Goal: Task Accomplishment & Management: Manage account settings

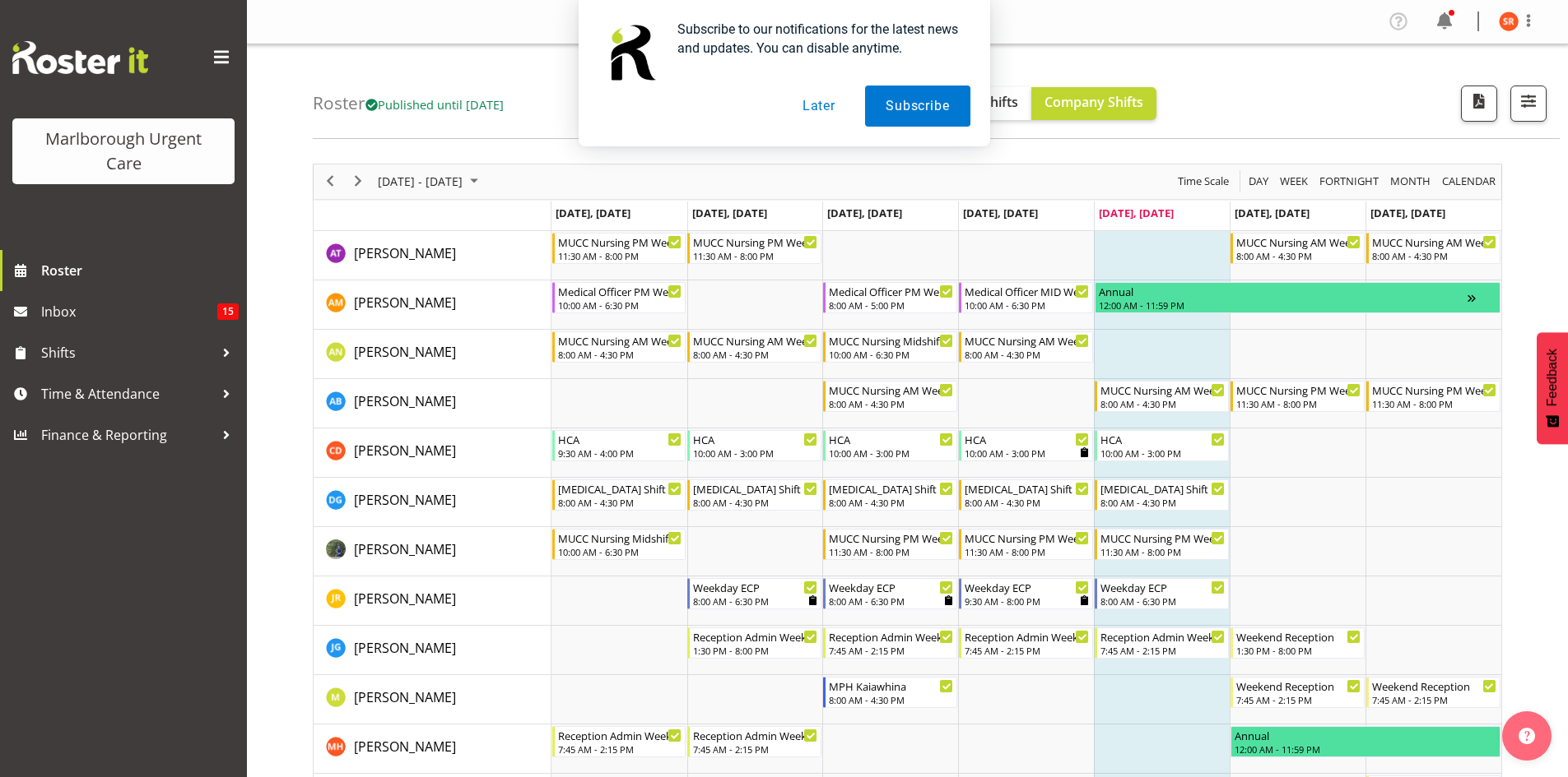
click at [1511, 26] on div "Subscribe to our notifications for the latest news and updates. You can disable…" at bounding box center [784, 73] width 1568 height 146
click at [1528, 15] on div "Subscribe to our notifications for the latest news and updates. You can disable…" at bounding box center [784, 73] width 1568 height 146
click at [819, 108] on button "Later" at bounding box center [819, 106] width 74 height 41
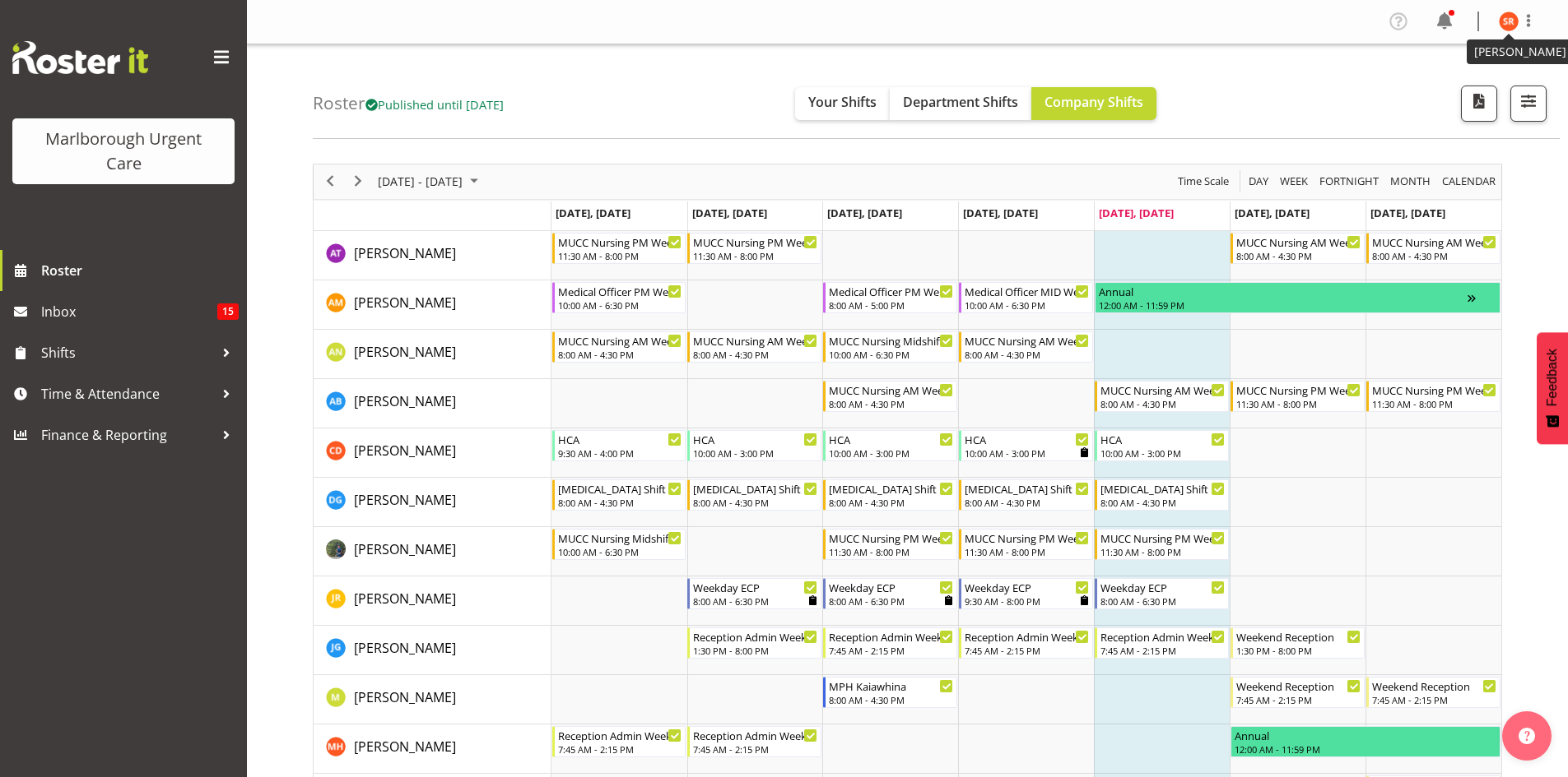
click at [1505, 30] on img at bounding box center [1508, 21] width 20 height 20
click at [1430, 58] on link "Profile" at bounding box center [1459, 57] width 158 height 30
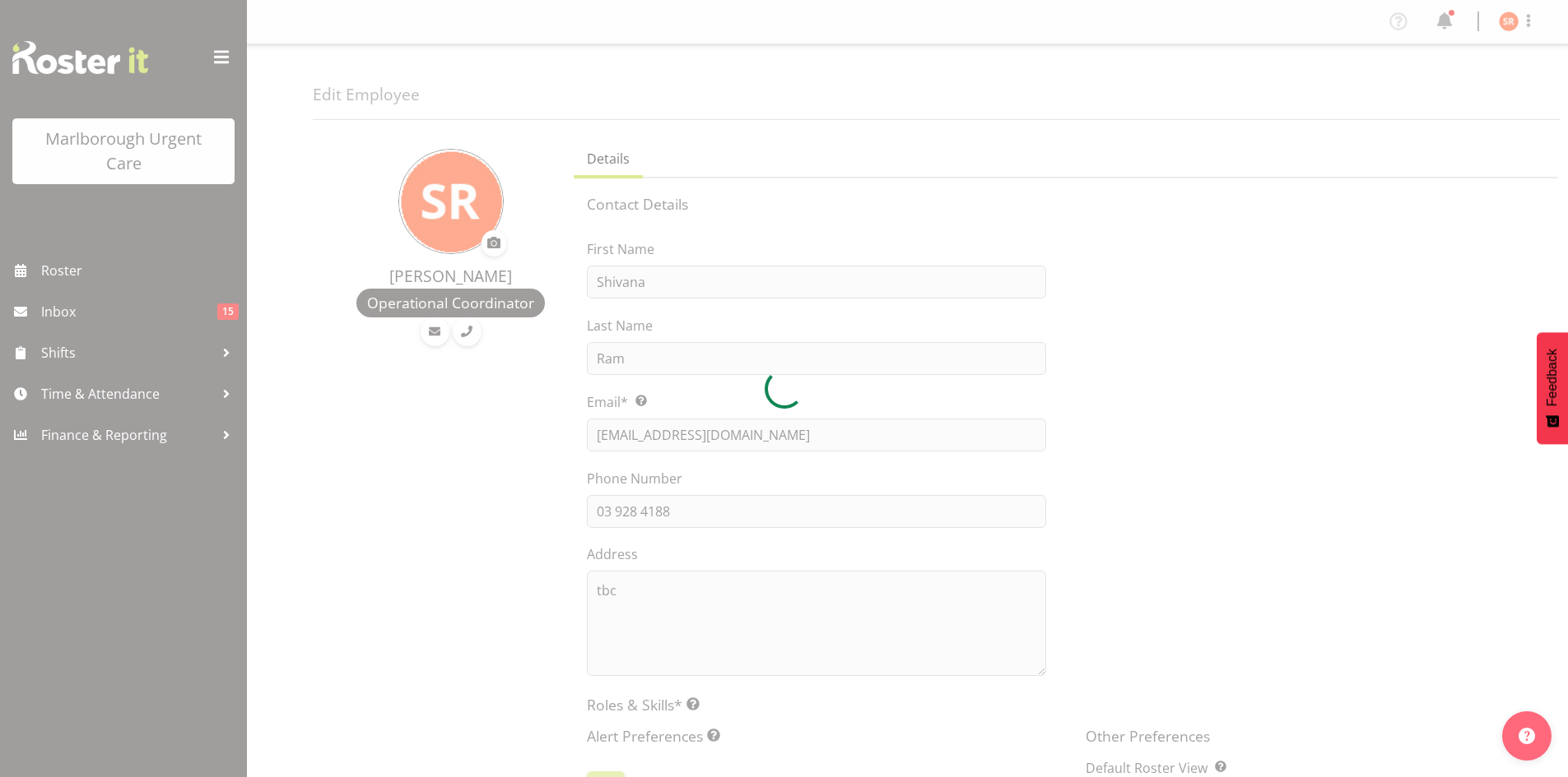
select select "TimelineWeek"
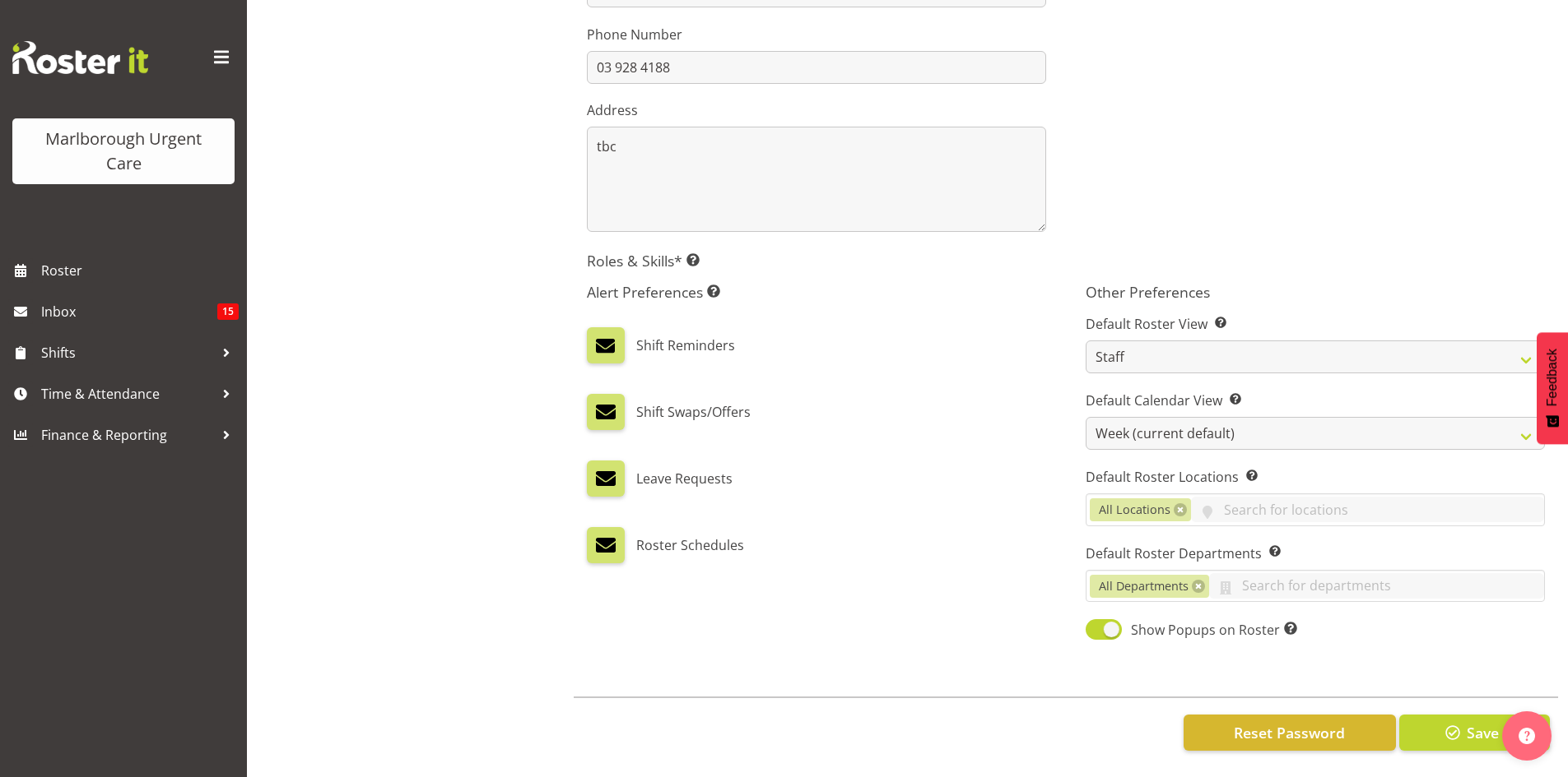
scroll to position [457, 0]
click at [1262, 722] on span "Reset Password" at bounding box center [1289, 732] width 111 height 21
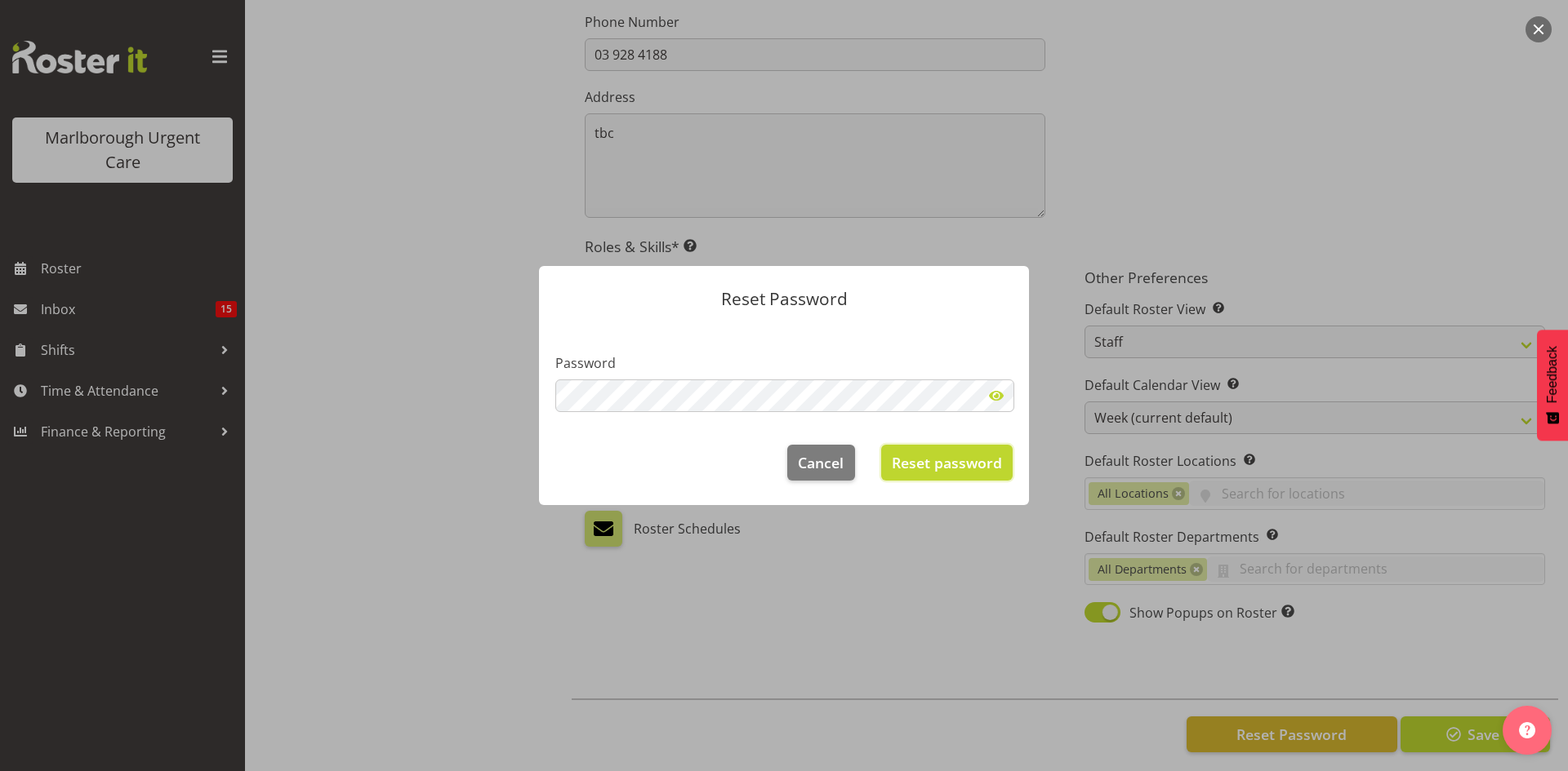
click at [938, 463] on span "Reset password" at bounding box center [947, 463] width 110 height 21
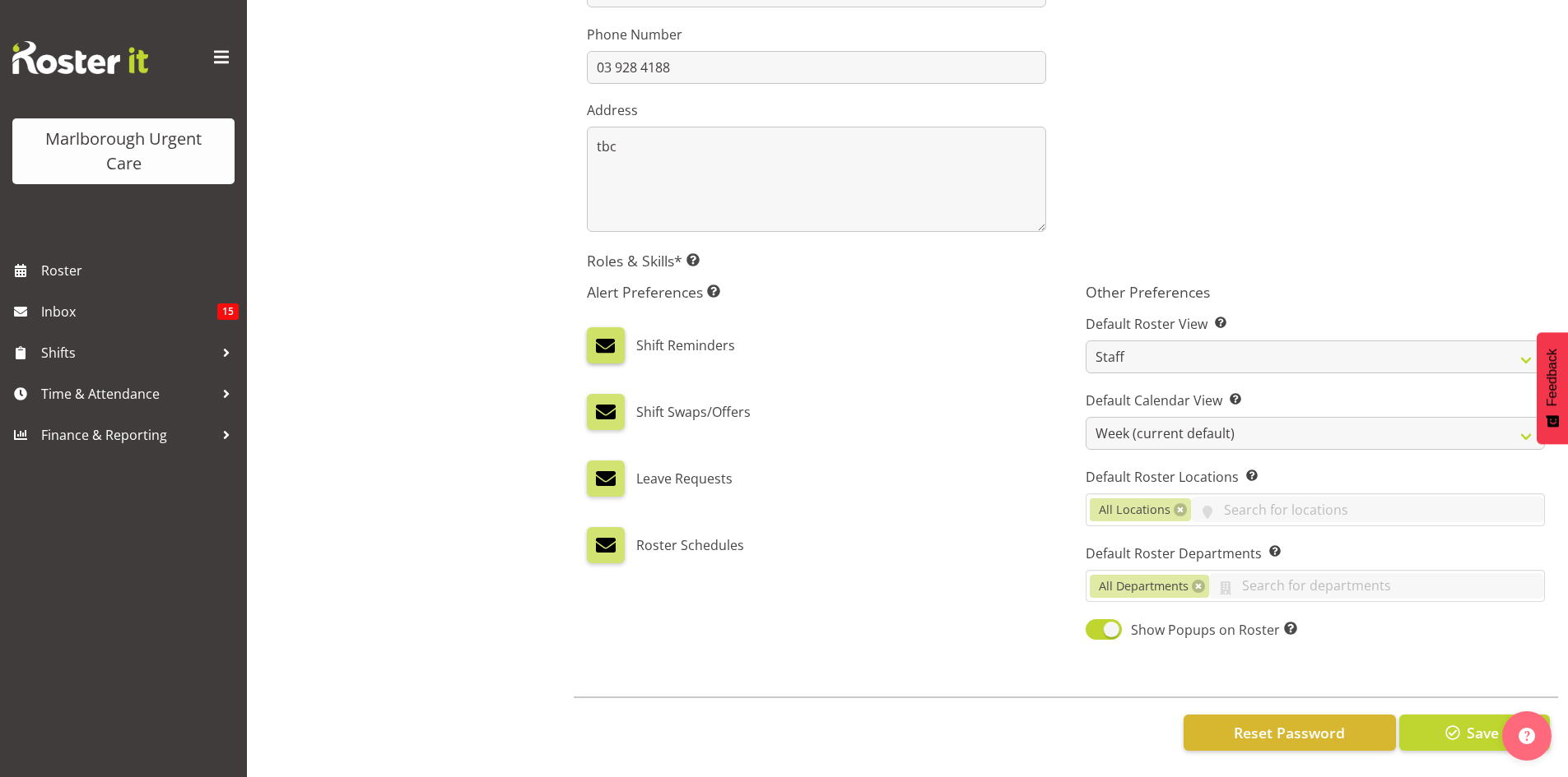
click at [612, 340] on span at bounding box center [606, 346] width 21 height 21
click at [598, 340] on input "checkbox" at bounding box center [592, 346] width 11 height 10
checkbox input "false"
click at [1455, 727] on span "button" at bounding box center [1452, 732] width 21 height 21
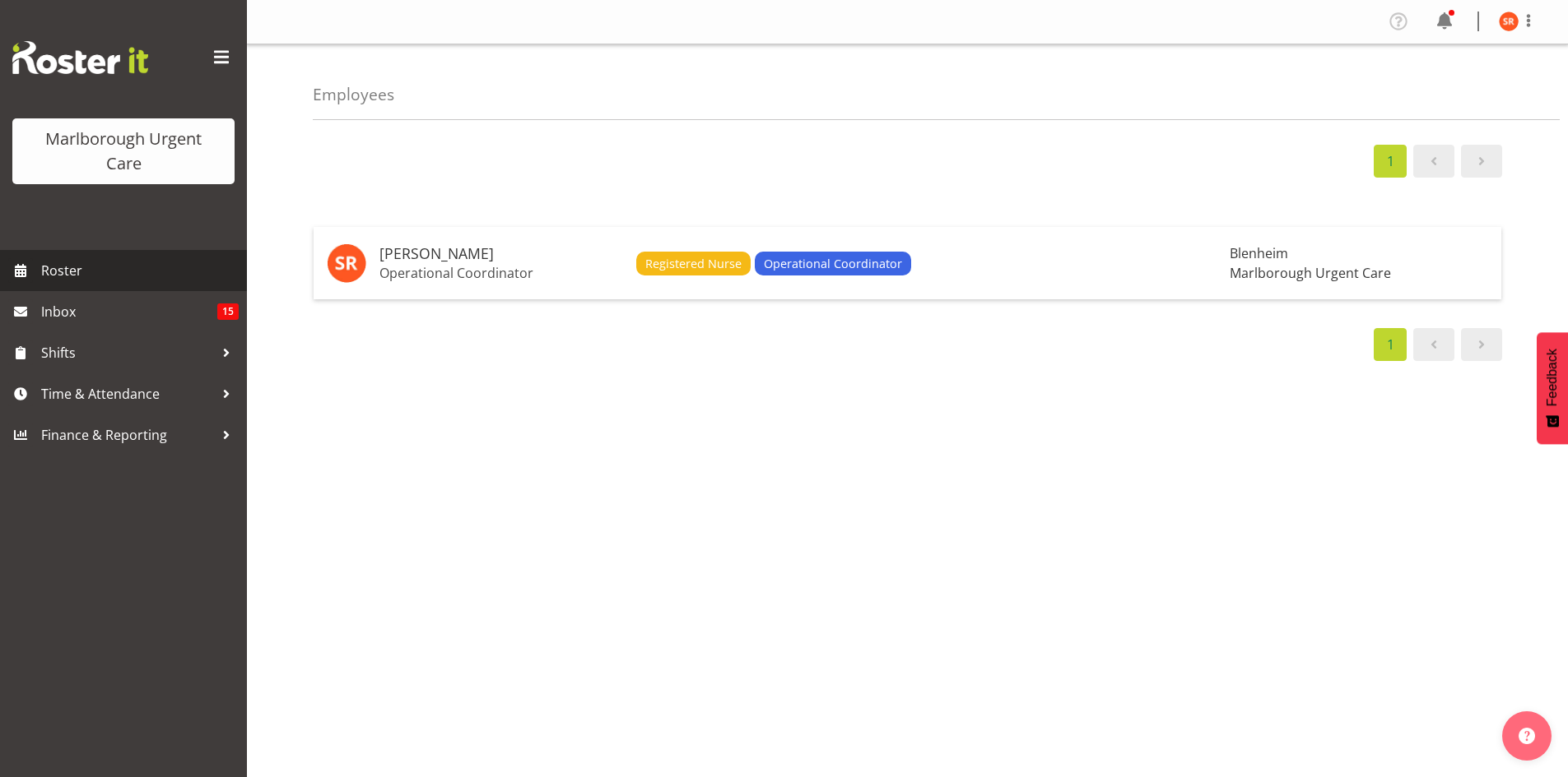
click at [105, 280] on span "Roster" at bounding box center [140, 270] width 198 height 24
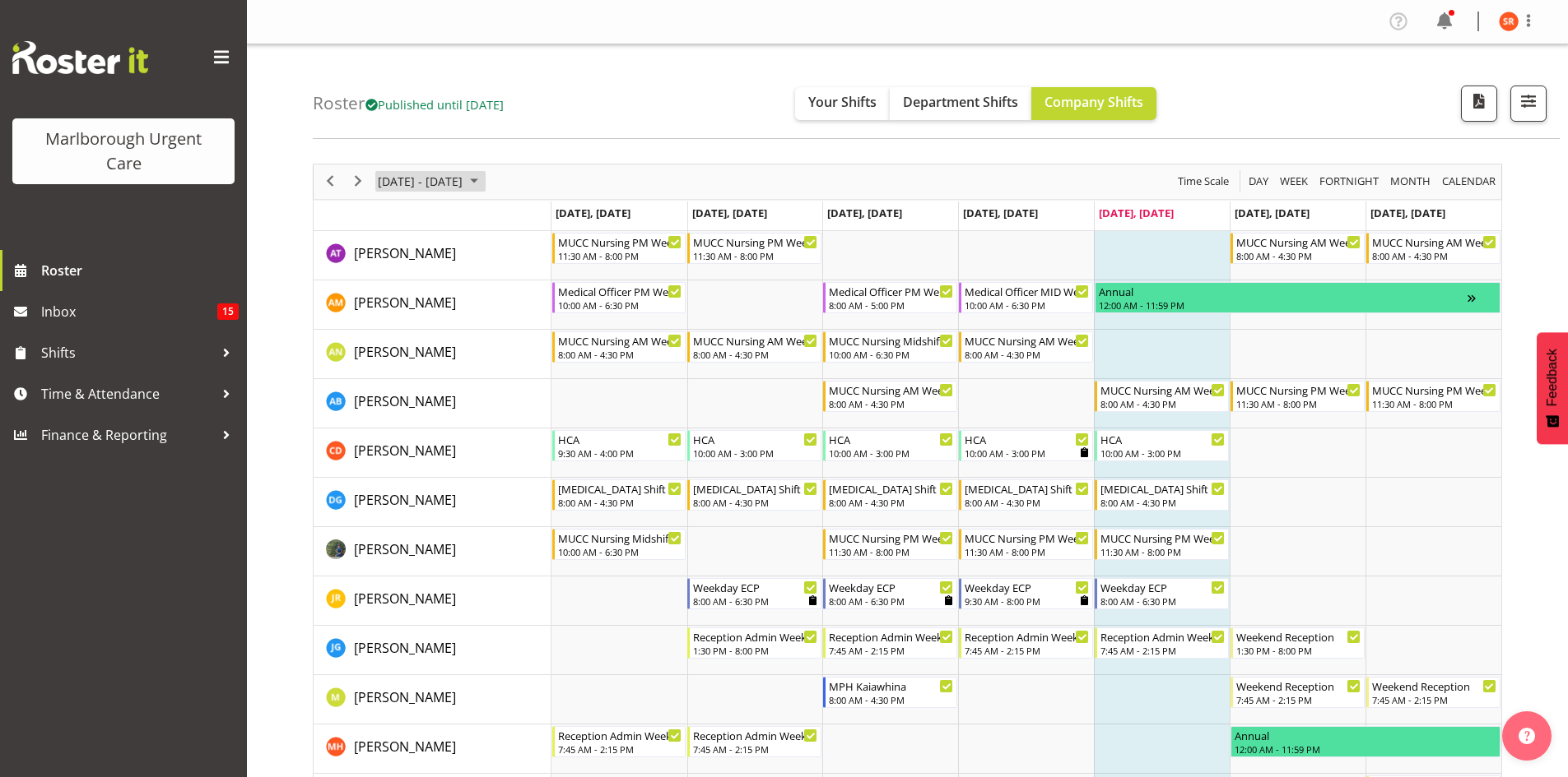
click at [484, 174] on span "October 2025" at bounding box center [474, 182] width 20 height 21
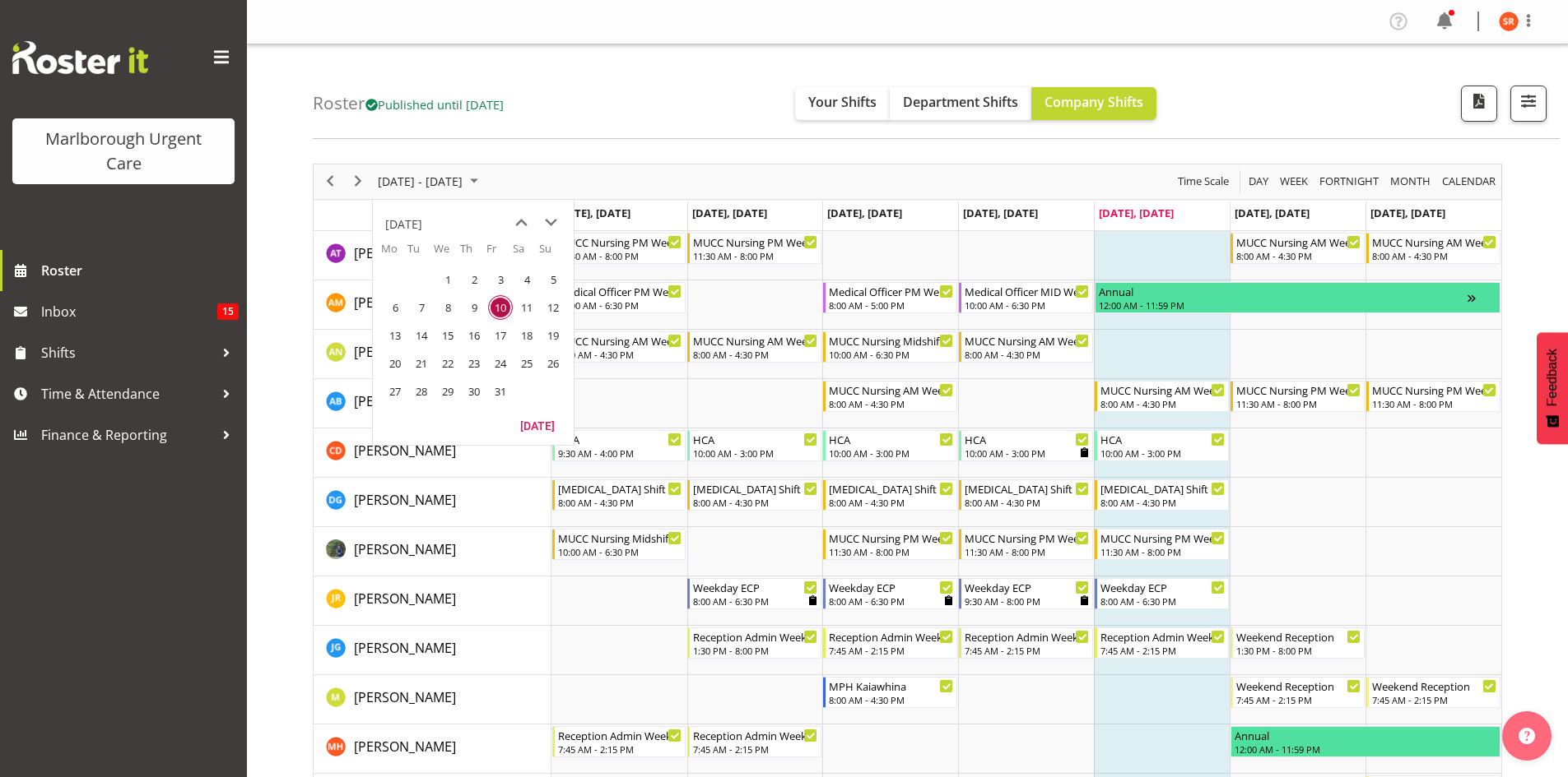
click at [697, 102] on div "Roster Published until Nov 23, 2025 Your Shifts Department Shifts Company Shift…" at bounding box center [936, 92] width 1247 height 94
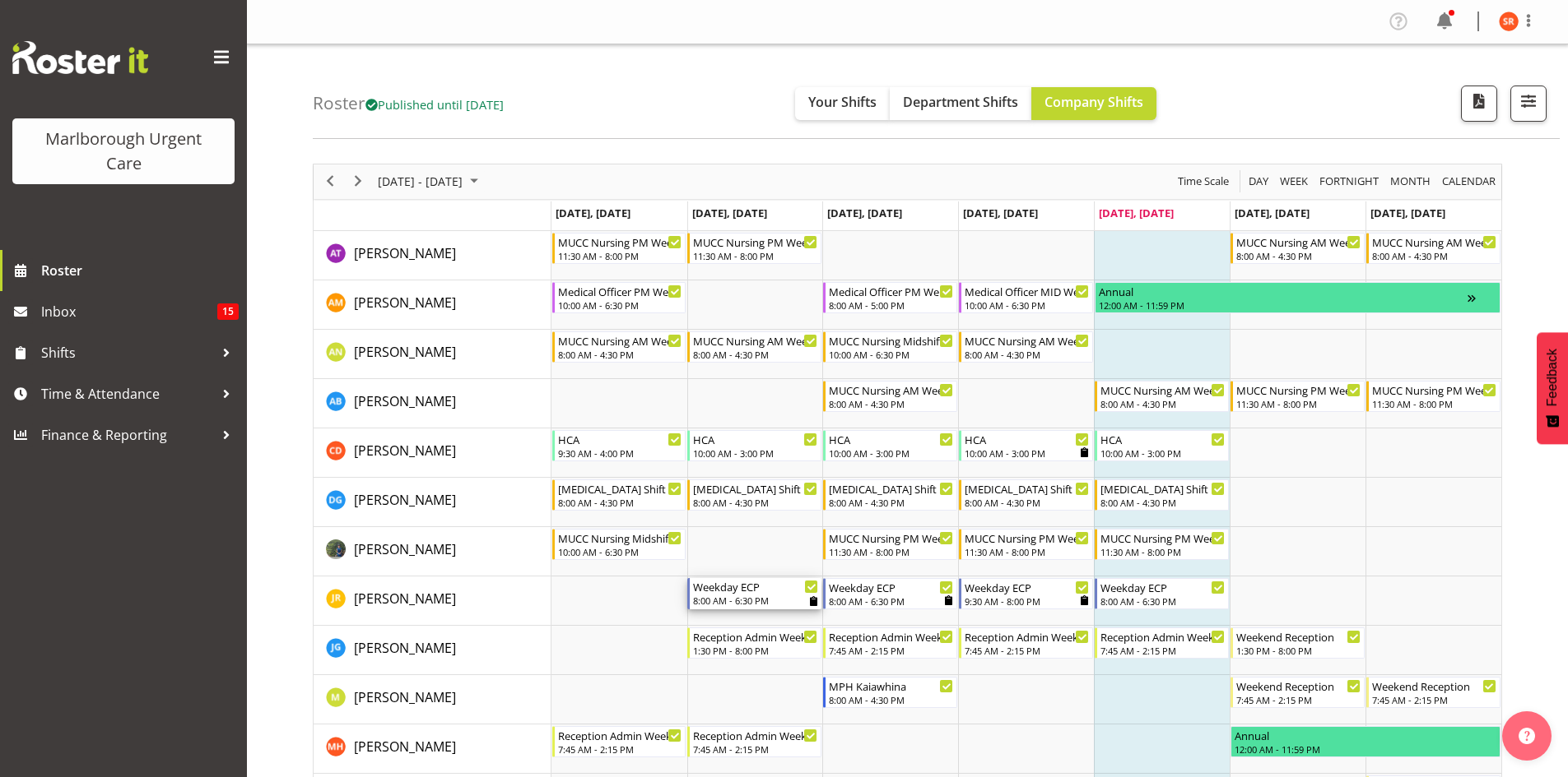
click at [812, 602] on icon "Timeline Week of October 10, 2025" at bounding box center [813, 601] width 7 height 10
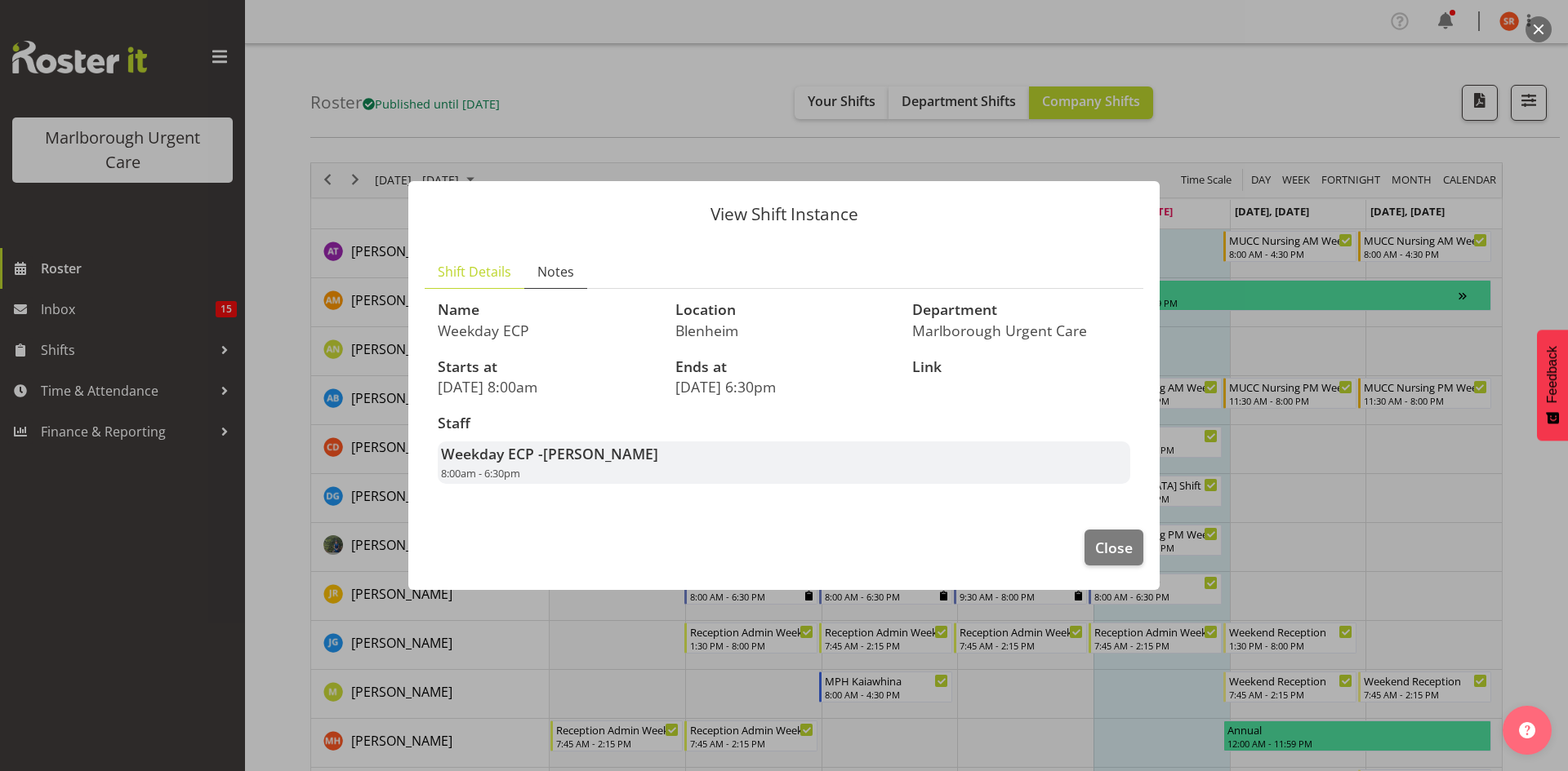
click at [551, 271] on span "Notes" at bounding box center [556, 272] width 36 height 20
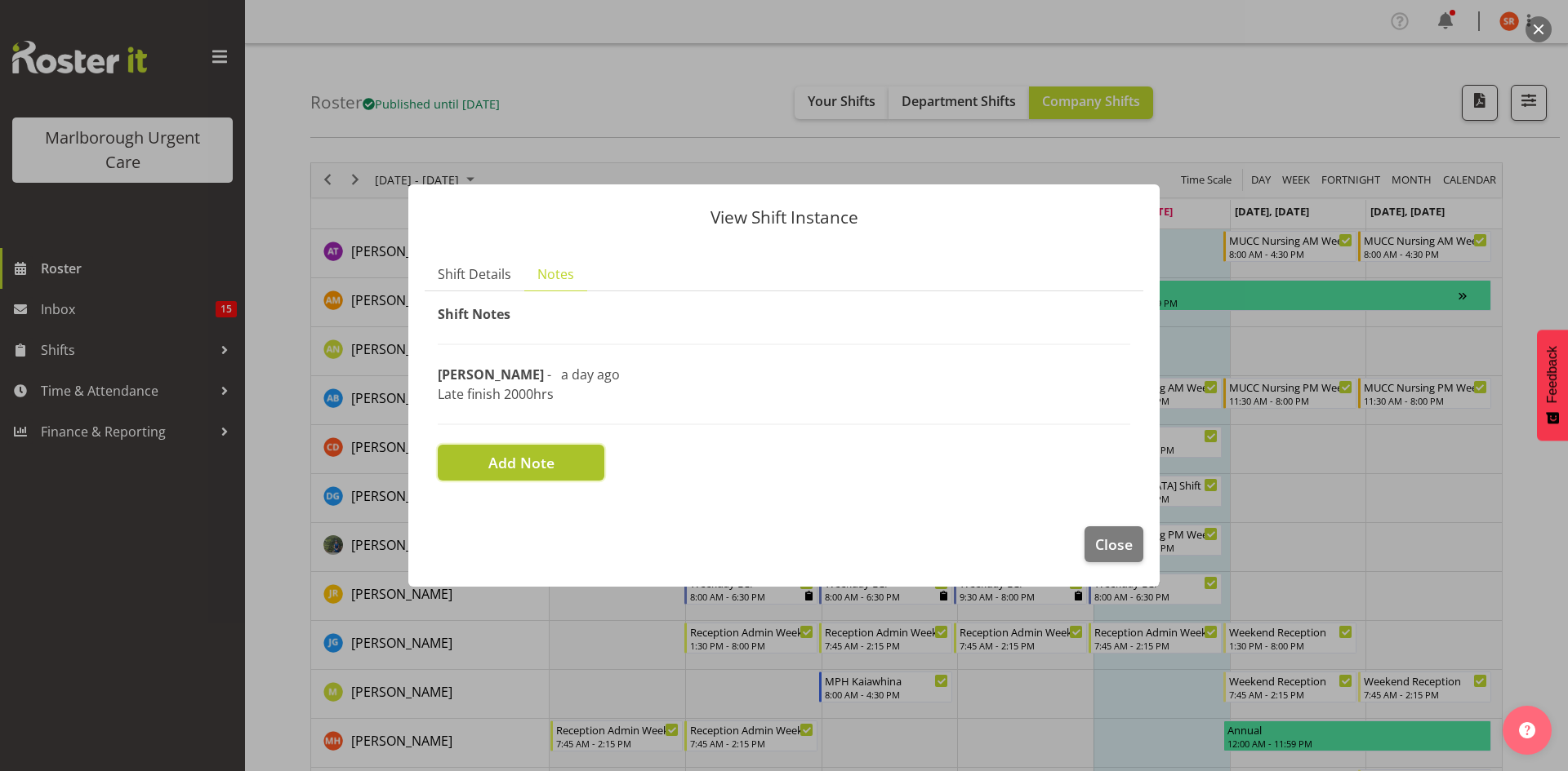
click at [502, 465] on span "Add Note" at bounding box center [521, 463] width 66 height 21
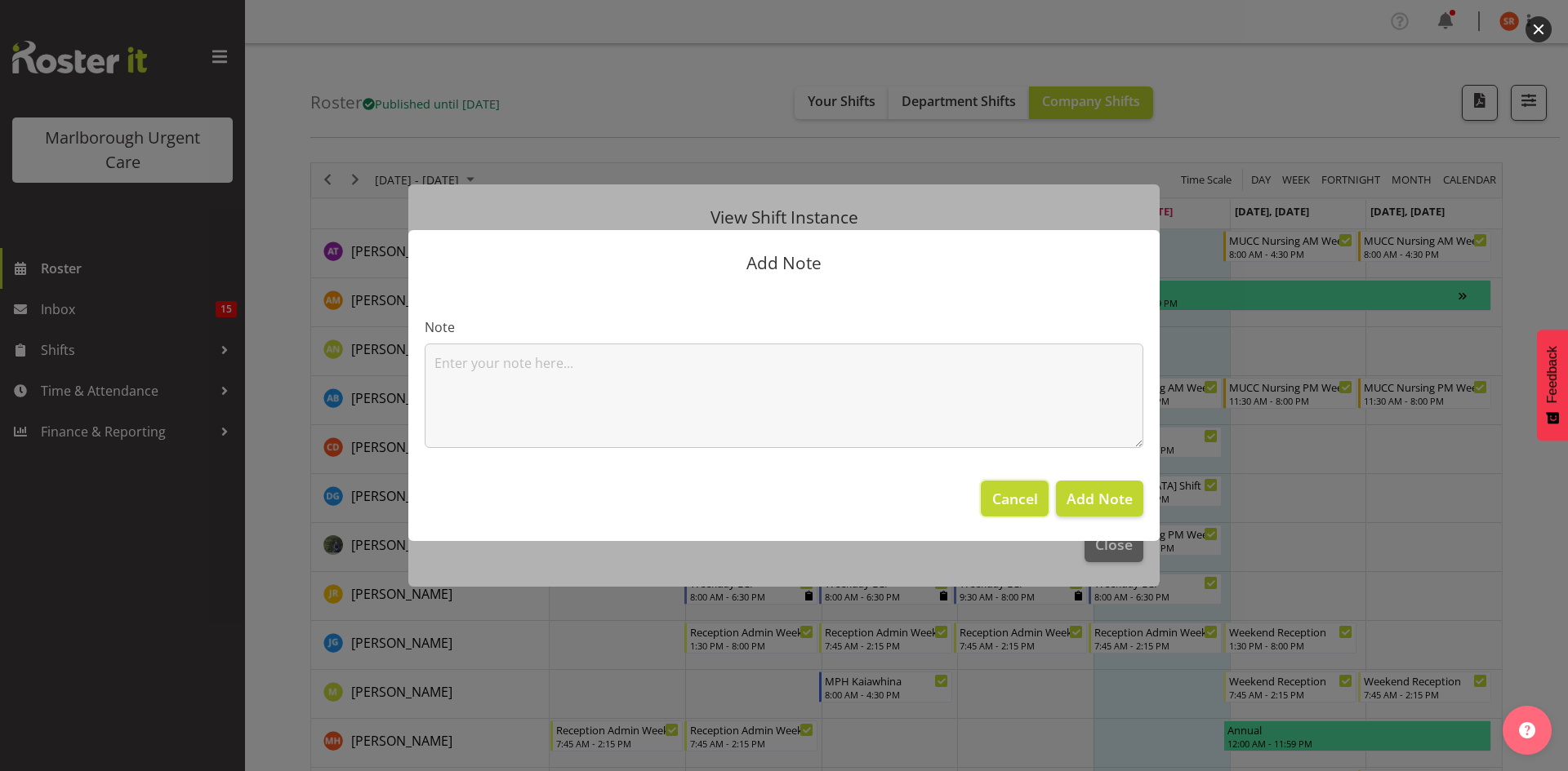
click at [1019, 498] on span "Cancel" at bounding box center [1015, 498] width 46 height 21
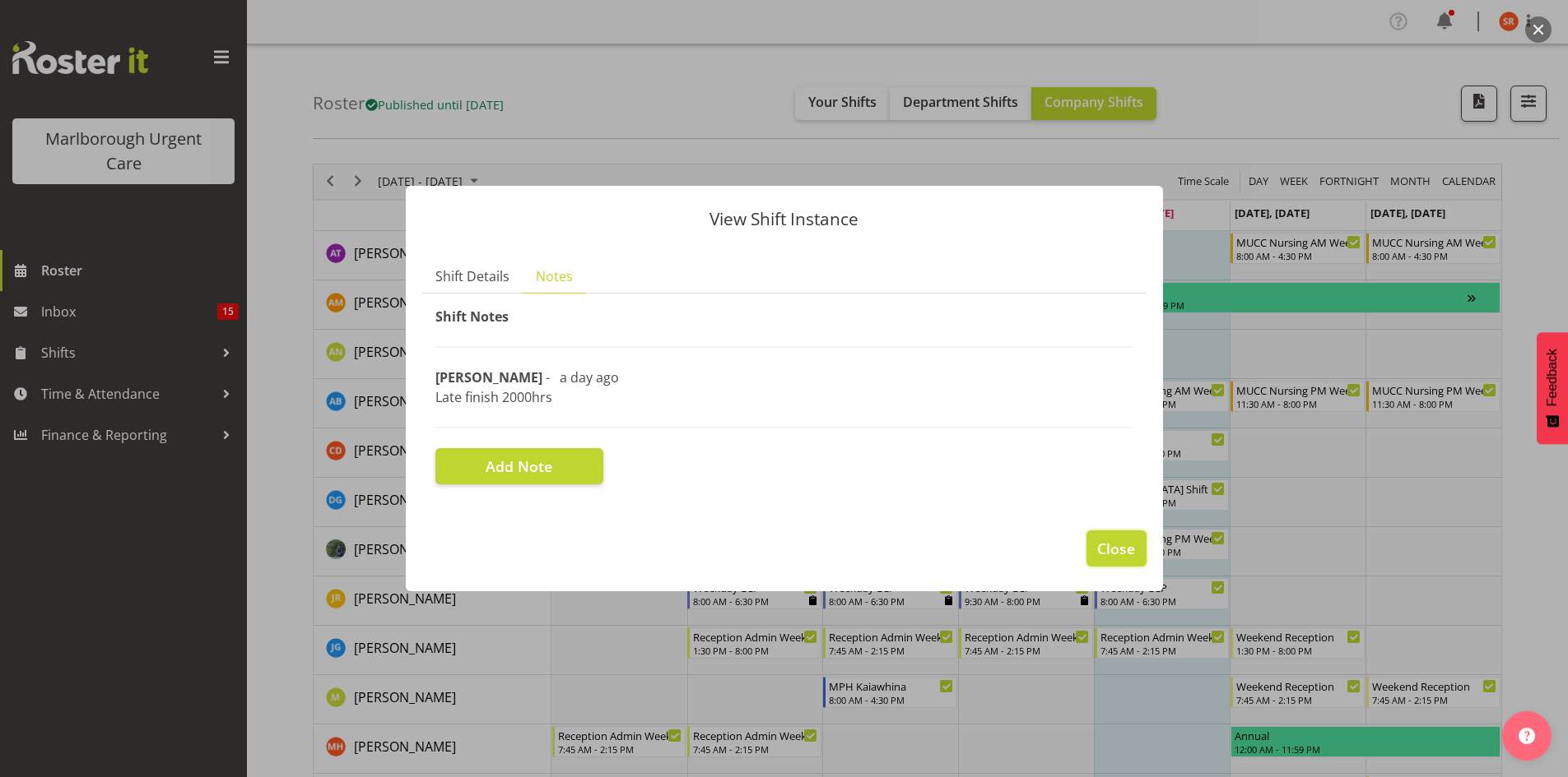
click at [1117, 551] on span "Close" at bounding box center [1115, 549] width 38 height 21
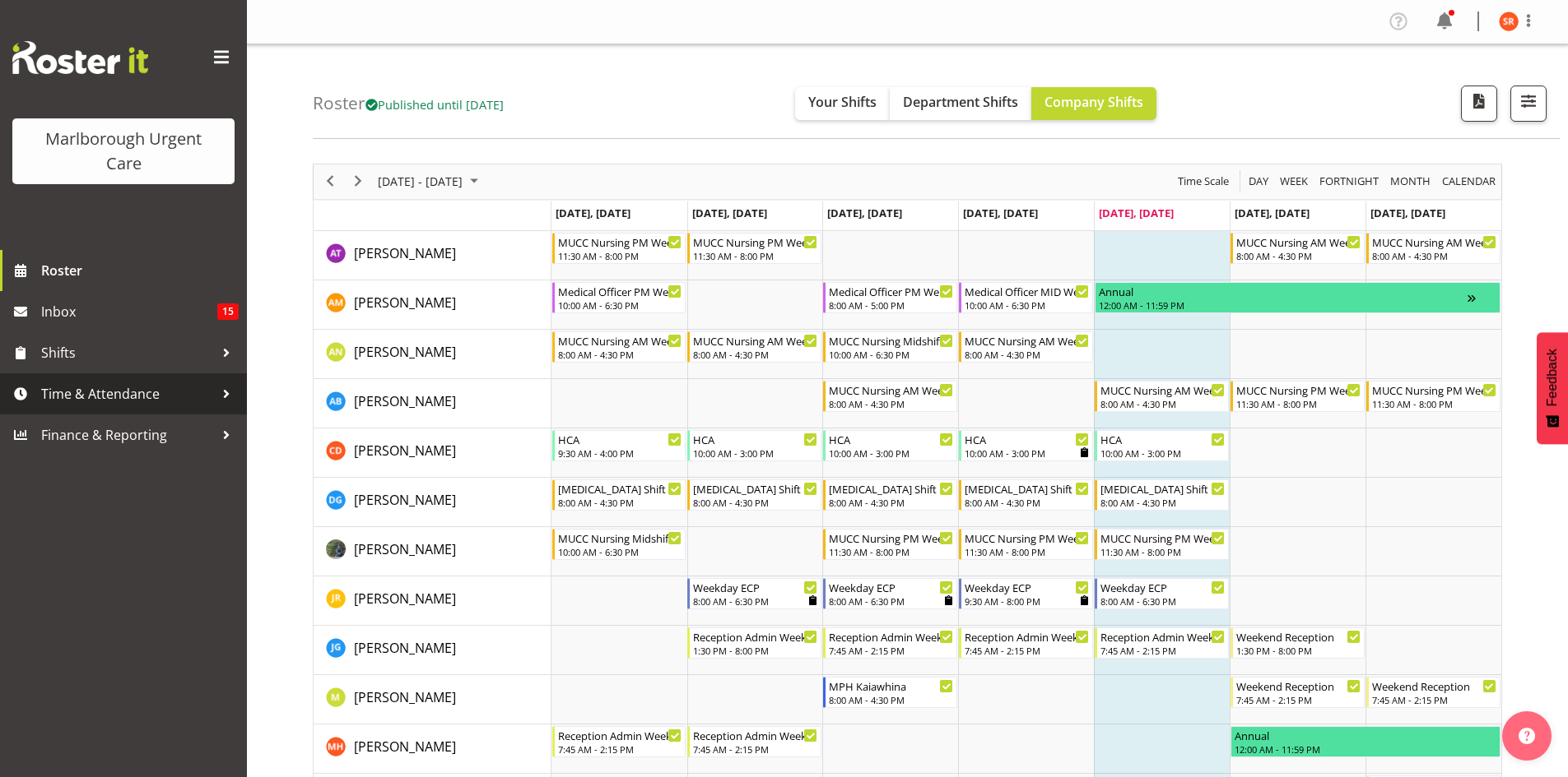
click at [68, 390] on span "Time & Attendance" at bounding box center [127, 394] width 172 height 24
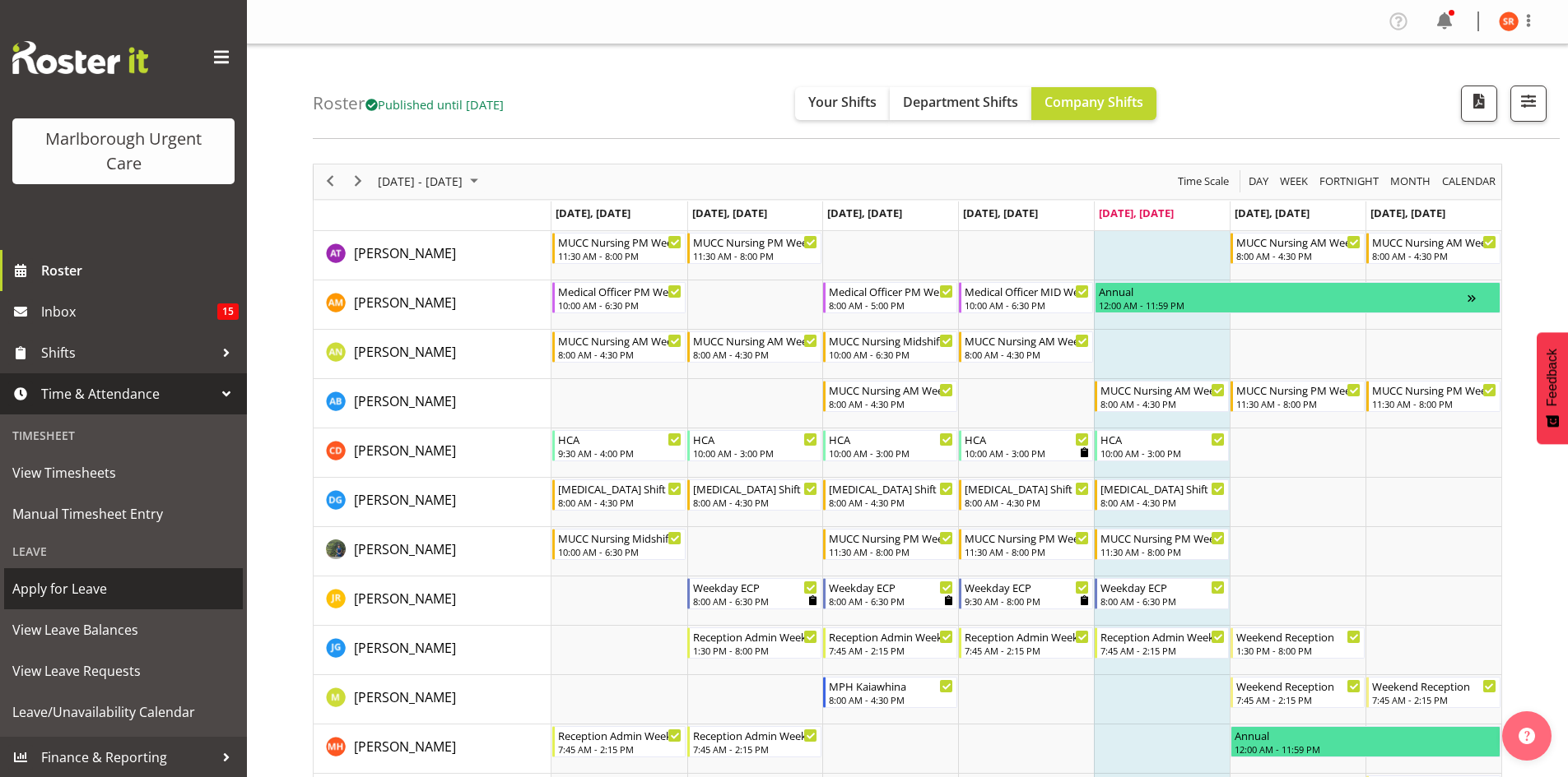
click at [42, 587] on span "Apply for Leave" at bounding box center [123, 589] width 222 height 24
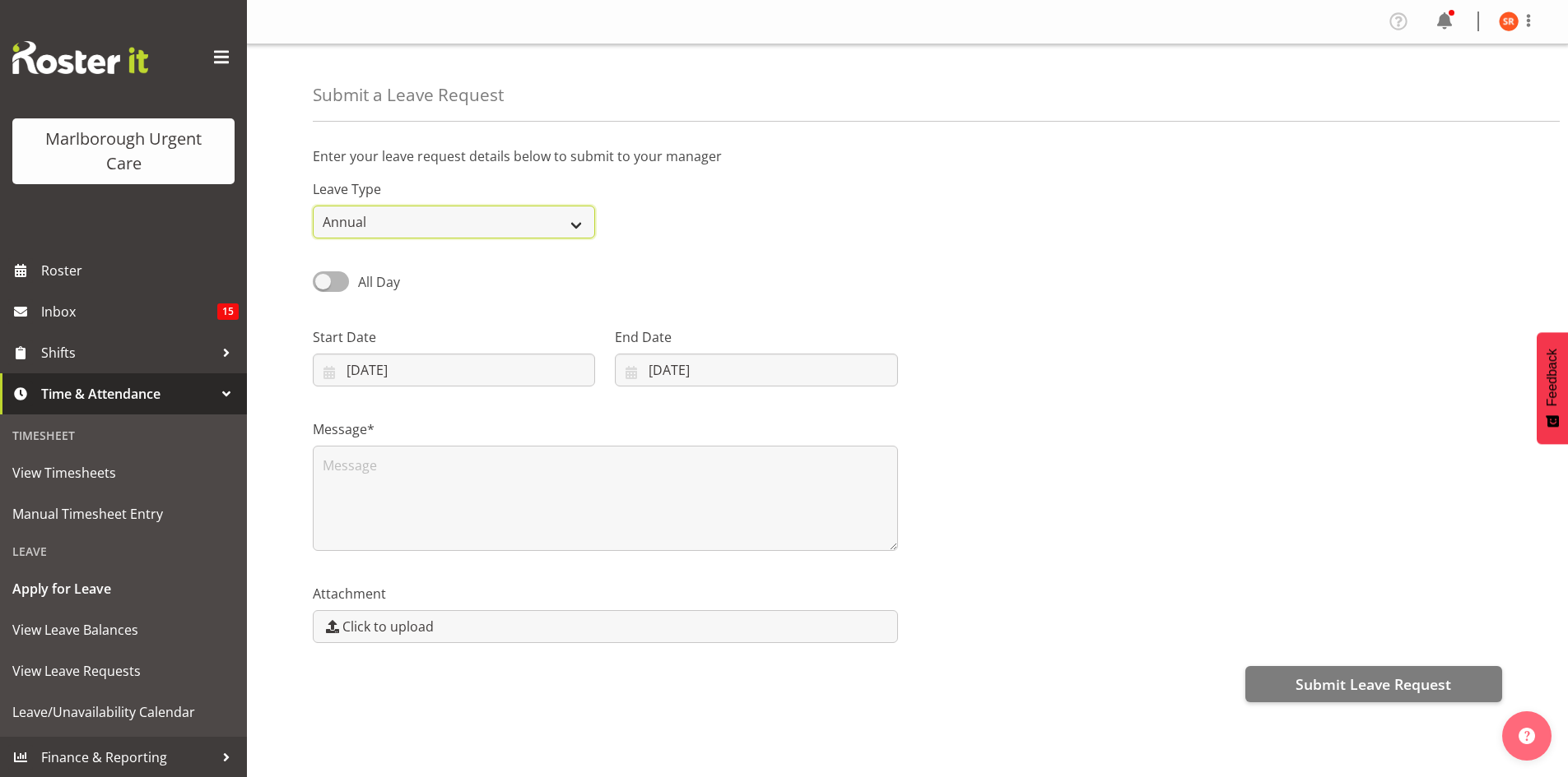
click at [503, 220] on select "Annual Sick Leave Without Pay Bereavement Domestic Violence Parental Jury Servi…" at bounding box center [454, 222] width 282 height 33
click at [791, 262] on div "All Day Single Day" at bounding box center [907, 276] width 1209 height 56
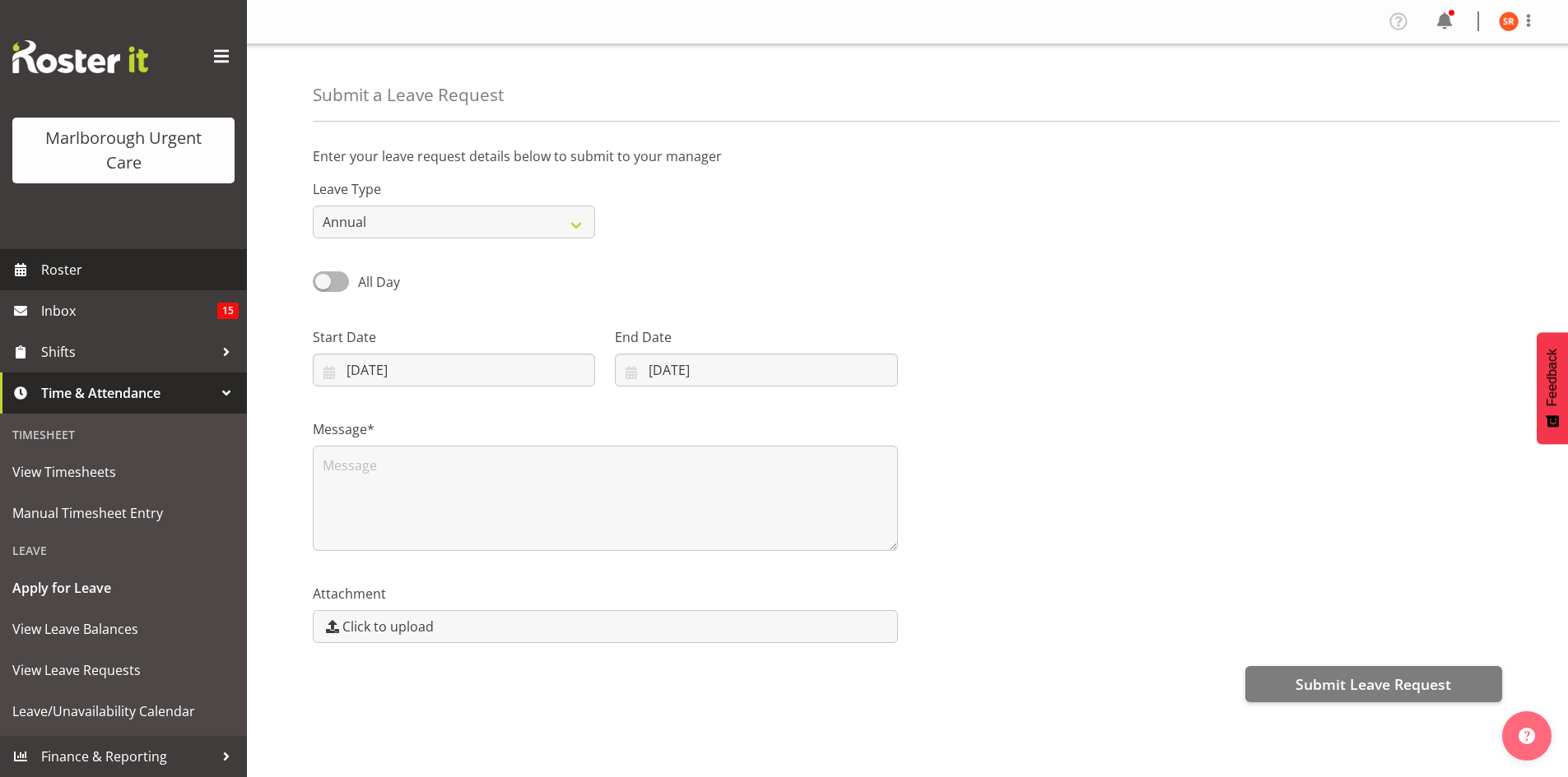
click at [68, 270] on span "Roster" at bounding box center [140, 270] width 198 height 24
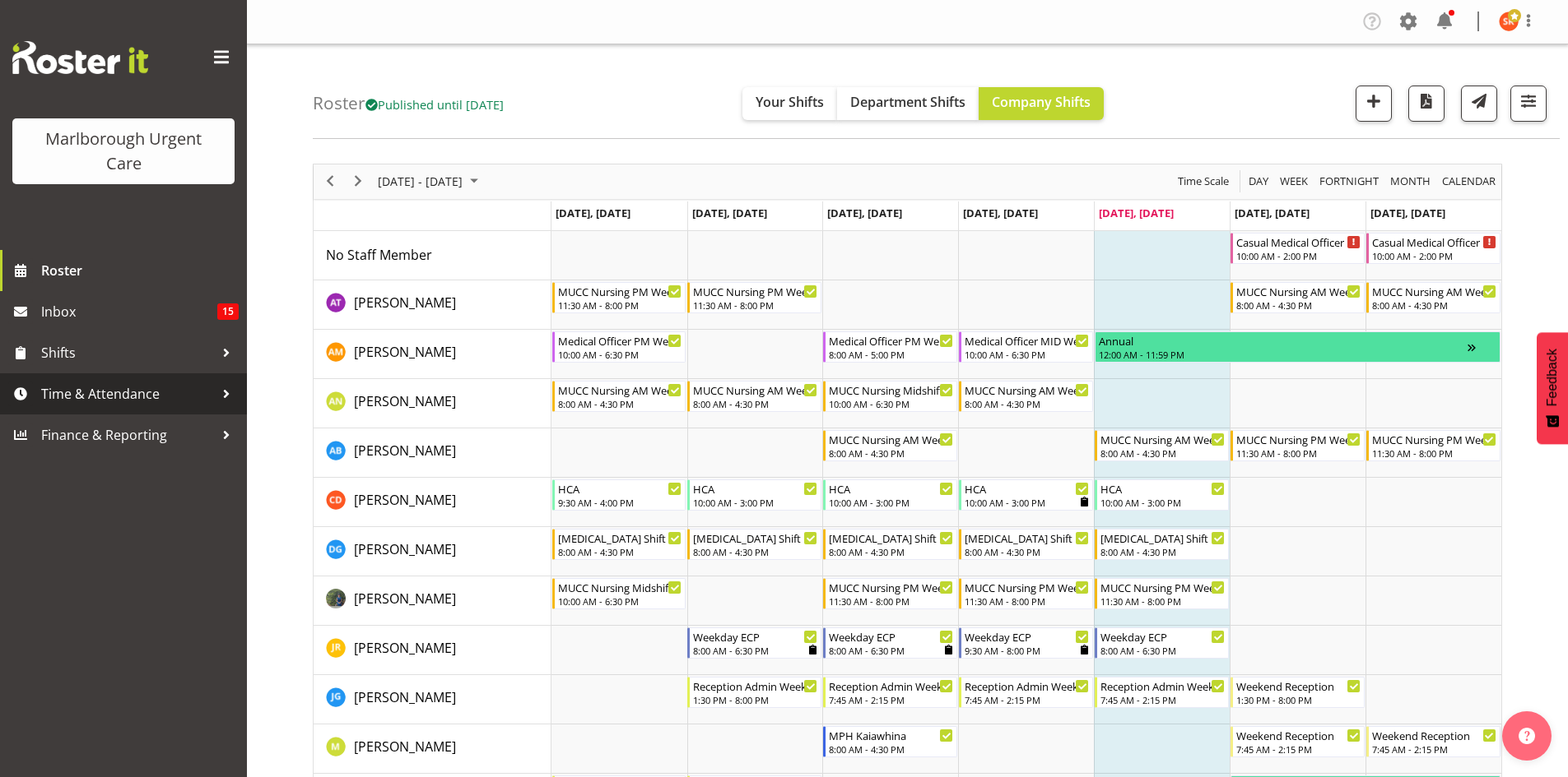
click at [169, 399] on span "Time & Attendance" at bounding box center [127, 394] width 172 height 24
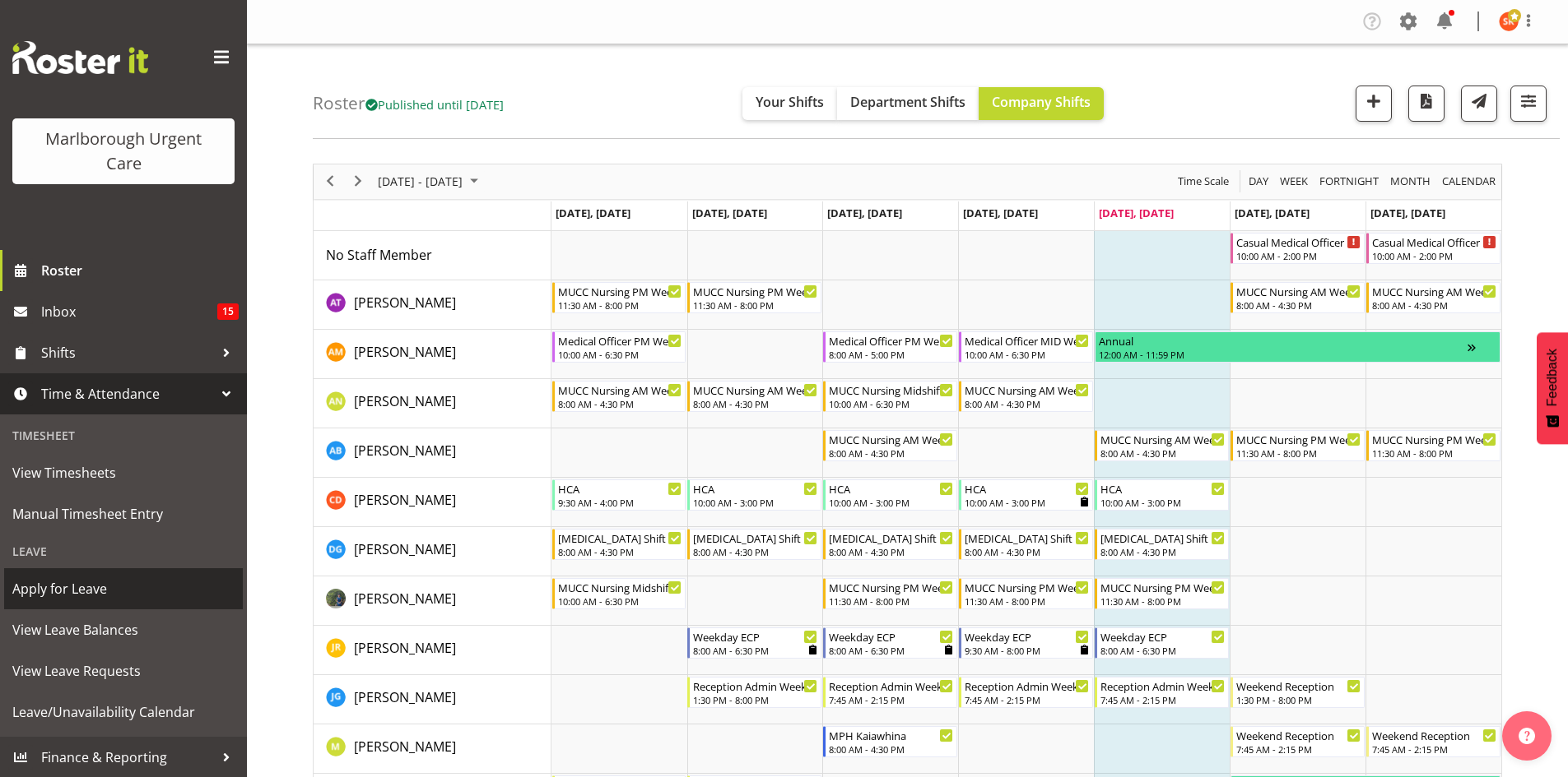
scroll to position [1, 0]
click at [129, 630] on span "View Leave Balances" at bounding box center [123, 629] width 222 height 24
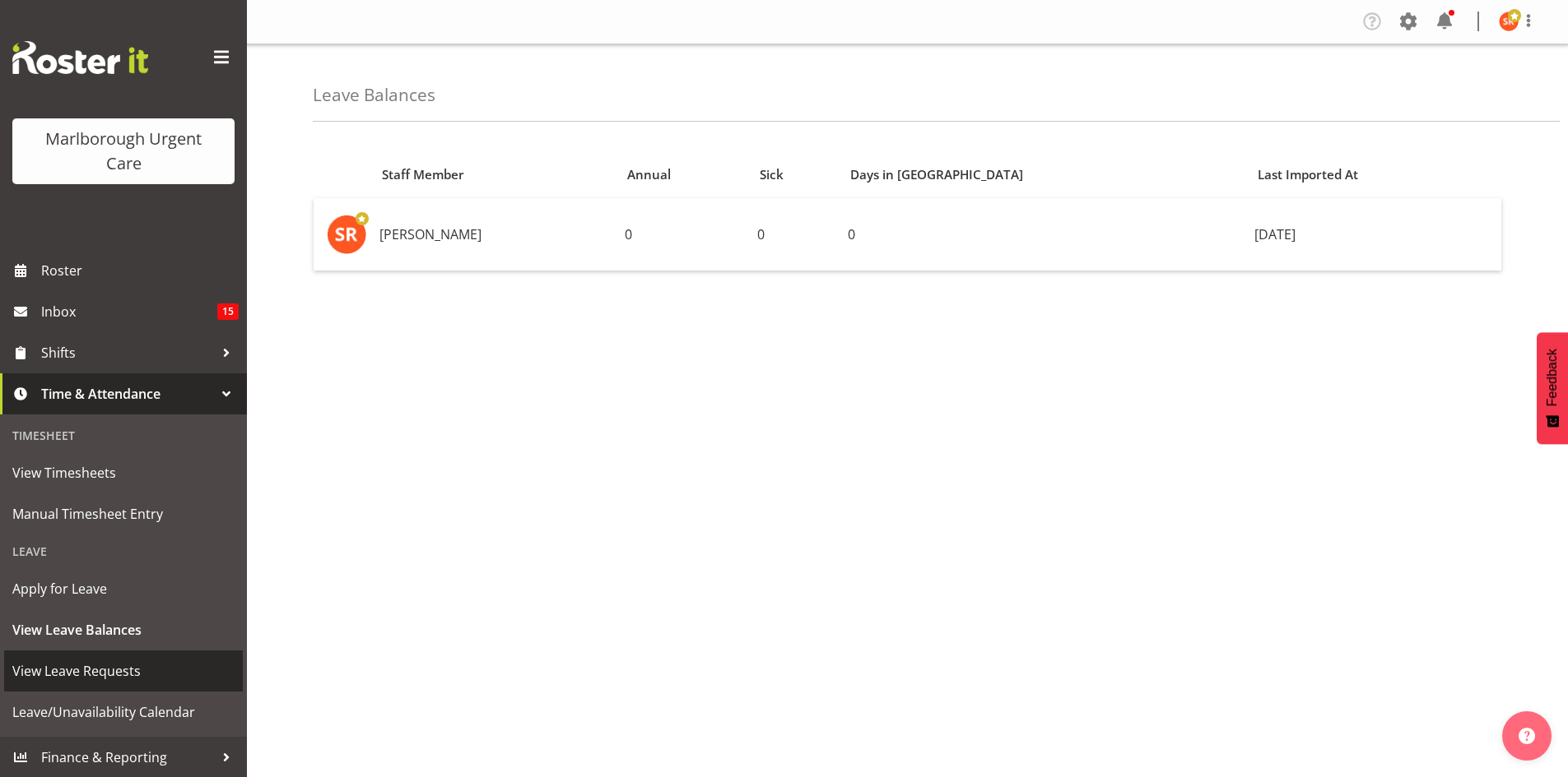
click at [60, 666] on span "View Leave Requests" at bounding box center [123, 671] width 222 height 24
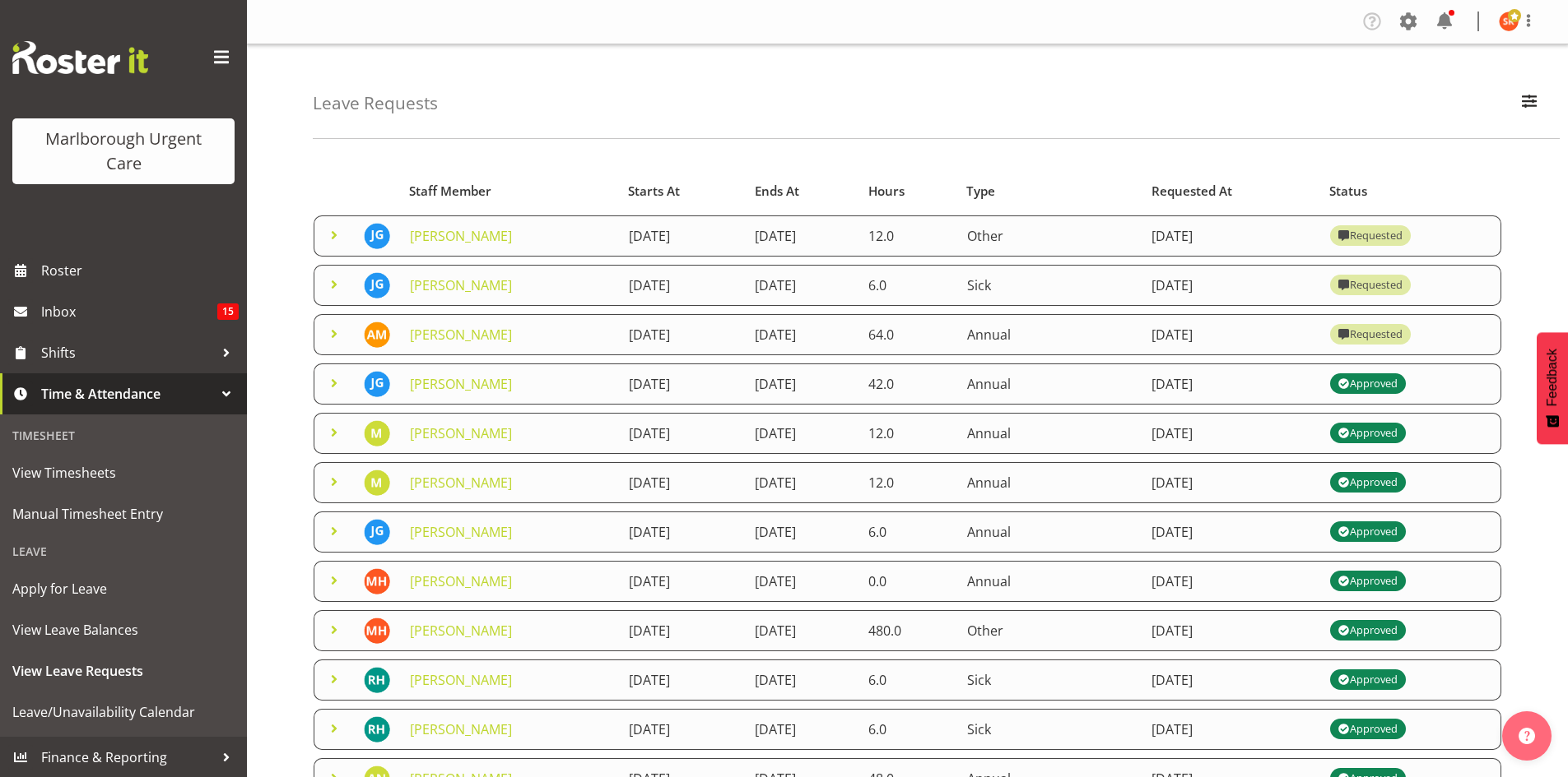
click at [337, 284] on span at bounding box center [334, 284] width 20 height 20
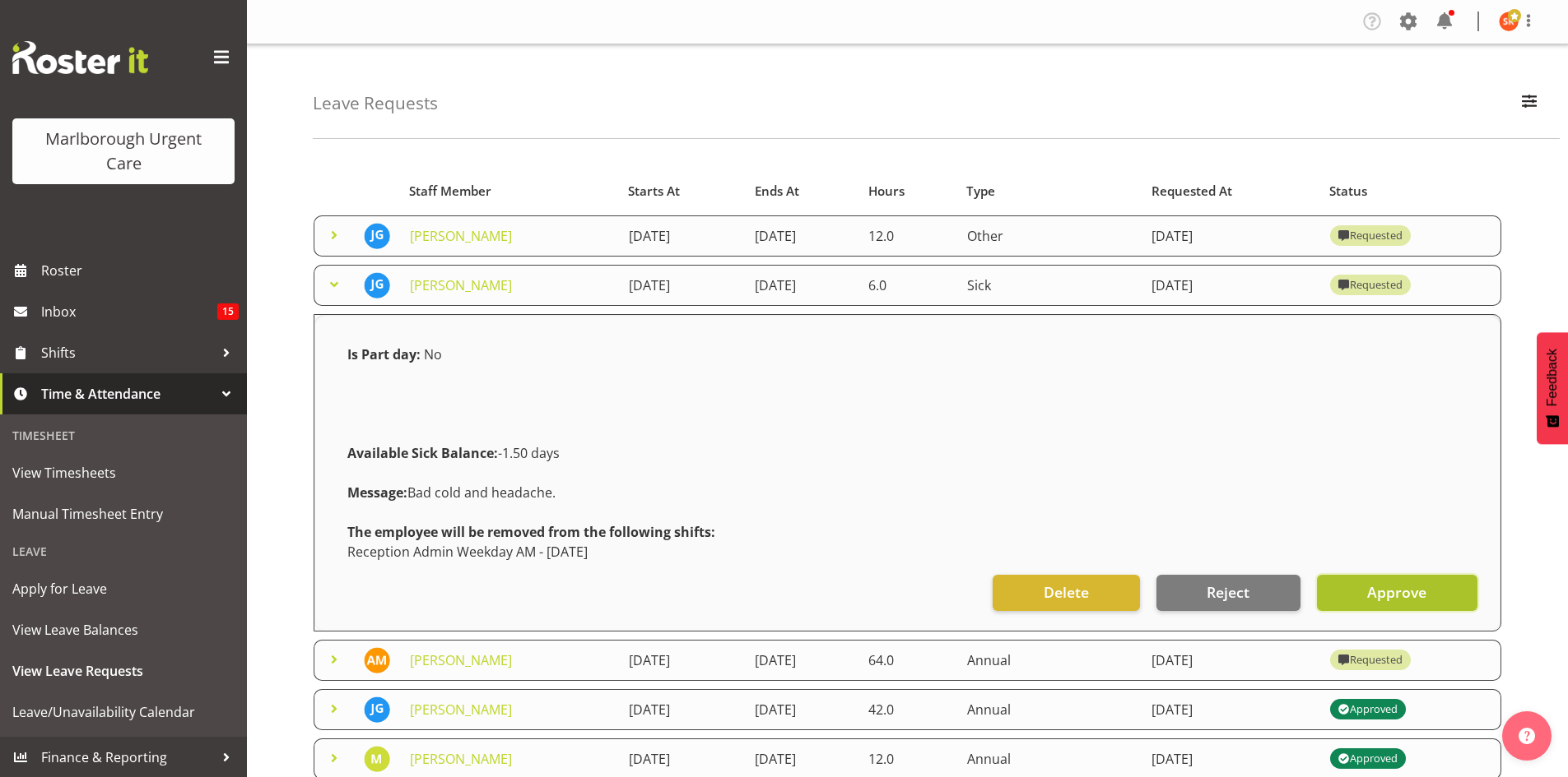
click at [1380, 584] on span "Approve" at bounding box center [1397, 592] width 60 height 21
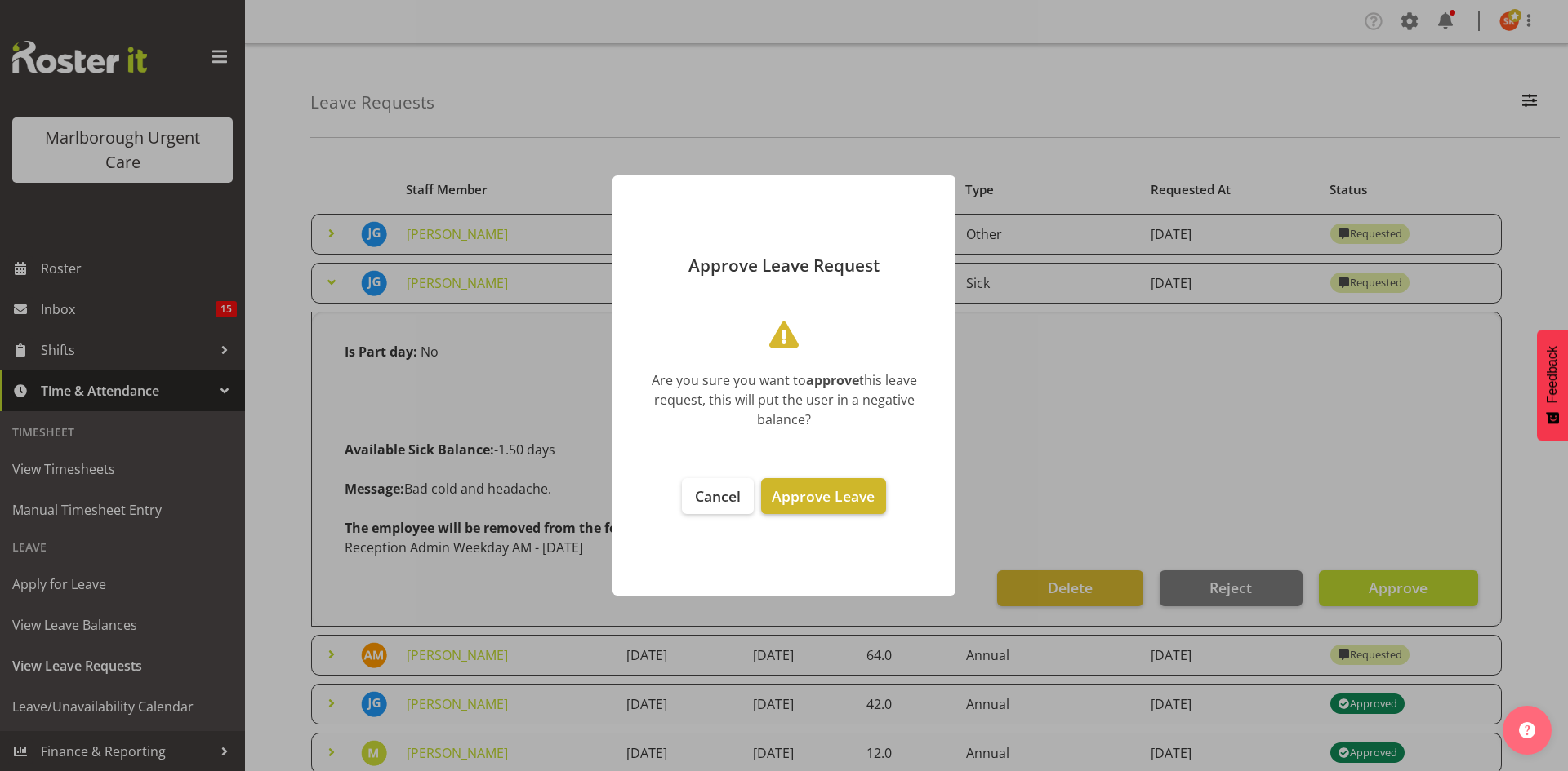
click at [814, 499] on span "Approve Leave" at bounding box center [823, 496] width 103 height 20
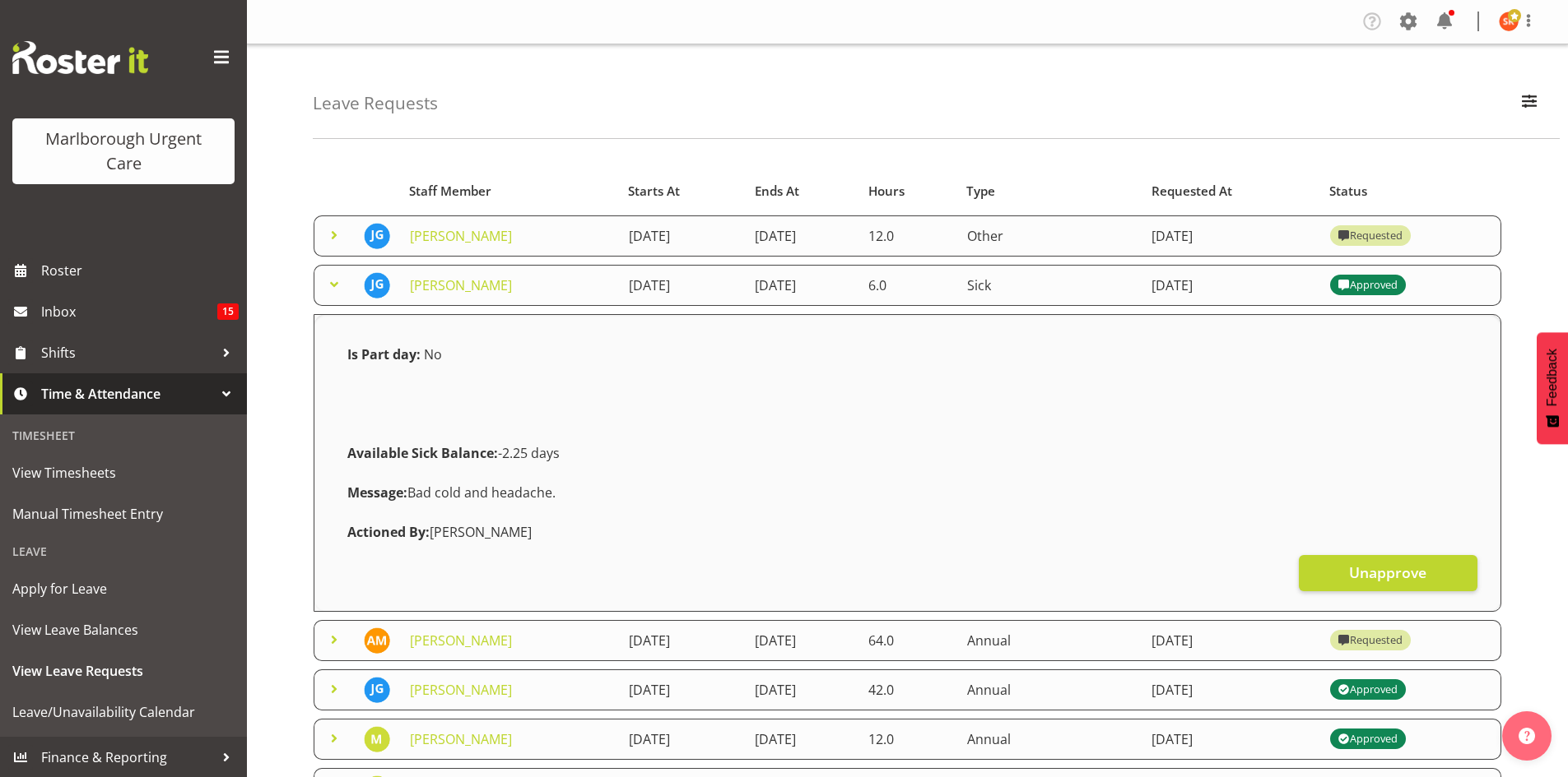
click at [333, 231] on span at bounding box center [334, 235] width 20 height 20
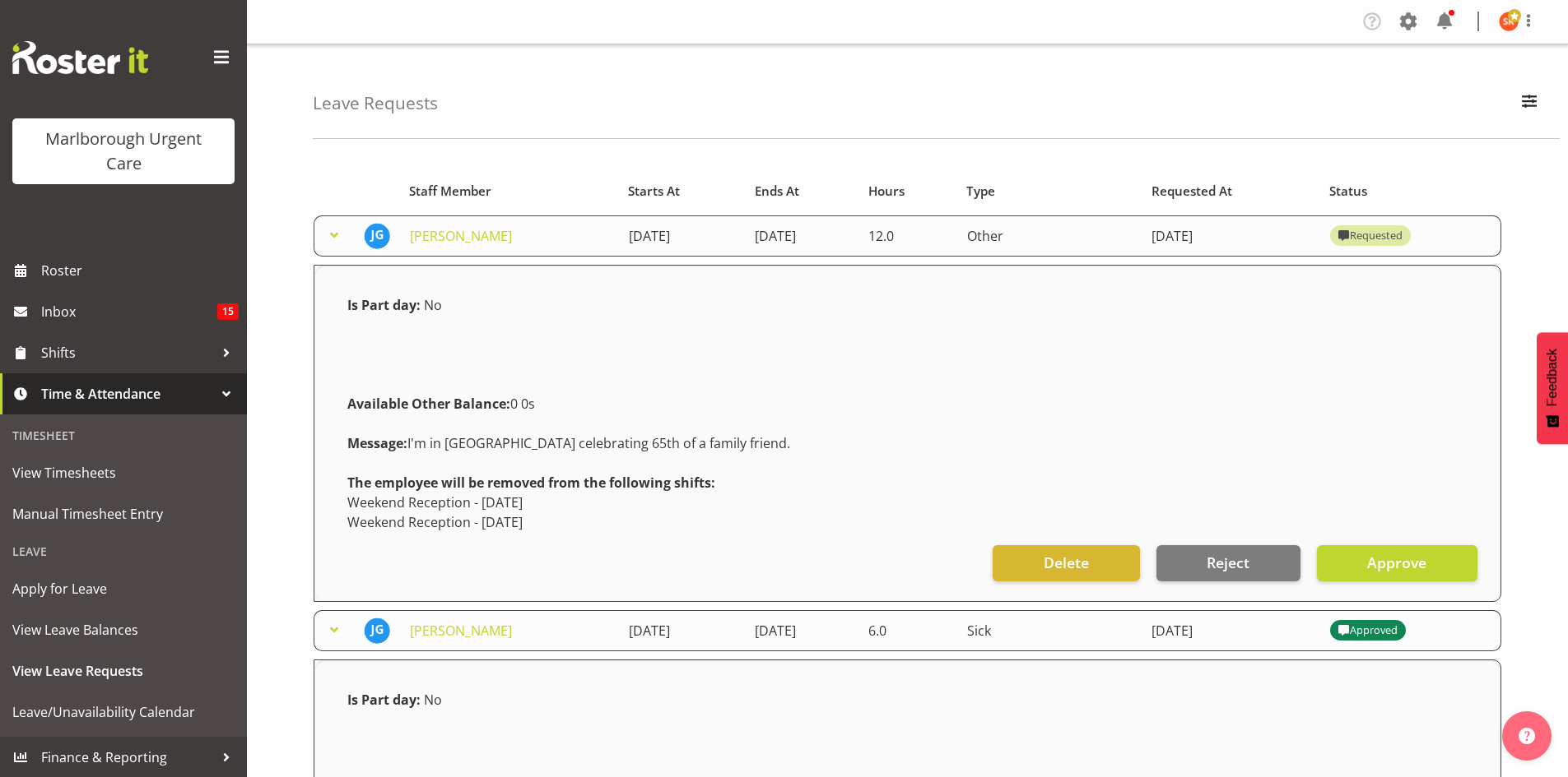
click at [336, 240] on span at bounding box center [334, 235] width 20 height 20
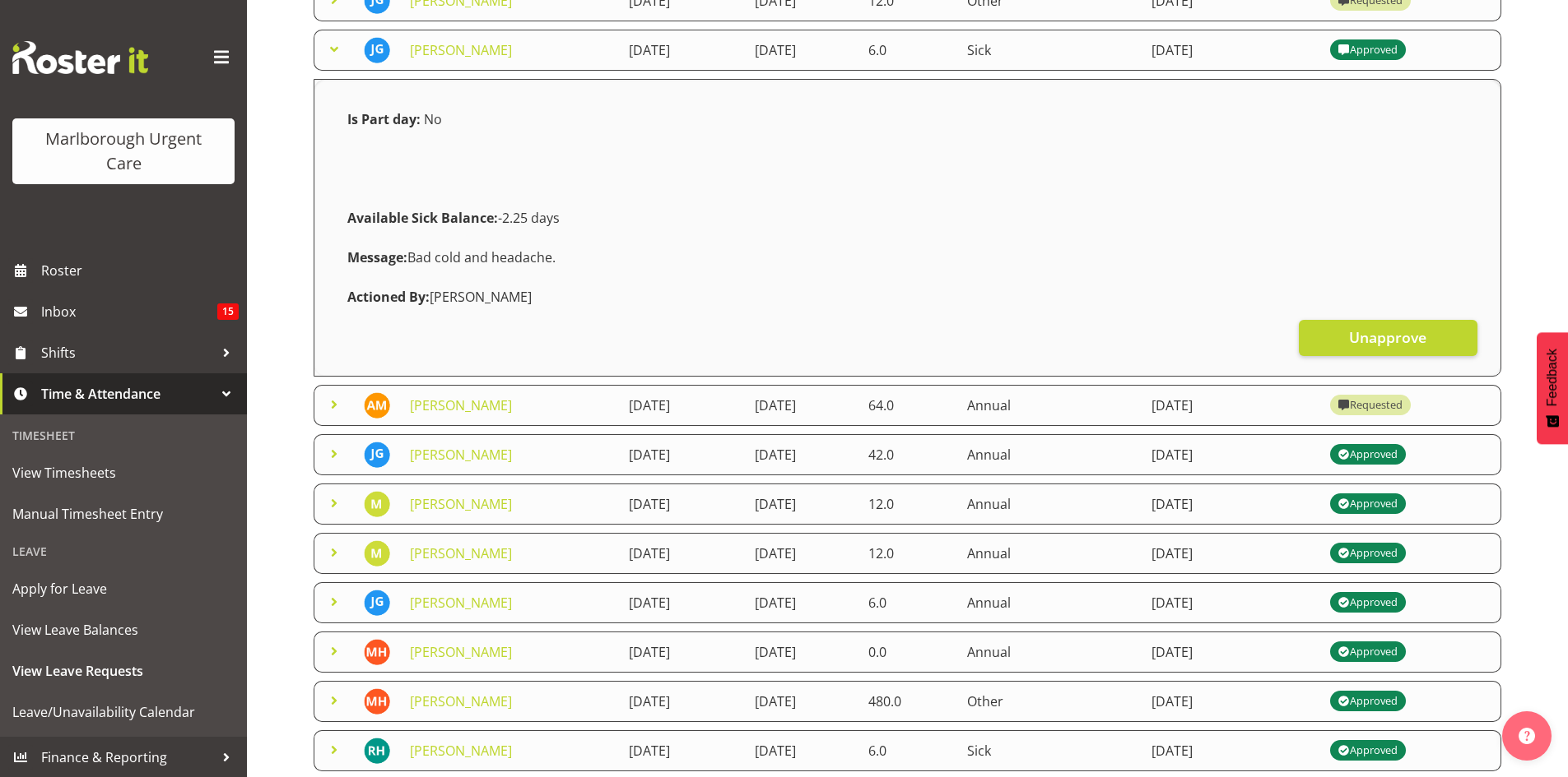
scroll to position [247, 0]
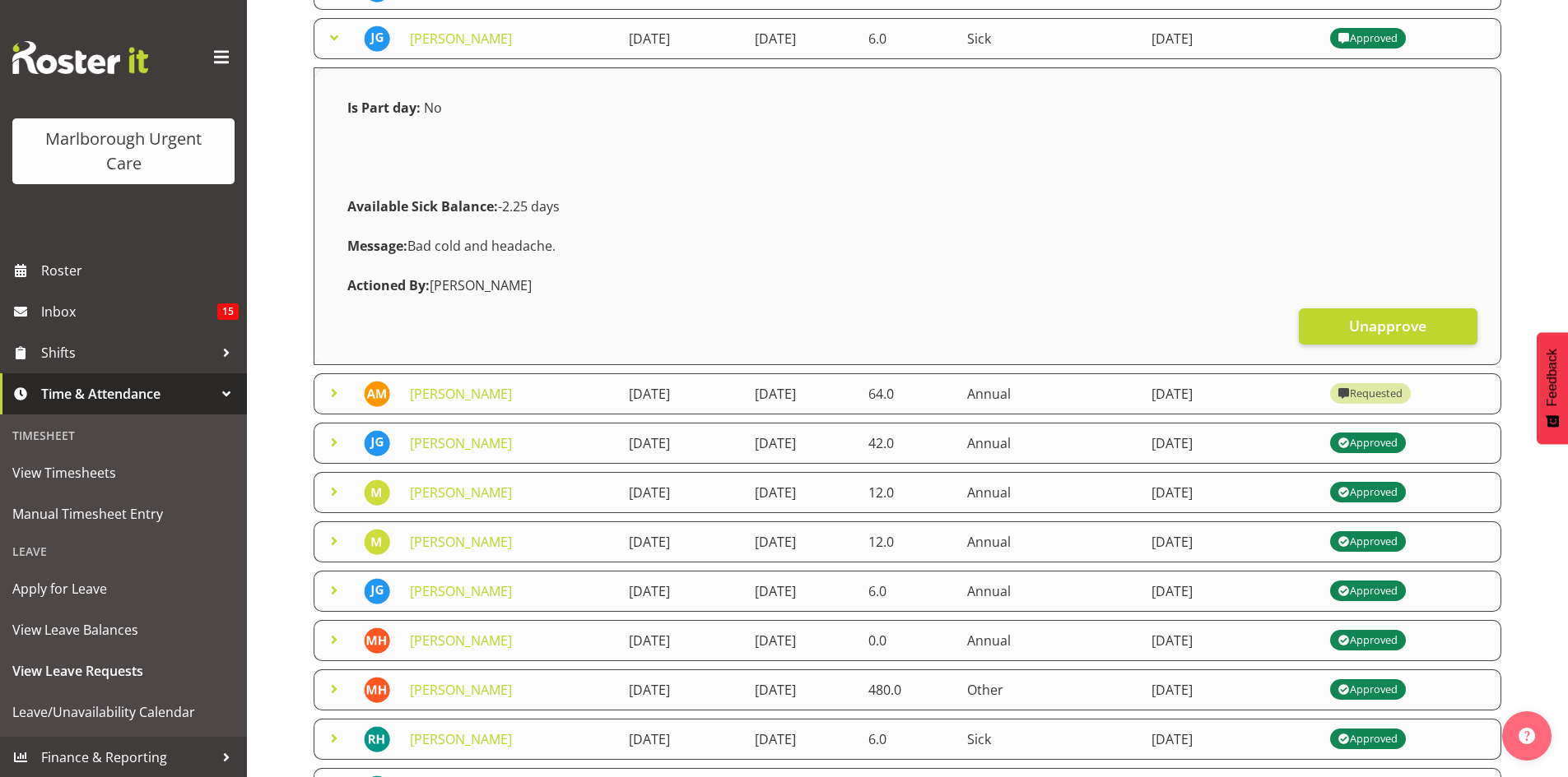
click at [336, 396] on span at bounding box center [334, 393] width 20 height 20
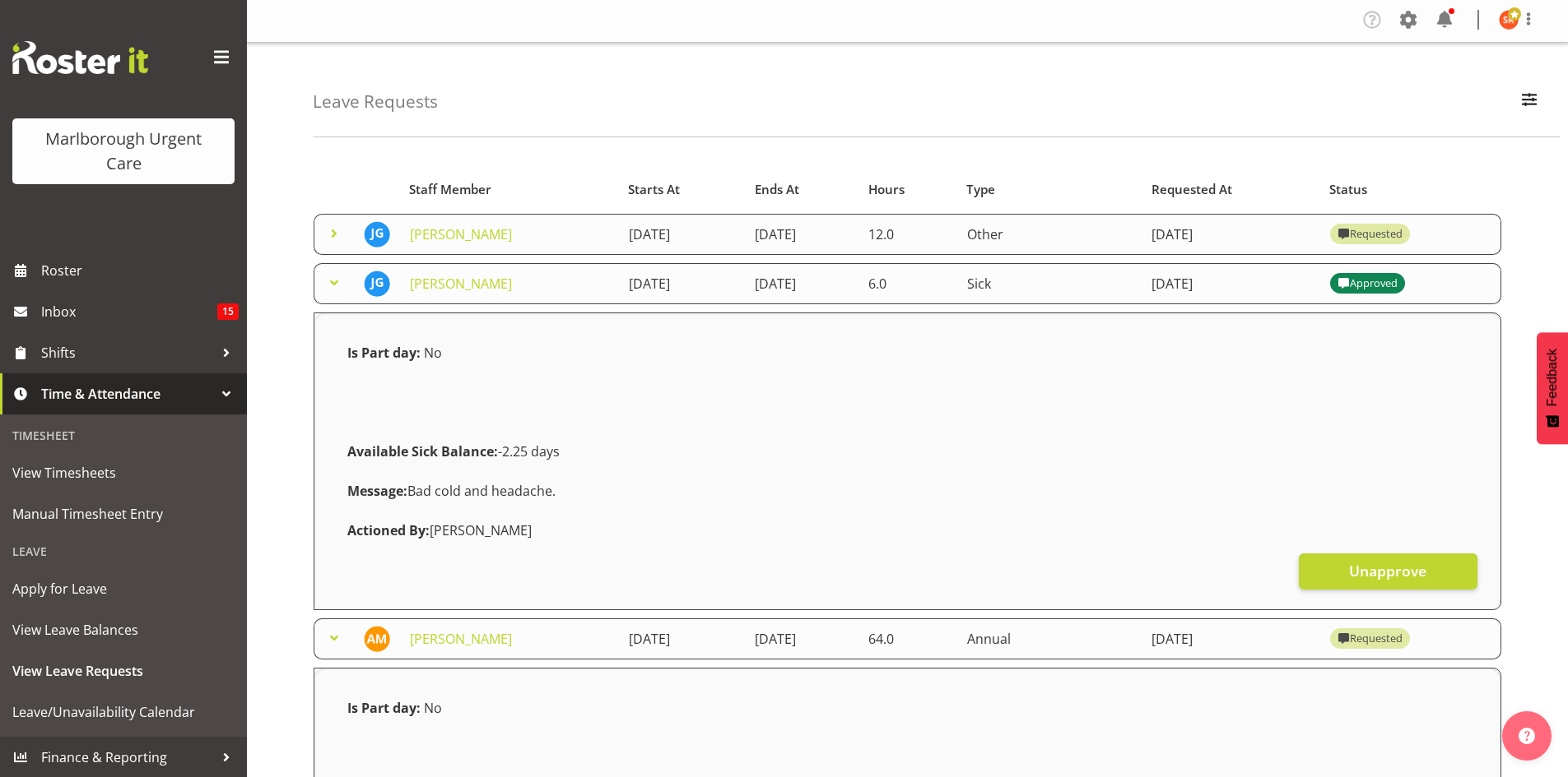
scroll to position [0, 0]
click at [336, 645] on span at bounding box center [334, 640] width 20 height 20
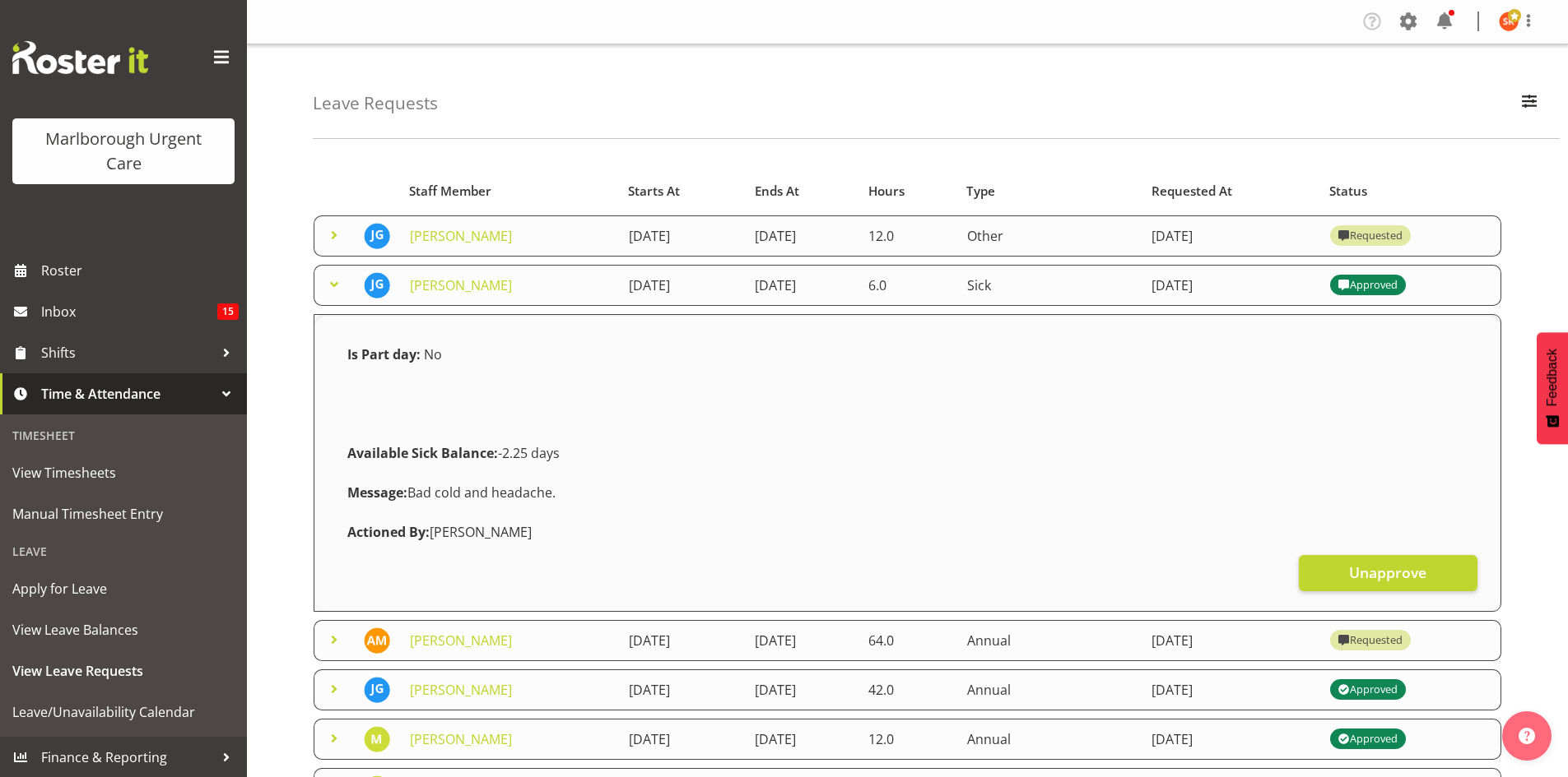
click at [334, 283] on span at bounding box center [334, 284] width 20 height 20
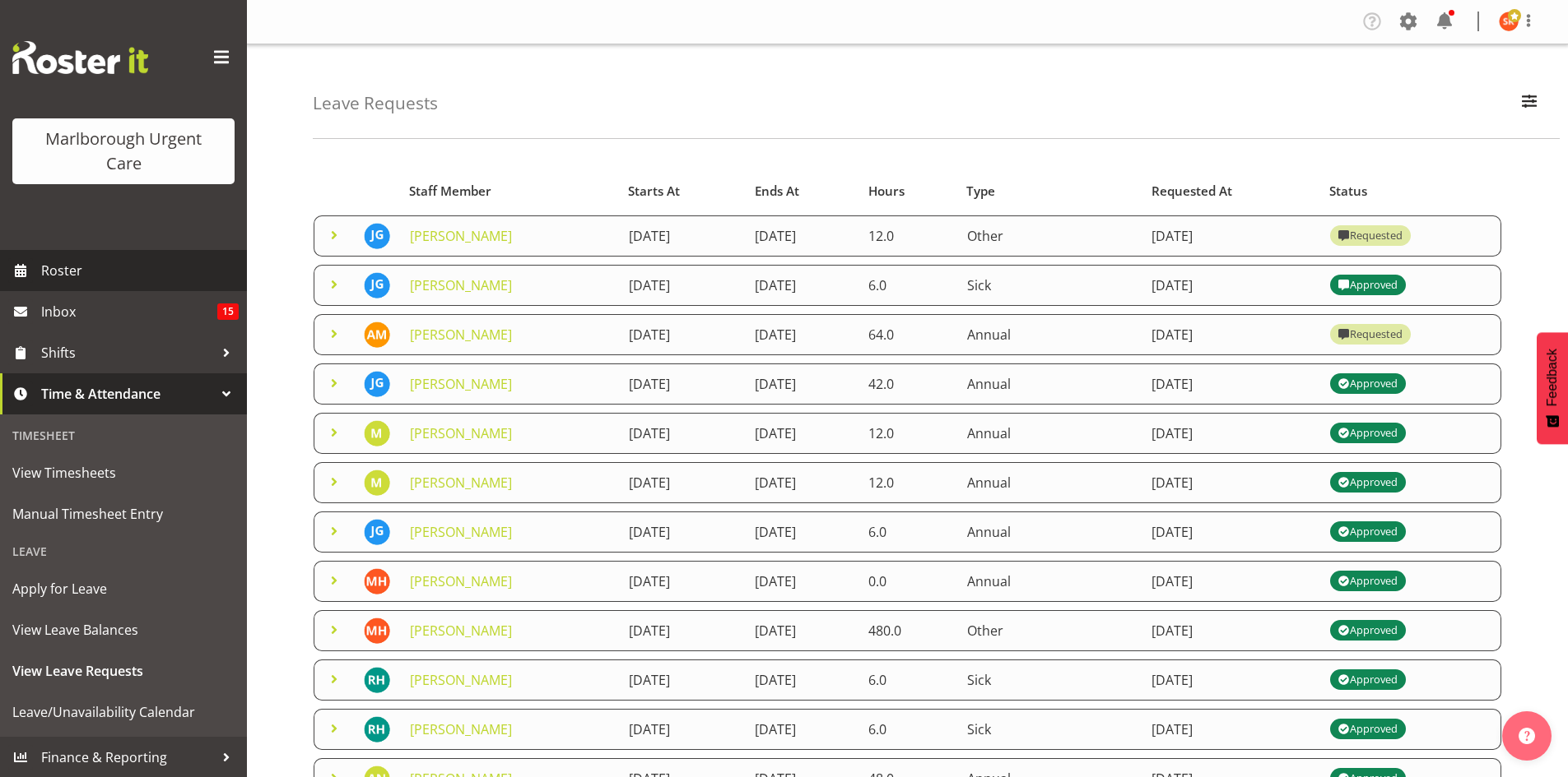
click at [67, 275] on span "Roster" at bounding box center [140, 270] width 198 height 24
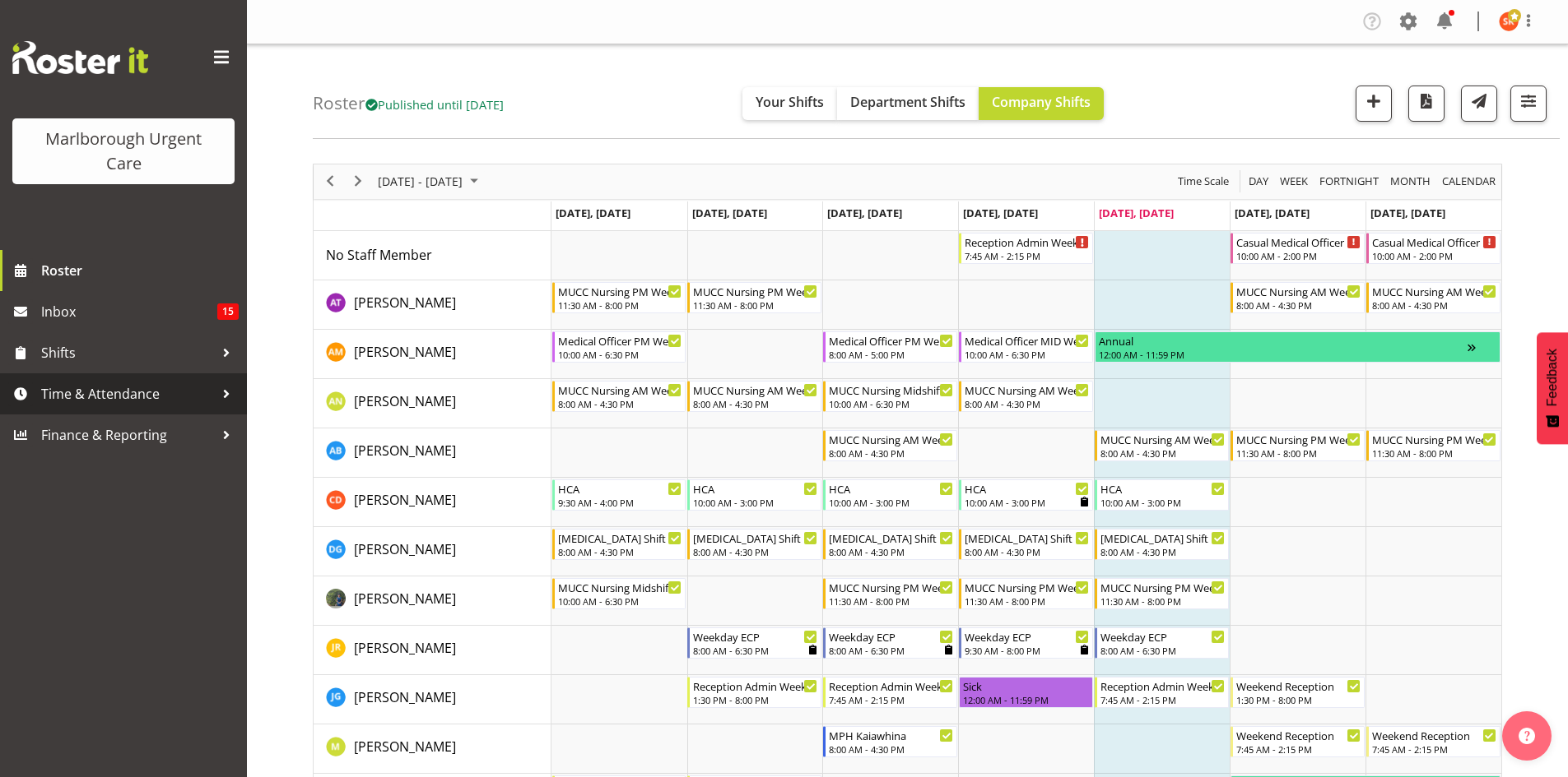
click at [50, 385] on span "Time & Attendance" at bounding box center [127, 394] width 172 height 24
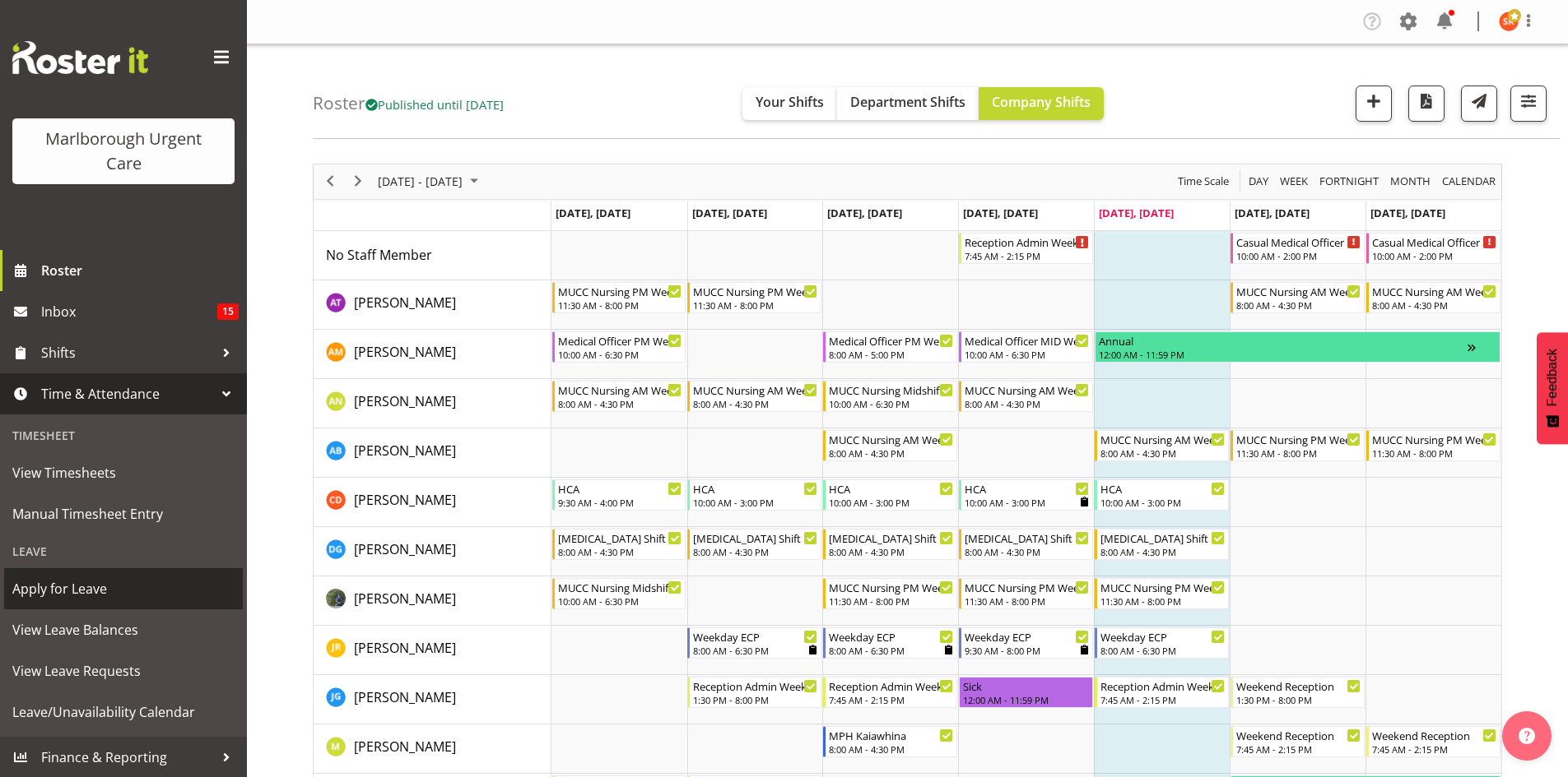
click at [56, 586] on span "Apply for Leave" at bounding box center [123, 589] width 222 height 24
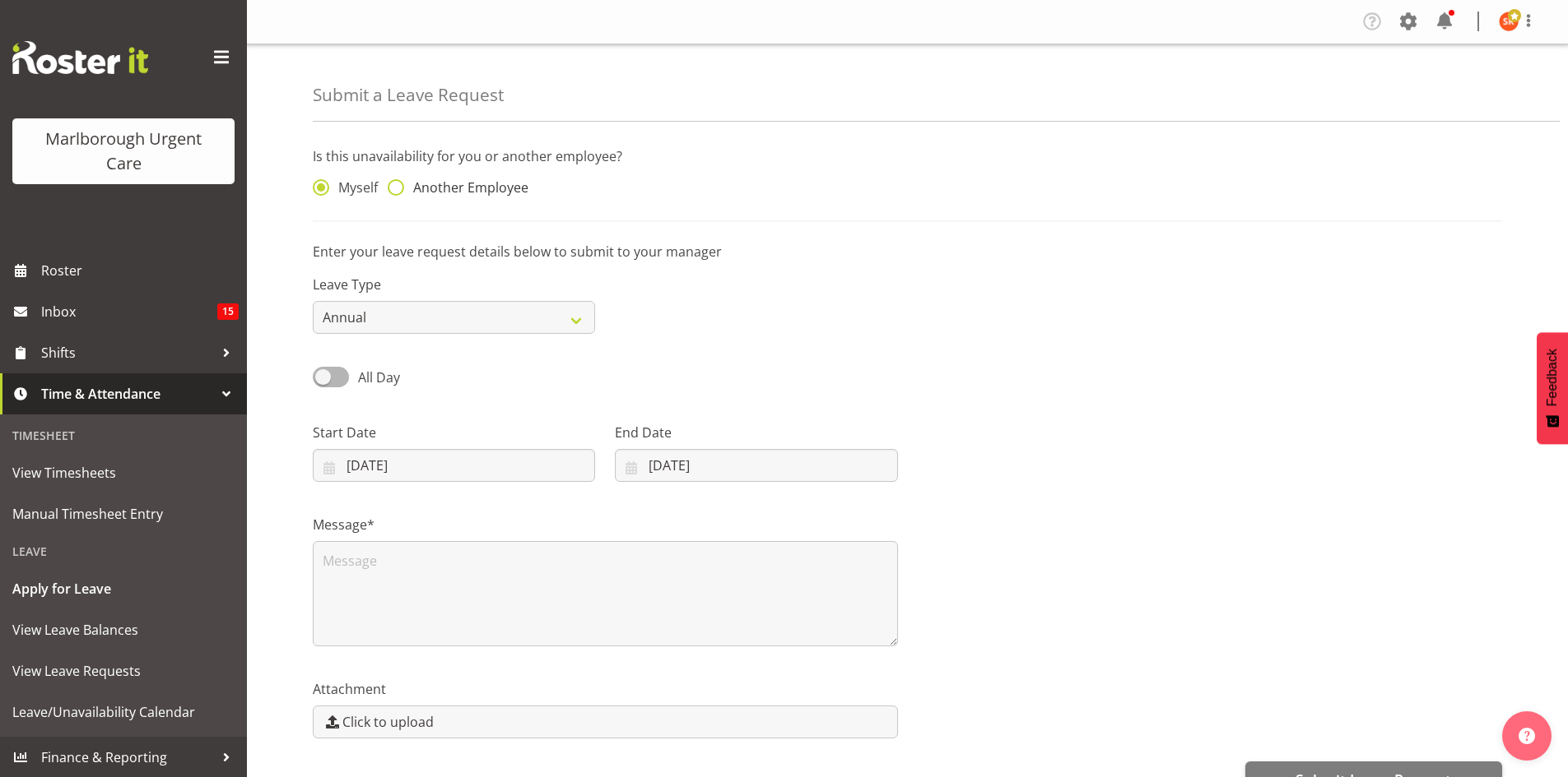
click at [402, 187] on span at bounding box center [396, 187] width 17 height 17
click at [398, 187] on input "Another Employee" at bounding box center [393, 188] width 11 height 10
radio input "true"
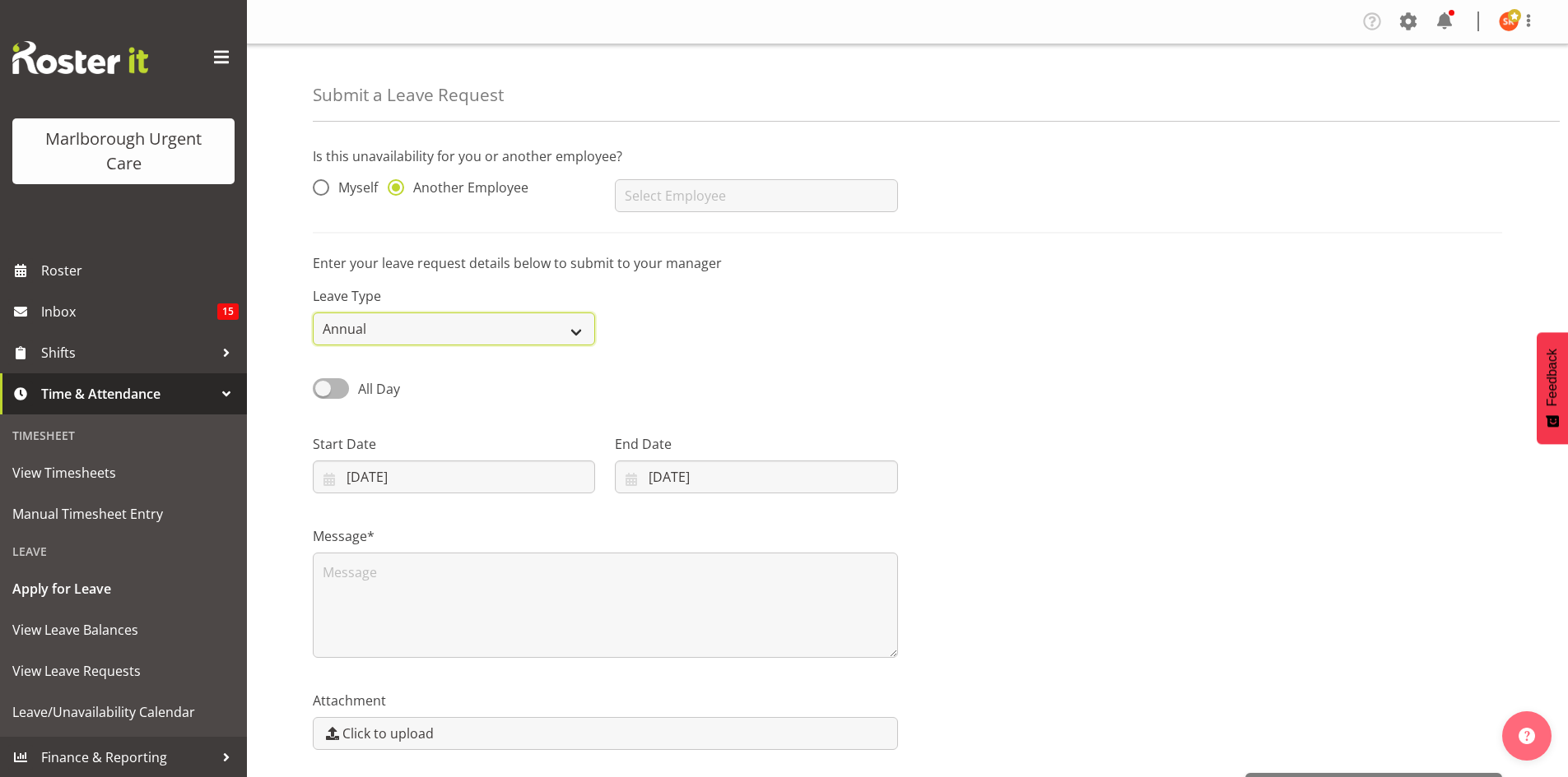
click at [546, 324] on select "Annual Sick Leave Without Pay Bereavement Domestic Violence Parental Jury Servi…" at bounding box center [454, 329] width 282 height 33
click at [639, 200] on input "text" at bounding box center [756, 196] width 282 height 33
click at [699, 228] on span "[PERSON_NAME]" at bounding box center [679, 236] width 102 height 18
type input "[PERSON_NAME]"
drag, startPoint x: 473, startPoint y: 332, endPoint x: 463, endPoint y: 339, distance: 12.2
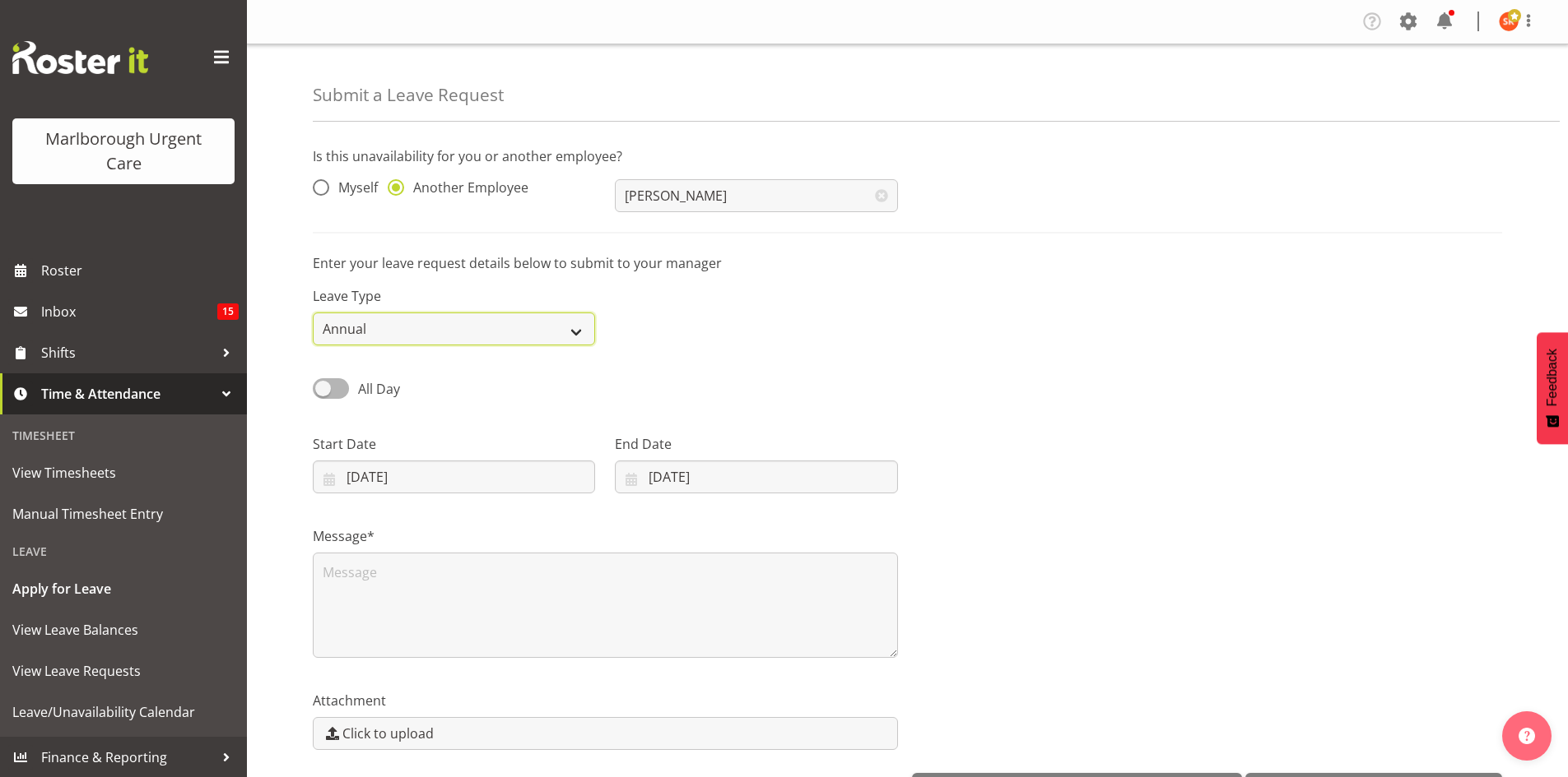
click at [473, 332] on select "Annual Sick Leave Without Pay Bereavement Domestic Violence Parental Jury Servi…" at bounding box center [454, 329] width 282 height 33
select select "Sick"
click at [313, 312] on select "Annual Sick Leave Without Pay Bereavement Domestic Violence Parental Jury Servi…" at bounding box center [454, 329] width 282 height 33
click at [869, 324] on div "Leave Type Annual Sick Leave Without Pay Bereavement Domestic Violence Parental…" at bounding box center [907, 309] width 1209 height 92
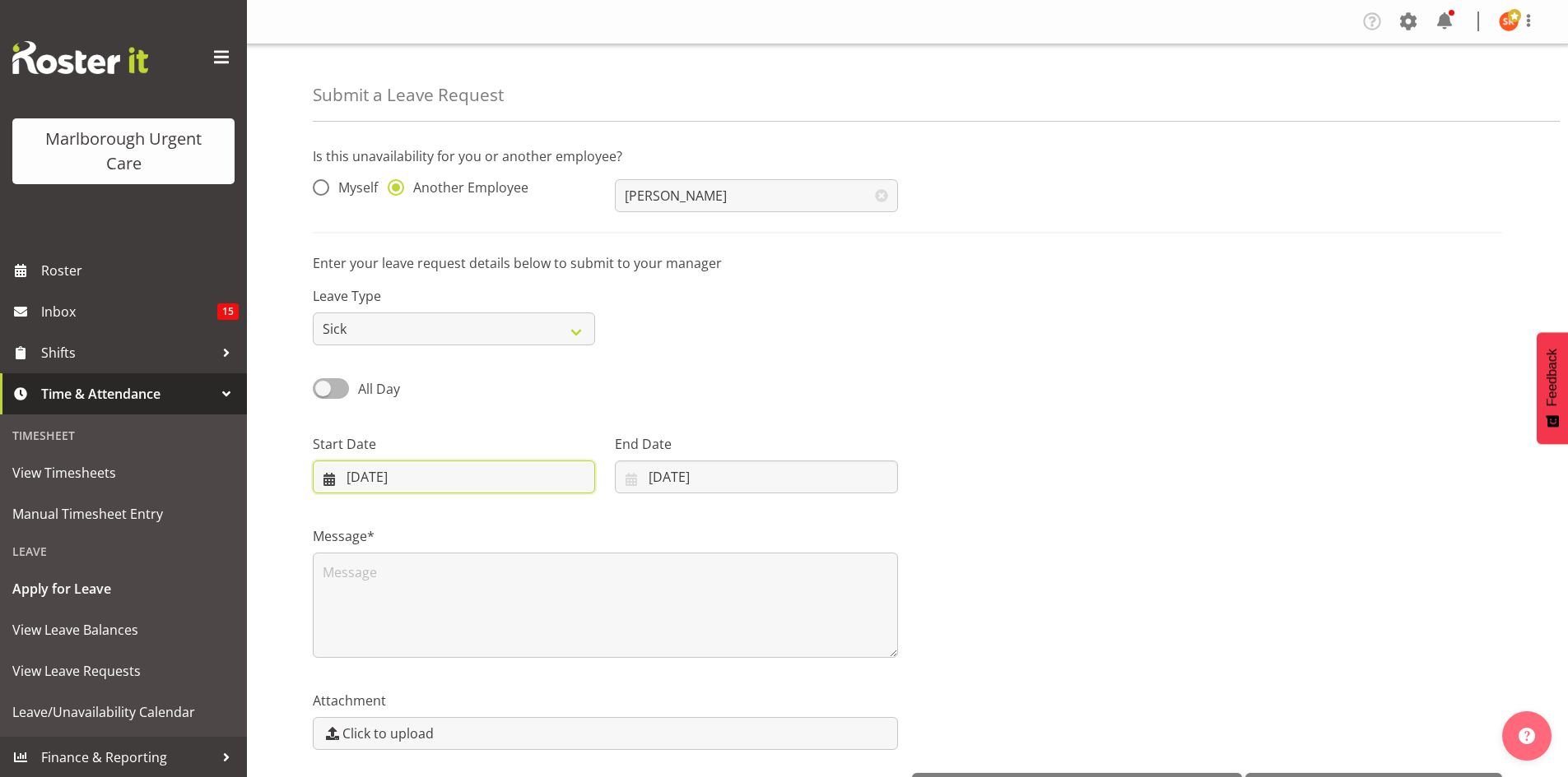
click at [324, 481] on input "10/10/2025" at bounding box center [454, 477] width 282 height 33
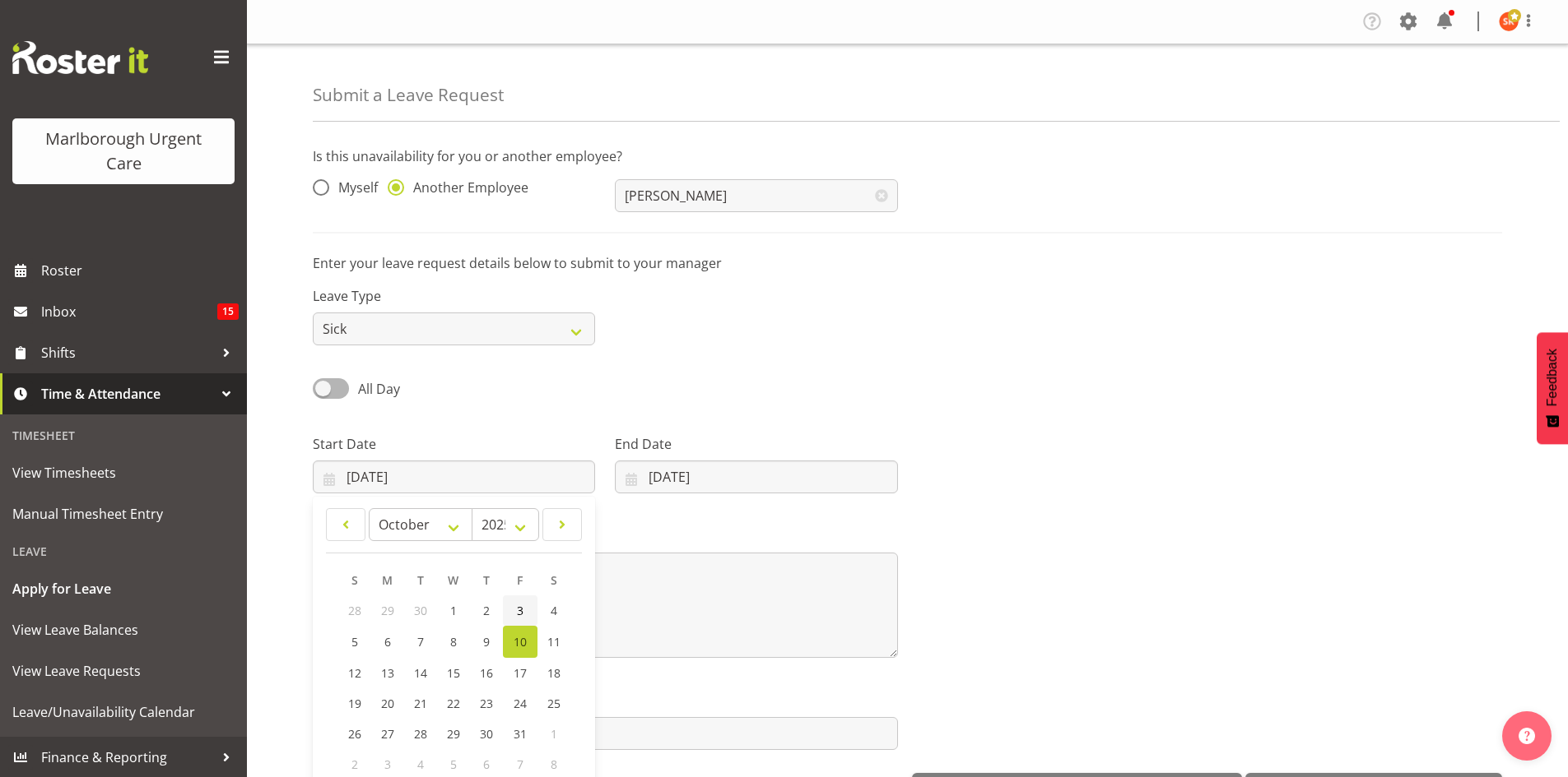
click at [522, 610] on span "3" at bounding box center [520, 611] width 7 height 16
type input "03/10/2025"
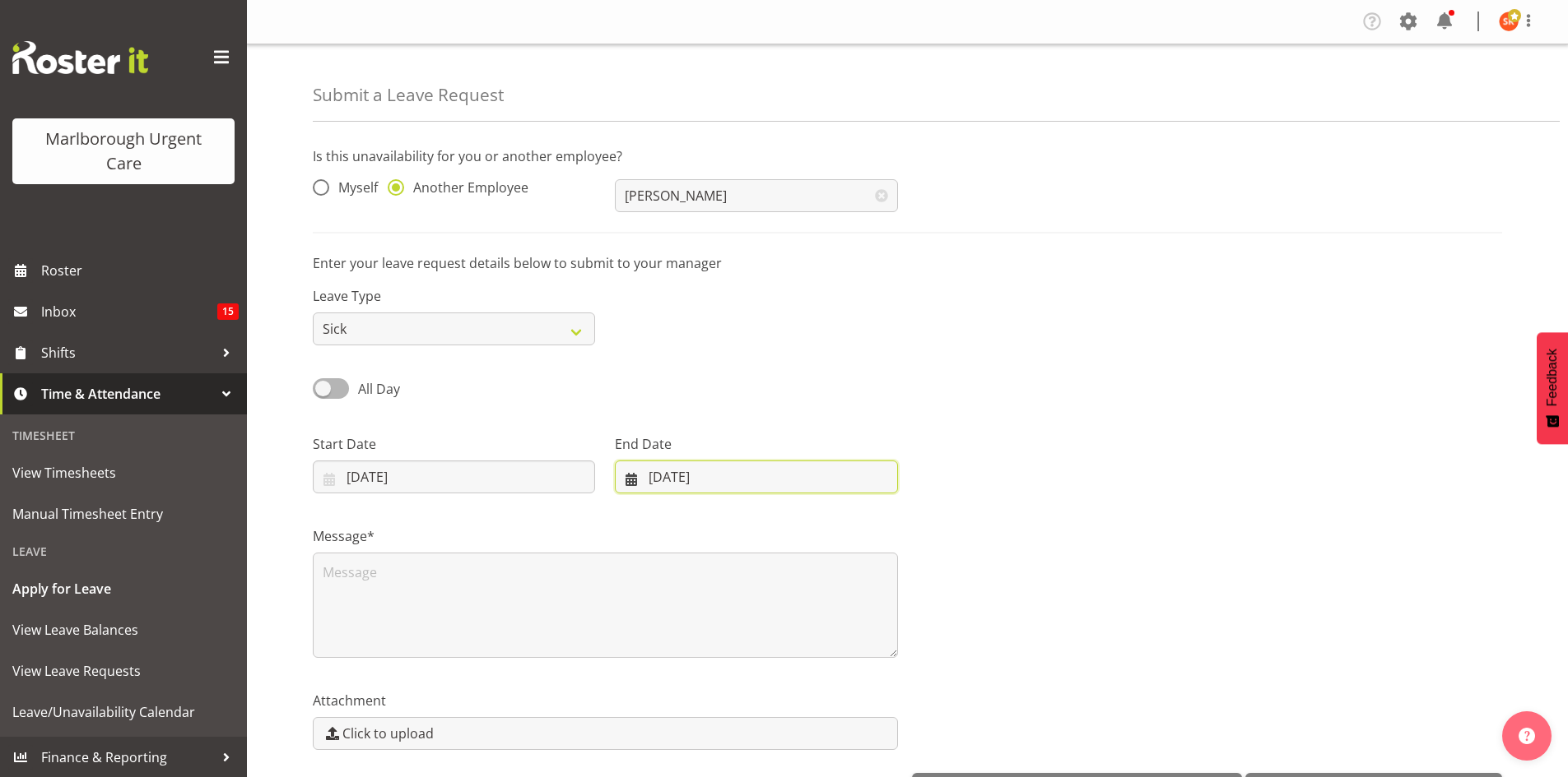
click at [634, 485] on input "10/10/2025" at bounding box center [756, 477] width 282 height 33
click at [856, 604] on link "4" at bounding box center [847, 611] width 33 height 31
type input "04/10/2025"
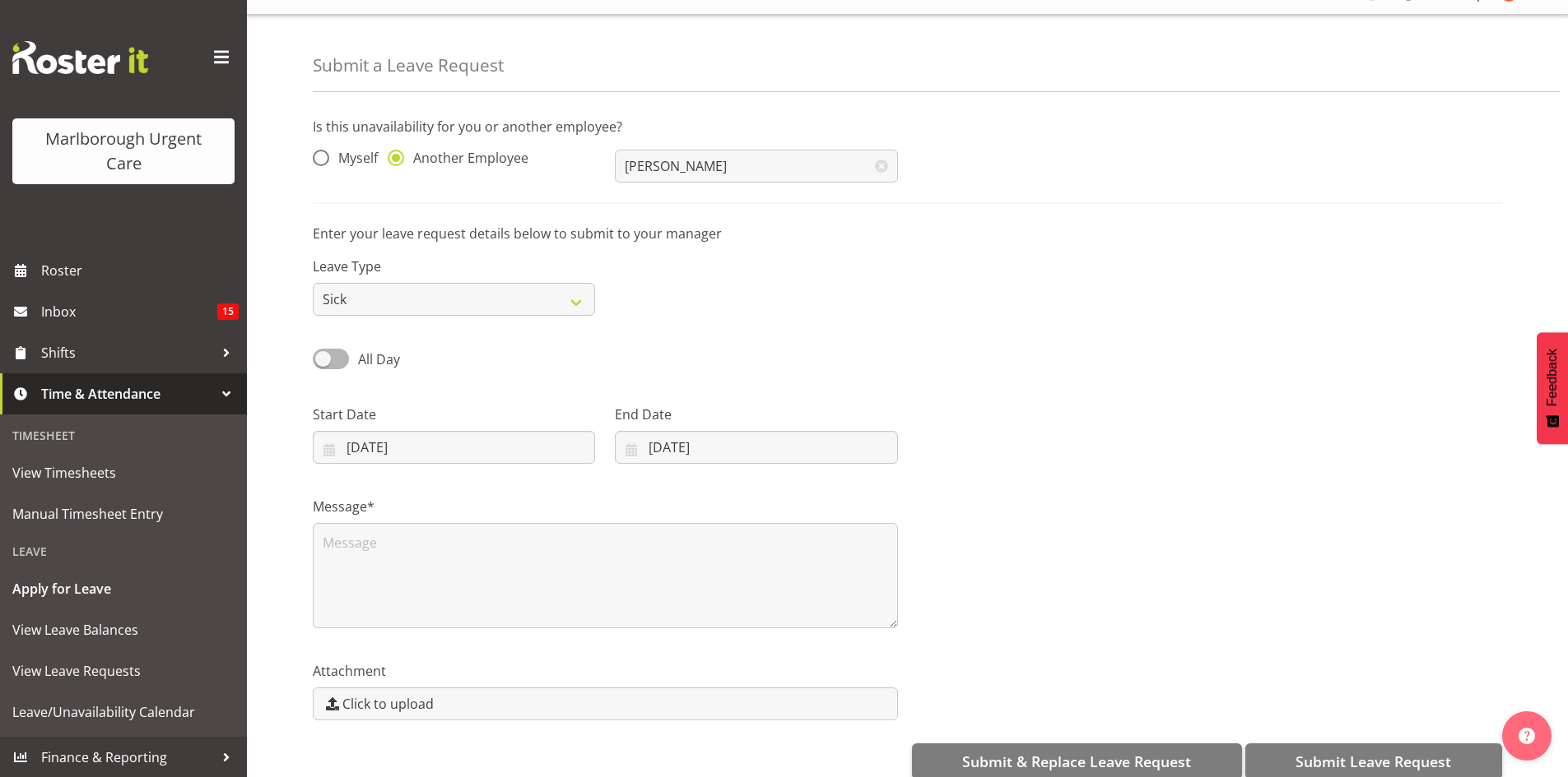
scroll to position [57, 0]
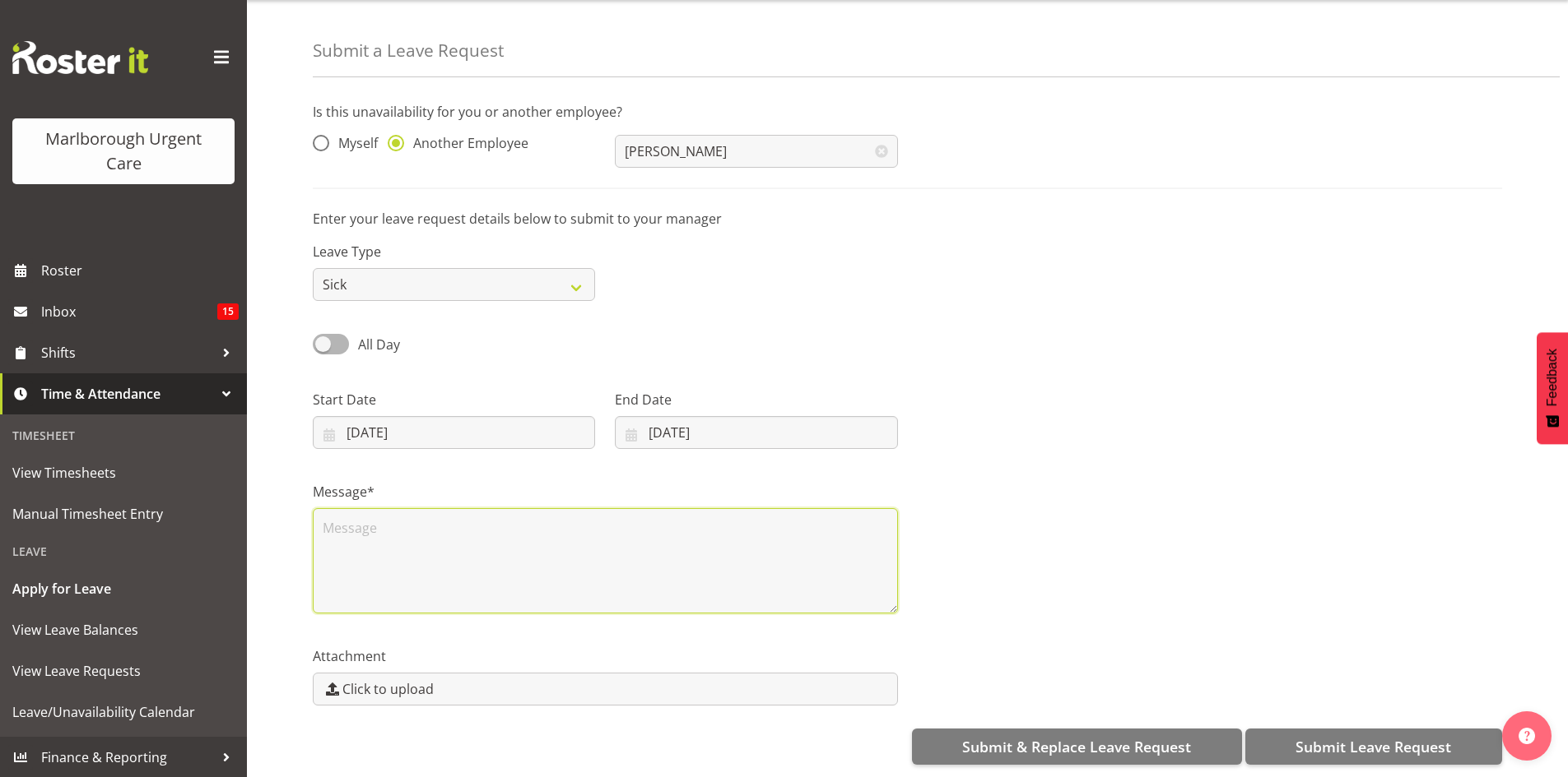
click at [346, 523] on textarea at bounding box center [605, 561] width 585 height 105
type textarea "#"
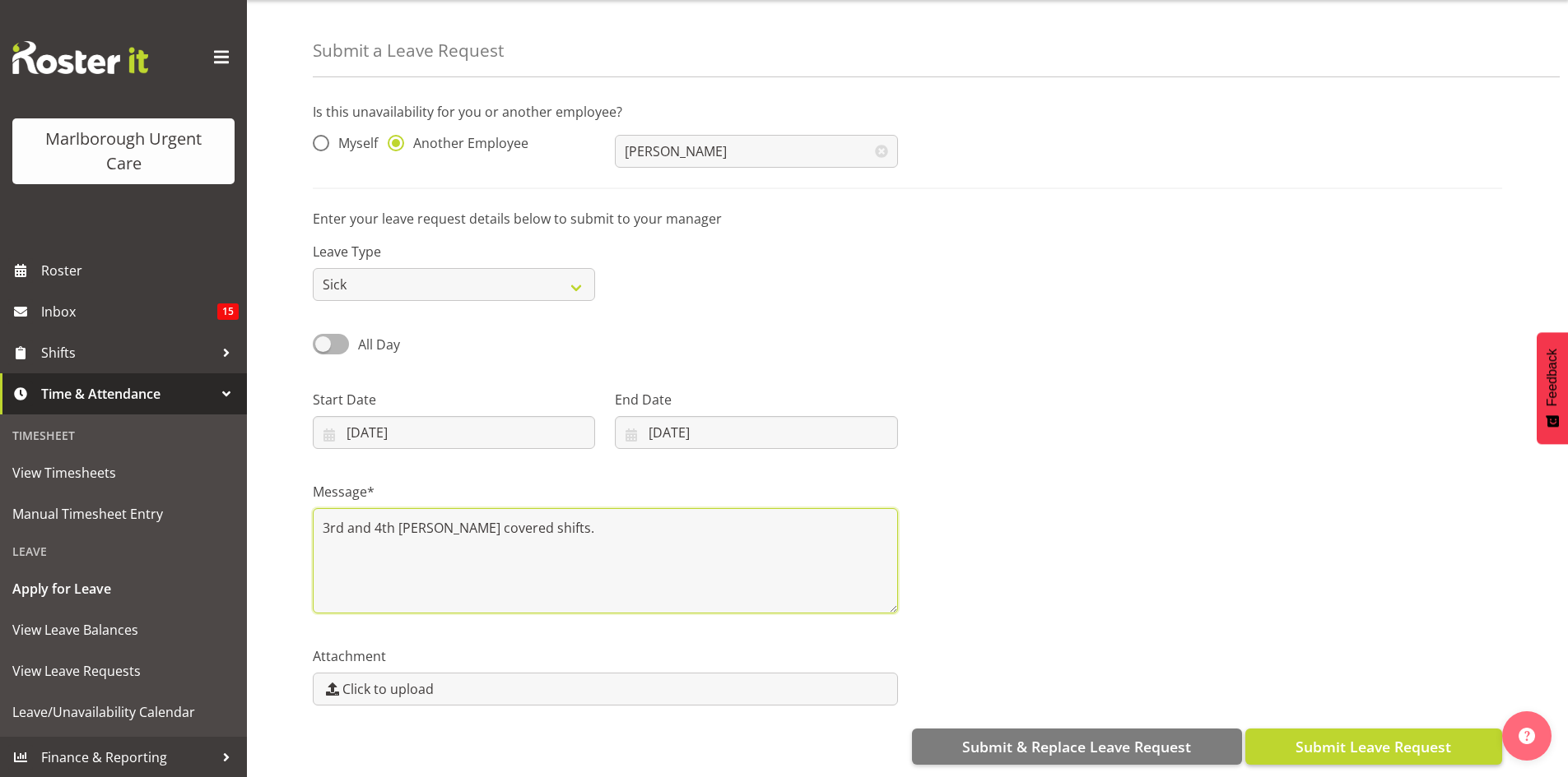
type textarea "3rd and 4th Megan covered shifts."
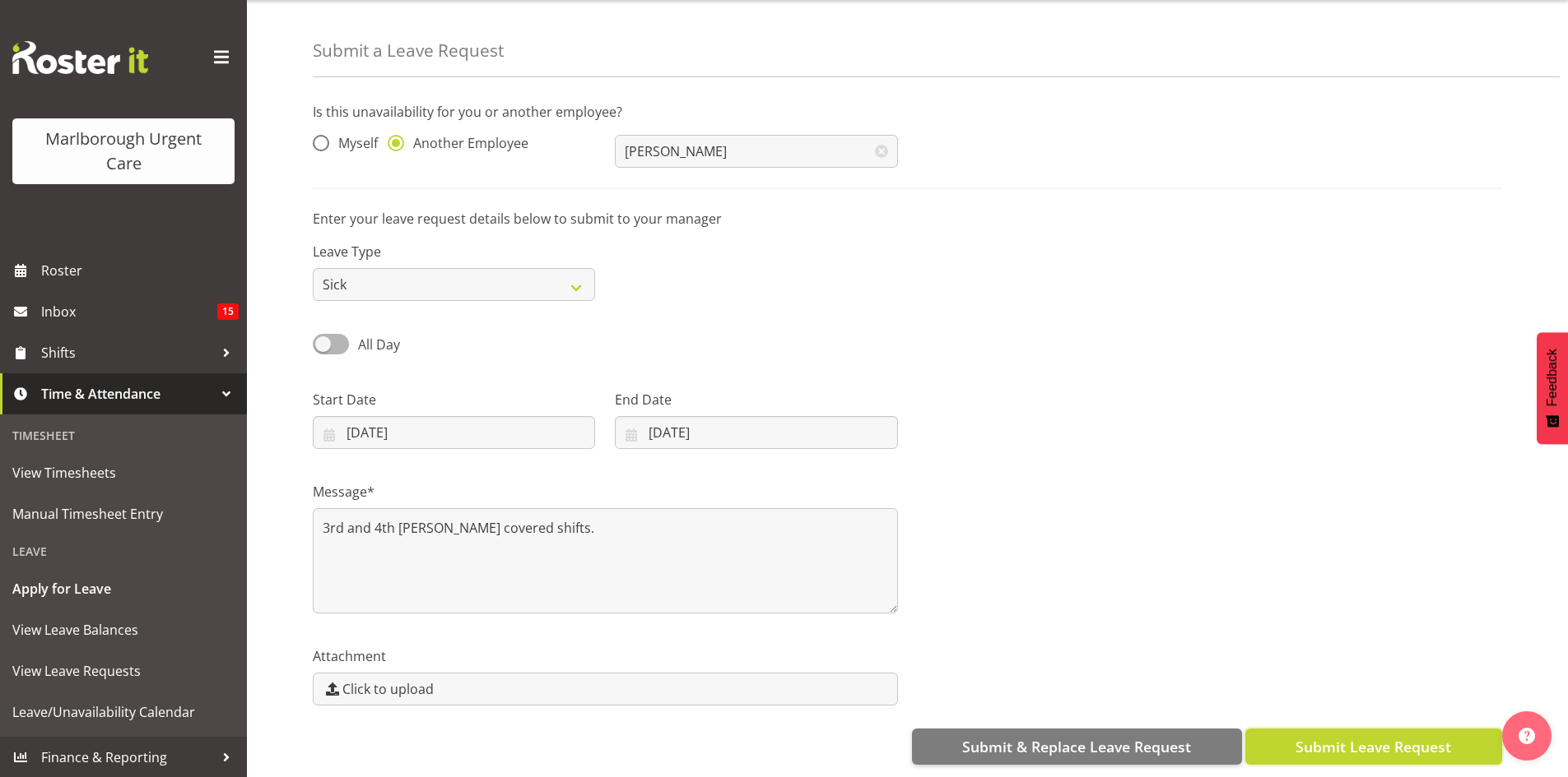
click at [1426, 736] on span "Submit Leave Request" at bounding box center [1374, 746] width 156 height 21
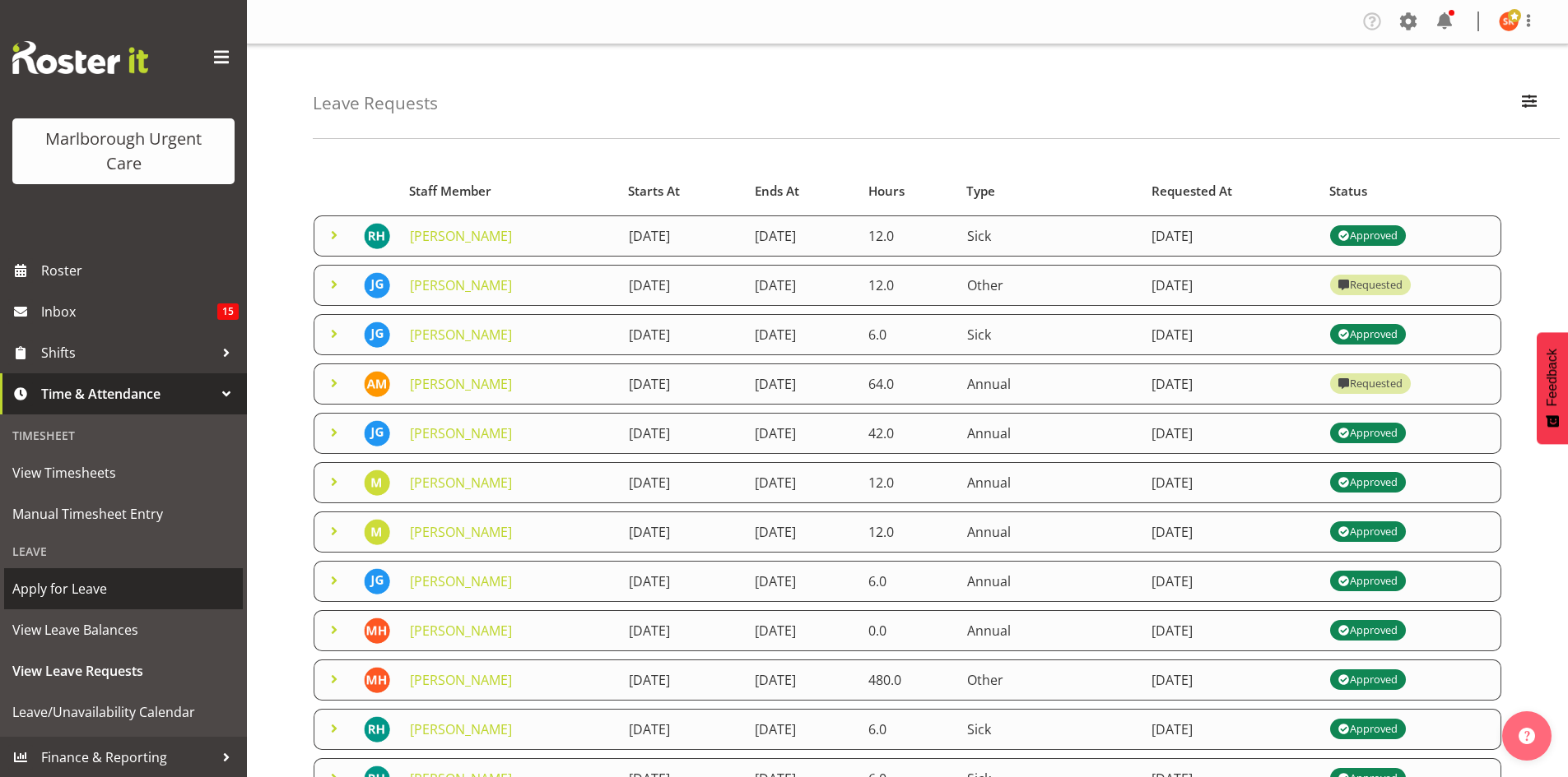
click at [26, 592] on span "Apply for Leave" at bounding box center [123, 589] width 222 height 24
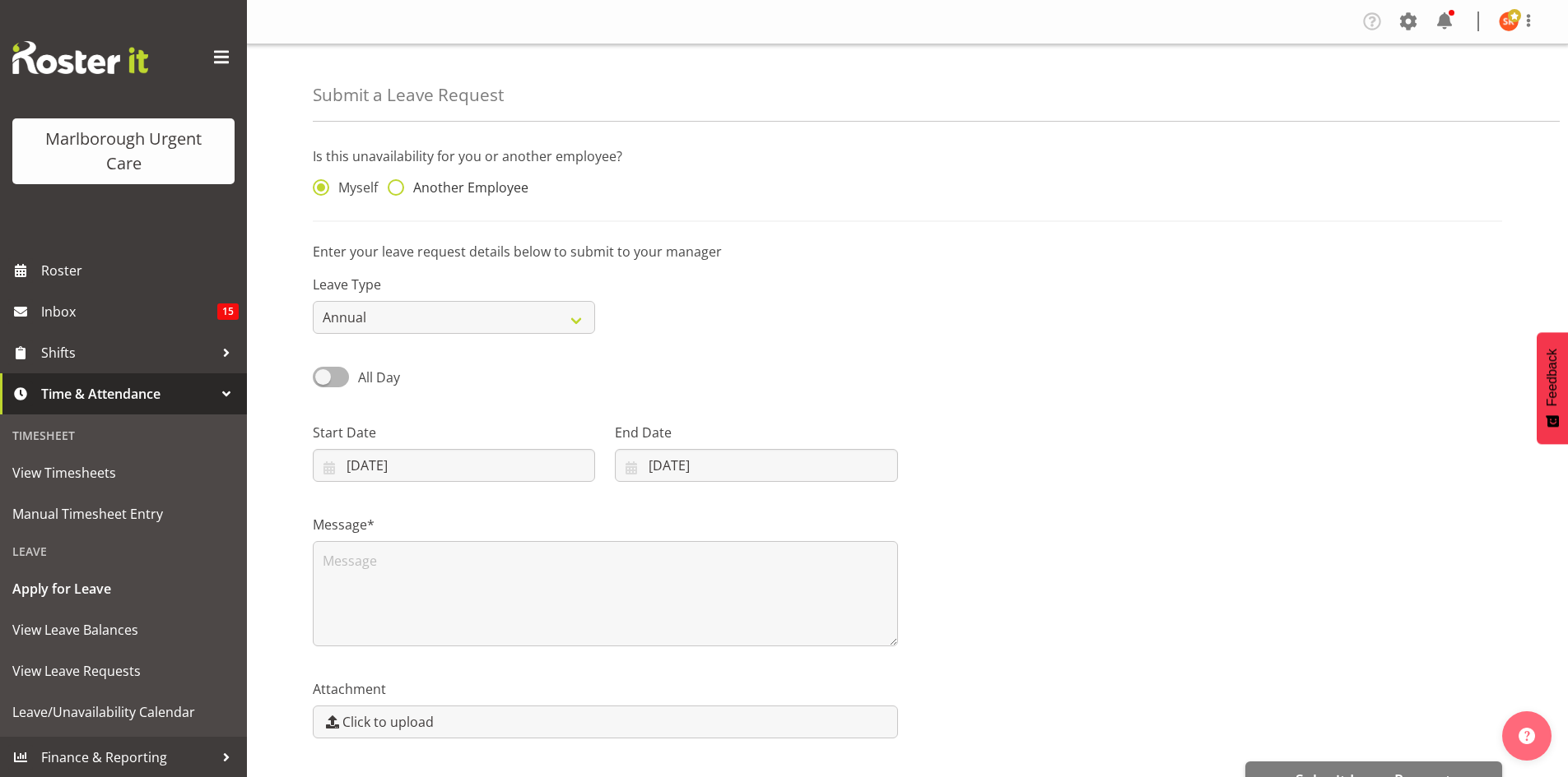
click at [397, 186] on span at bounding box center [396, 187] width 17 height 17
click at [397, 186] on input "Another Employee" at bounding box center [393, 188] width 11 height 10
radio input "true"
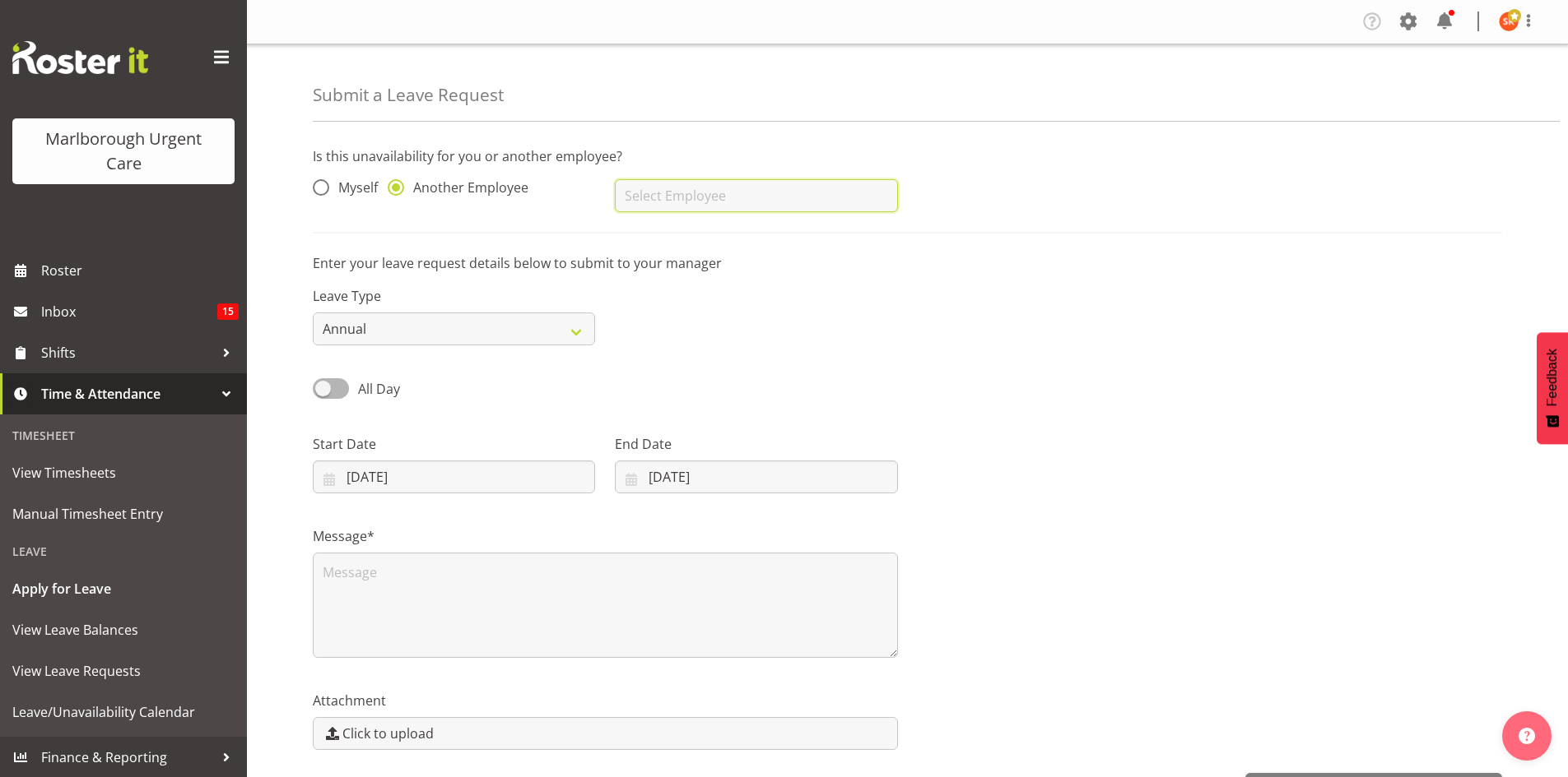
click at [654, 196] on input "text" at bounding box center [756, 196] width 282 height 33
click at [687, 234] on span "[PERSON_NAME]" at bounding box center [679, 236] width 102 height 18
type input "[PERSON_NAME]"
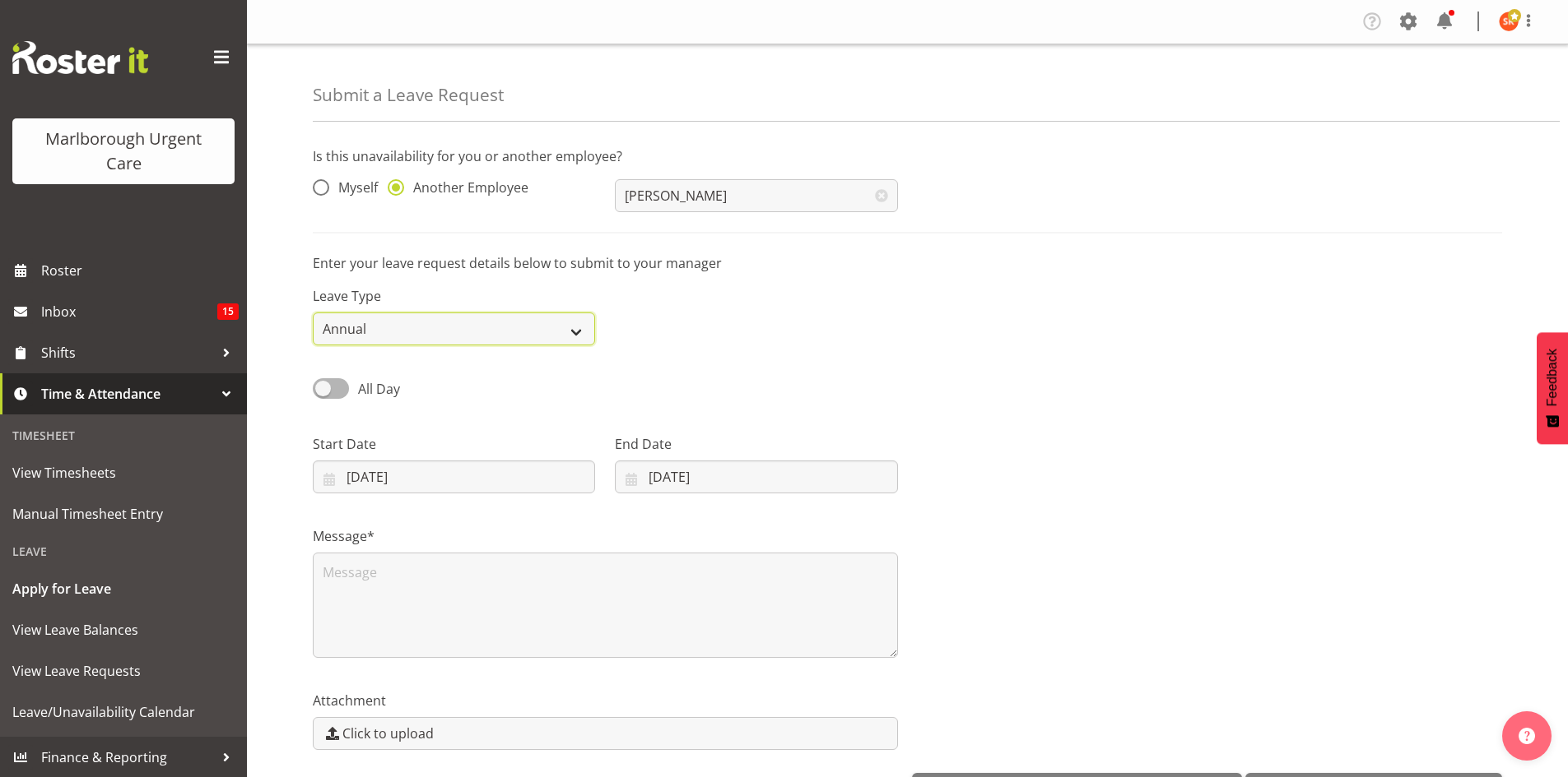
click at [468, 340] on select "Annual Sick Leave Without Pay Bereavement Domestic Violence Parental Jury Servi…" at bounding box center [454, 329] width 282 height 33
select select "Sick"
click at [313, 312] on select "Annual Sick Leave Without Pay Bereavement Domestic Violence Parental Jury Servi…" at bounding box center [454, 329] width 282 height 33
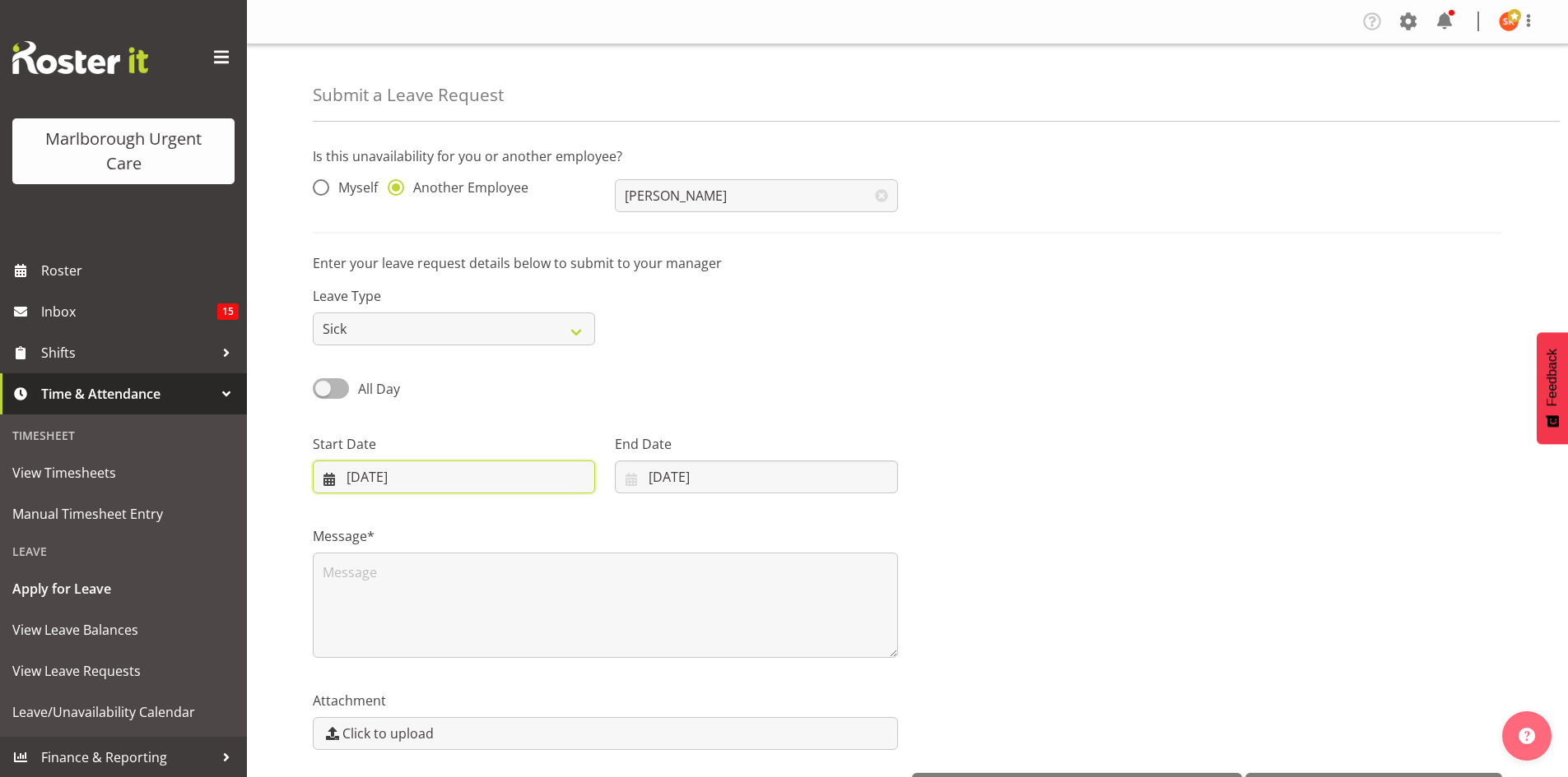
click at [418, 467] on input "10/10/2025" at bounding box center [454, 477] width 282 height 33
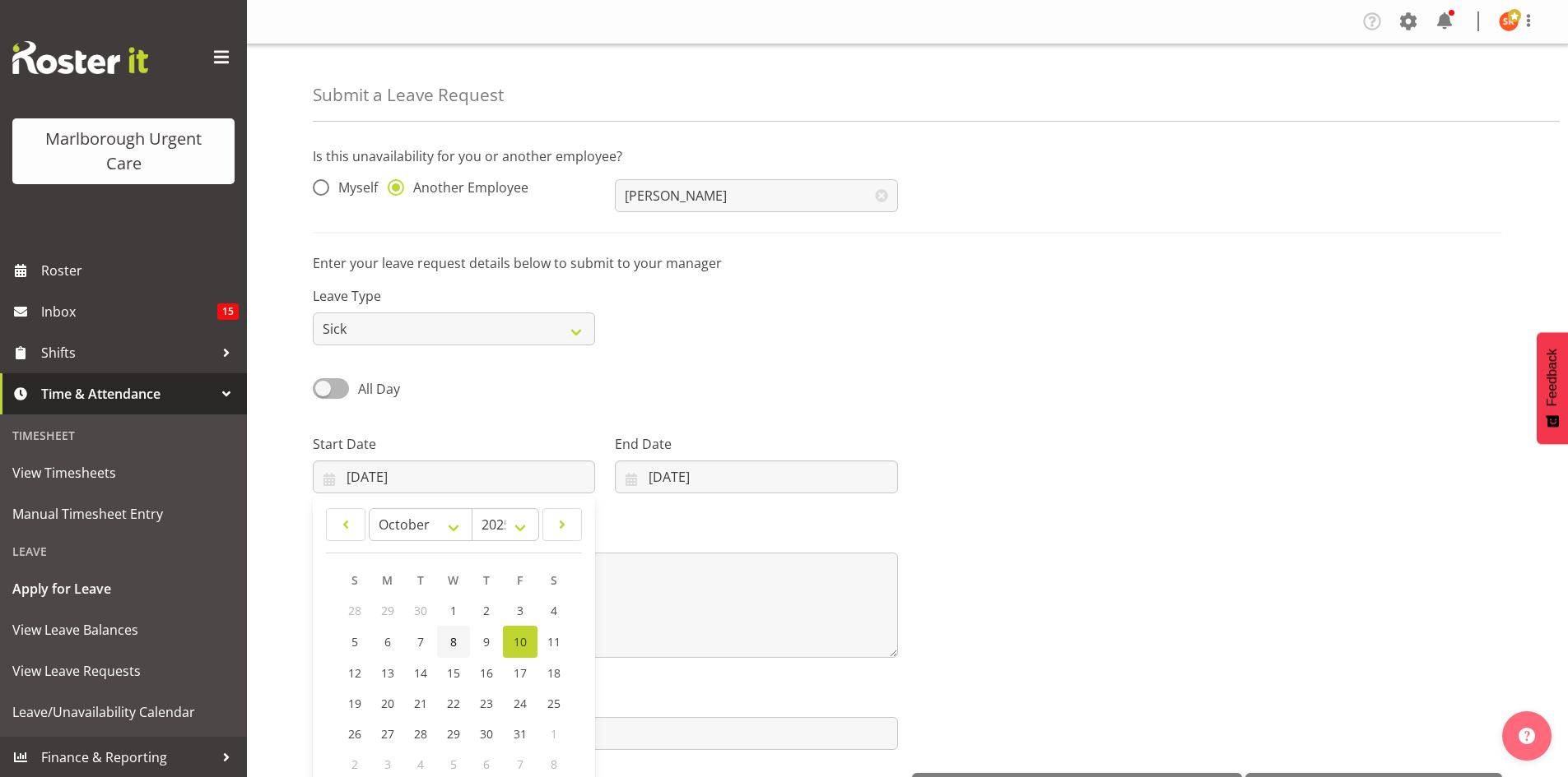
click at [457, 643] on link "8" at bounding box center [454, 641] width 33 height 32
type input "08/10/2025"
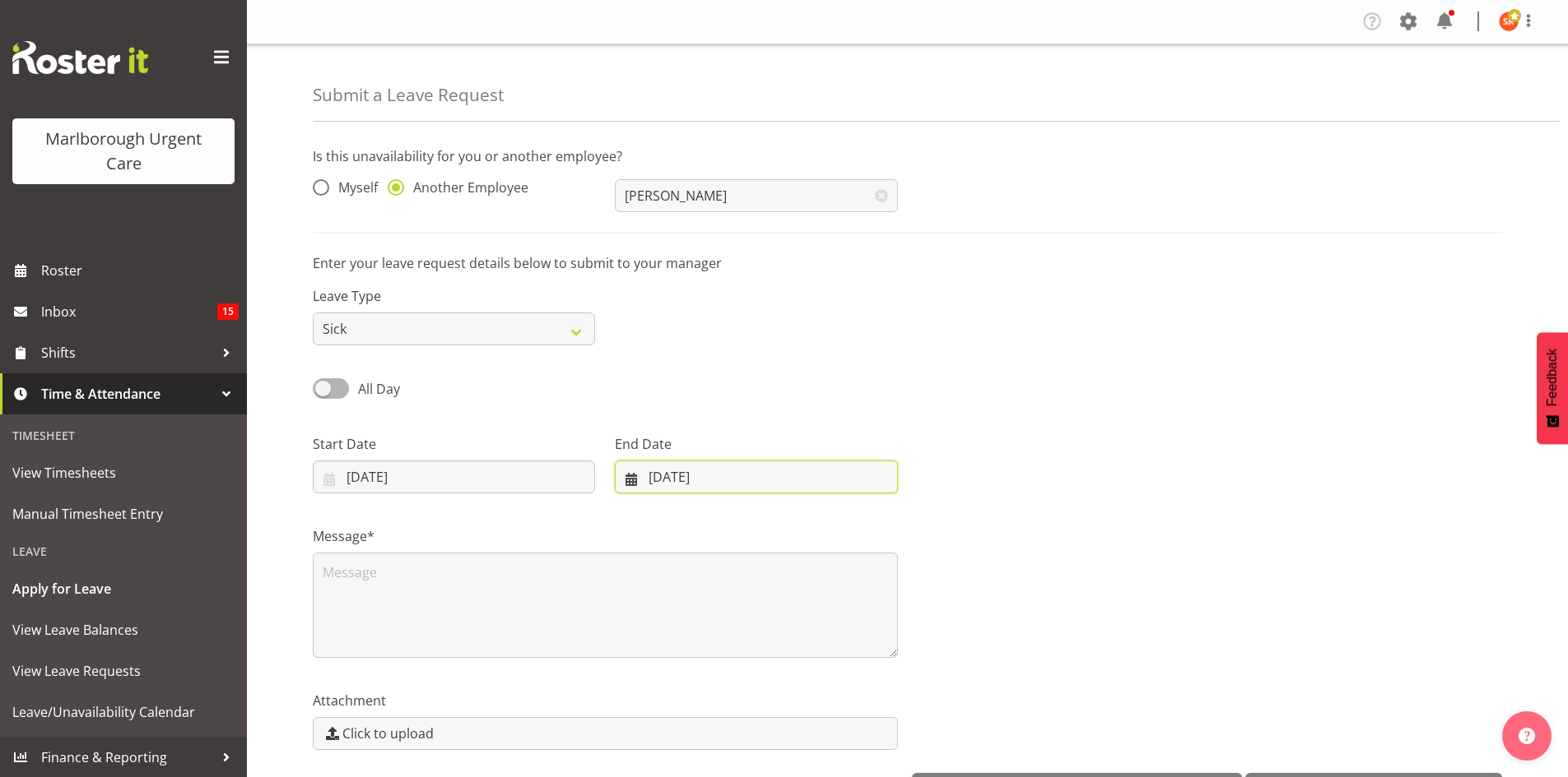
click at [636, 475] on input "10/10/2025" at bounding box center [756, 477] width 282 height 33
click at [784, 639] on link "9" at bounding box center [779, 641] width 33 height 32
type input "09/10/2025"
click at [338, 393] on span at bounding box center [330, 388] width 36 height 21
click at [323, 393] on input "All Day" at bounding box center [318, 388] width 11 height 10
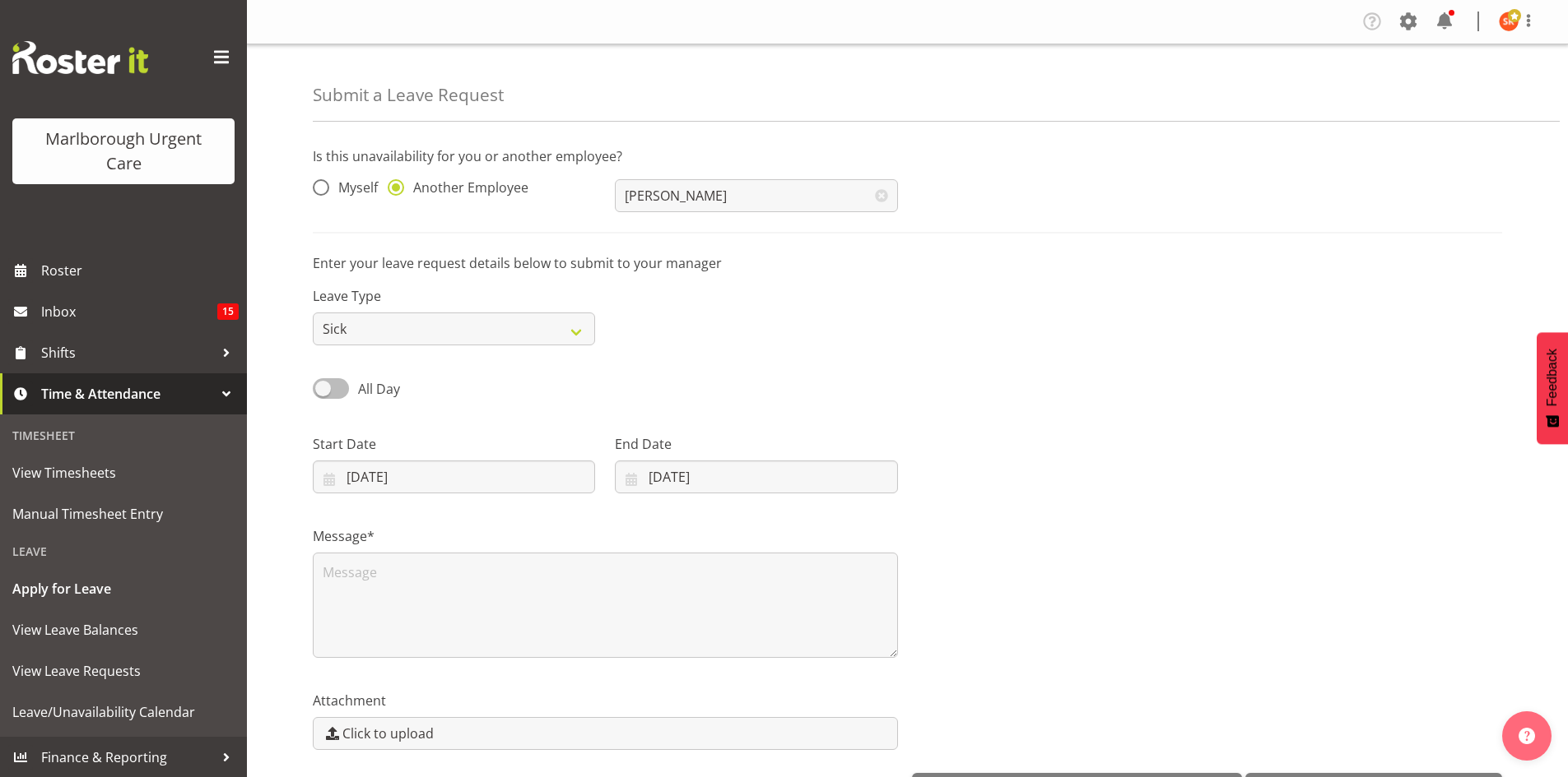
checkbox input "true"
click at [328, 477] on input "10/10/2025" at bounding box center [454, 477] width 282 height 33
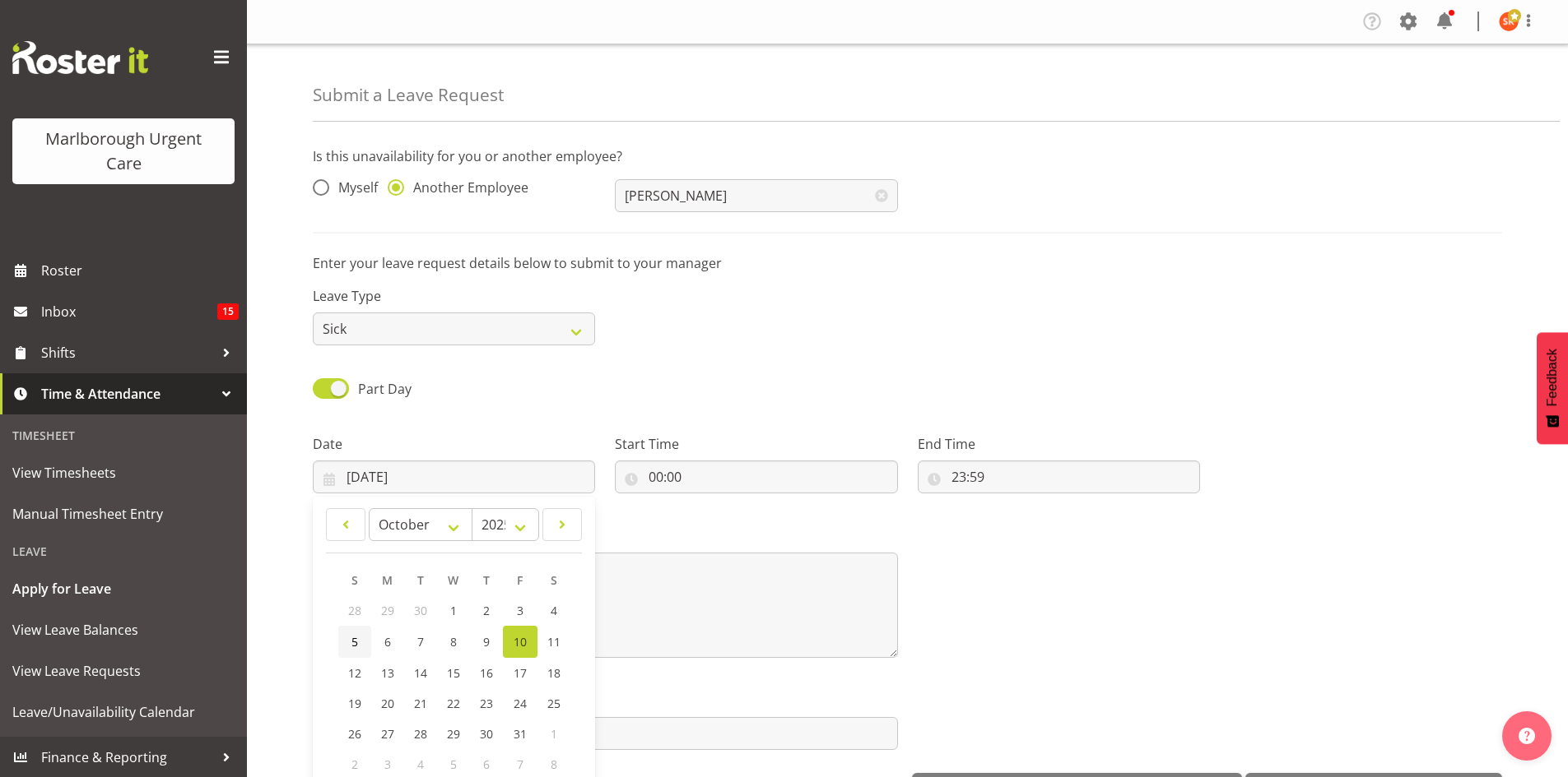
click at [351, 639] on span "5" at bounding box center [355, 642] width 7 height 16
type input "05/10/2025"
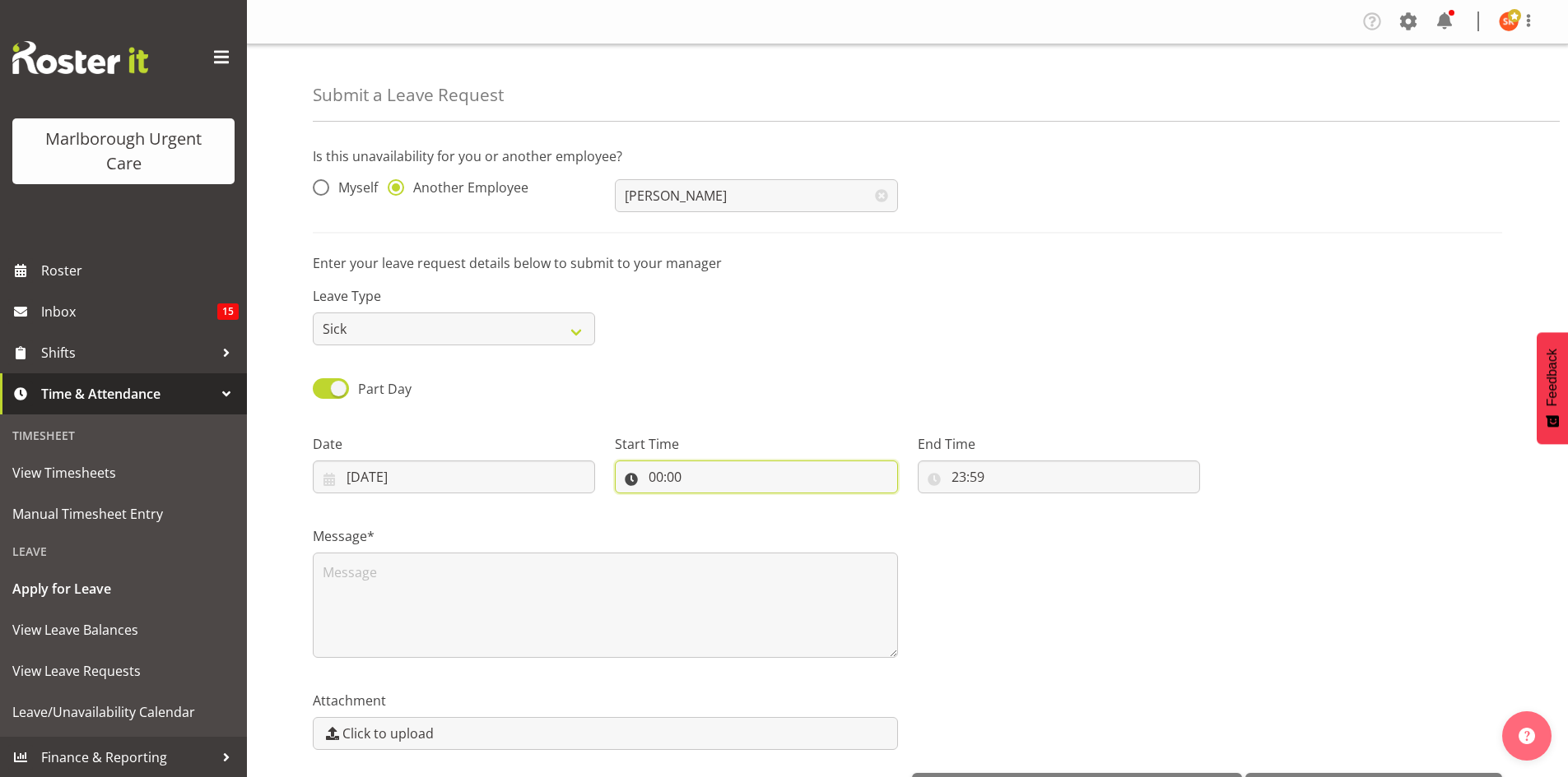
click at [703, 471] on input "00:00" at bounding box center [756, 477] width 282 height 33
click at [716, 479] on input "00:00" at bounding box center [756, 477] width 282 height 33
click at [705, 480] on input "00:00" at bounding box center [756, 477] width 282 height 33
click at [710, 527] on select "00 01 02 03 04 05 06 07 08 09 10 11 12 13 14 15 16 17 18 19 20 21 22 23" at bounding box center [727, 520] width 37 height 33
select select "18"
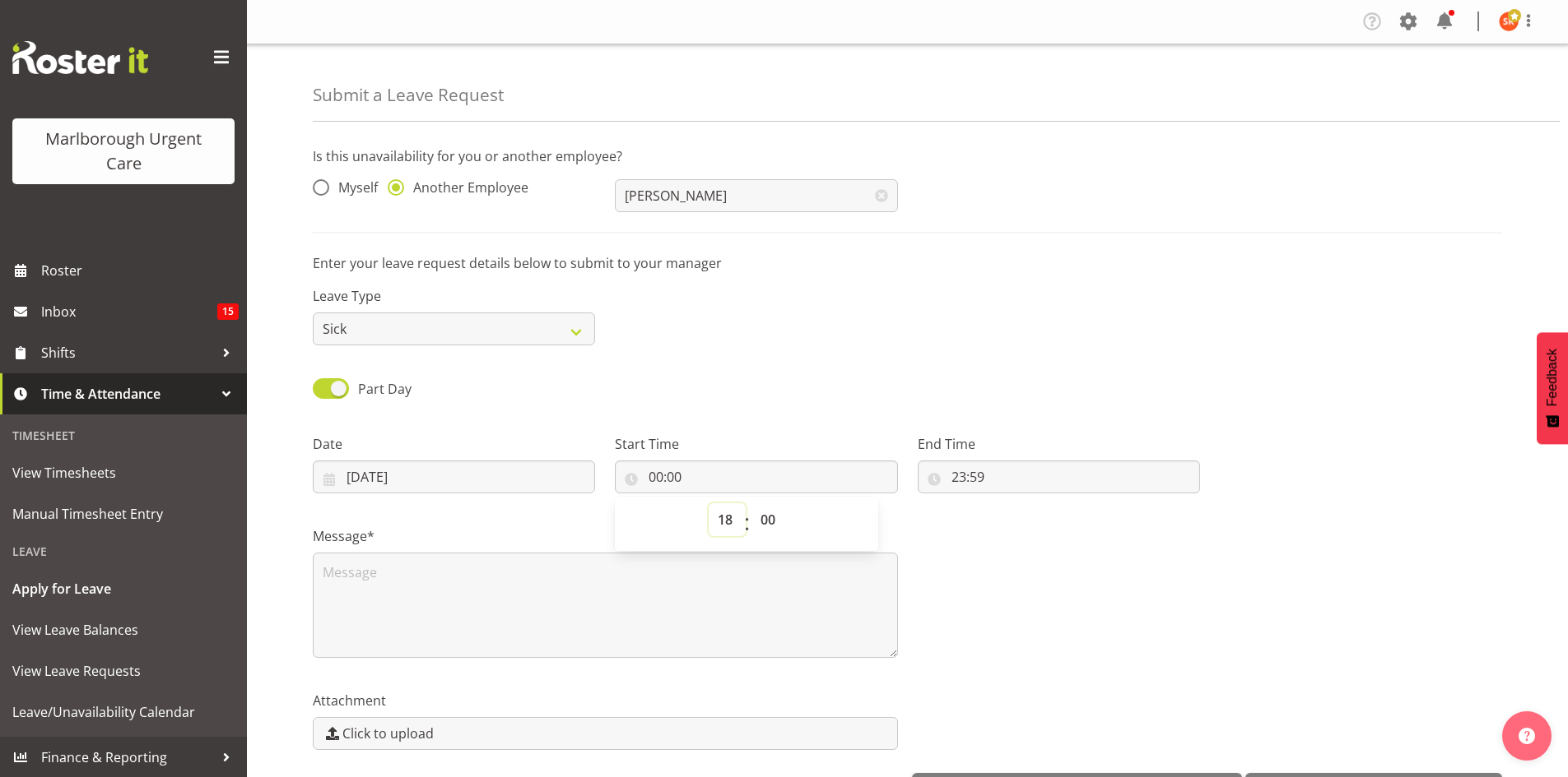
click at [708, 503] on select "00 01 02 03 04 05 06 07 08 09 10 11 12 13 14 15 16 17 18 19 20 21 22 23" at bounding box center [727, 520] width 37 height 33
type input "18:00"
click at [965, 478] on input "23:59" at bounding box center [1058, 477] width 282 height 33
click at [1030, 522] on select "00 01 02 03 04 05 06 07 08 09 10 11 12 13 14 15 16 17 18 19 20 21 22 23" at bounding box center [1030, 520] width 37 height 33
select select "20"
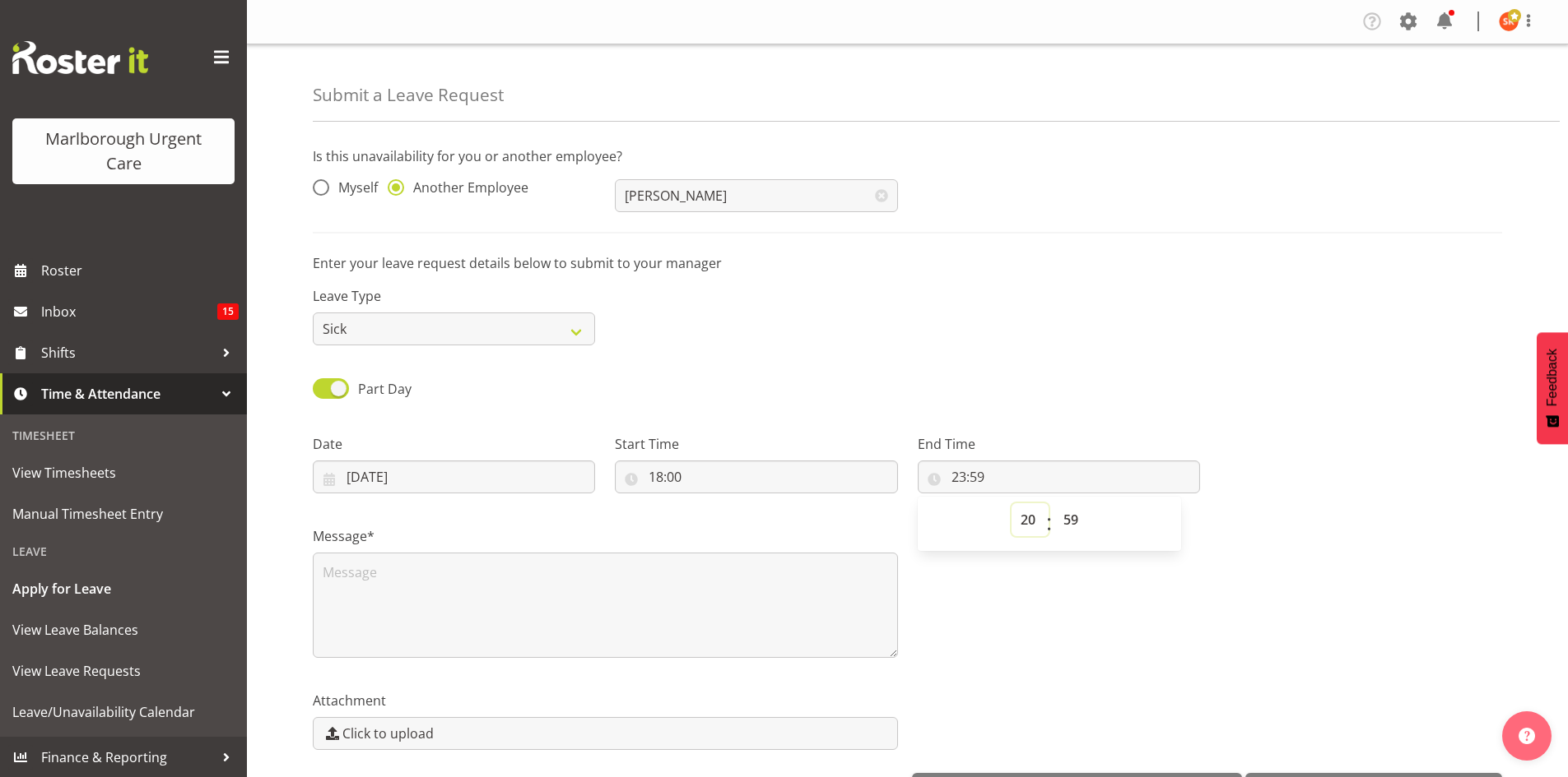
click at [1011, 503] on select "00 01 02 03 04 05 06 07 08 09 10 11 12 13 14 15 16 17 18 19 20 21 22 23" at bounding box center [1030, 520] width 37 height 33
type input "20:59"
click at [1066, 522] on select "00 01 02 03 04 05 06 07 08 09 10 11 12 13 14 15 16 17 18 19 20 21 22 23 24 25 2…" at bounding box center [1072, 520] width 37 height 33
click at [1079, 516] on select "00 01 02 03 04 05 06 07 08 09 10 11 12 13 14 15 16 17 18 19 20 21 22 23 24 25 2…" at bounding box center [1072, 520] width 37 height 33
select select "0"
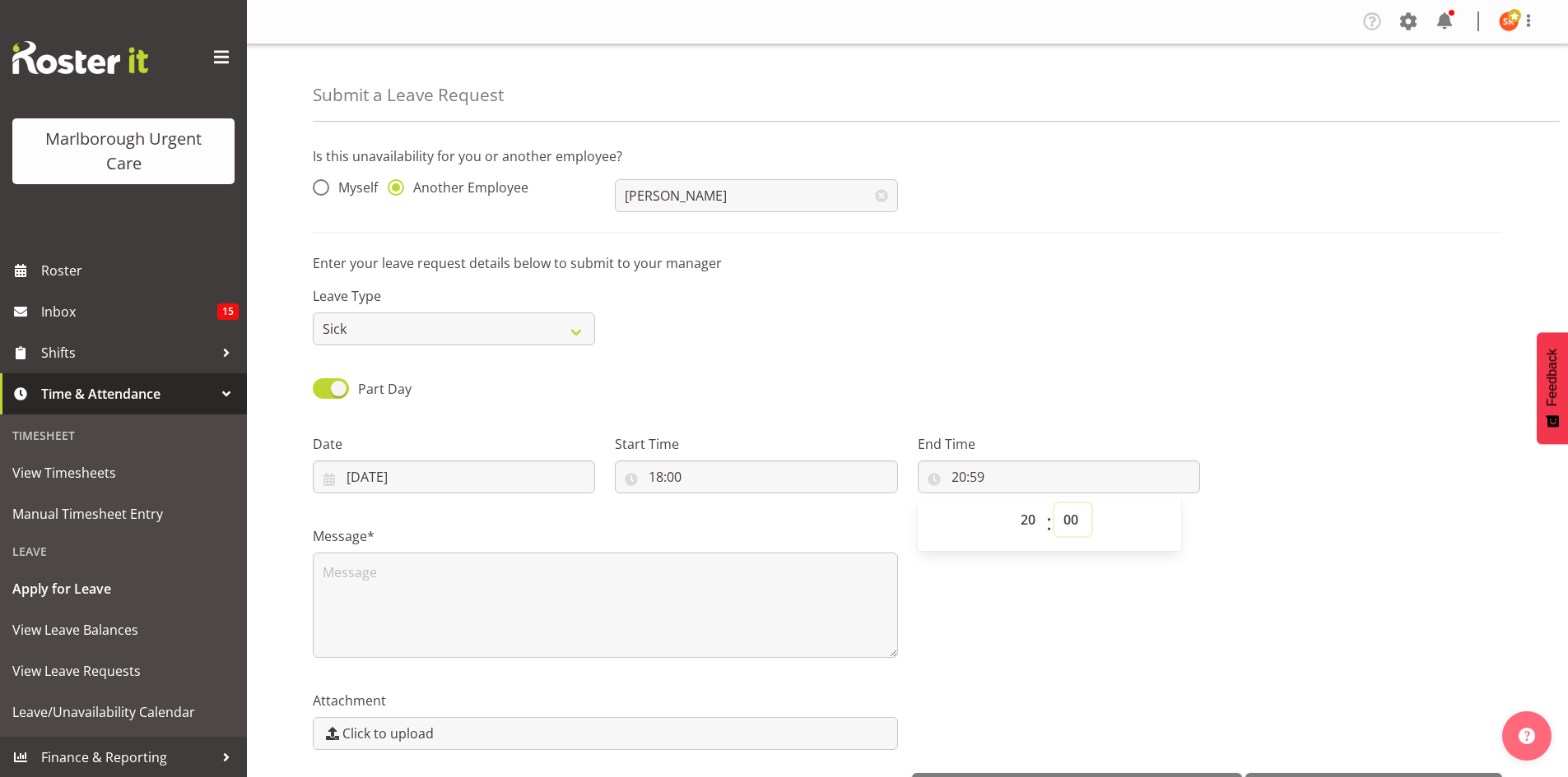
click at [1054, 503] on select "00 01 02 03 04 05 06 07 08 09 10 11 12 13 14 15 16 17 18 19 20 21 22 23 24 25 2…" at bounding box center [1072, 520] width 37 height 33
type input "20:00"
click at [1103, 603] on div "Message*" at bounding box center [907, 585] width 1209 height 164
click at [513, 592] on textarea at bounding box center [605, 606] width 585 height 105
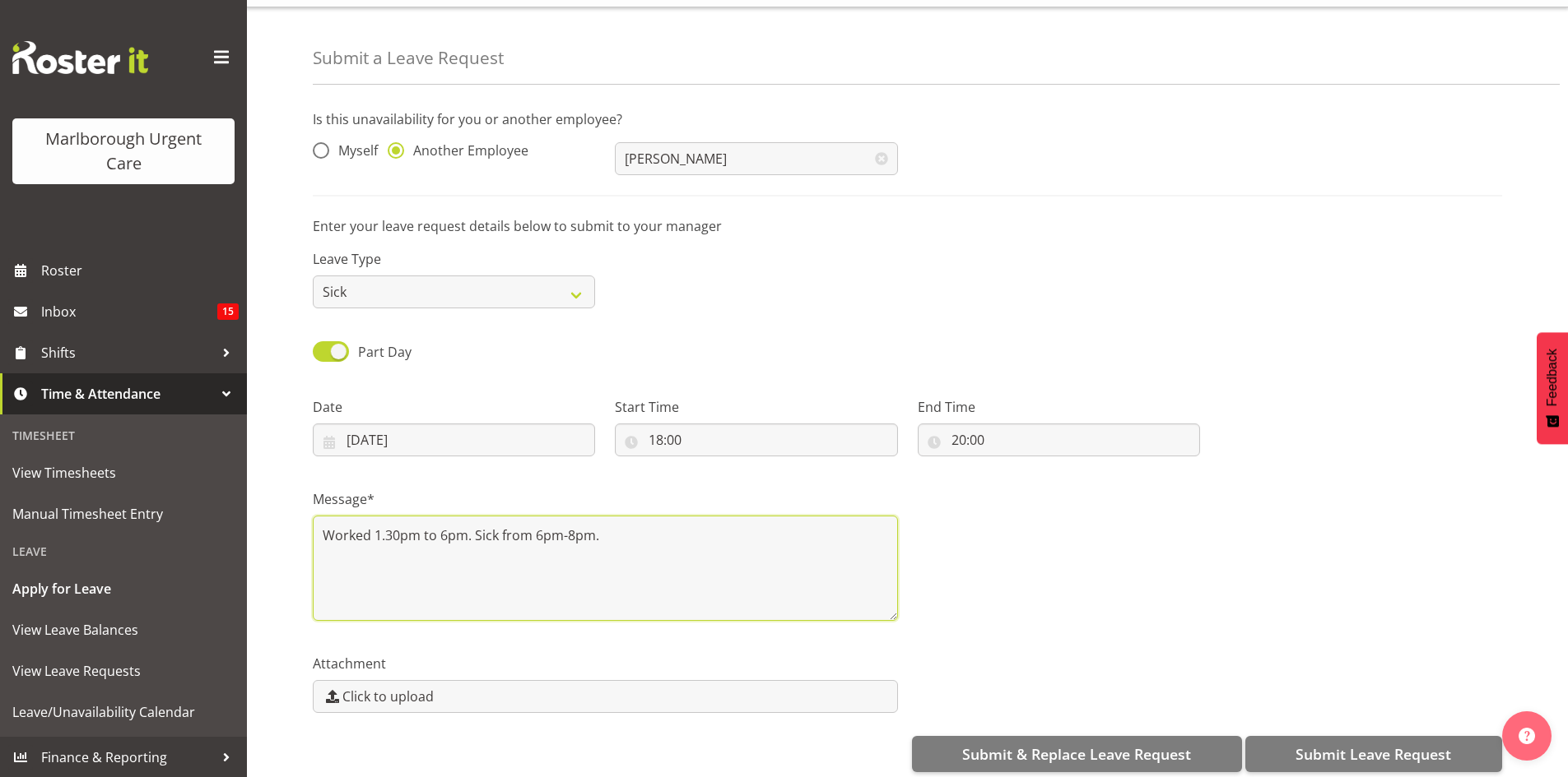
scroll to position [57, 0]
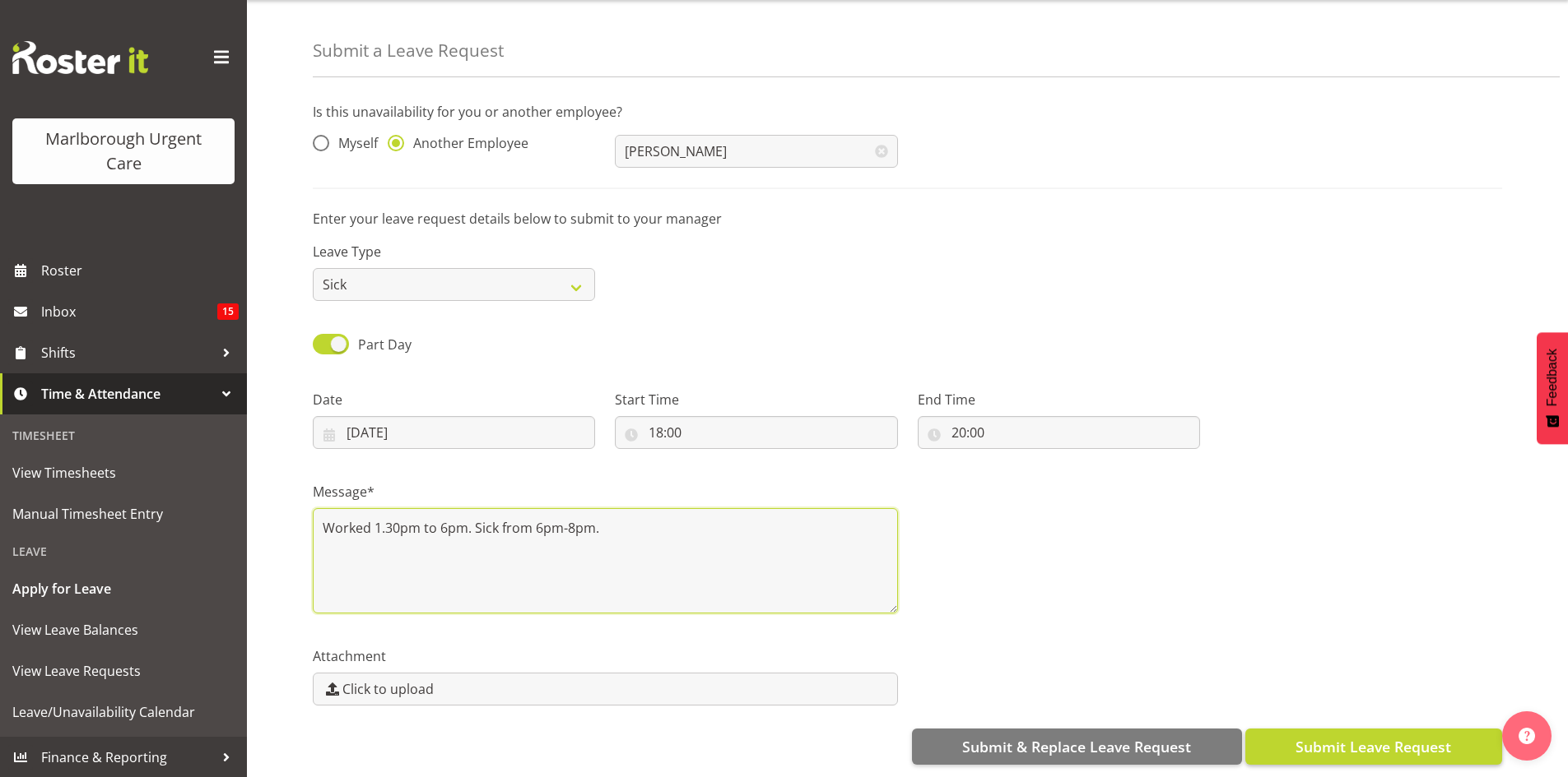
type textarea "Worked 1.30pm to 6pm. Sick from 6pm-8pm."
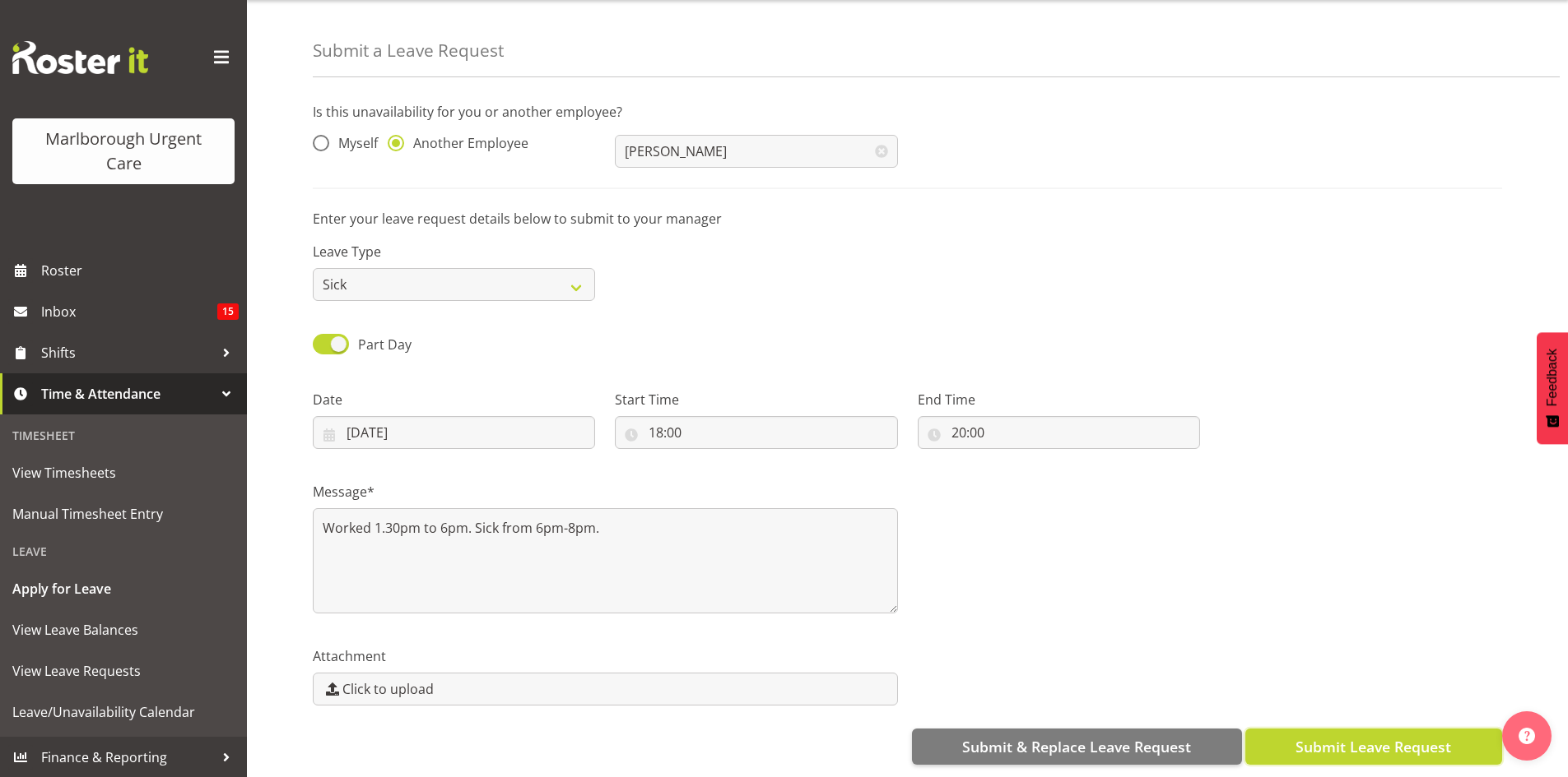
click at [1372, 736] on span "Submit Leave Request" at bounding box center [1374, 746] width 156 height 21
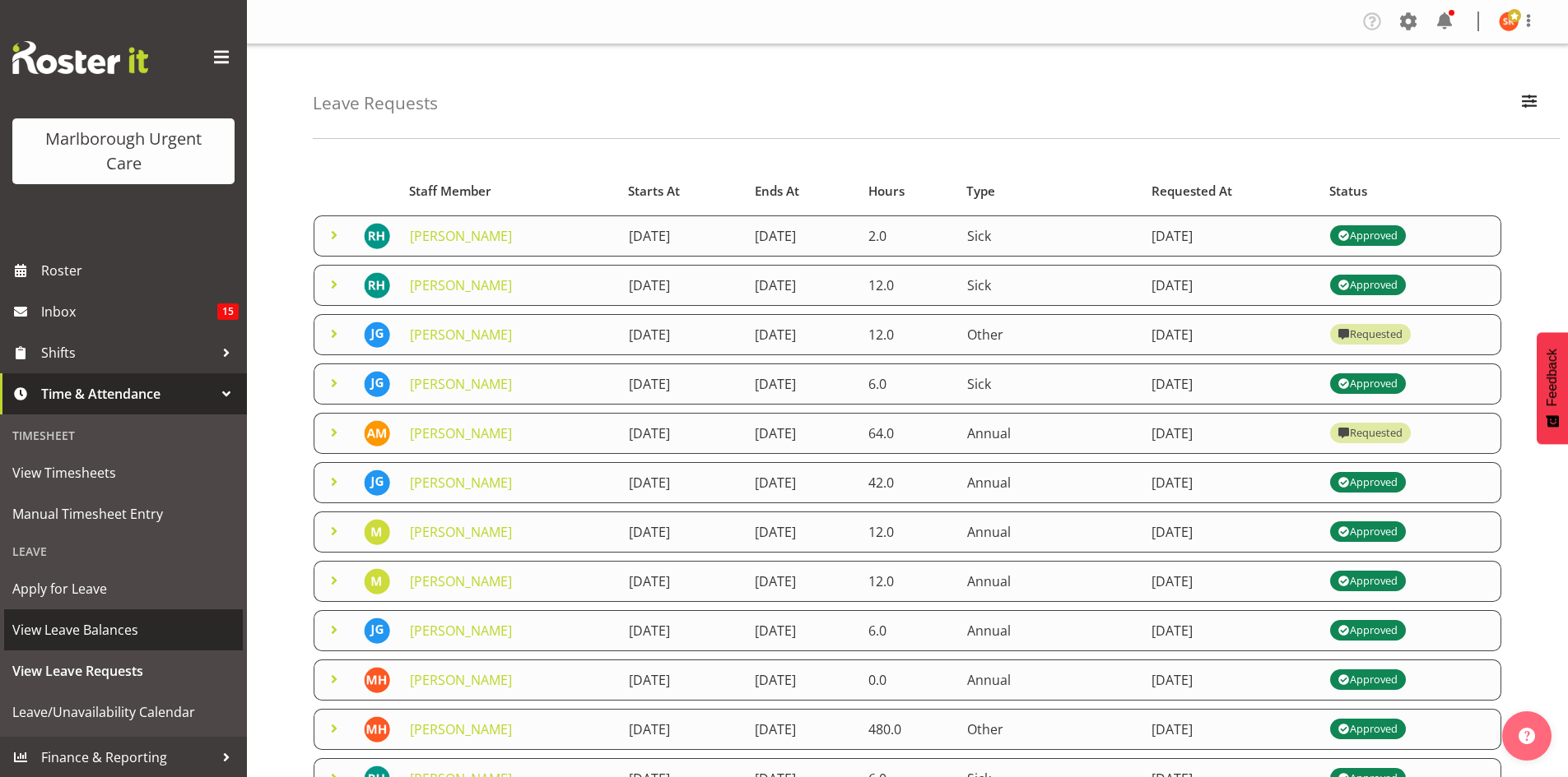
scroll to position [1, 0]
click at [86, 599] on span "Apply for Leave" at bounding box center [123, 588] width 222 height 24
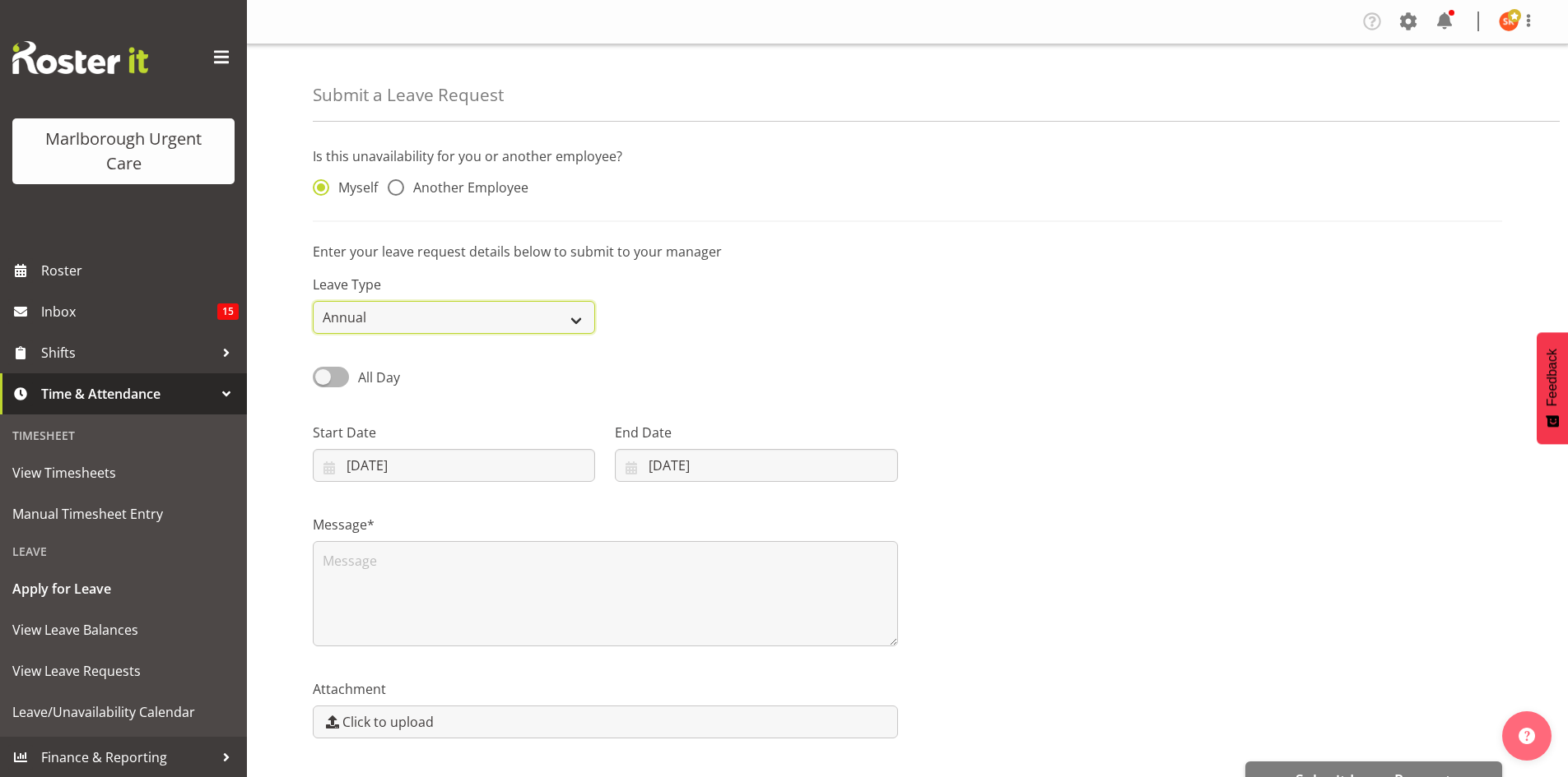
click at [562, 312] on select "Annual Sick Leave Without Pay Bereavement Domestic Violence Parental Jury Servi…" at bounding box center [454, 318] width 282 height 33
click at [821, 320] on div "Leave Type Annual Sick Leave Without Pay Bereavement Domestic Violence Parental…" at bounding box center [907, 298] width 1209 height 92
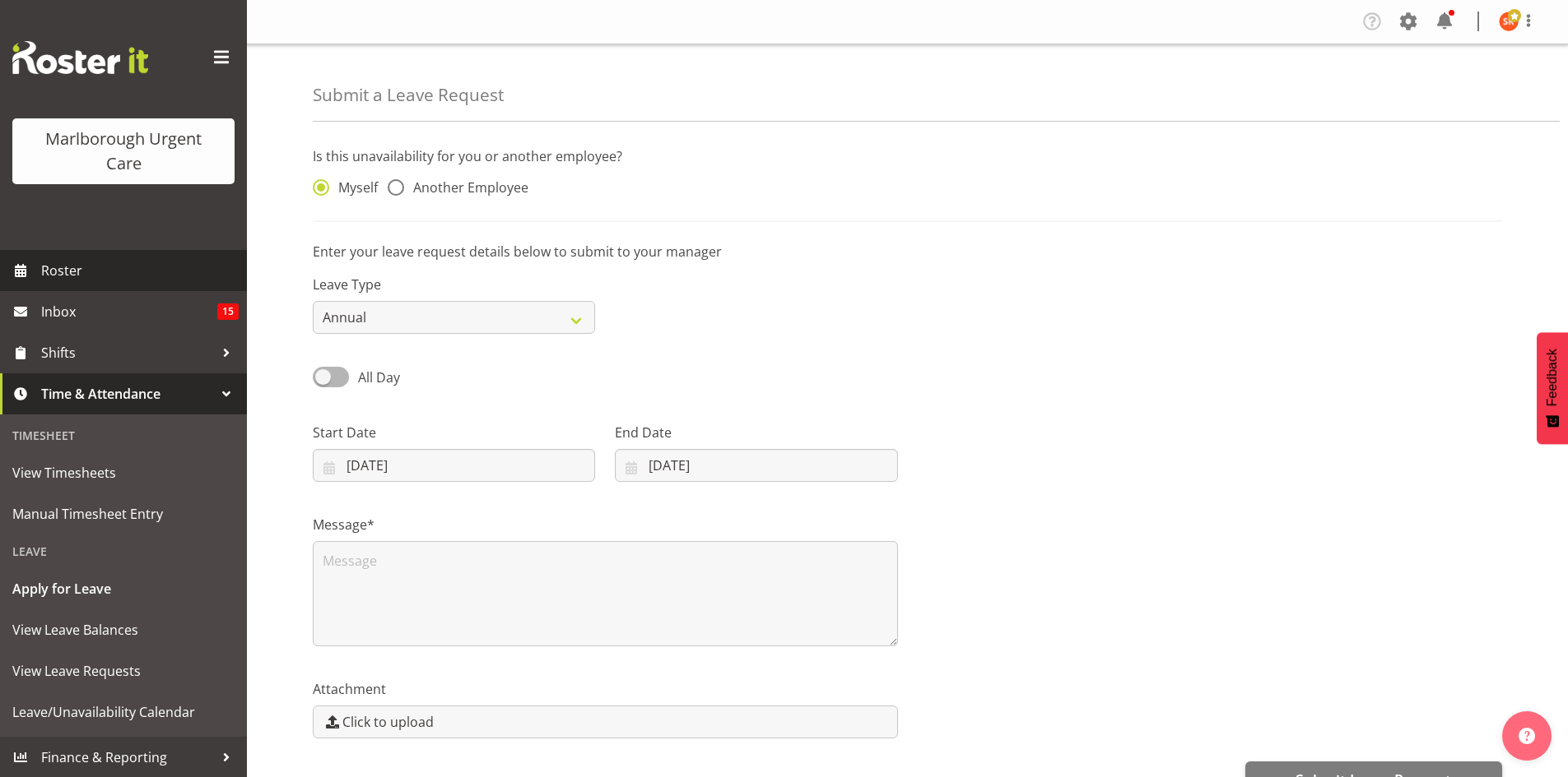
click at [66, 281] on span "Roster" at bounding box center [140, 270] width 198 height 24
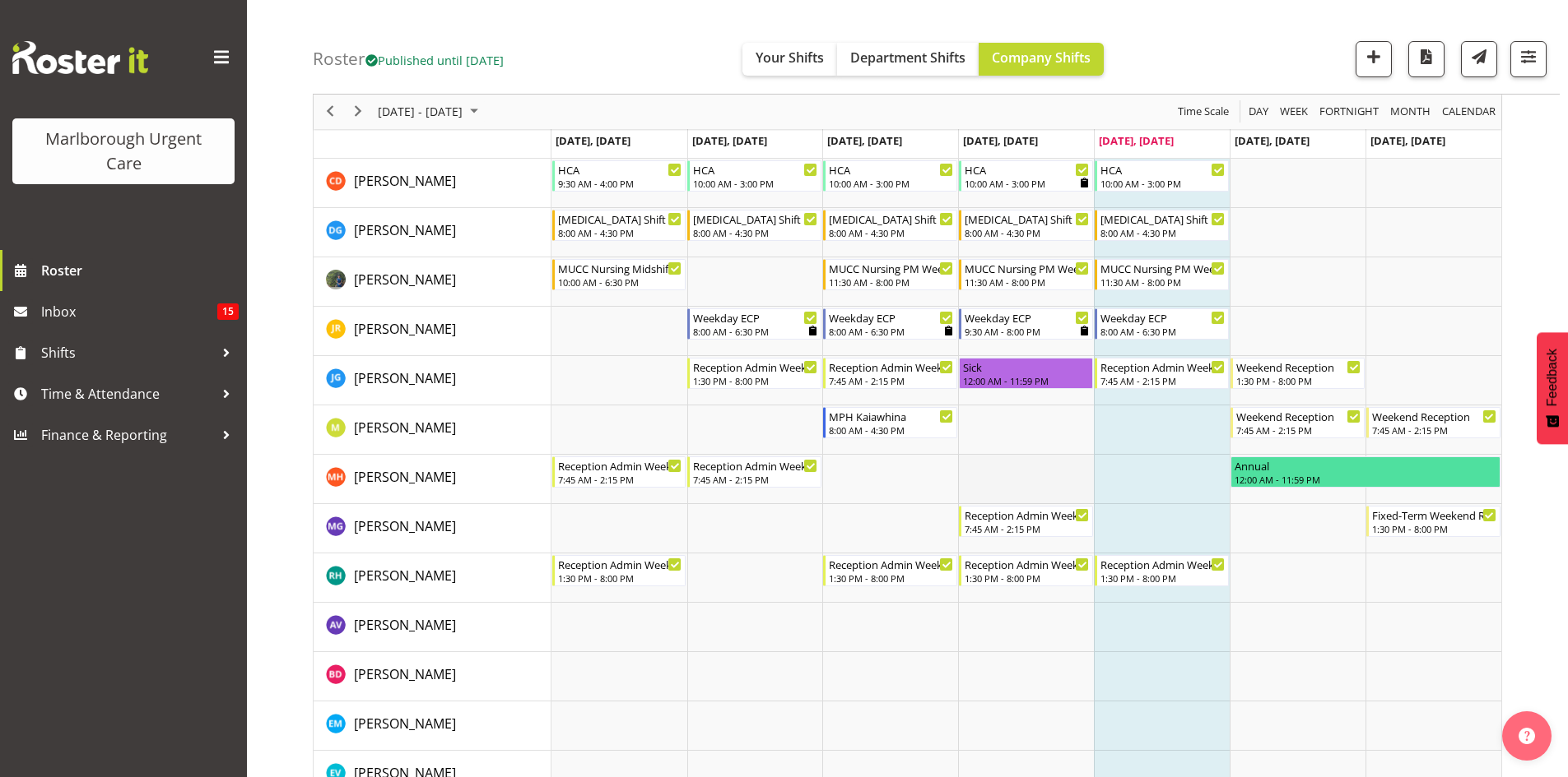
scroll to position [329, 0]
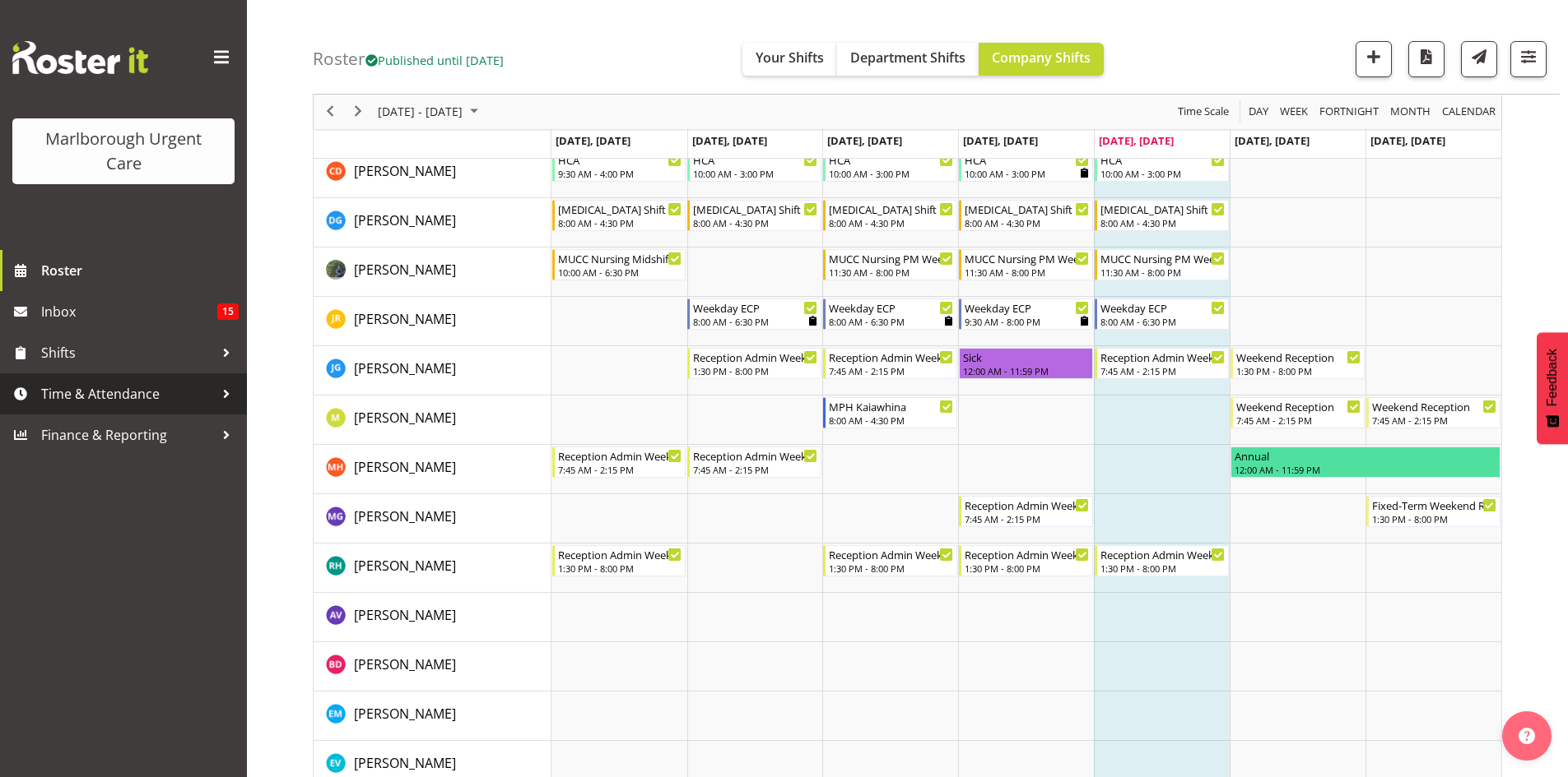
click at [123, 397] on span "Time & Attendance" at bounding box center [127, 394] width 172 height 24
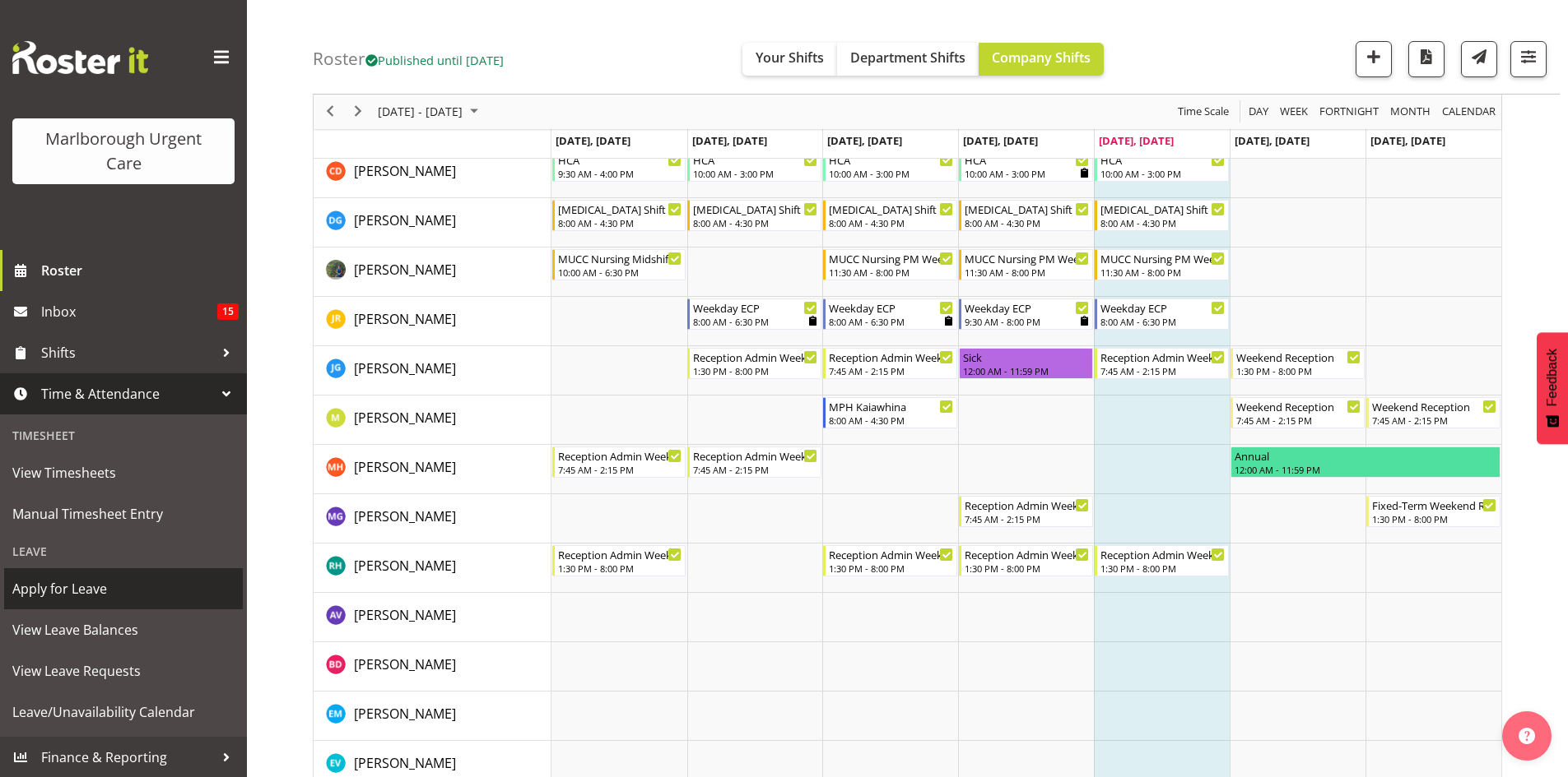
click at [102, 596] on span "Apply for Leave" at bounding box center [123, 589] width 222 height 24
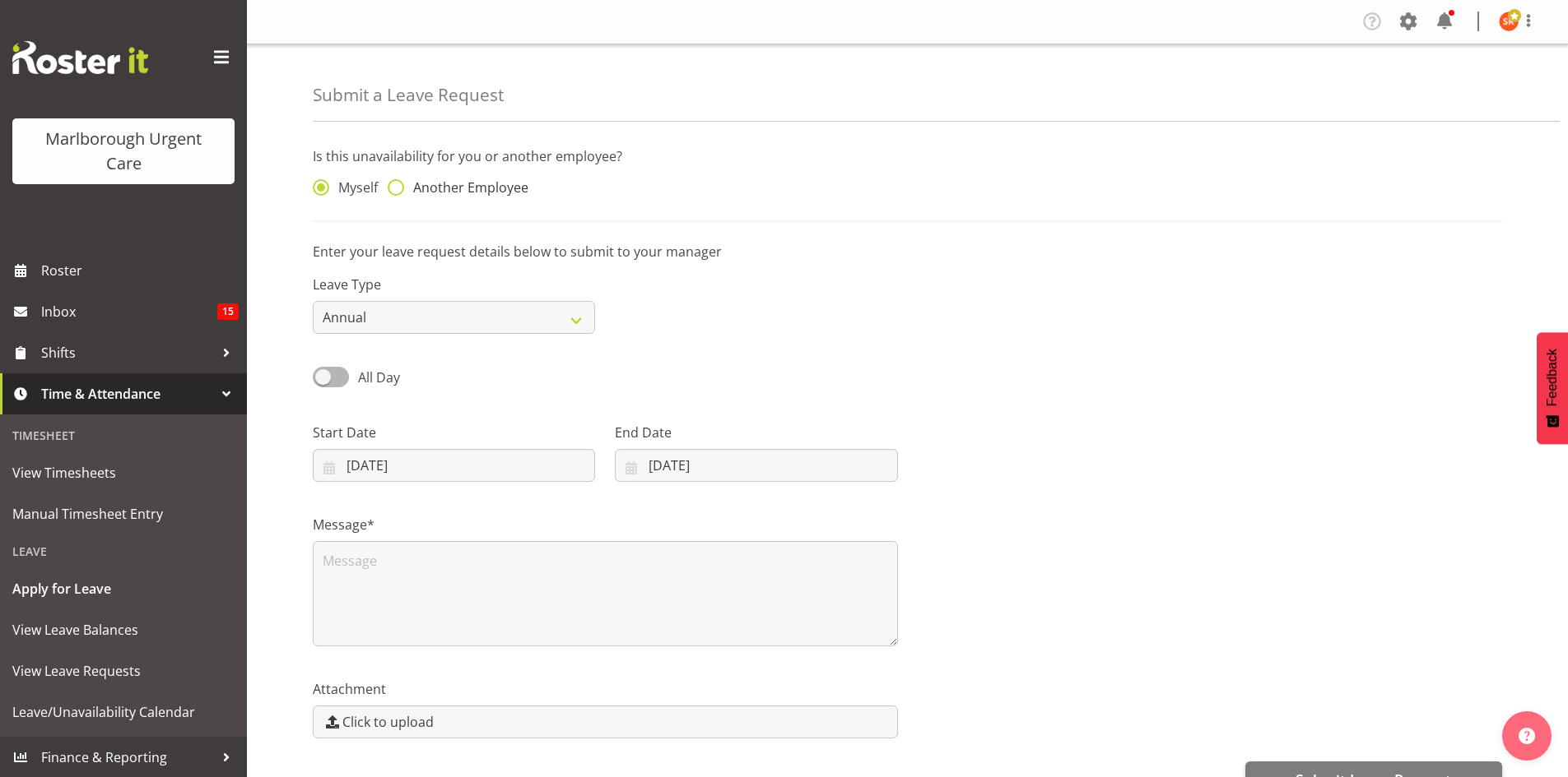
click at [399, 188] on span at bounding box center [396, 187] width 17 height 17
click at [398, 188] on input "Another Employee" at bounding box center [393, 188] width 11 height 10
radio input "true"
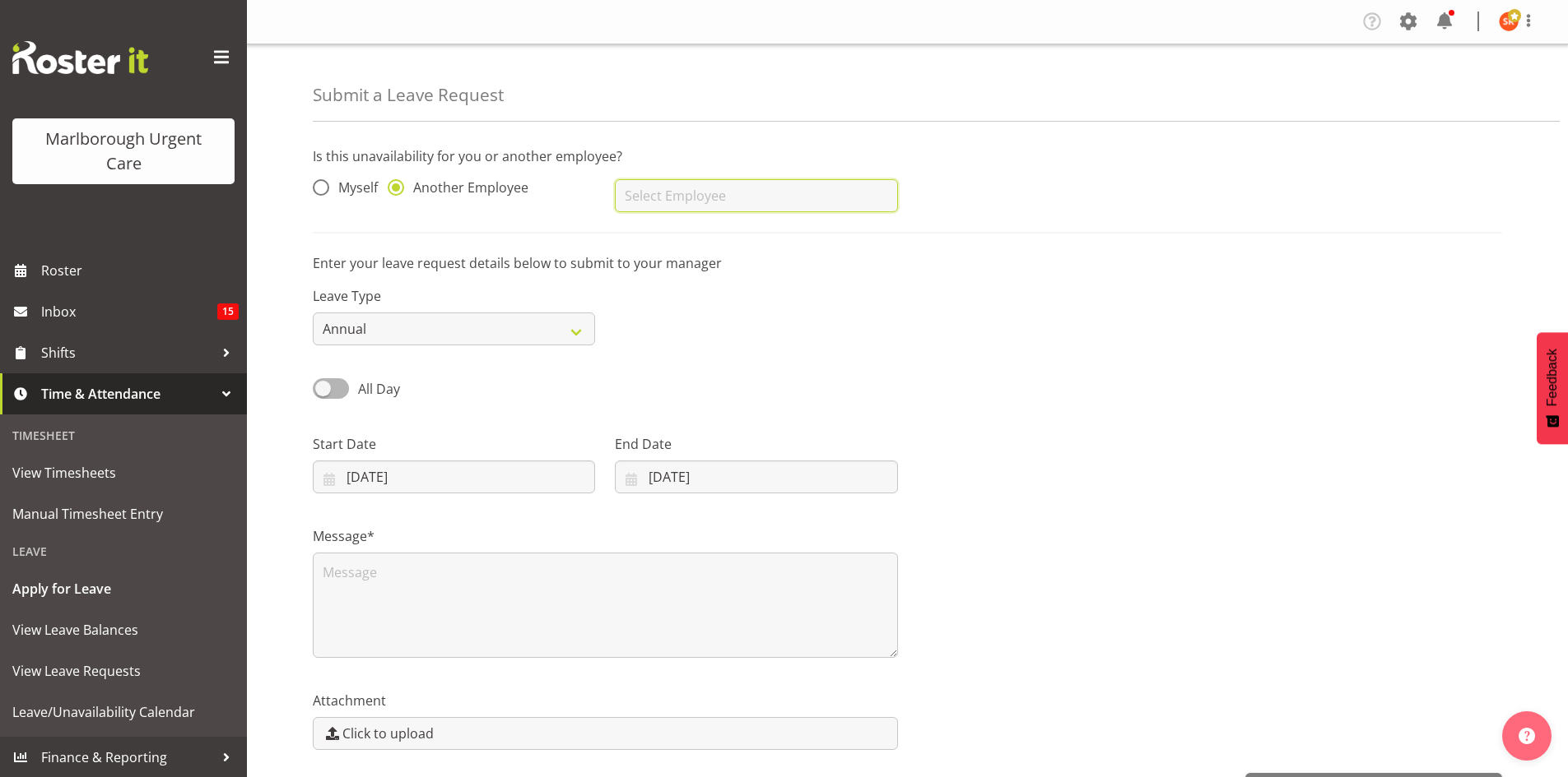
click at [778, 200] on input "text" at bounding box center [756, 196] width 282 height 33
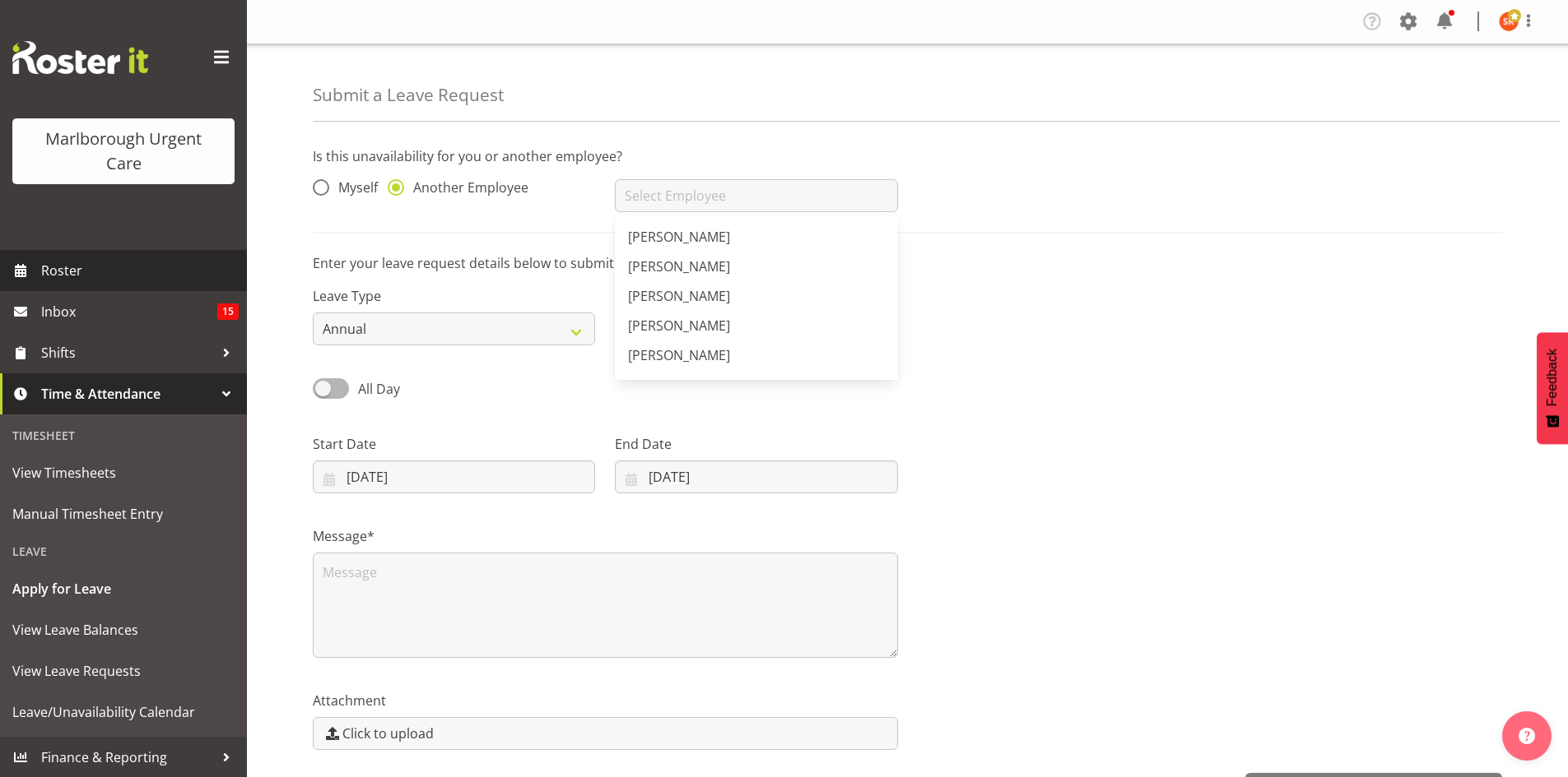
click at [60, 278] on span "Roster" at bounding box center [140, 270] width 198 height 24
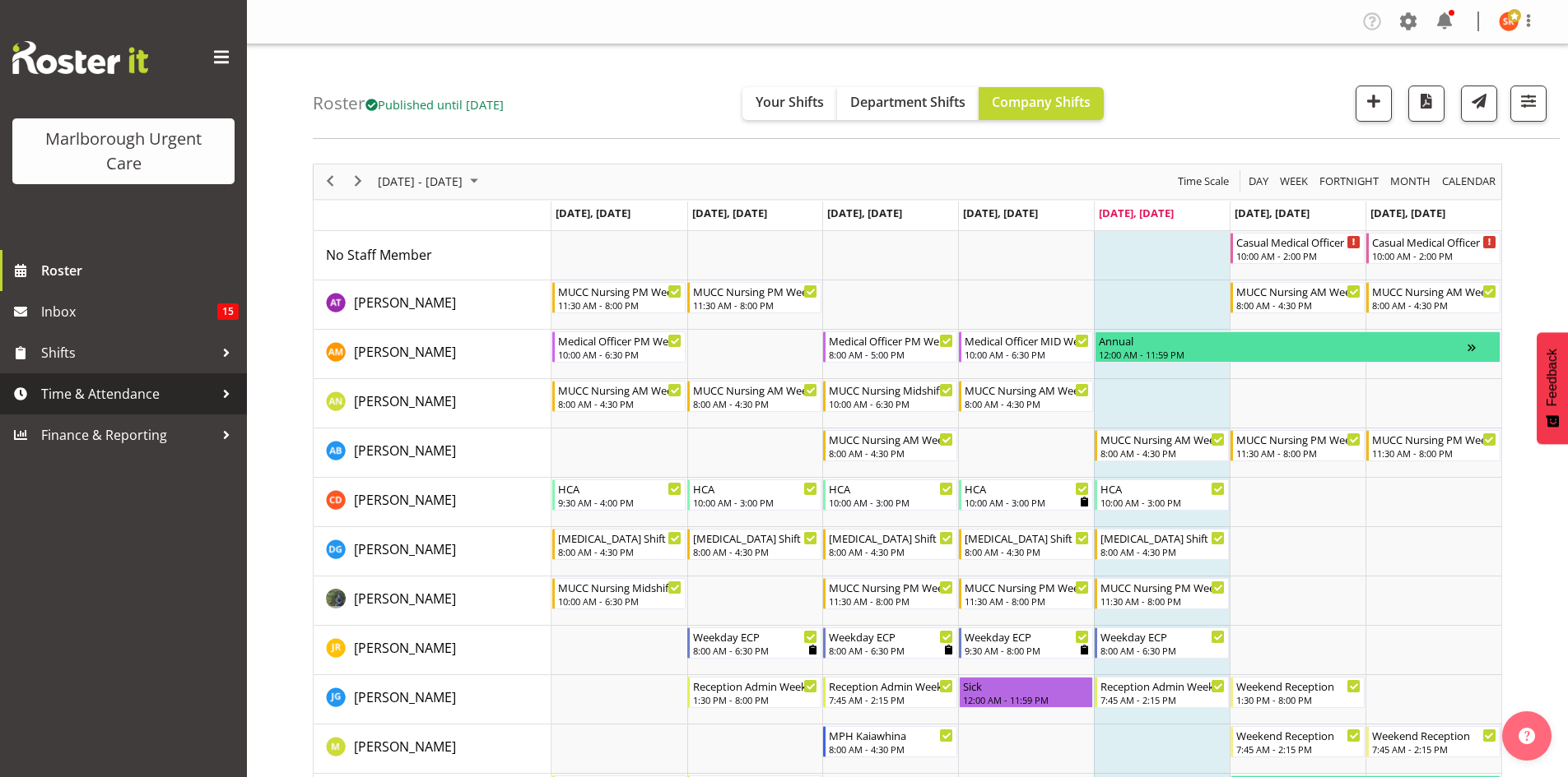
click at [87, 397] on span "Time & Attendance" at bounding box center [127, 394] width 172 height 24
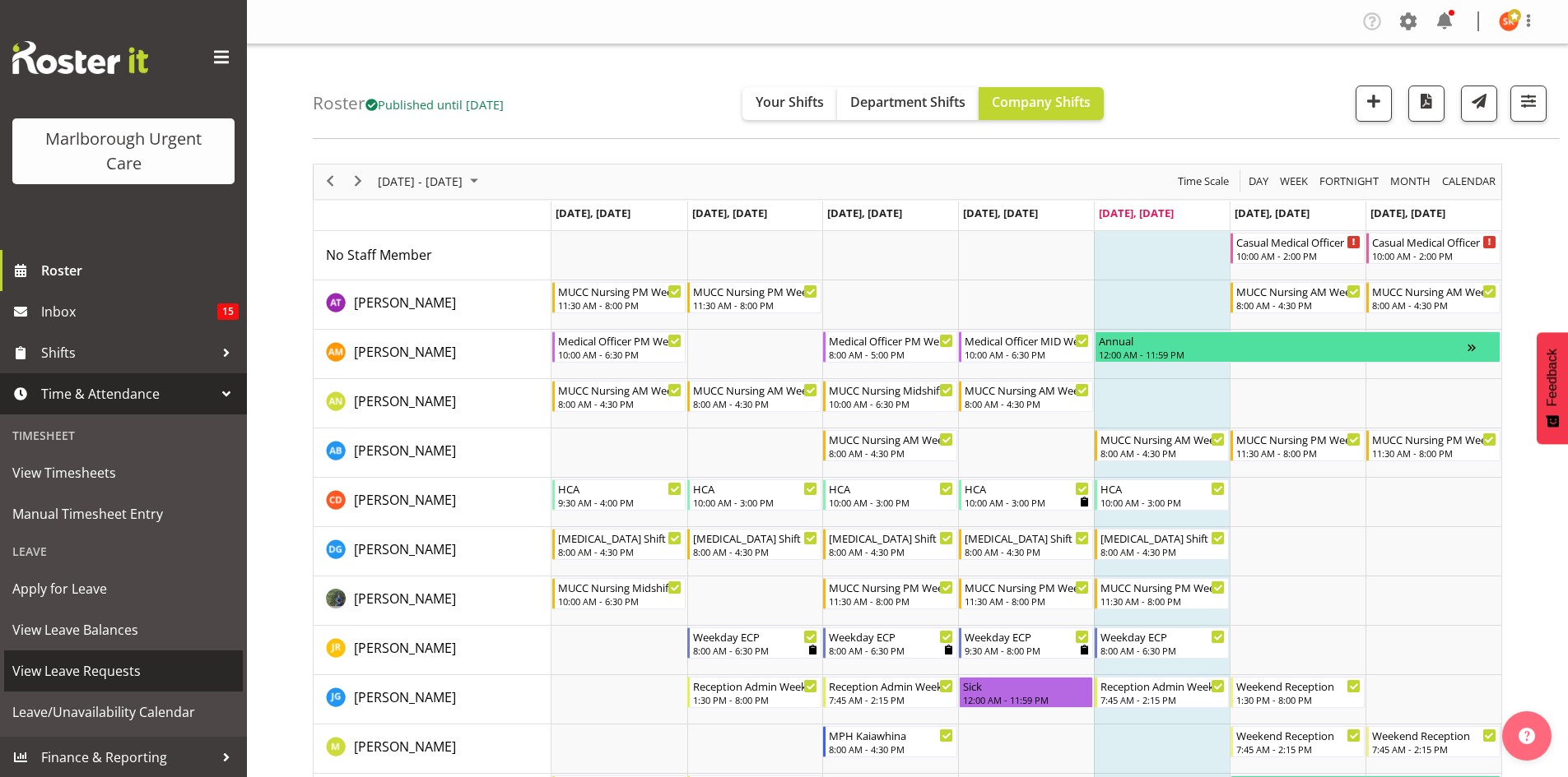
click at [98, 681] on span "View Leave Requests" at bounding box center [123, 671] width 222 height 24
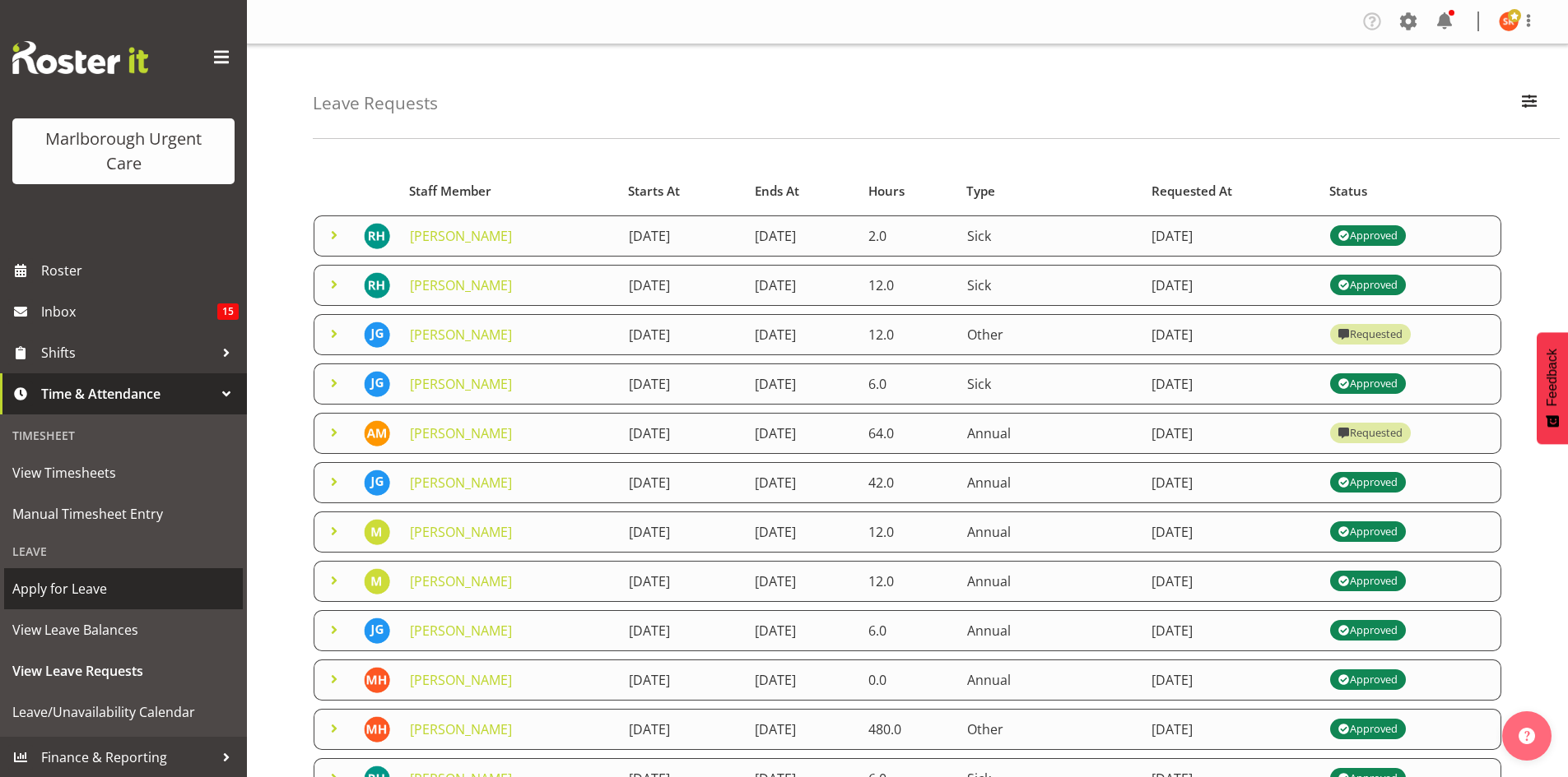
click at [47, 593] on span "Apply for Leave" at bounding box center [123, 589] width 222 height 24
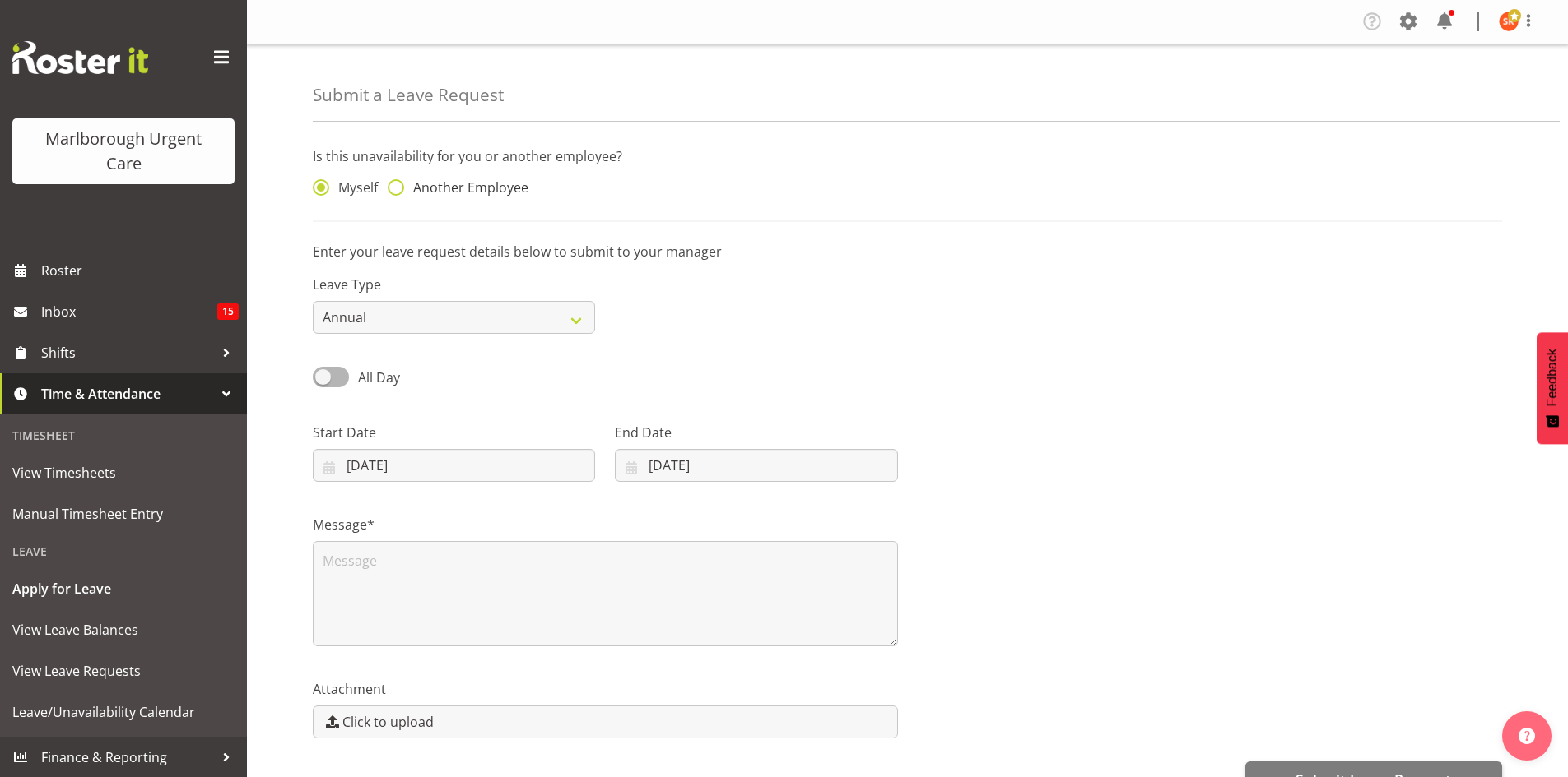
click at [402, 188] on span at bounding box center [396, 187] width 17 height 17
click at [398, 188] on input "Another Employee" at bounding box center [393, 188] width 11 height 10
radio input "true"
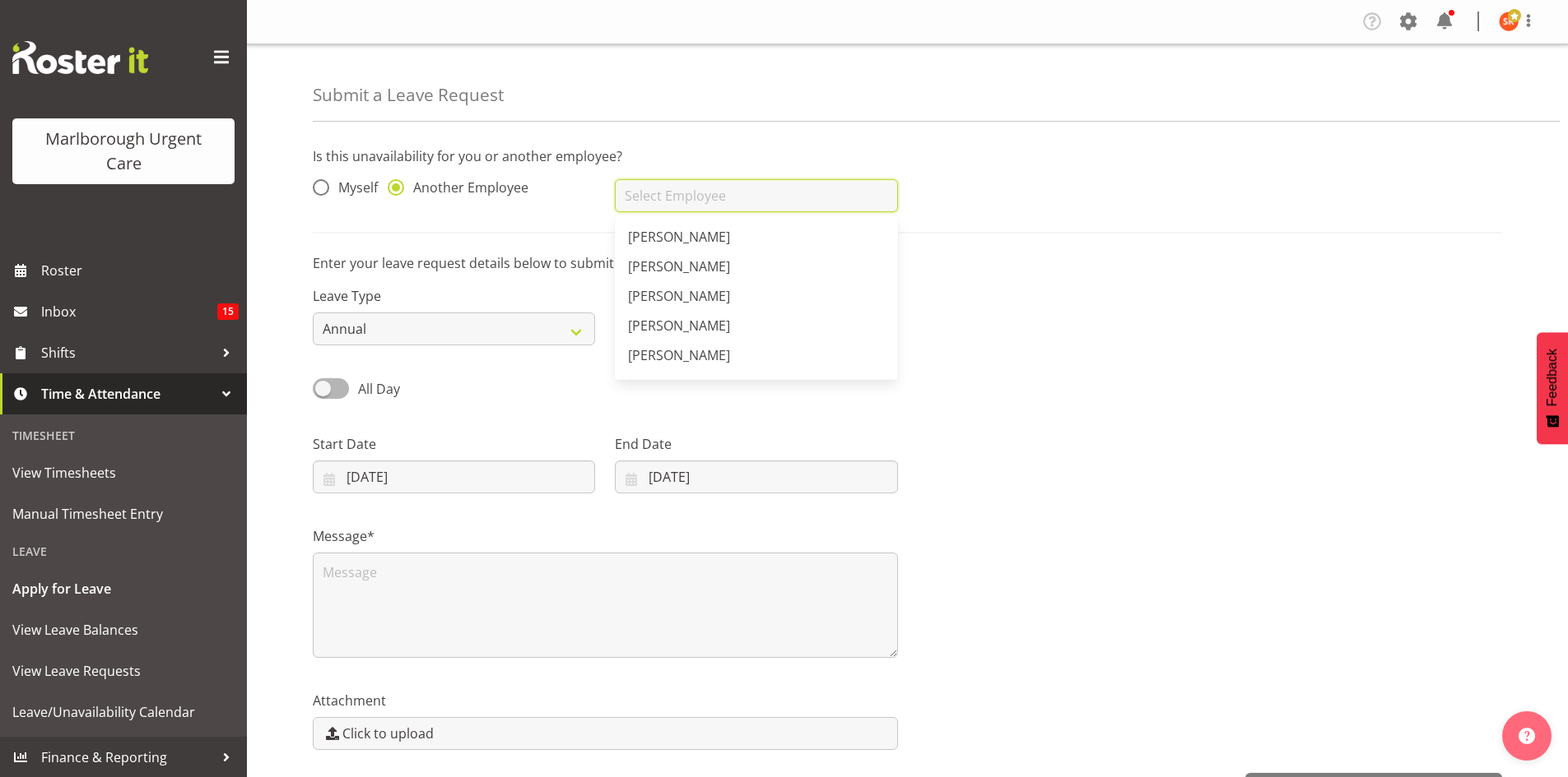
click at [644, 196] on input "text" at bounding box center [756, 196] width 282 height 33
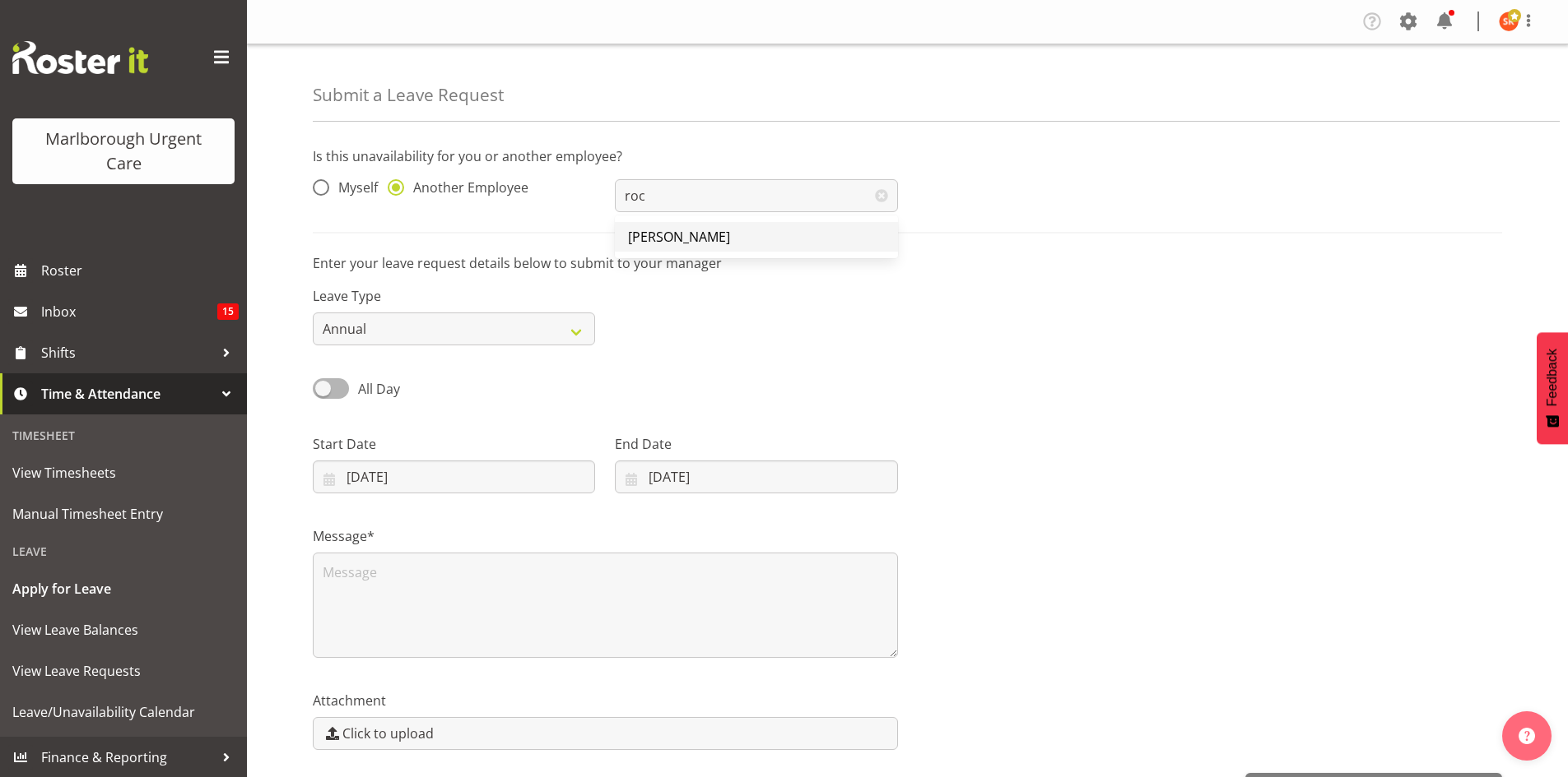
click at [683, 246] on span "[PERSON_NAME]" at bounding box center [679, 236] width 102 height 18
type input "[PERSON_NAME]"
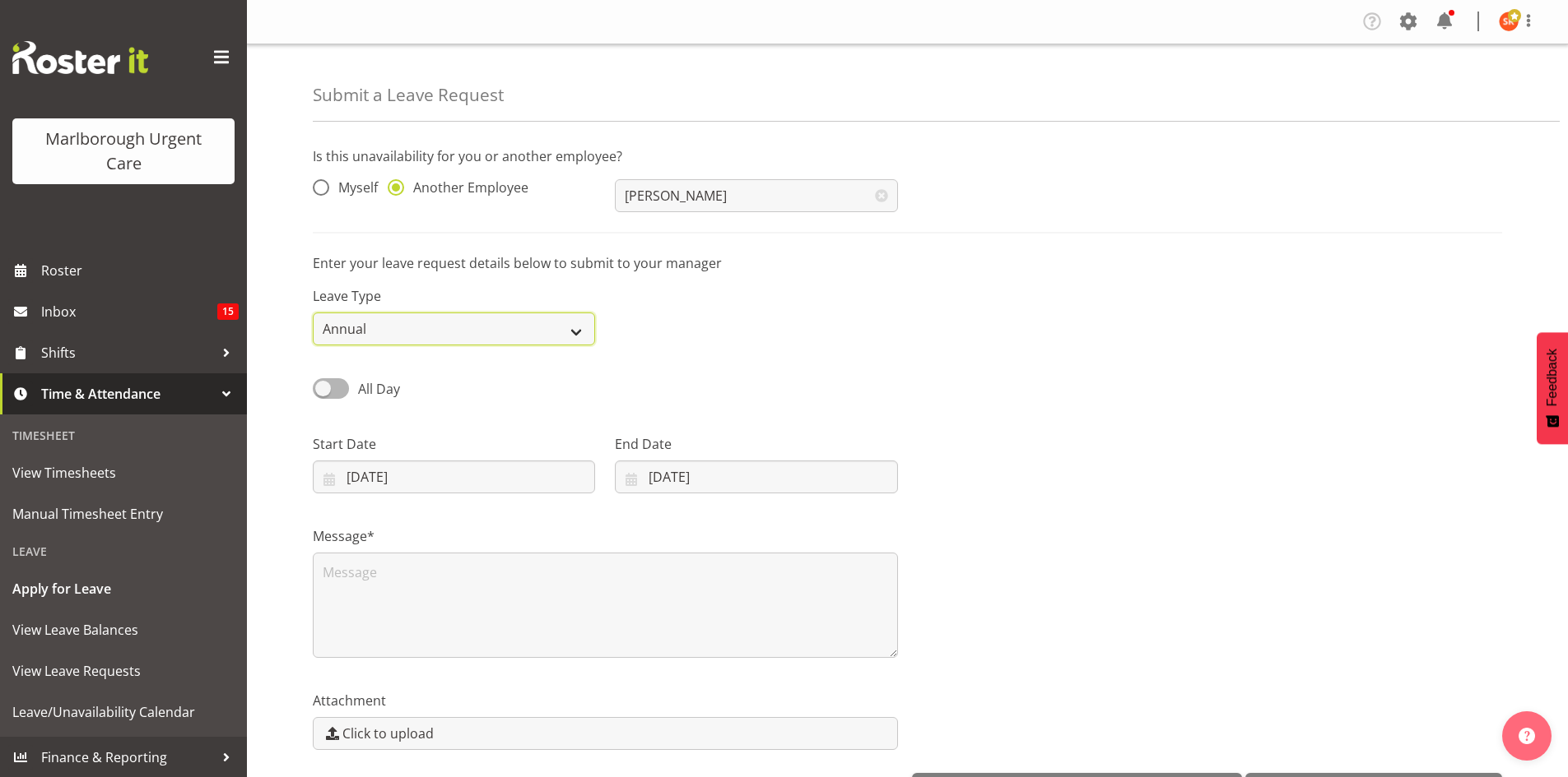
click at [446, 340] on select "Annual Sick Leave Without Pay Bereavement Domestic Violence Parental Jury Servi…" at bounding box center [454, 329] width 282 height 33
select select "Sick"
click at [313, 312] on select "Annual Sick Leave Without Pay Bereavement Domestic Violence Parental Jury Servi…" at bounding box center [454, 329] width 282 height 33
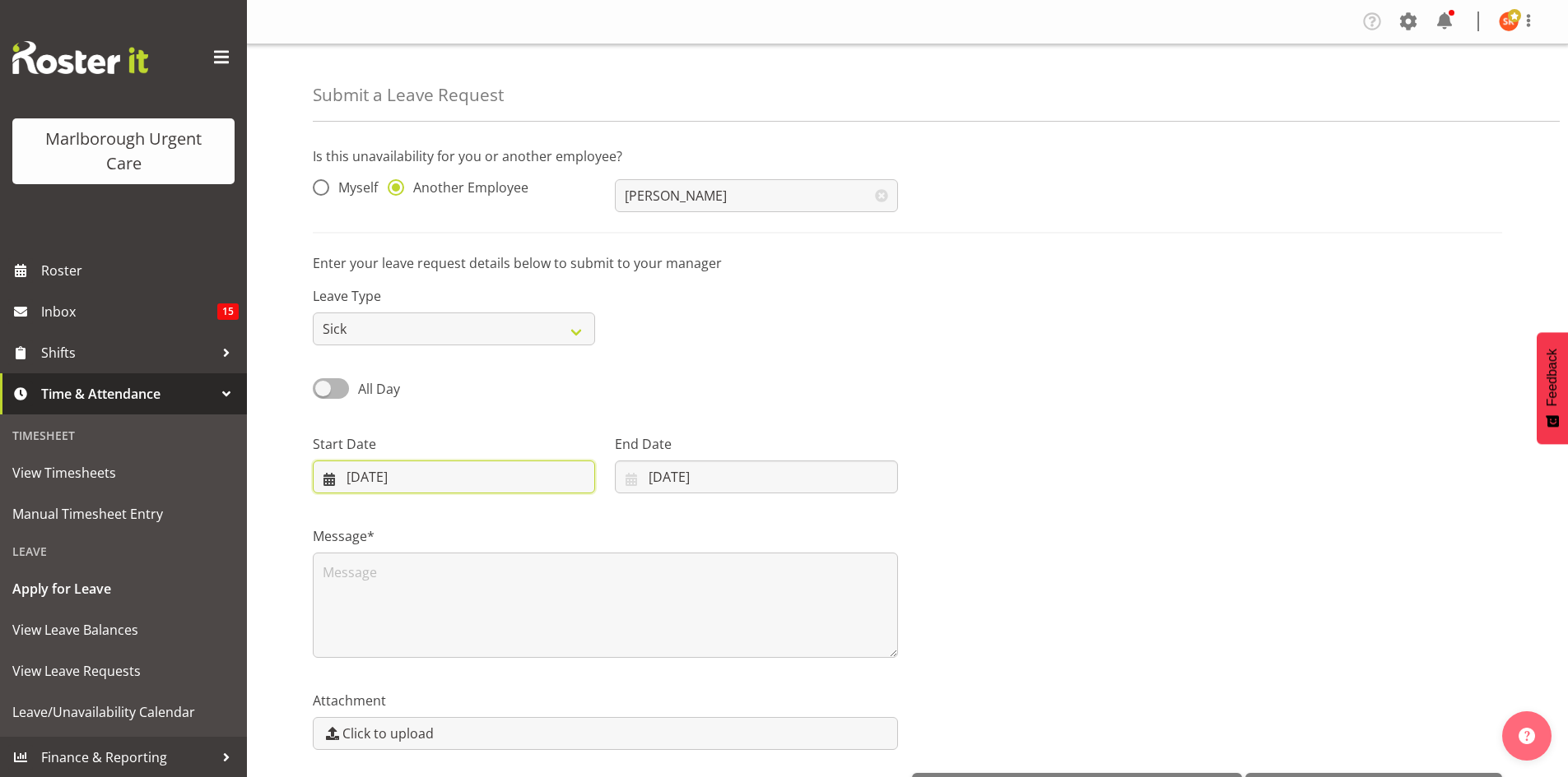
click at [332, 480] on input "[DATE]" at bounding box center [454, 477] width 282 height 33
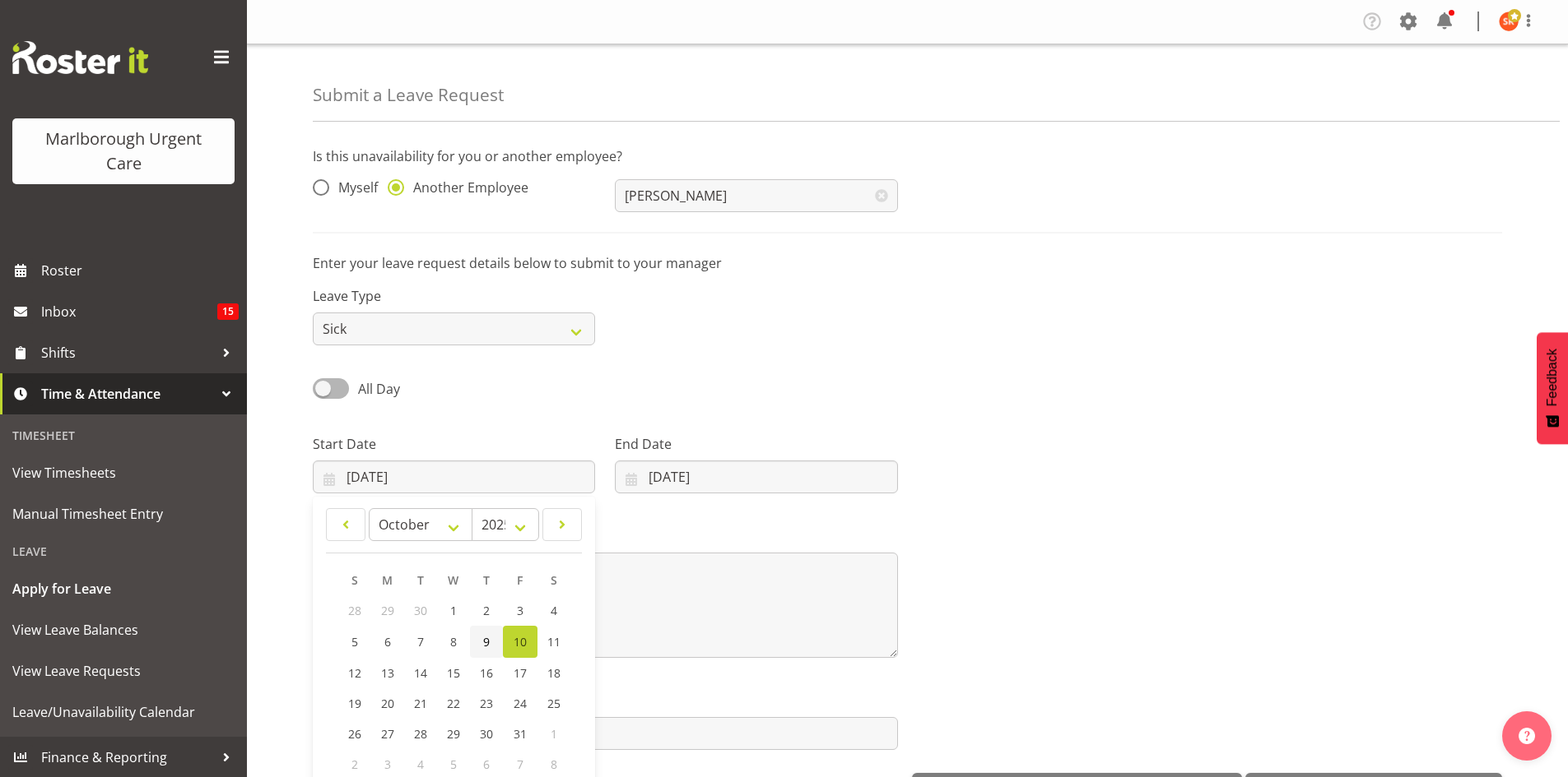
click at [479, 640] on link "9" at bounding box center [487, 641] width 33 height 32
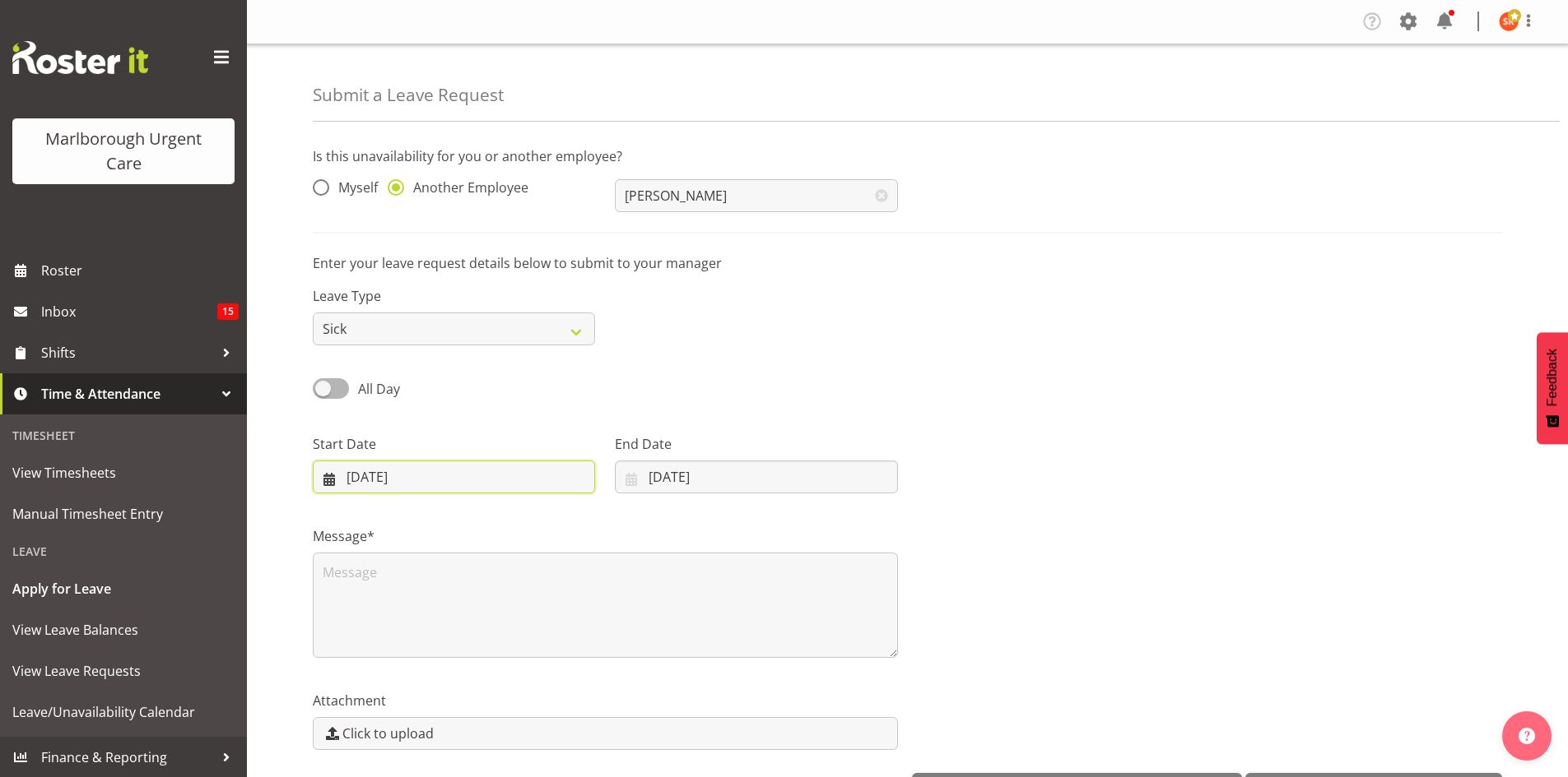
click at [329, 480] on input "[DATE]" at bounding box center [454, 477] width 282 height 33
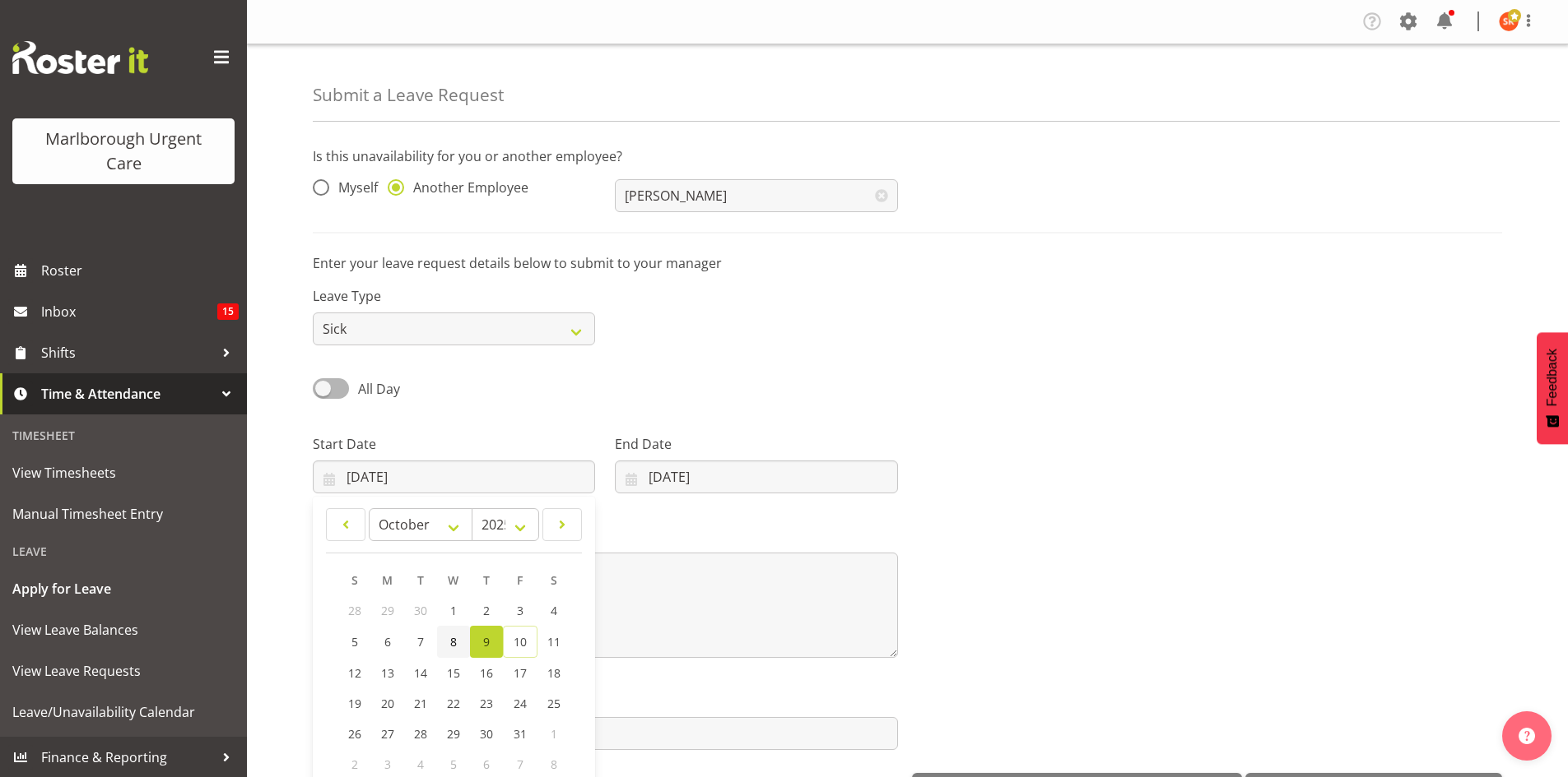
click at [458, 648] on link "8" at bounding box center [454, 641] width 33 height 32
type input "[DATE]"
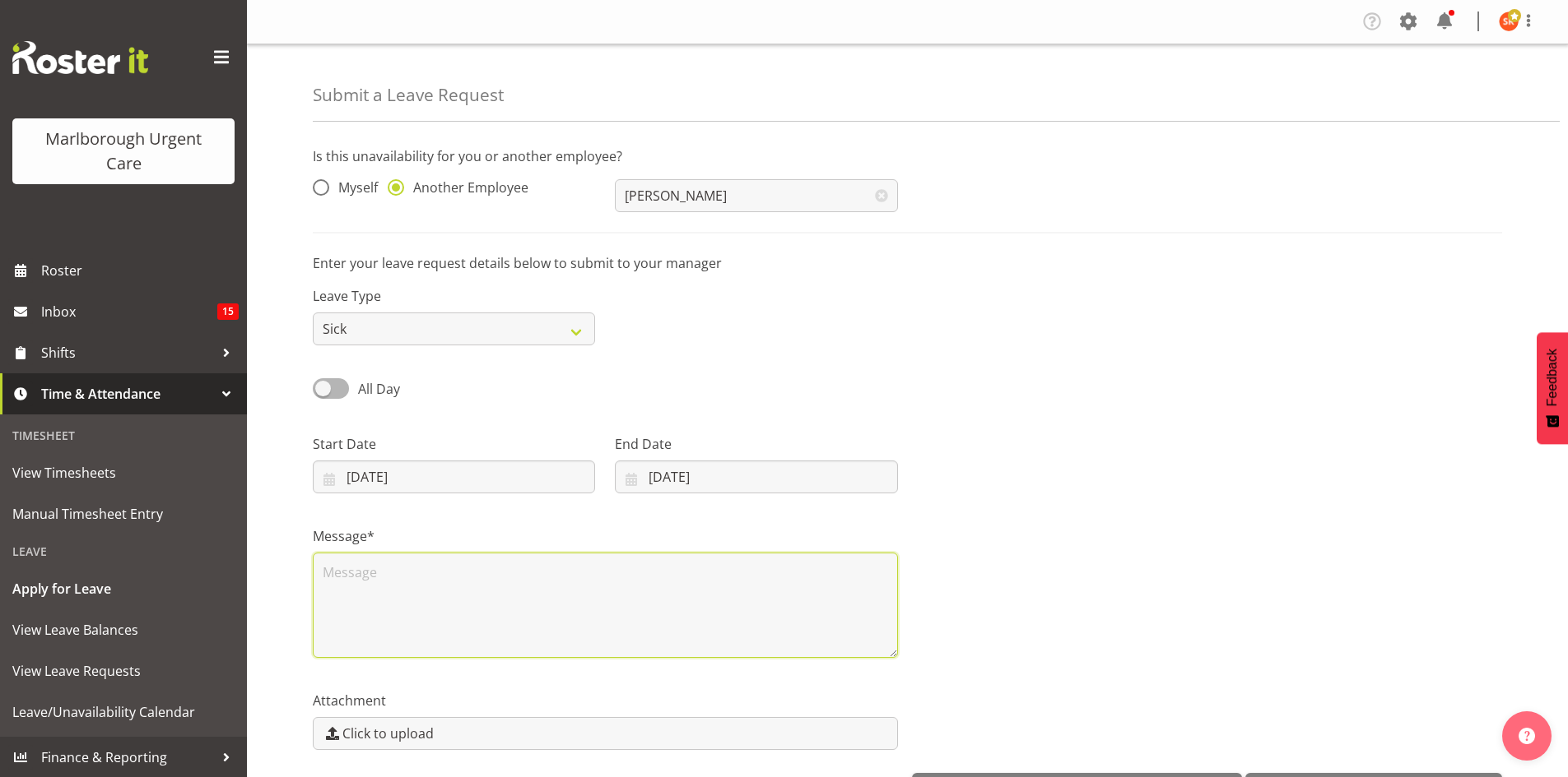
click at [467, 621] on textarea at bounding box center [605, 606] width 585 height 105
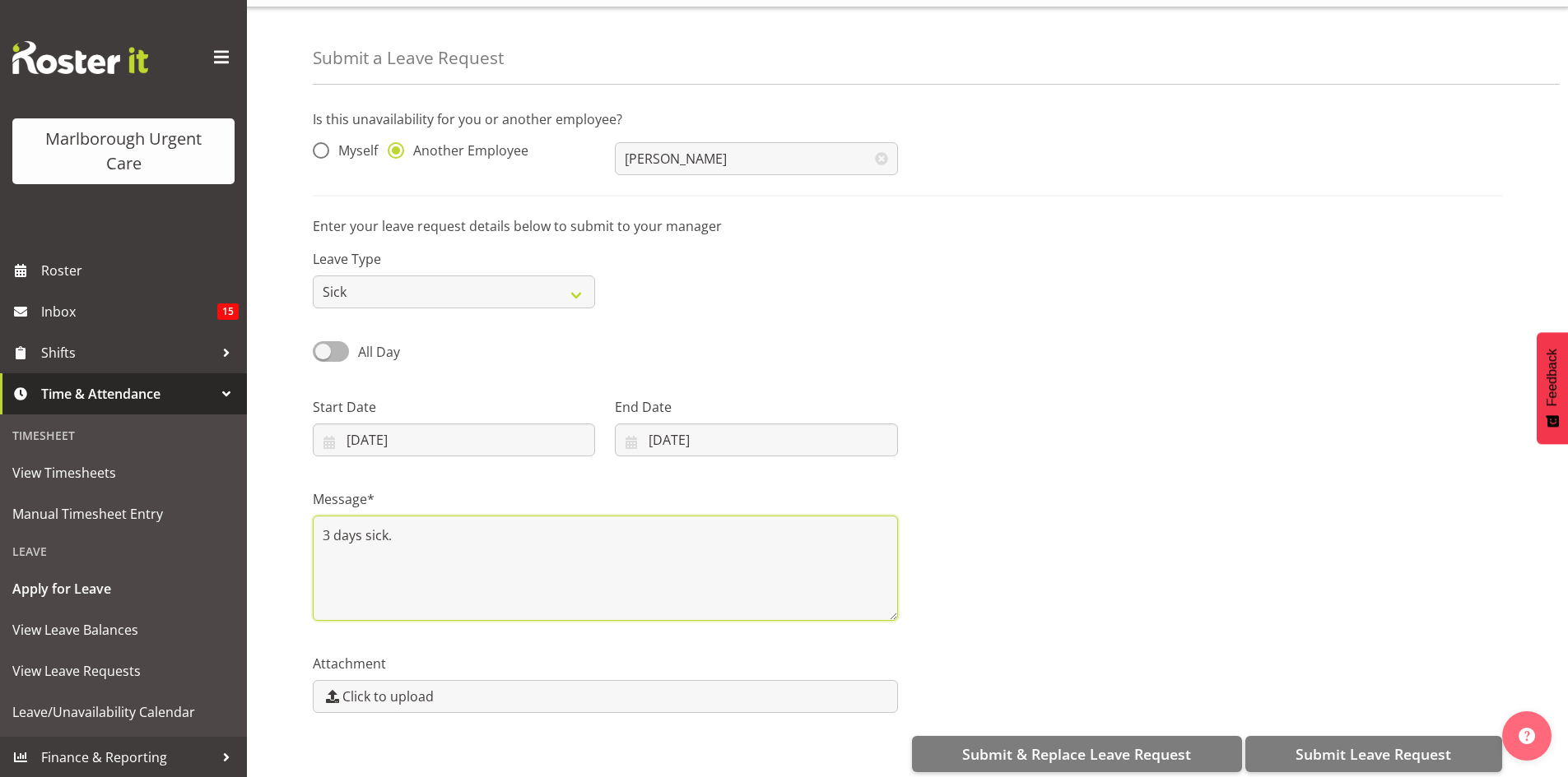
scroll to position [57, 0]
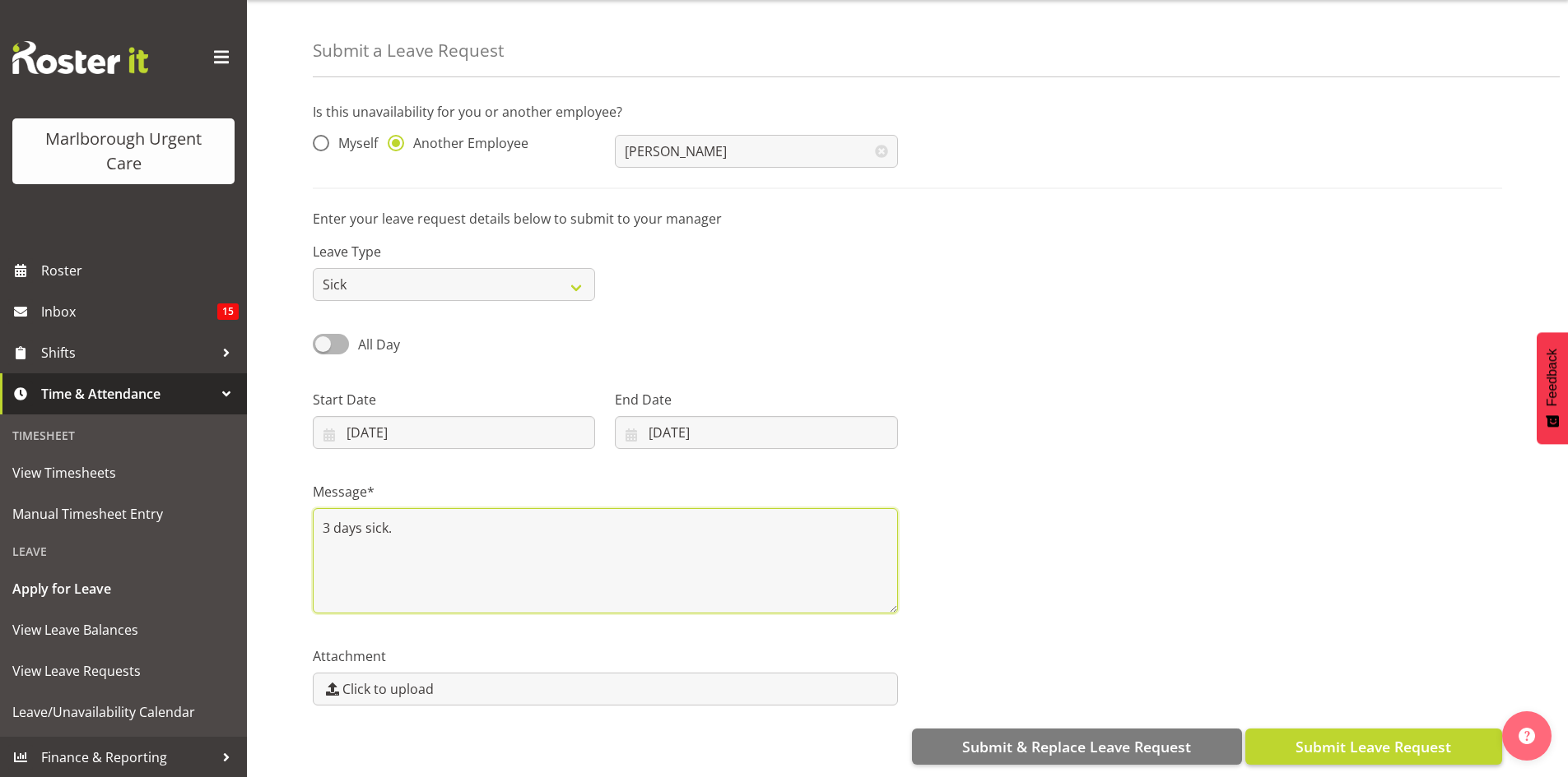
type textarea "3 days sick."
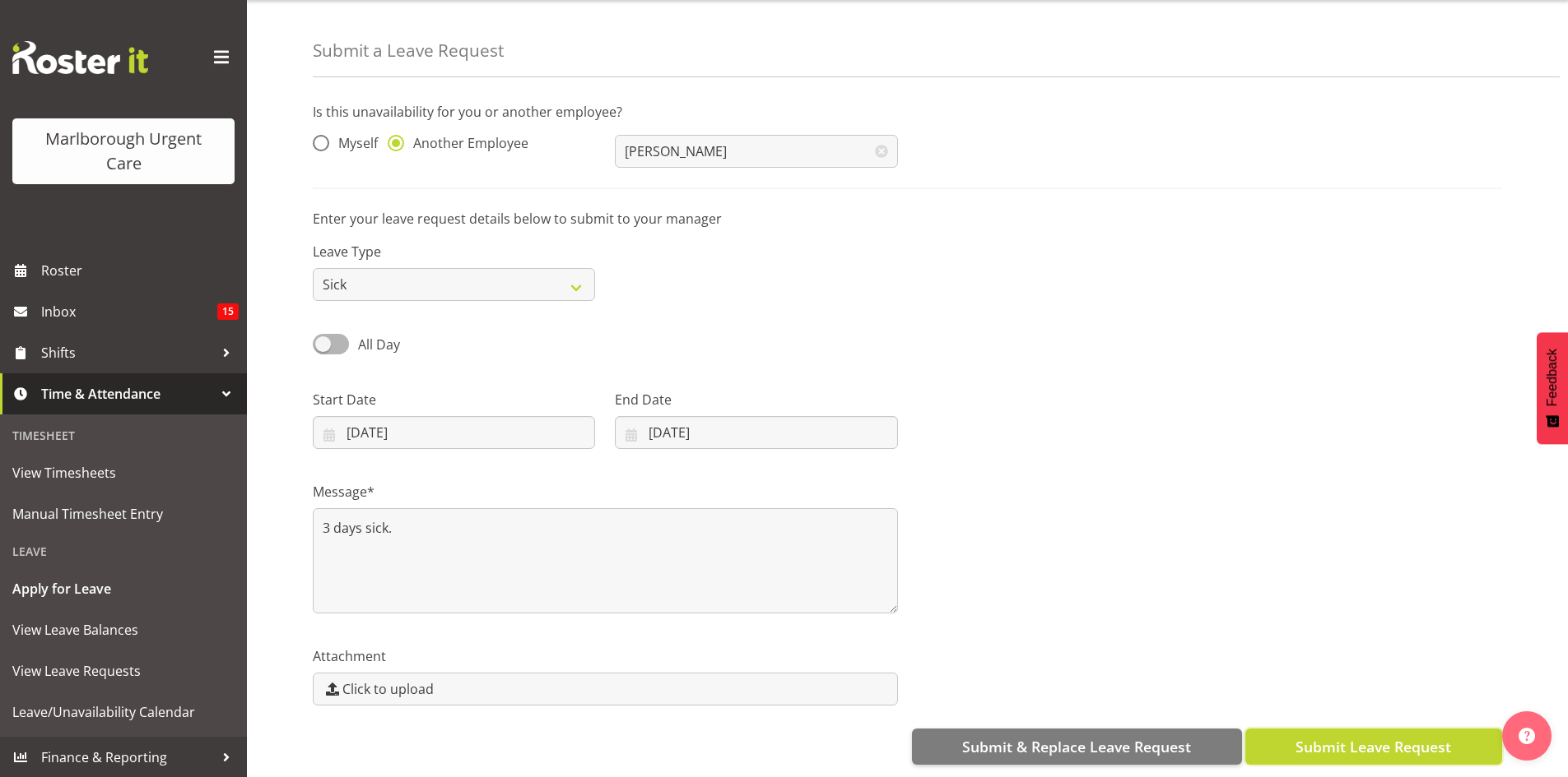
click at [1370, 736] on span "Submit Leave Request" at bounding box center [1374, 746] width 156 height 21
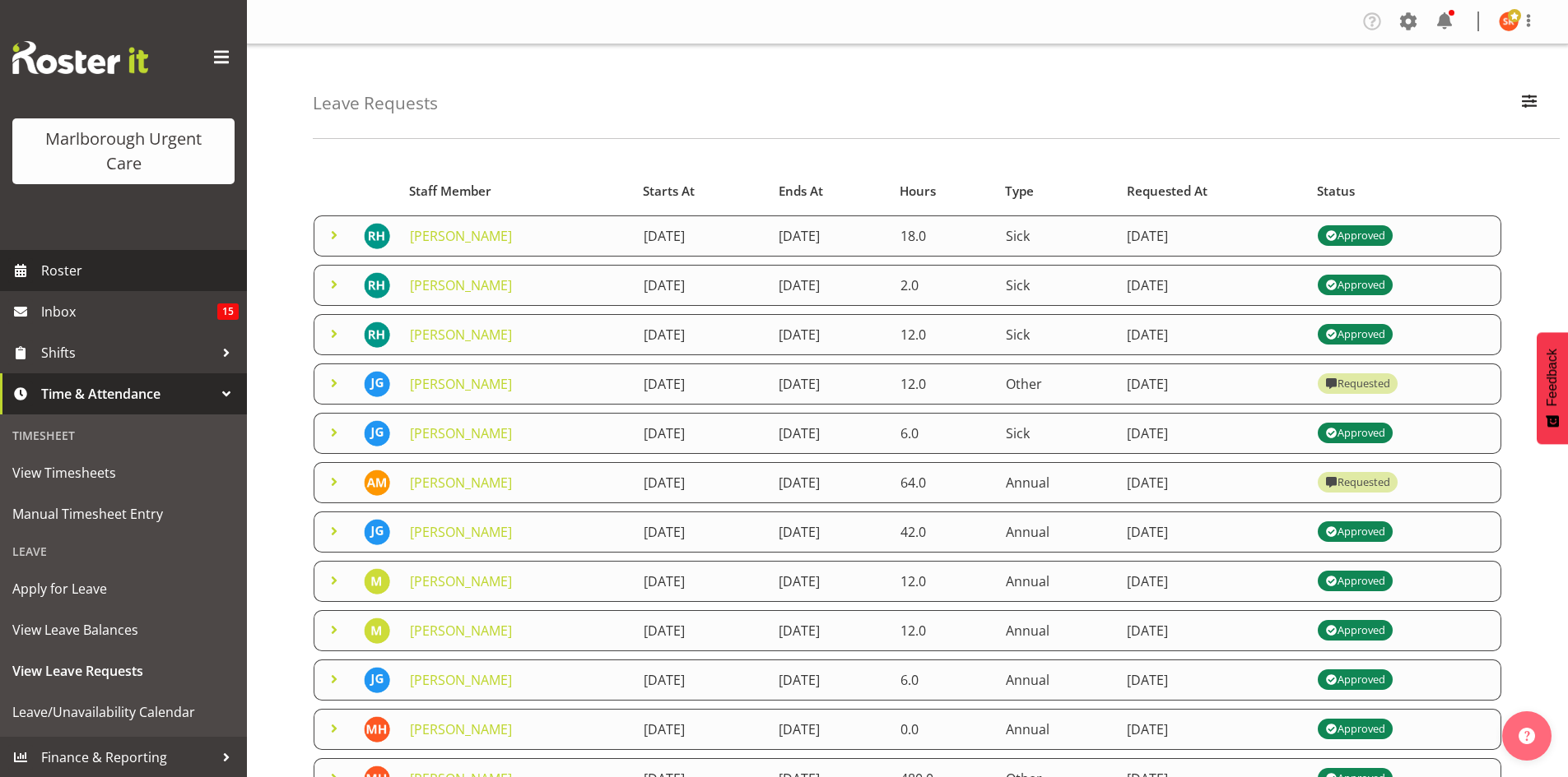
click at [78, 254] on link "Roster" at bounding box center [123, 270] width 247 height 41
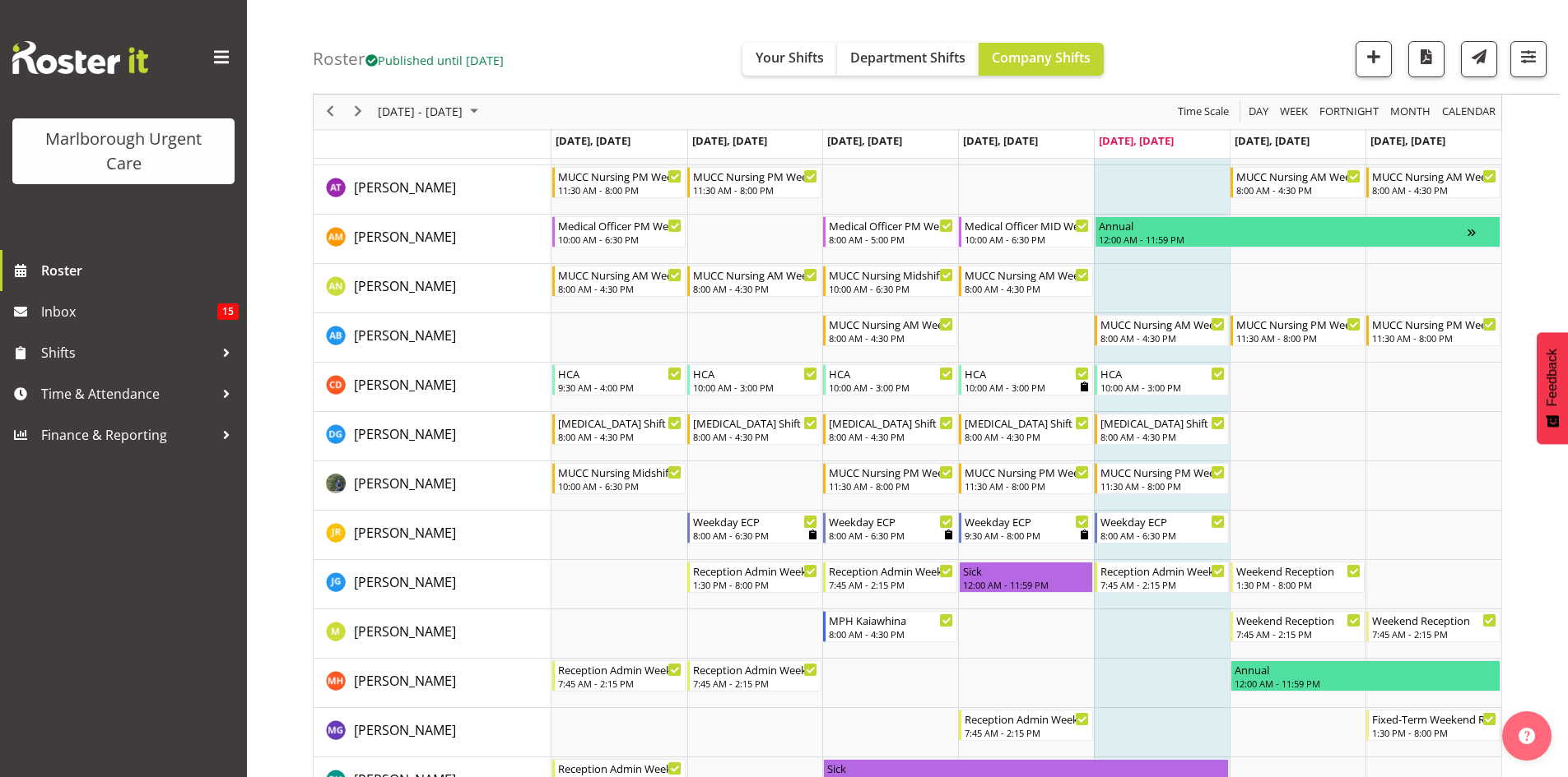
scroll to position [164, 0]
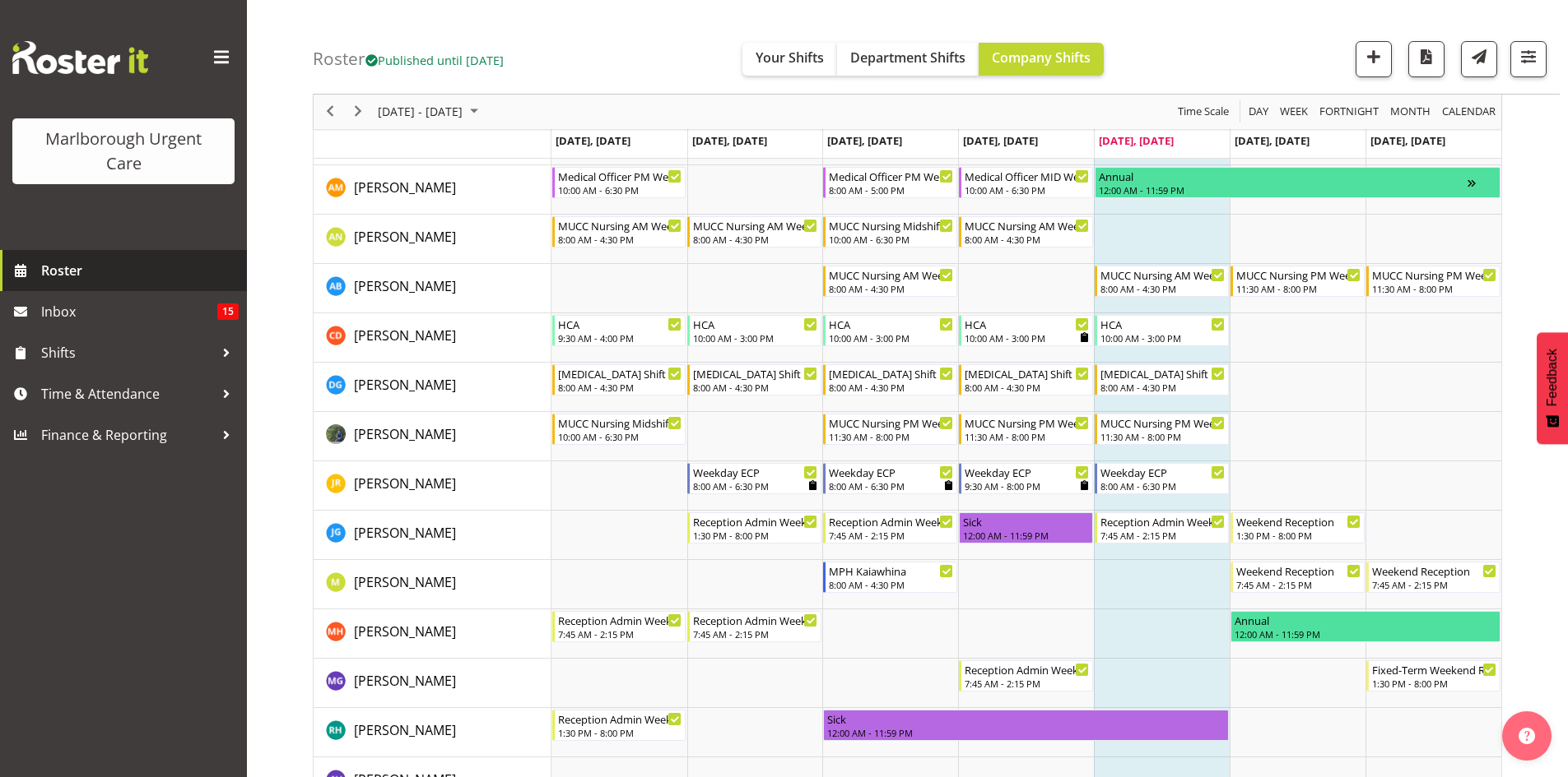
click at [33, 271] on link "Roster" at bounding box center [123, 270] width 247 height 41
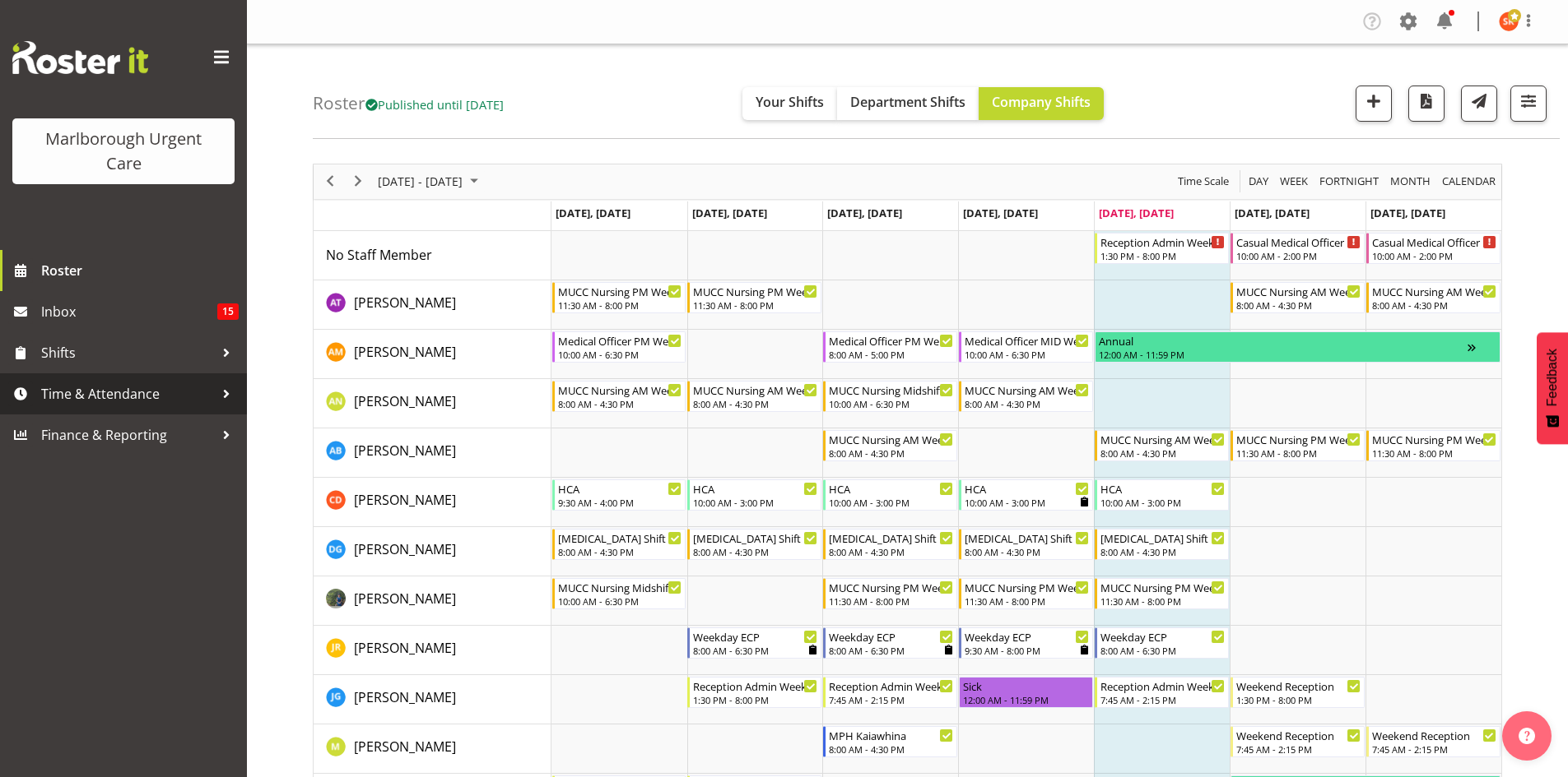
click at [98, 400] on span "Time & Attendance" at bounding box center [127, 394] width 172 height 24
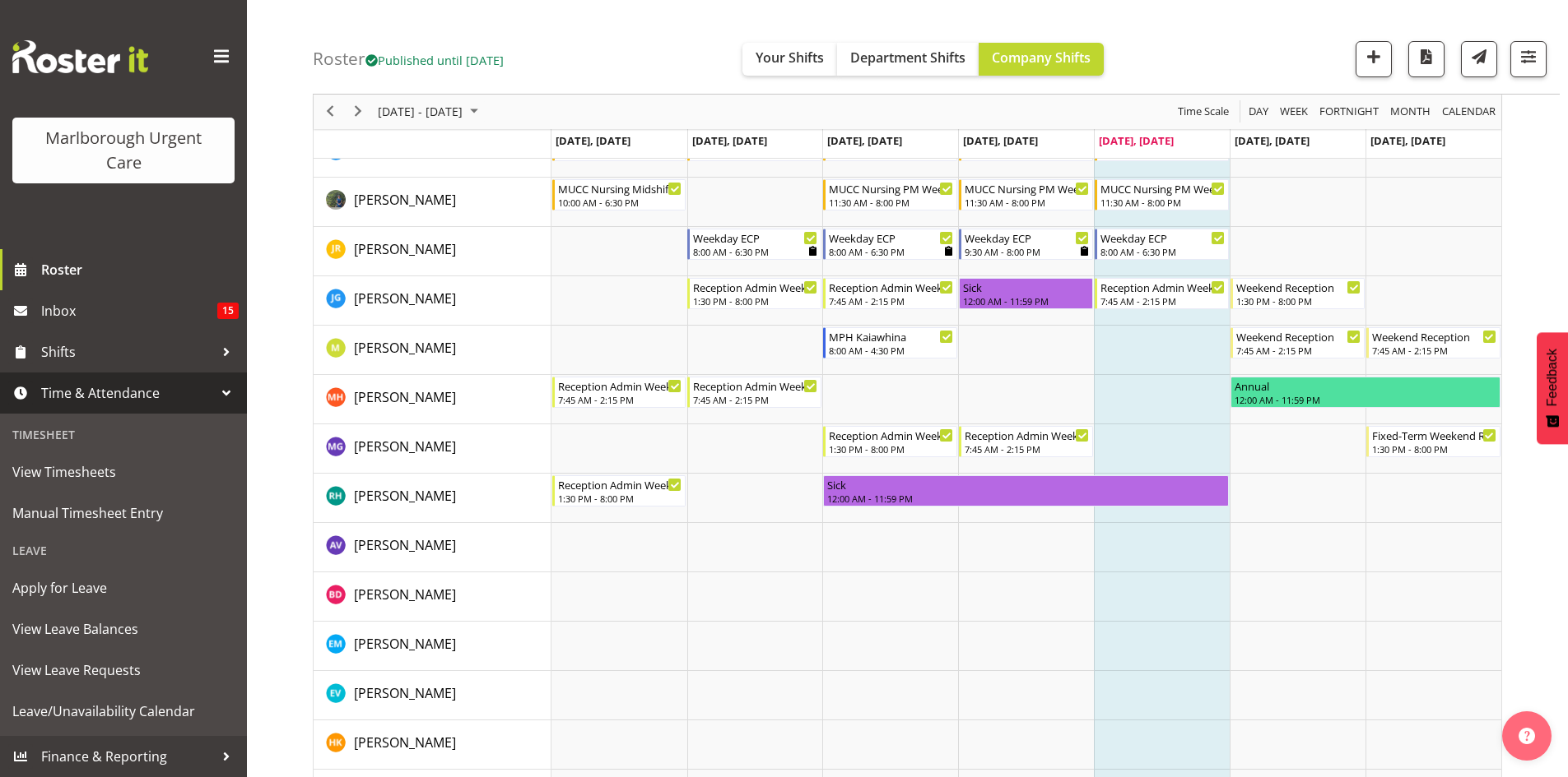
scroll to position [411, 0]
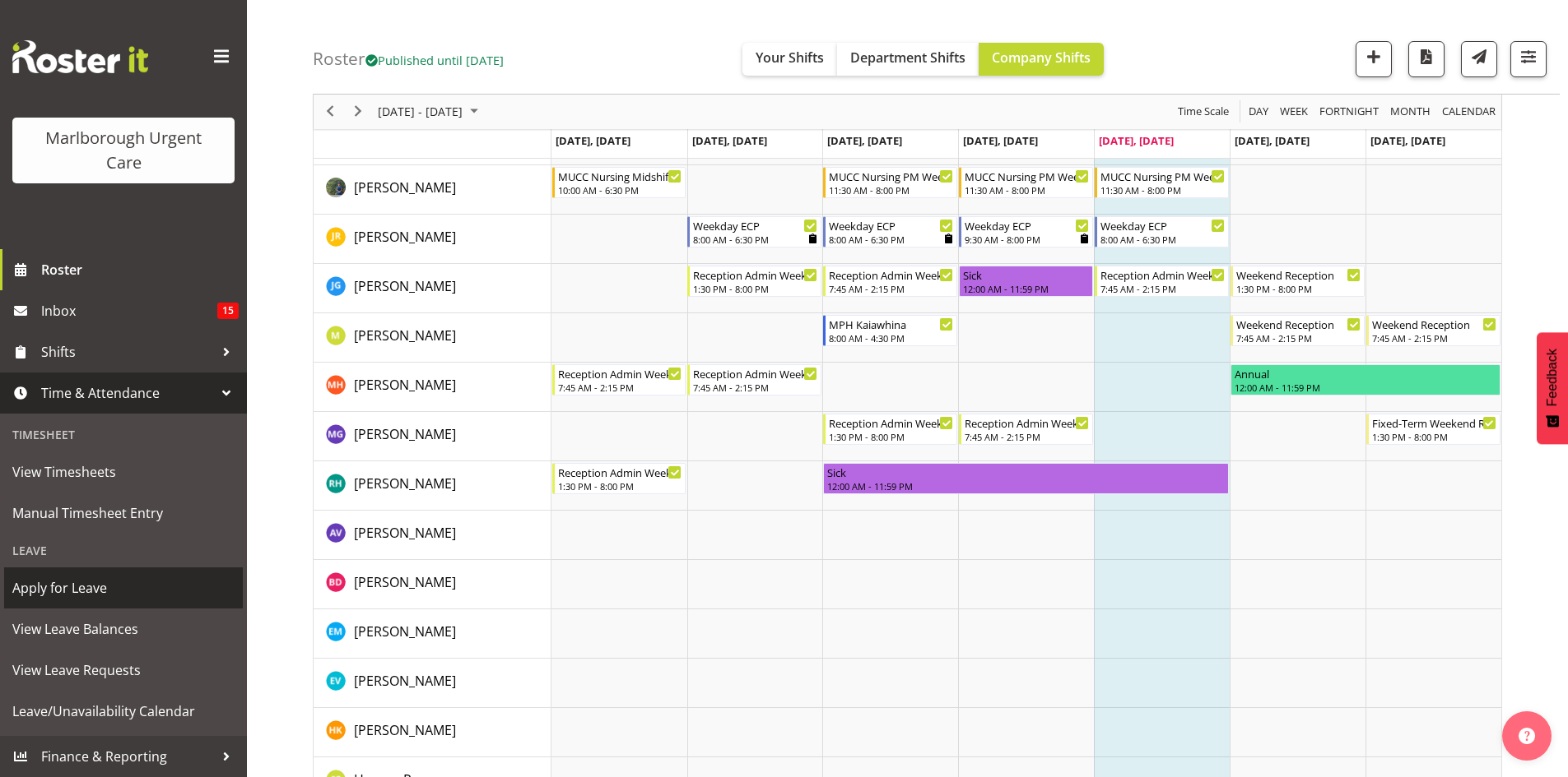
click at [95, 586] on span "Apply for Leave" at bounding box center [123, 588] width 222 height 24
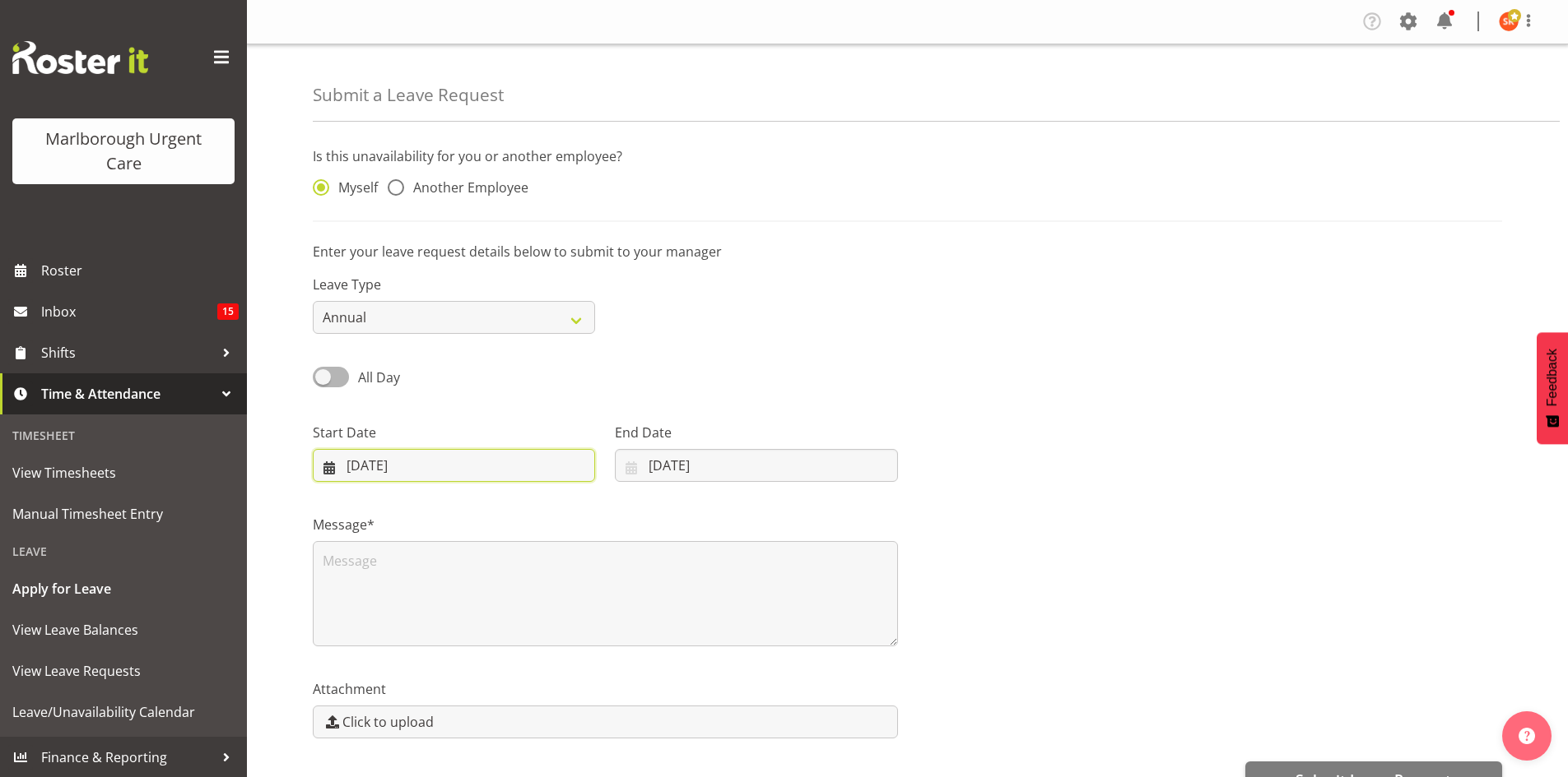
click at [332, 469] on input "[DATE]" at bounding box center [454, 466] width 282 height 33
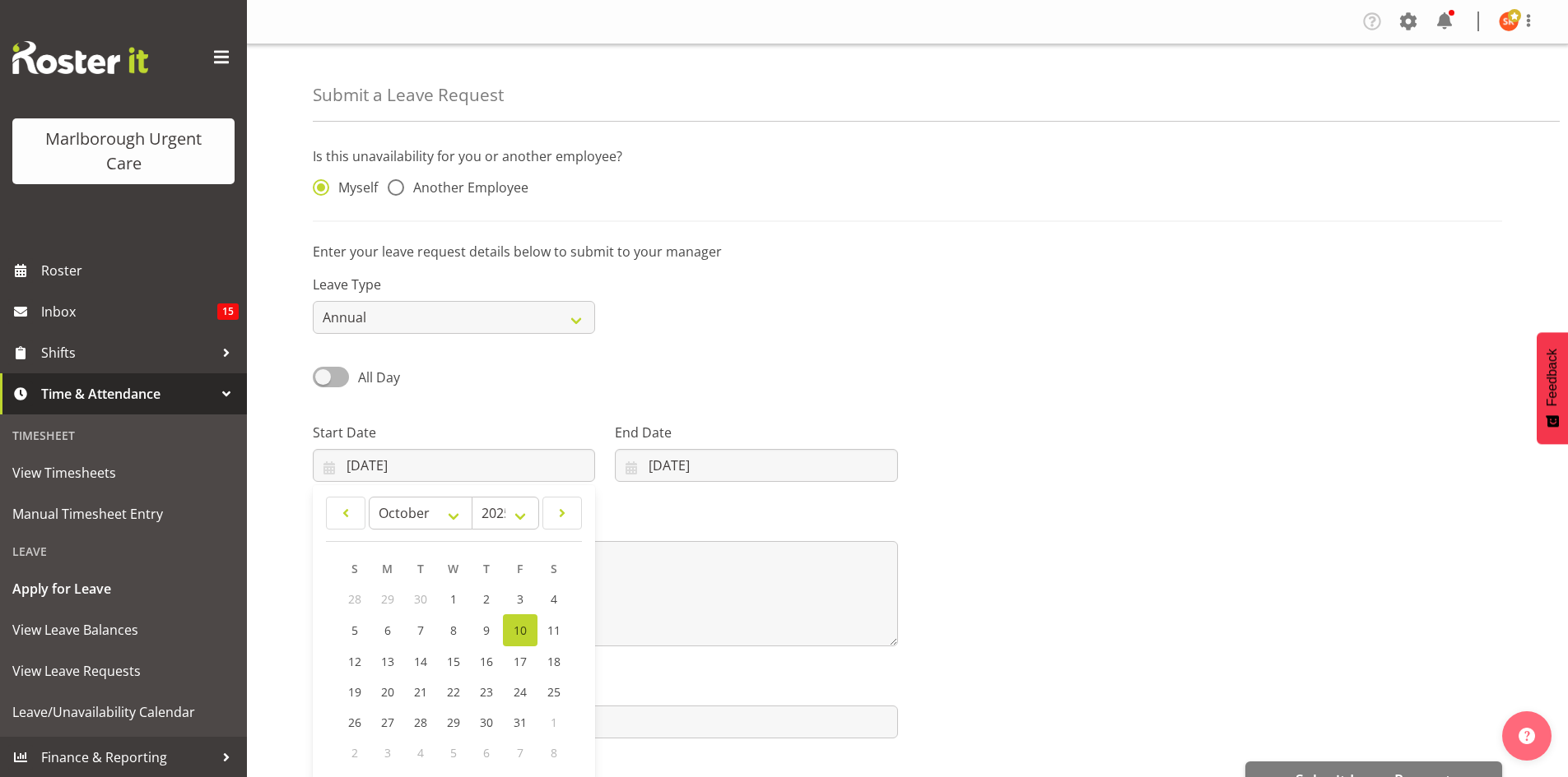
click at [1000, 298] on div "Leave Type Annual Sick Leave Without Pay Bereavement Domestic Violence Parental…" at bounding box center [907, 298] width 1209 height 92
click at [1093, 299] on div "Leave Type Annual Sick Leave Without Pay Bereavement Domestic Violence Parental…" at bounding box center [907, 298] width 1209 height 92
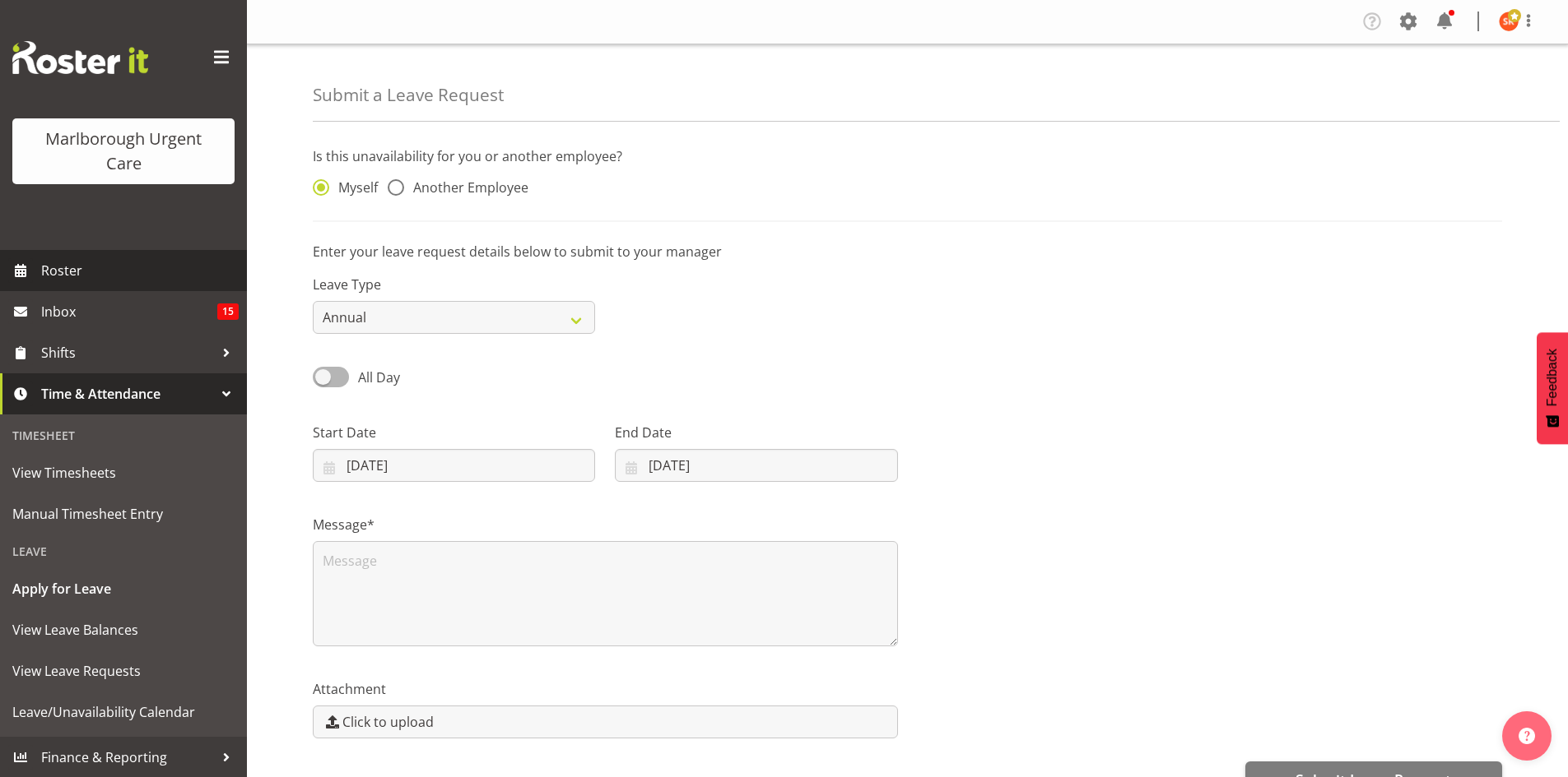
click at [79, 270] on span "Roster" at bounding box center [140, 270] width 198 height 24
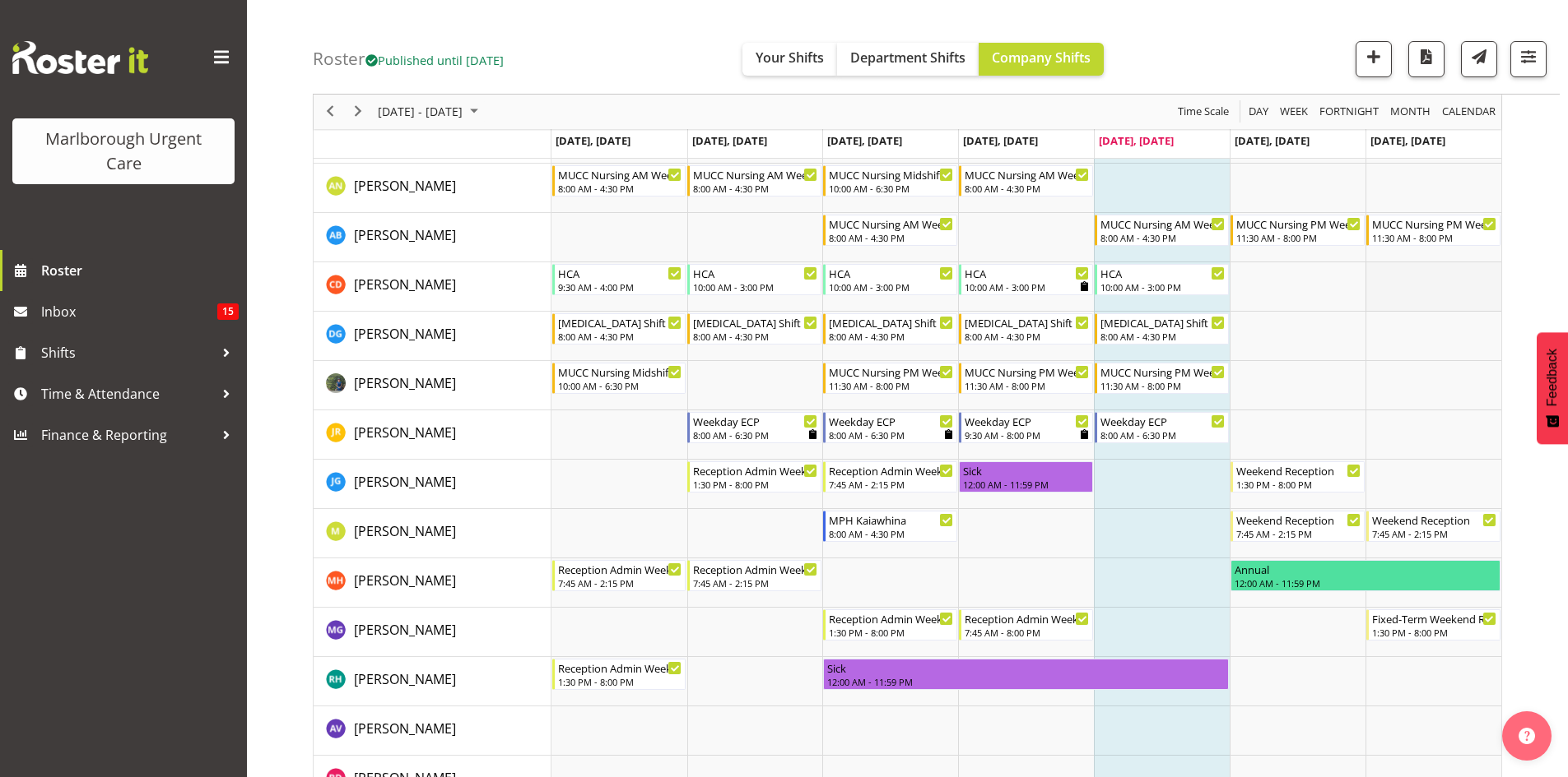
scroll to position [329, 0]
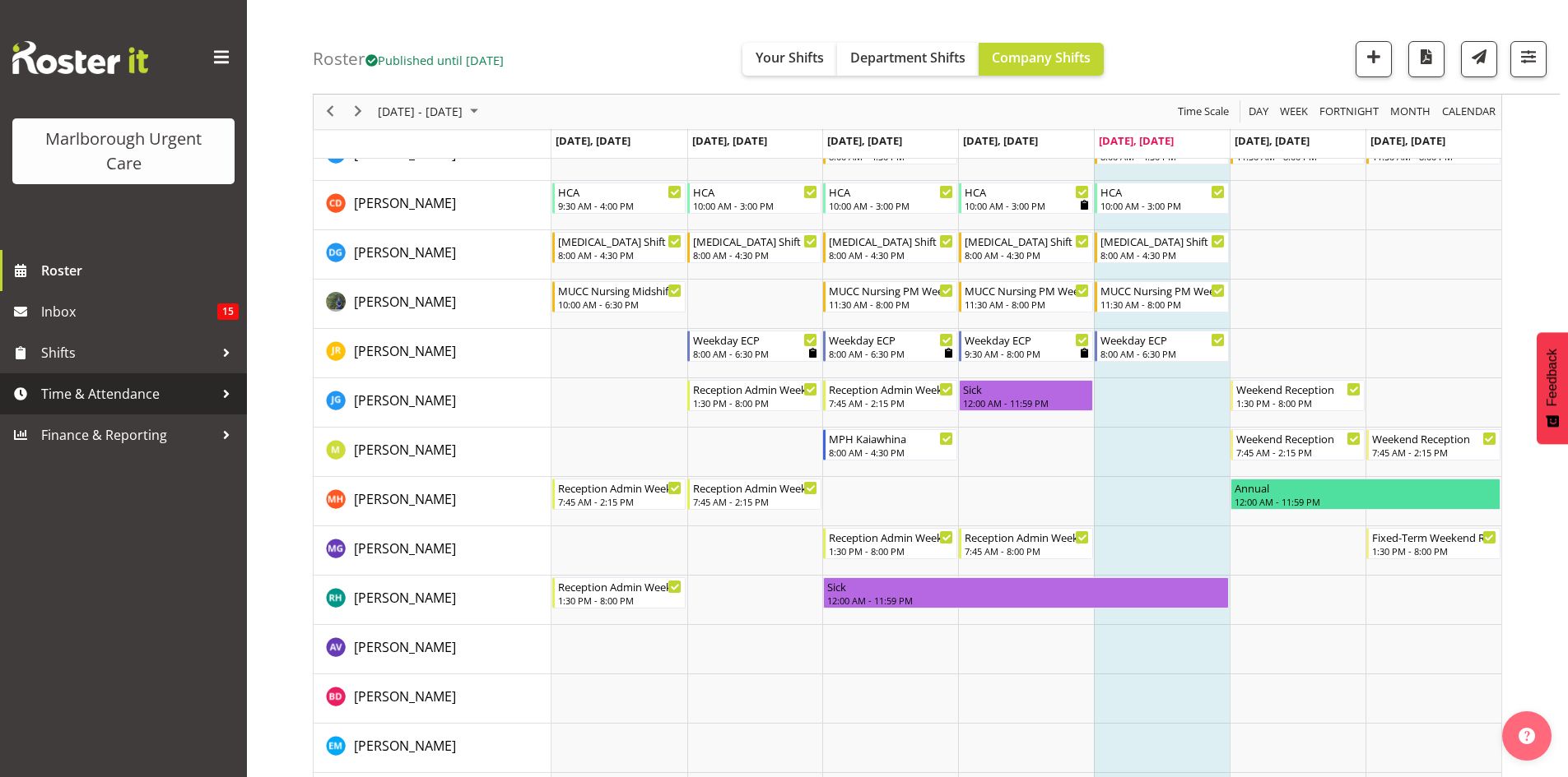
click at [58, 405] on span "Time & Attendance" at bounding box center [127, 394] width 172 height 24
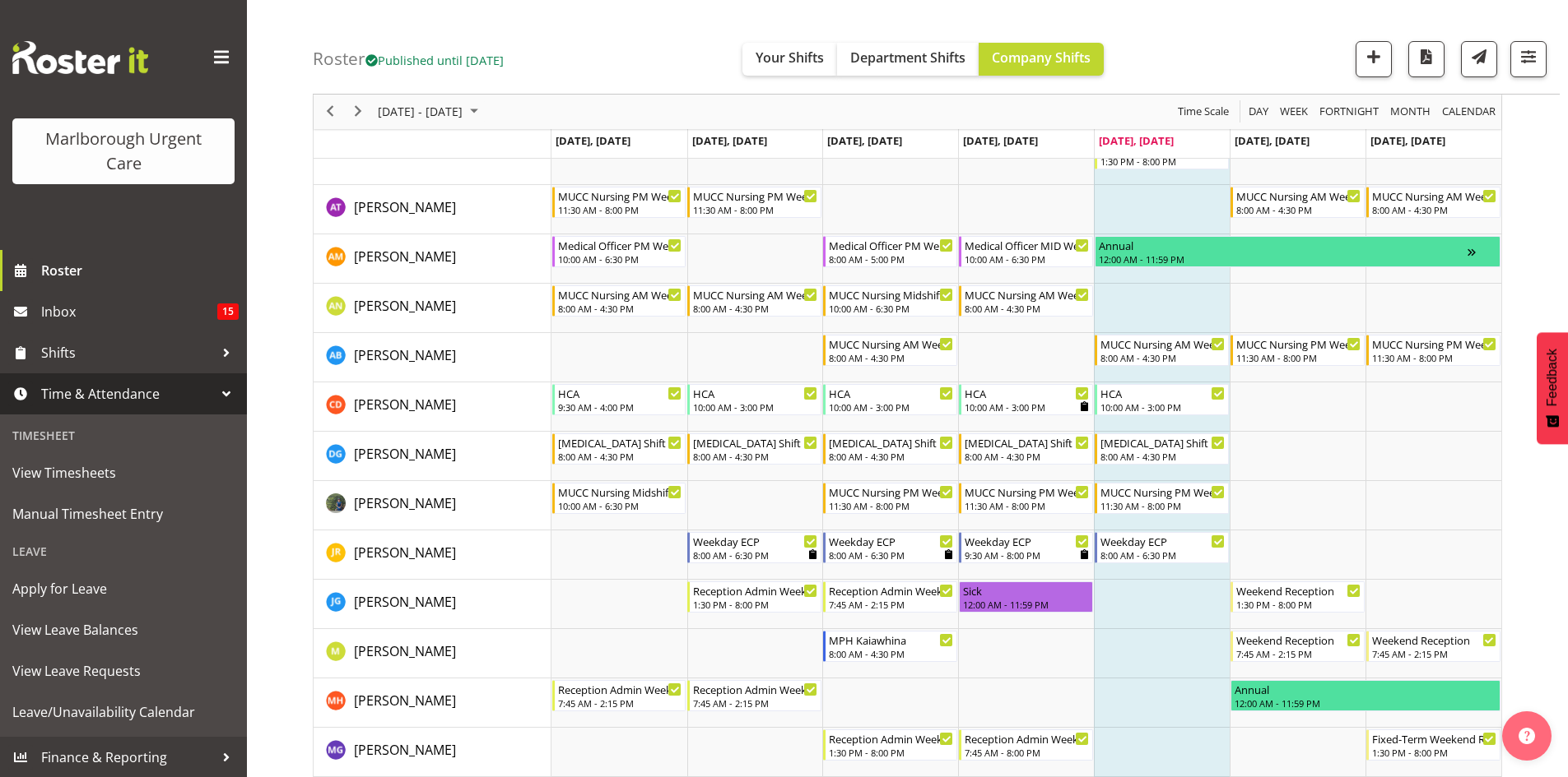
scroll to position [124, 0]
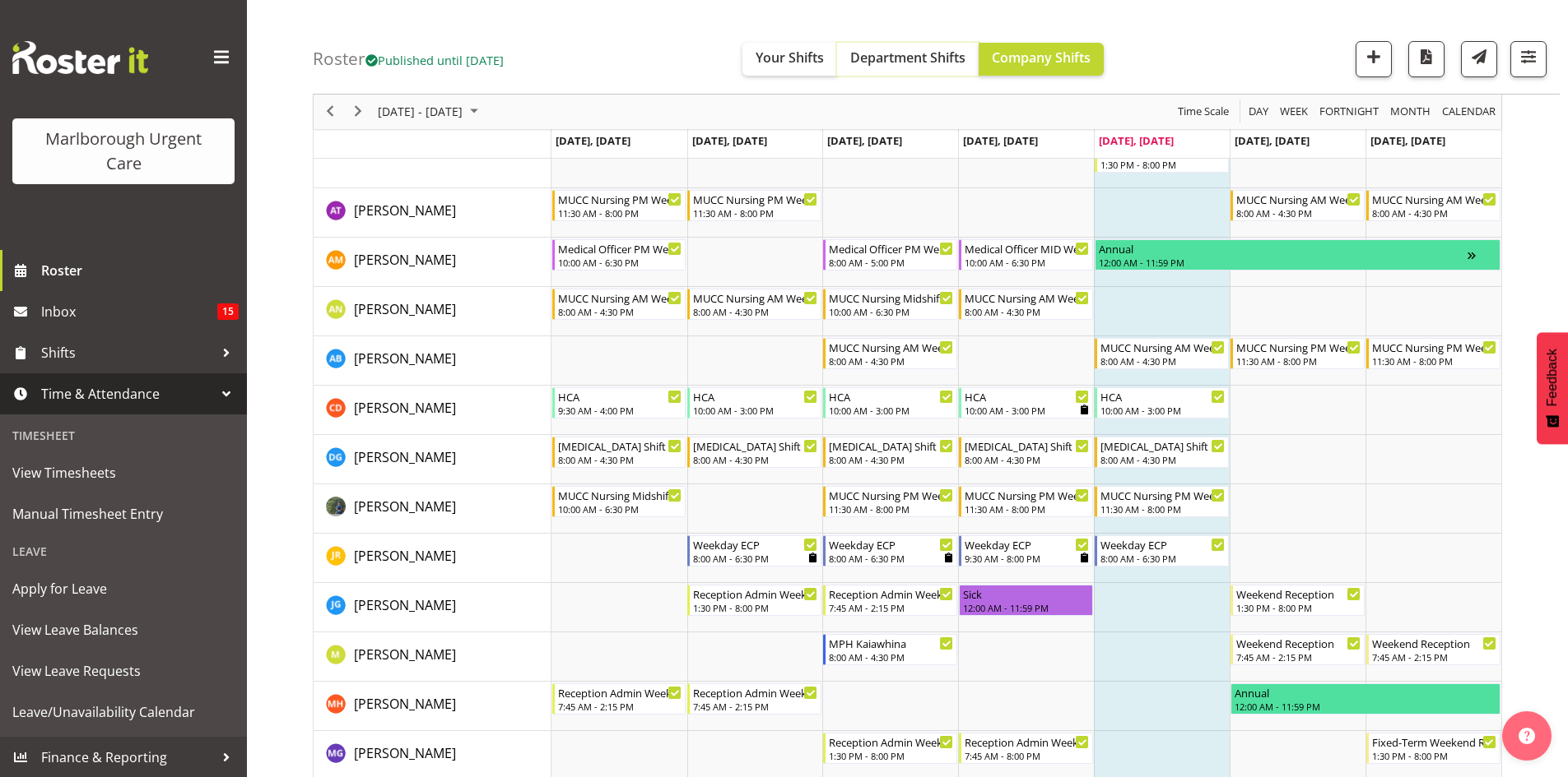
click at [890, 52] on span "Department Shifts" at bounding box center [908, 57] width 116 height 18
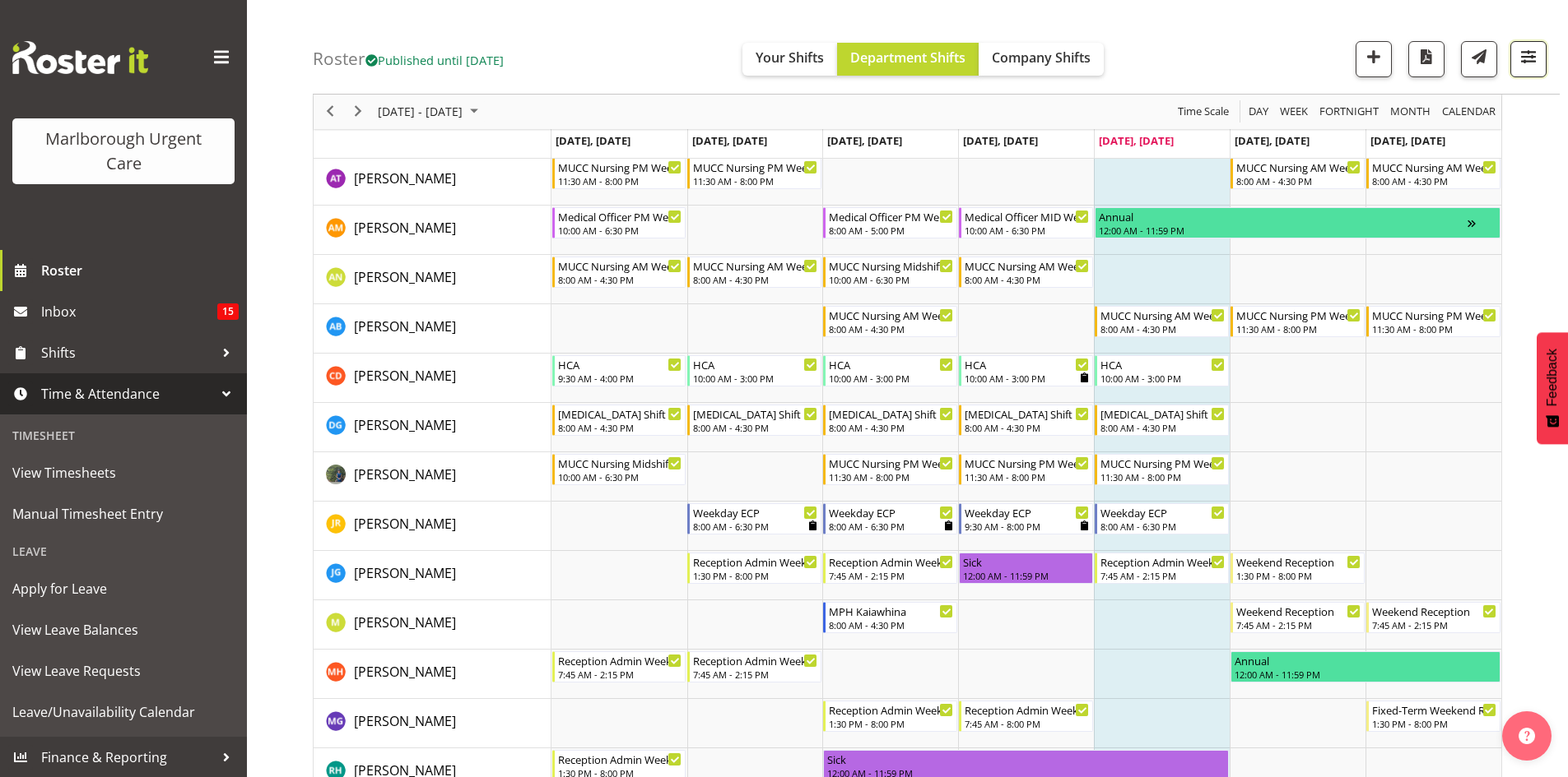
click at [1519, 61] on span "button" at bounding box center [1529, 57] width 21 height 21
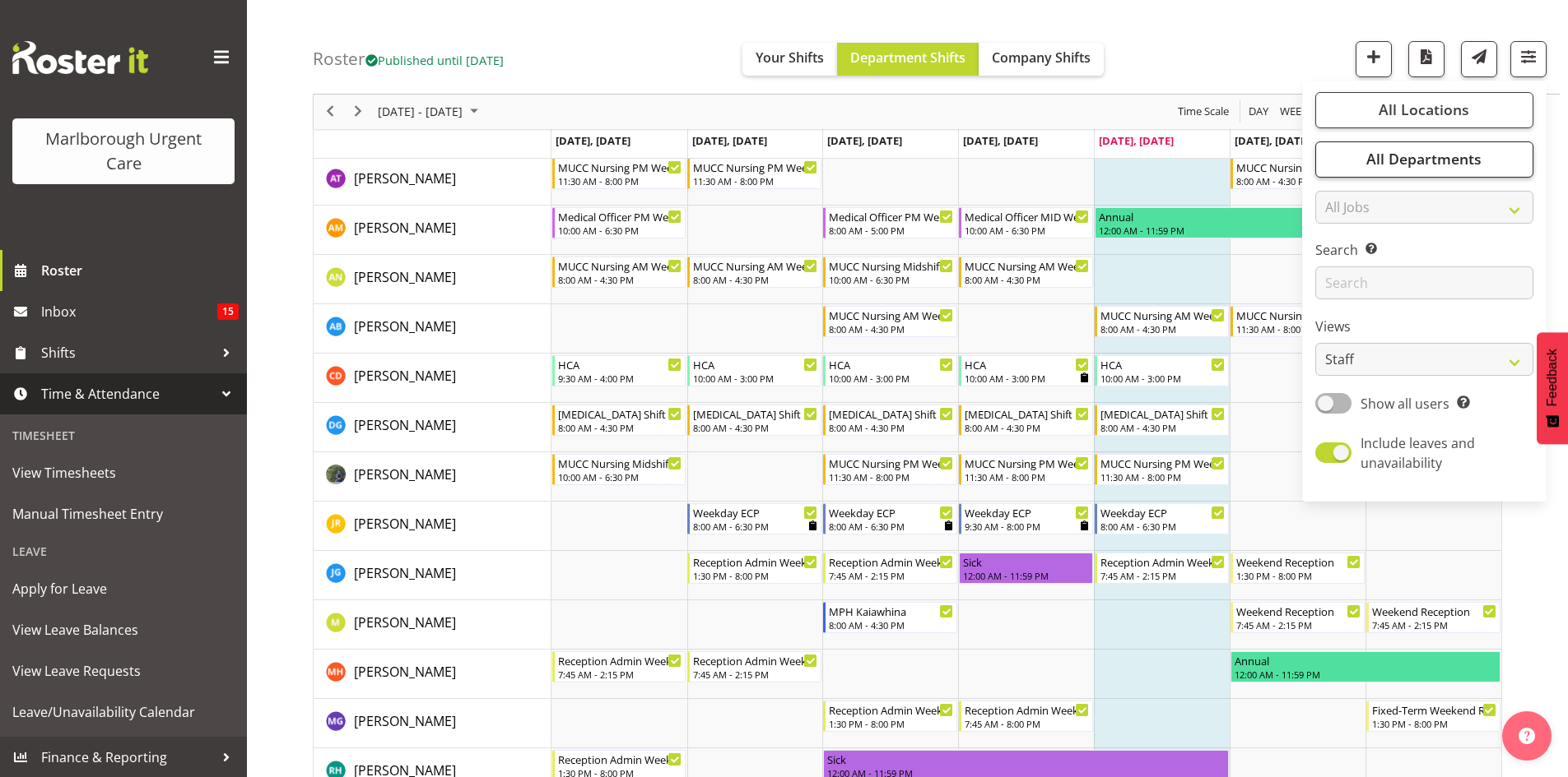
click at [1431, 177] on div "All Locations Clear Blenheim Select All Deselect All All Departments Clear Haem…" at bounding box center [1424, 291] width 244 height 408
click at [1409, 201] on select "All Jobs All Jobs" at bounding box center [1424, 207] width 218 height 33
click at [1407, 172] on button "All Departments" at bounding box center [1424, 159] width 218 height 36
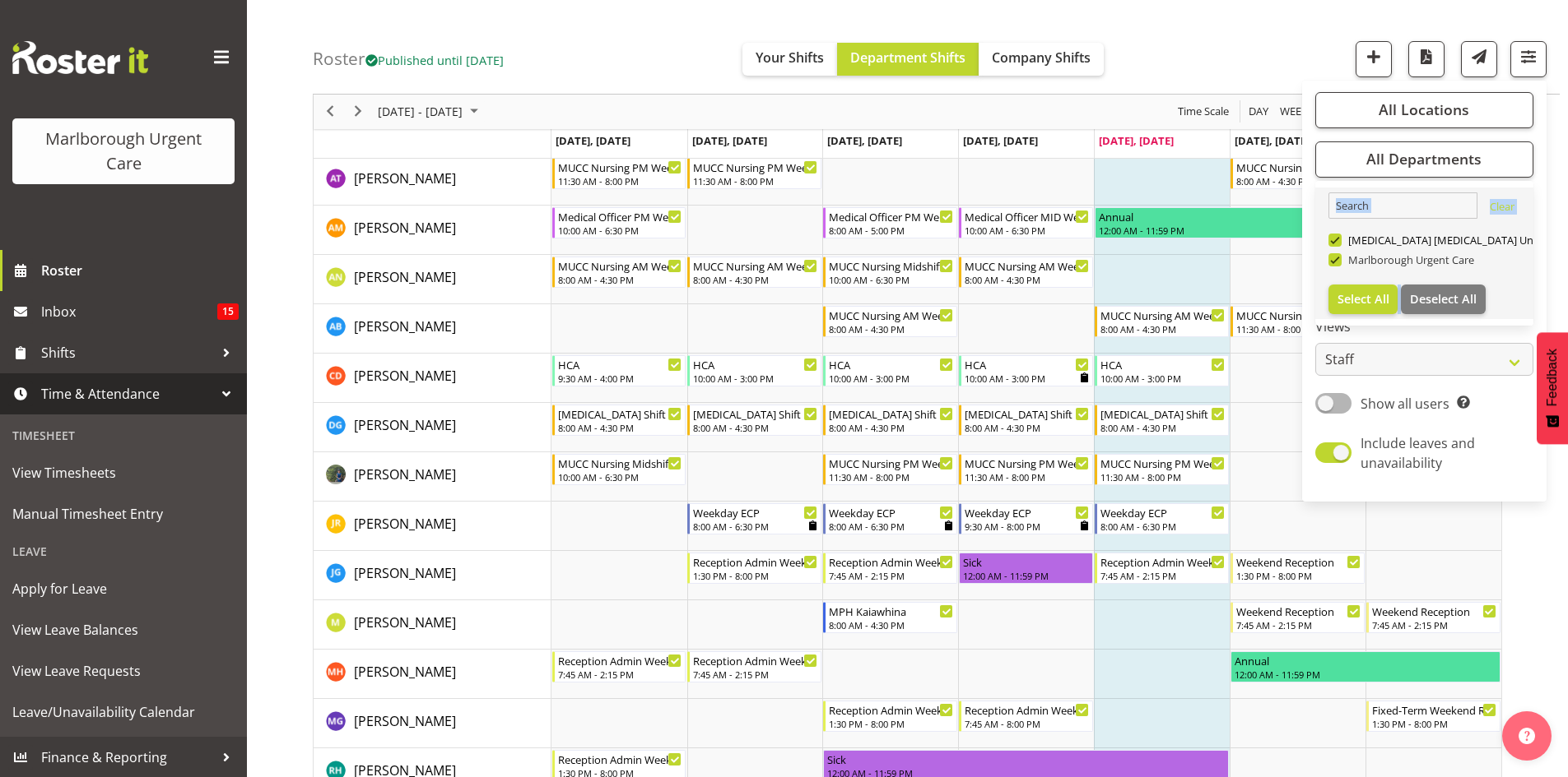
click at [1334, 256] on span at bounding box center [1334, 260] width 13 height 13
click at [1334, 256] on input "Marlborough Urgent Care" at bounding box center [1333, 260] width 11 height 10
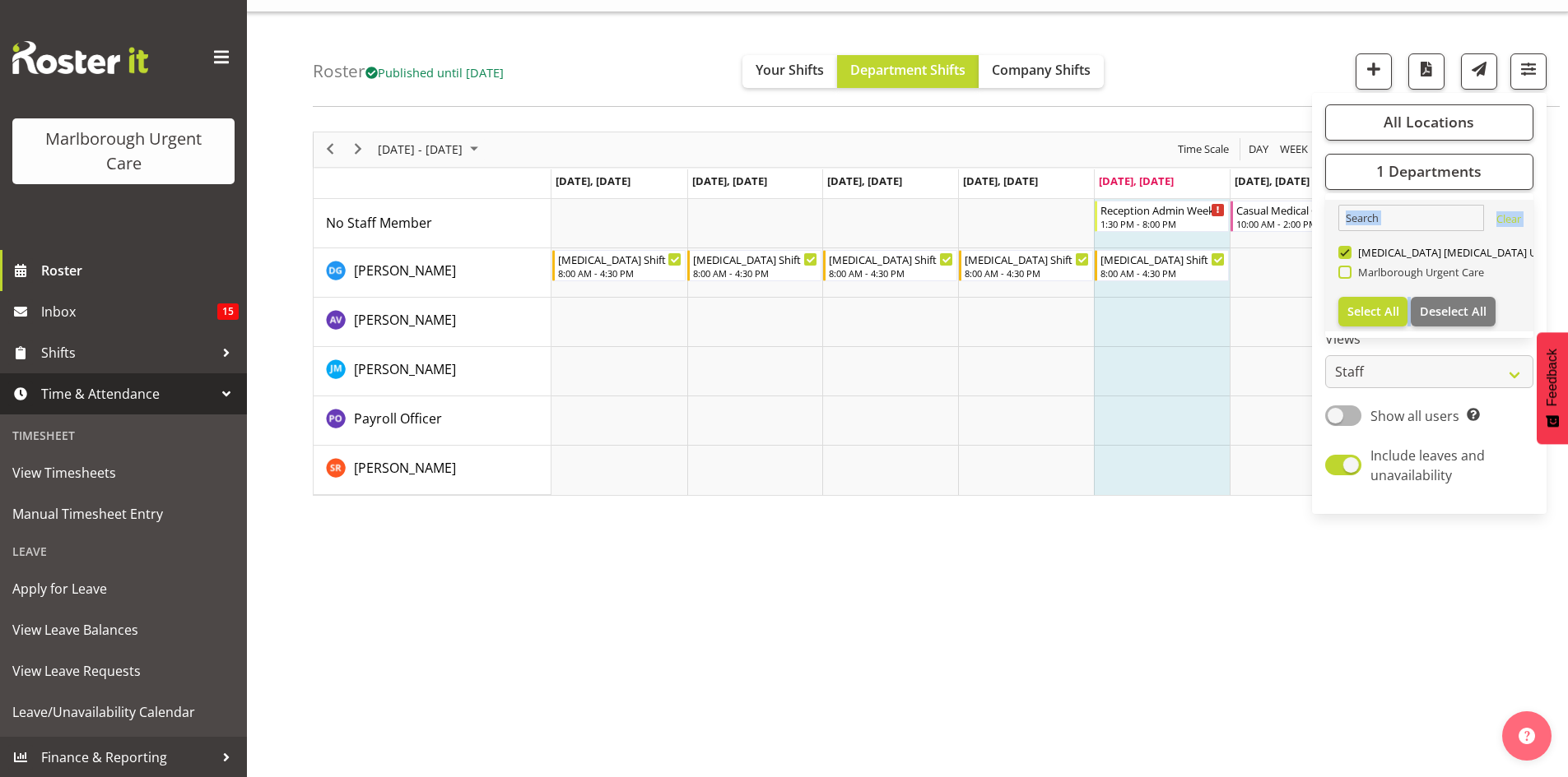
click at [1348, 268] on span at bounding box center [1345, 272] width 13 height 13
click at [1348, 268] on input "Marlborough Urgent Care" at bounding box center [1344, 272] width 11 height 10
checkbox input "true"
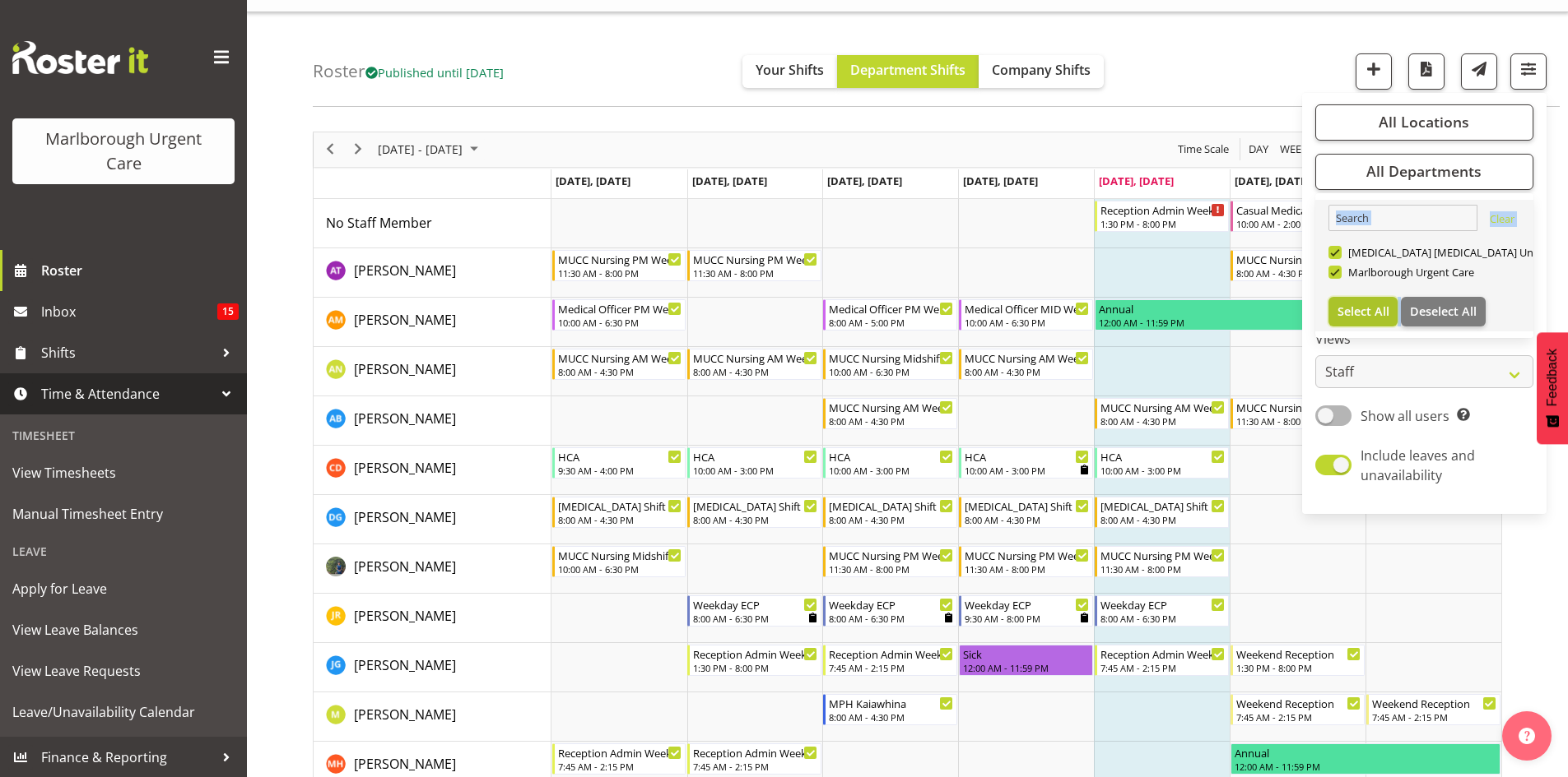
click at [1368, 311] on span "Select All" at bounding box center [1363, 312] width 52 height 16
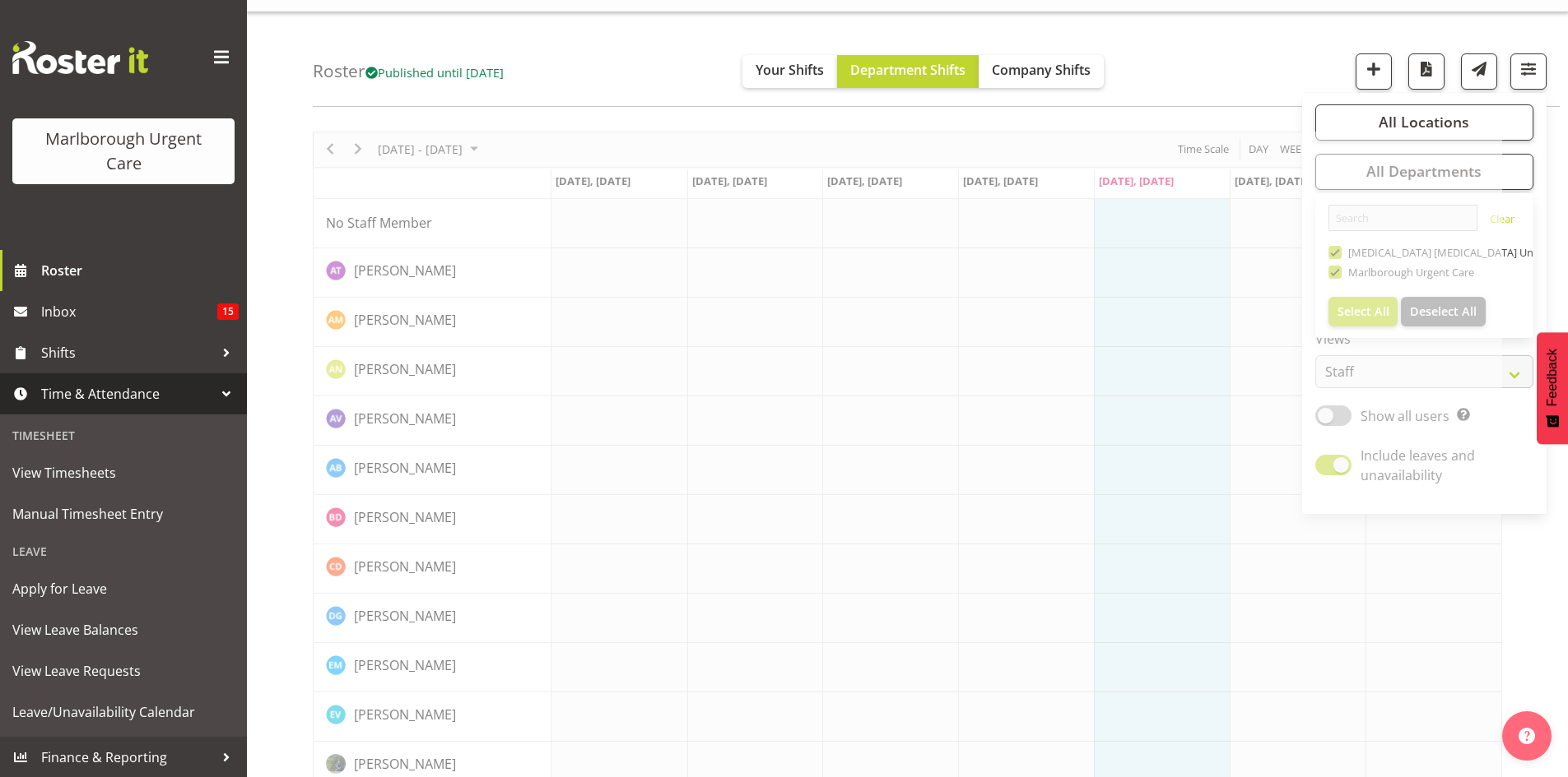
click at [1264, 89] on div "Roster Published until Nov 23, 2025 Your Shifts Department Shifts Company Shift…" at bounding box center [936, 60] width 1247 height 94
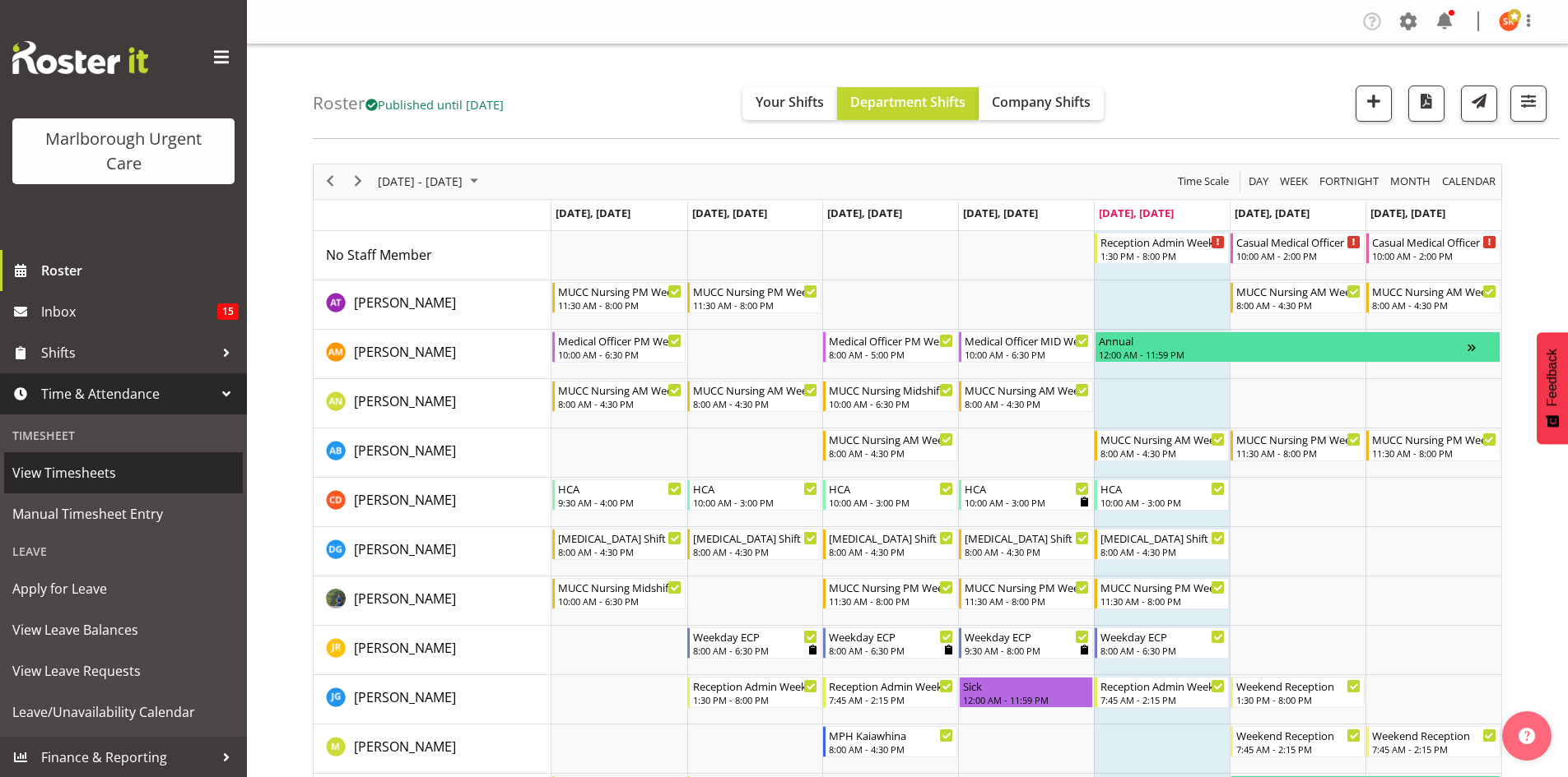
click at [60, 472] on span "View Timesheets" at bounding box center [123, 472] width 222 height 24
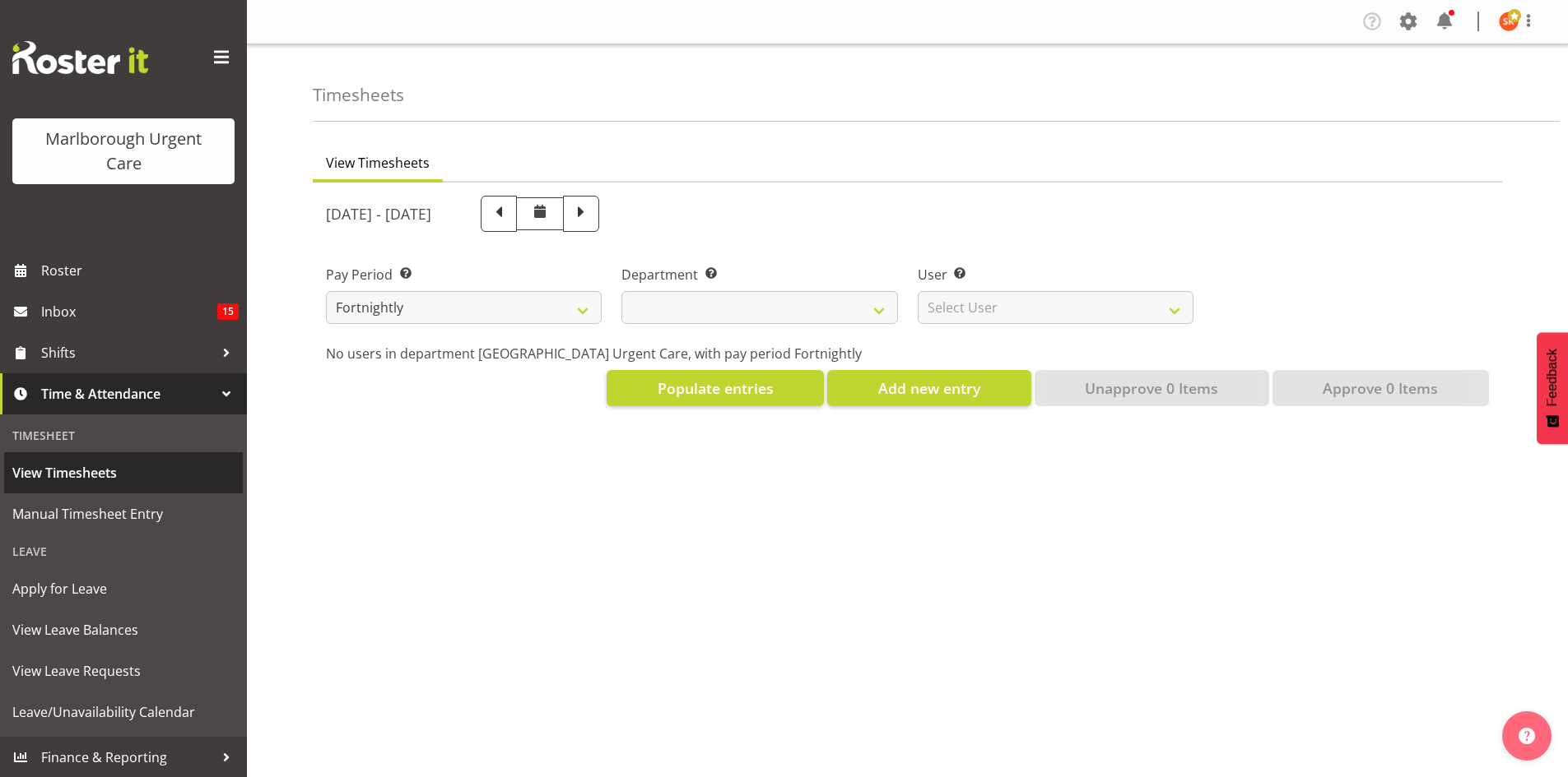
select select
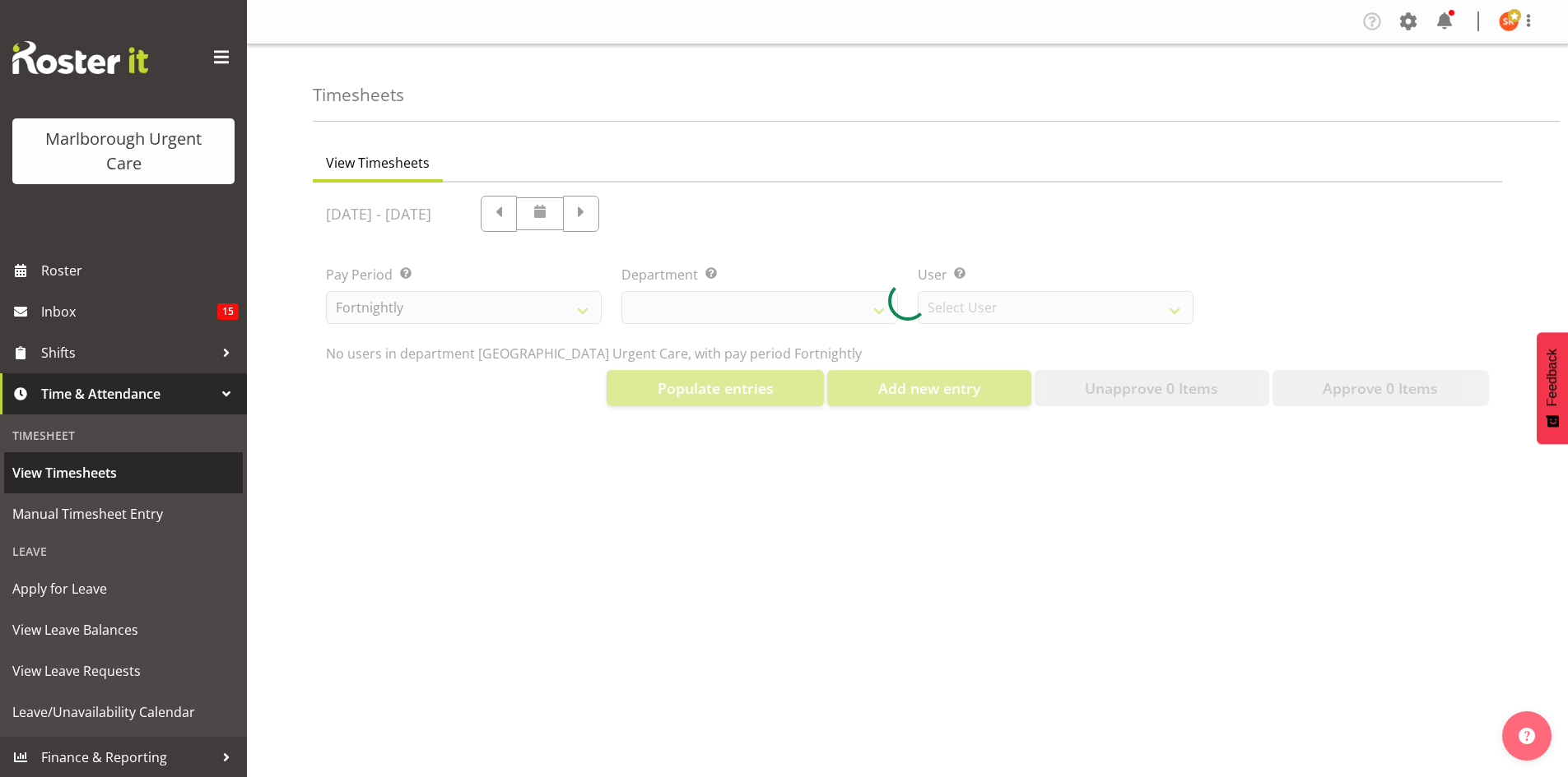
select select "11836"
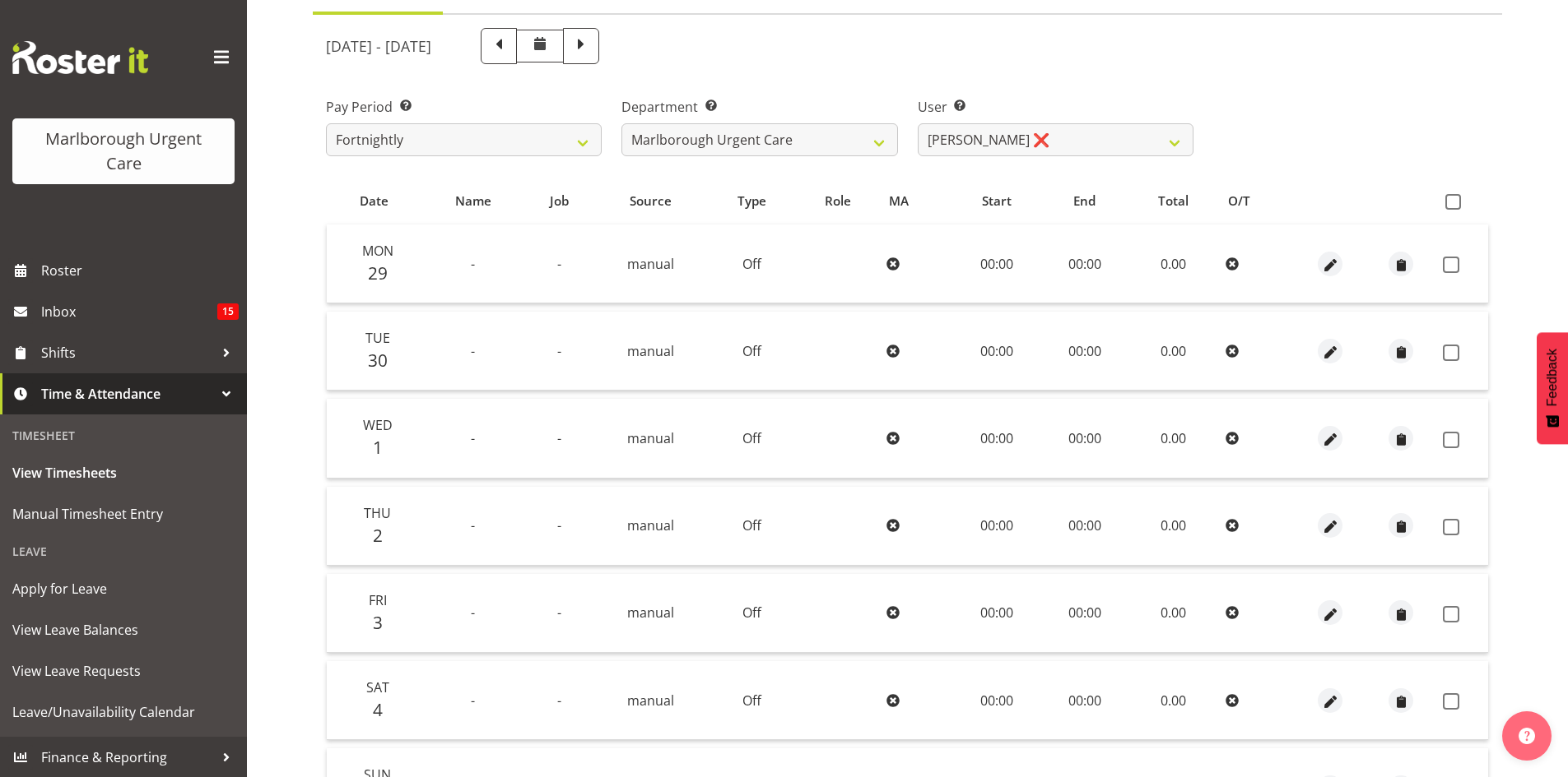
scroll to position [350, 0]
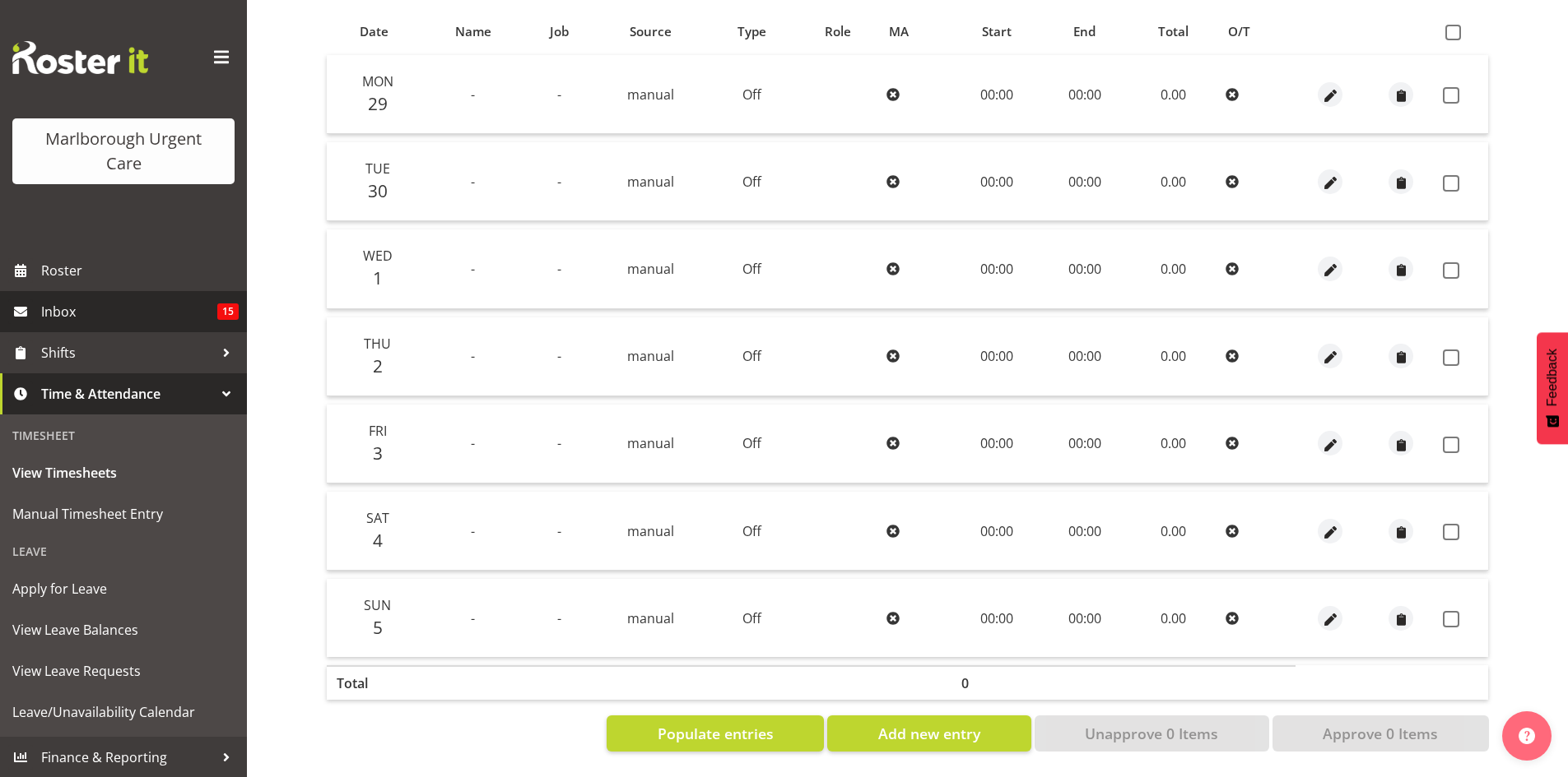
click at [108, 302] on span "Inbox" at bounding box center [129, 312] width 176 height 24
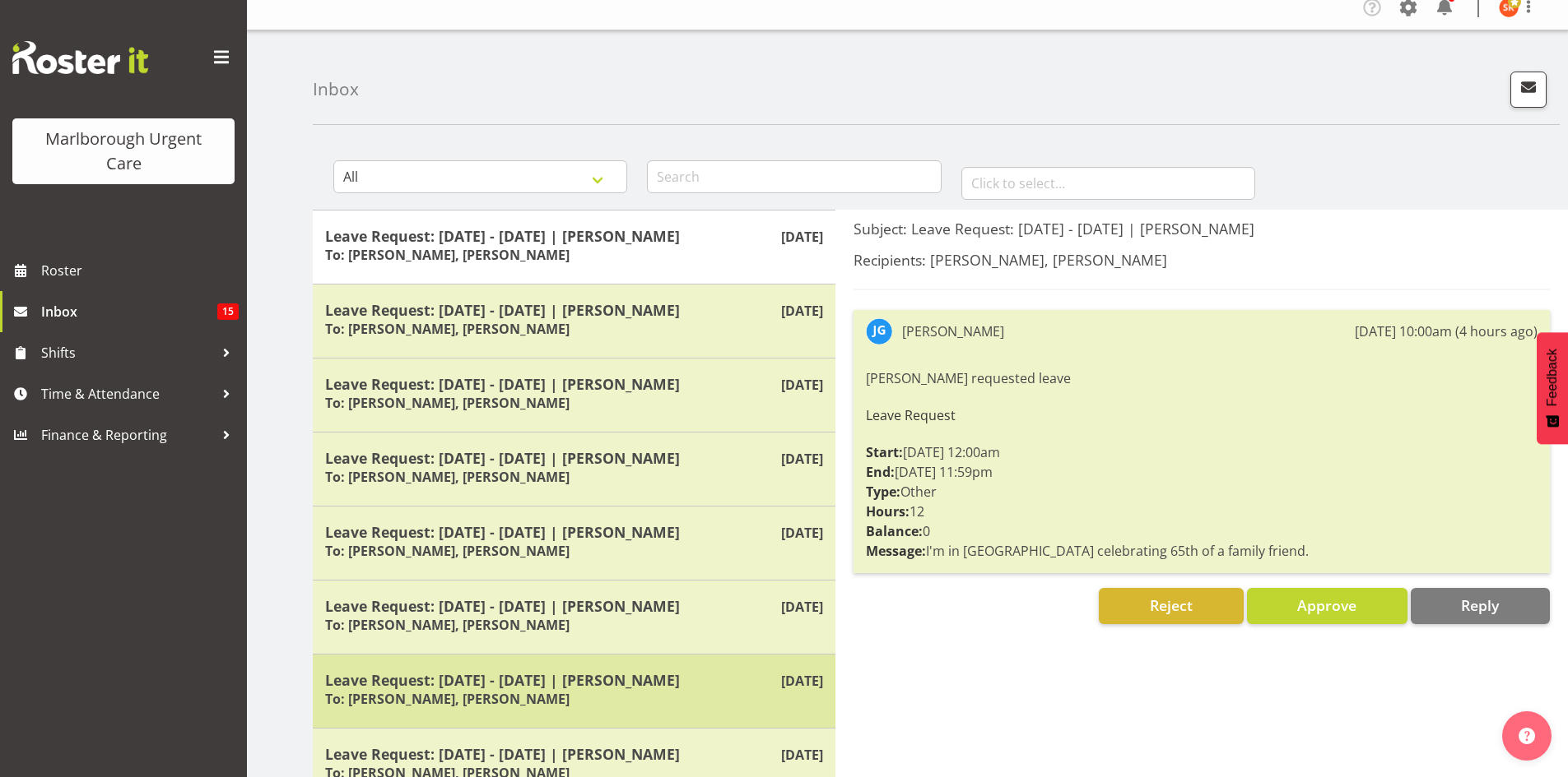
scroll to position [6, 0]
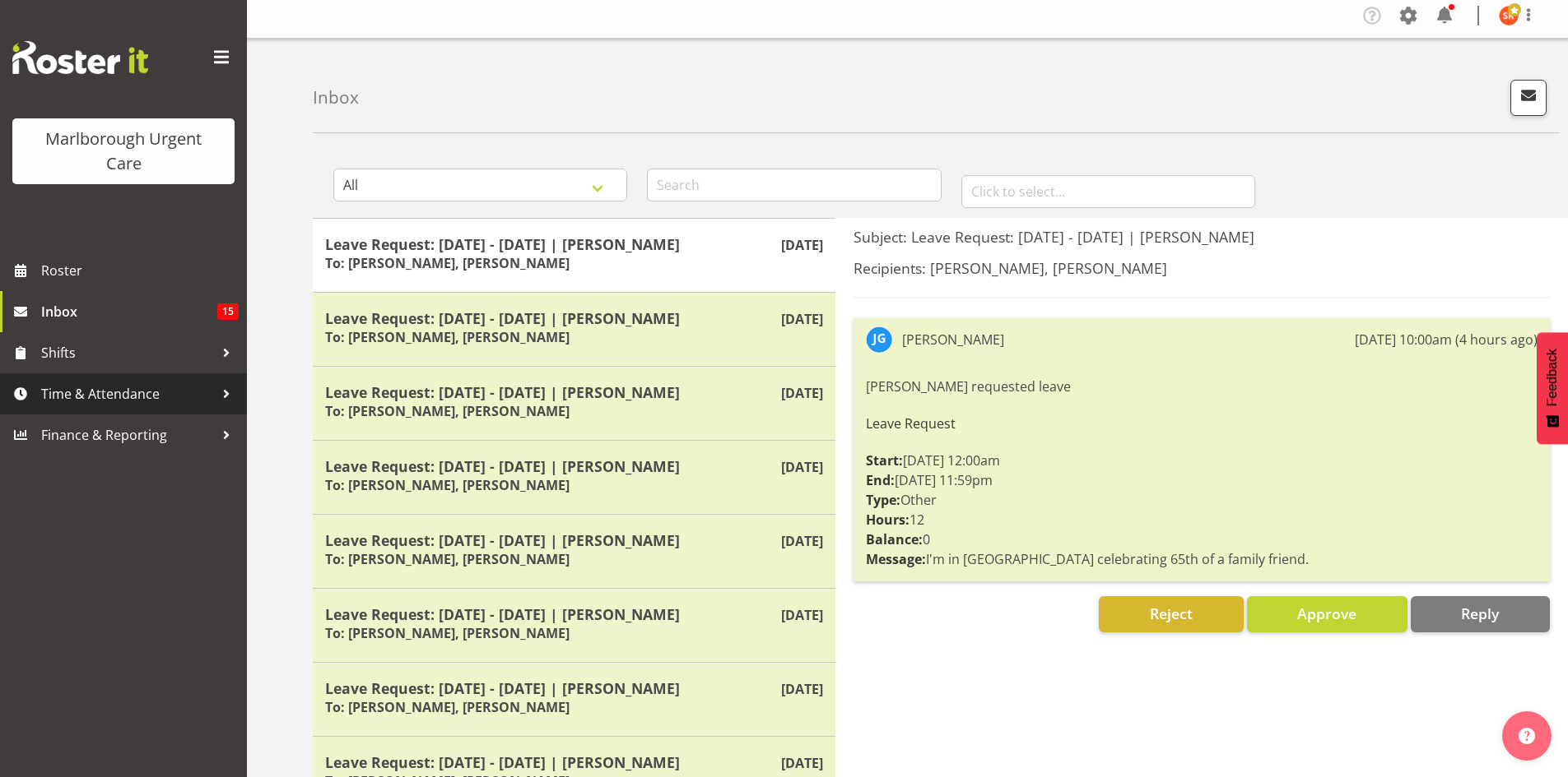
click at [75, 388] on span "Time & Attendance" at bounding box center [127, 394] width 172 height 24
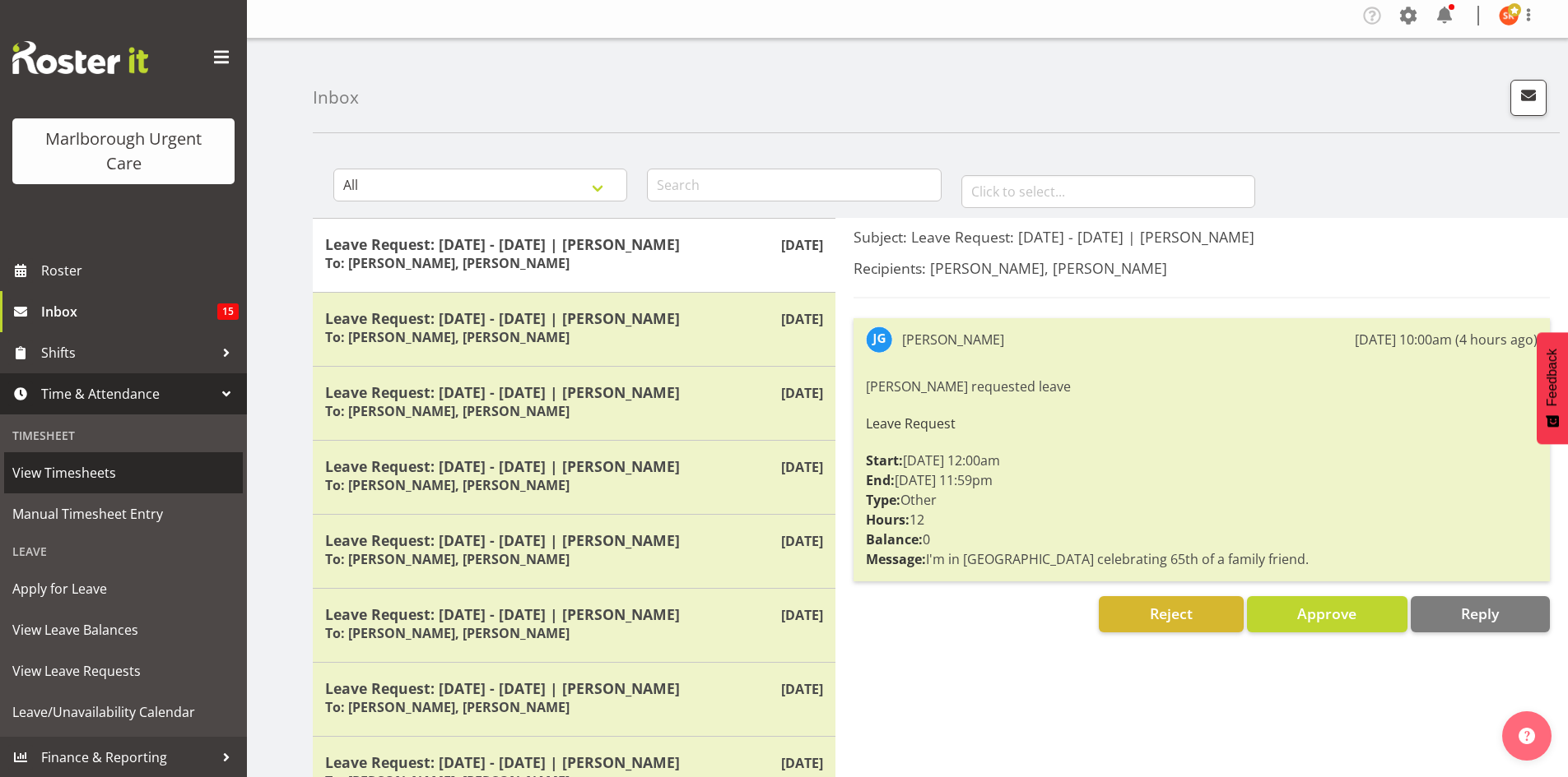
click at [70, 470] on span "View Timesheets" at bounding box center [123, 472] width 222 height 24
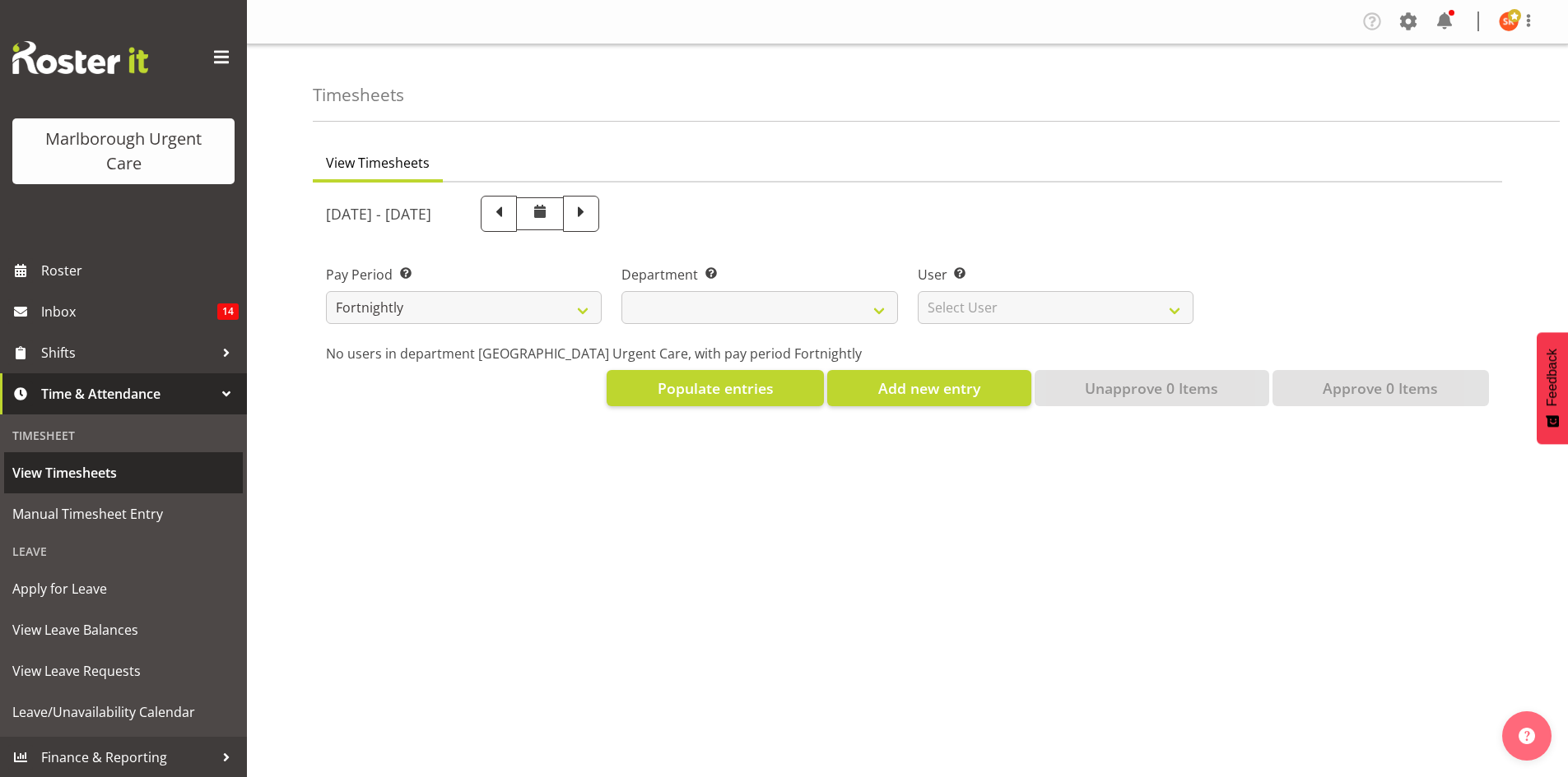
select select
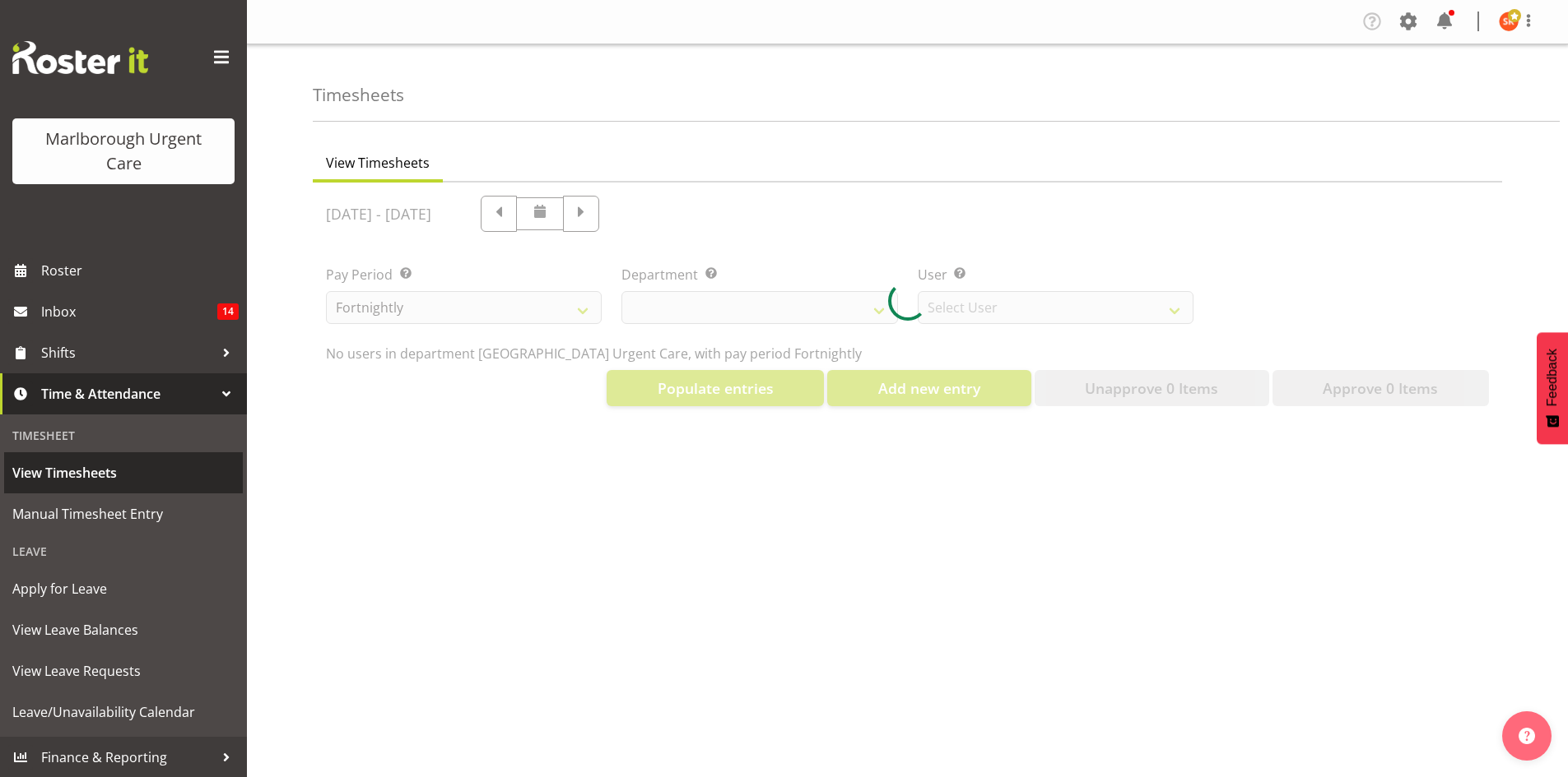
select select "11836"
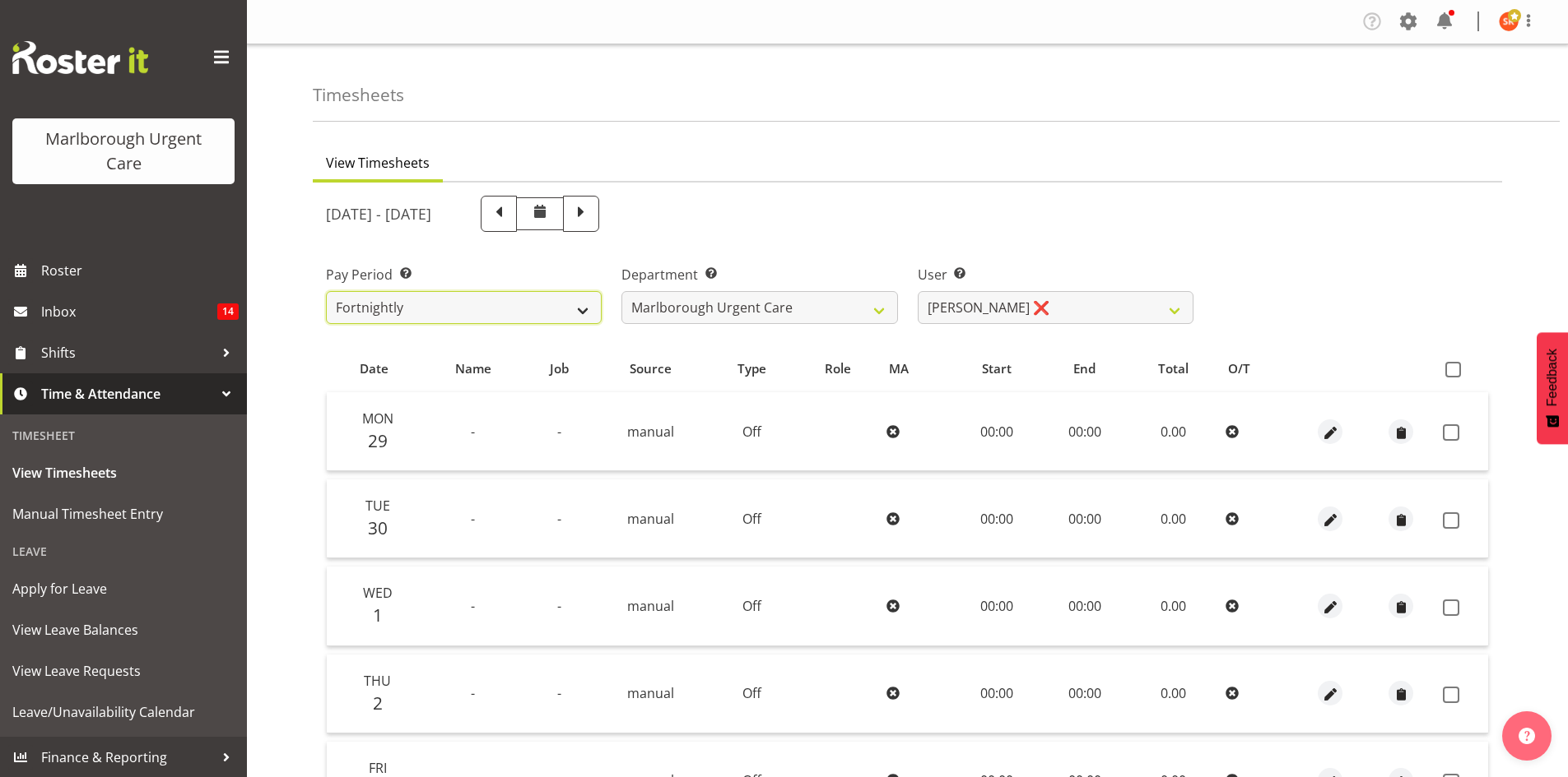
click at [552, 311] on select "Fortnightly MPHO - [MEDICAL_DATA] Contractors MUCC MUCC Casuals MPHO Admin - ne…" at bounding box center [463, 308] width 276 height 33
click at [579, 309] on select "Fortnightly MPHO - [MEDICAL_DATA] Contractors MUCC MUCC Casuals MPHO Admin - ne…" at bounding box center [463, 308] width 276 height 33
select select "194"
click at [326, 291] on select "Fortnightly MPHO - [MEDICAL_DATA] Contractors MUCC MUCC Casuals MPHO Admin - ne…" at bounding box center [463, 308] width 276 height 33
select select
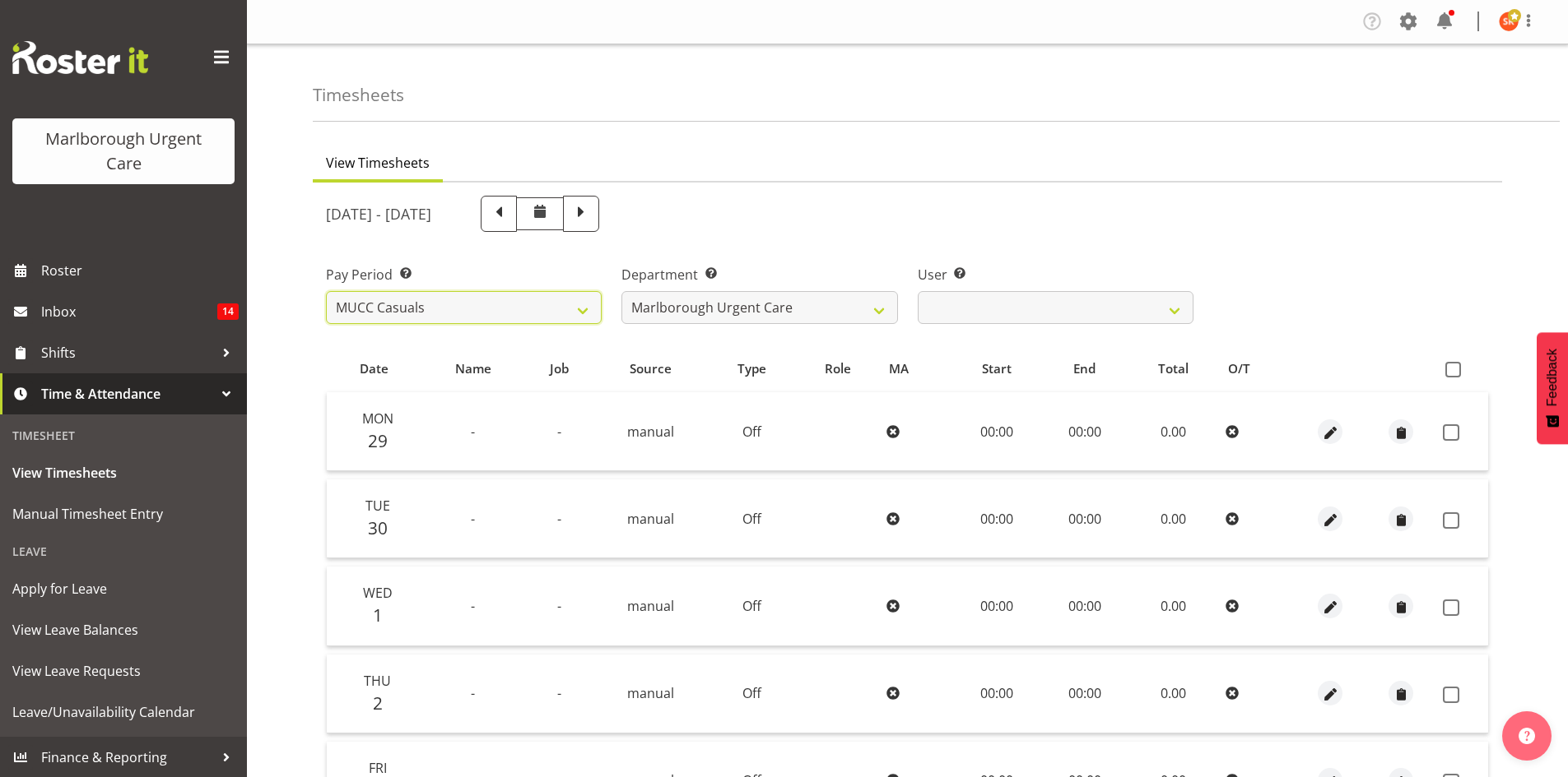
select select
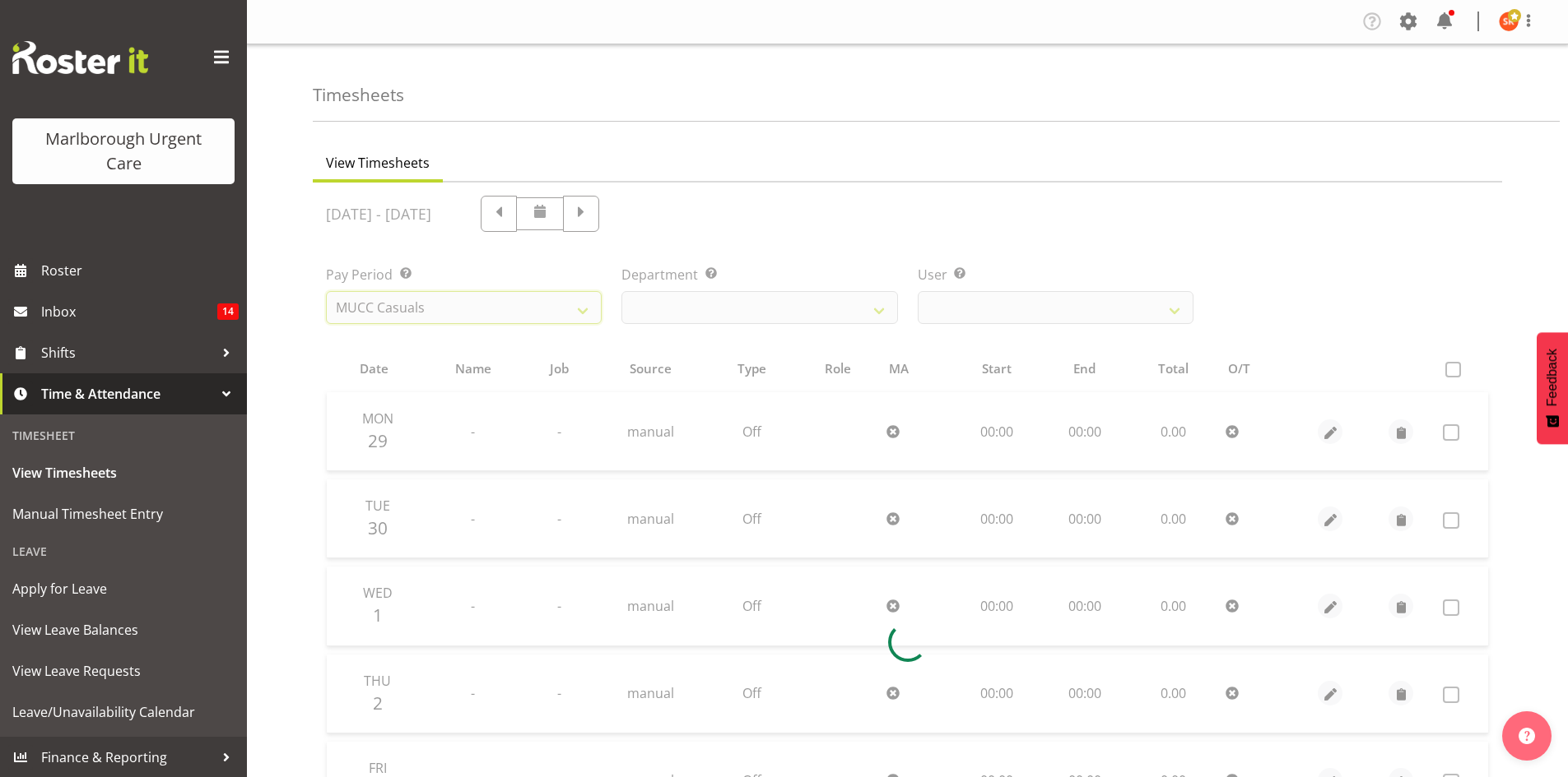
select select
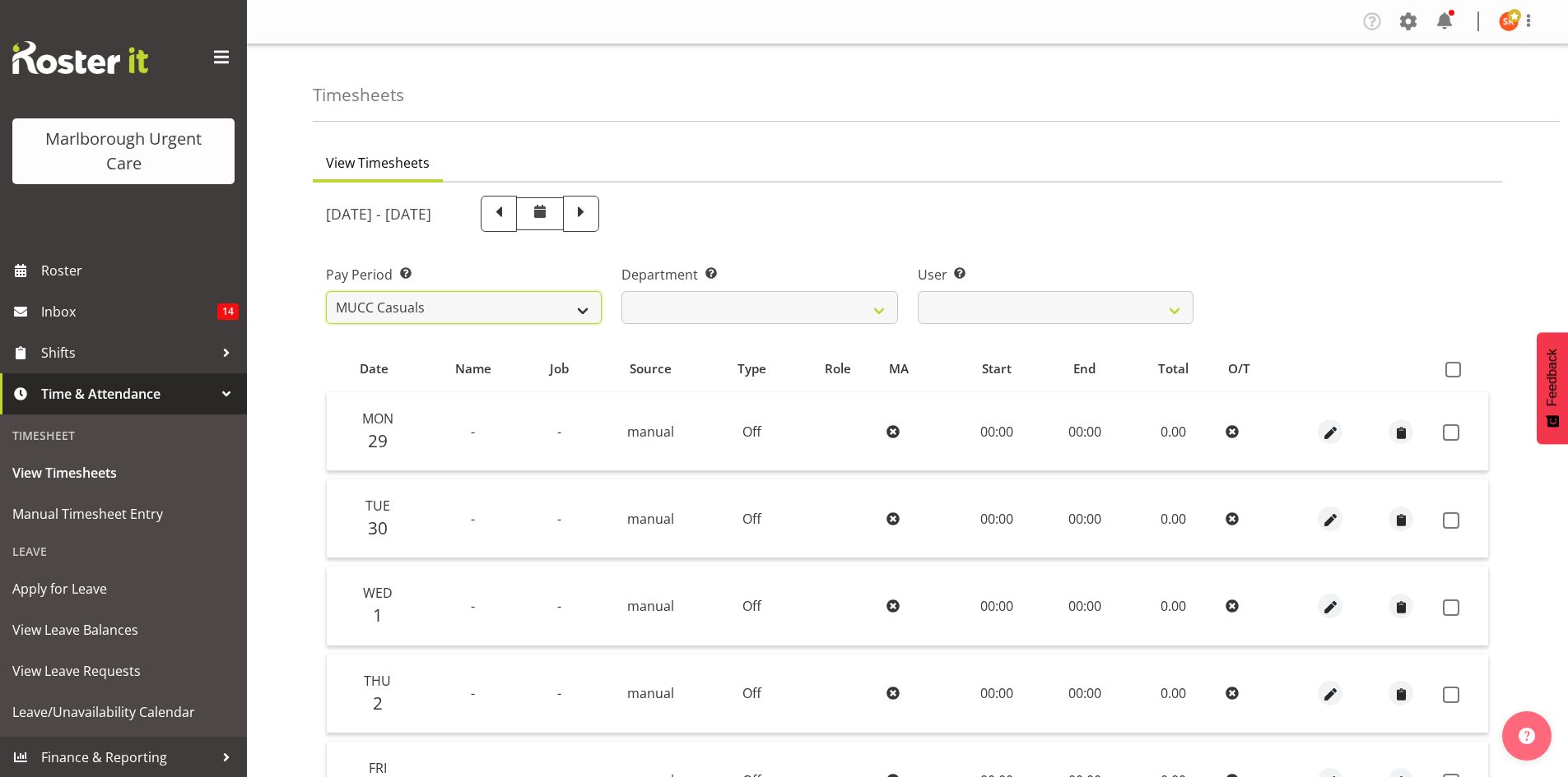
click at [554, 301] on select "Fortnightly MPHO - [MEDICAL_DATA] Contractors MUCC MUCC Casuals MPHO Admin - ne…" at bounding box center [463, 308] width 276 height 33
click at [326, 291] on select "Fortnightly MPHO - [MEDICAL_DATA] Contractors MUCC MUCC Casuals MPHO Admin - ne…" at bounding box center [463, 308] width 276 height 33
click at [592, 212] on span at bounding box center [581, 212] width 21 height 21
select select
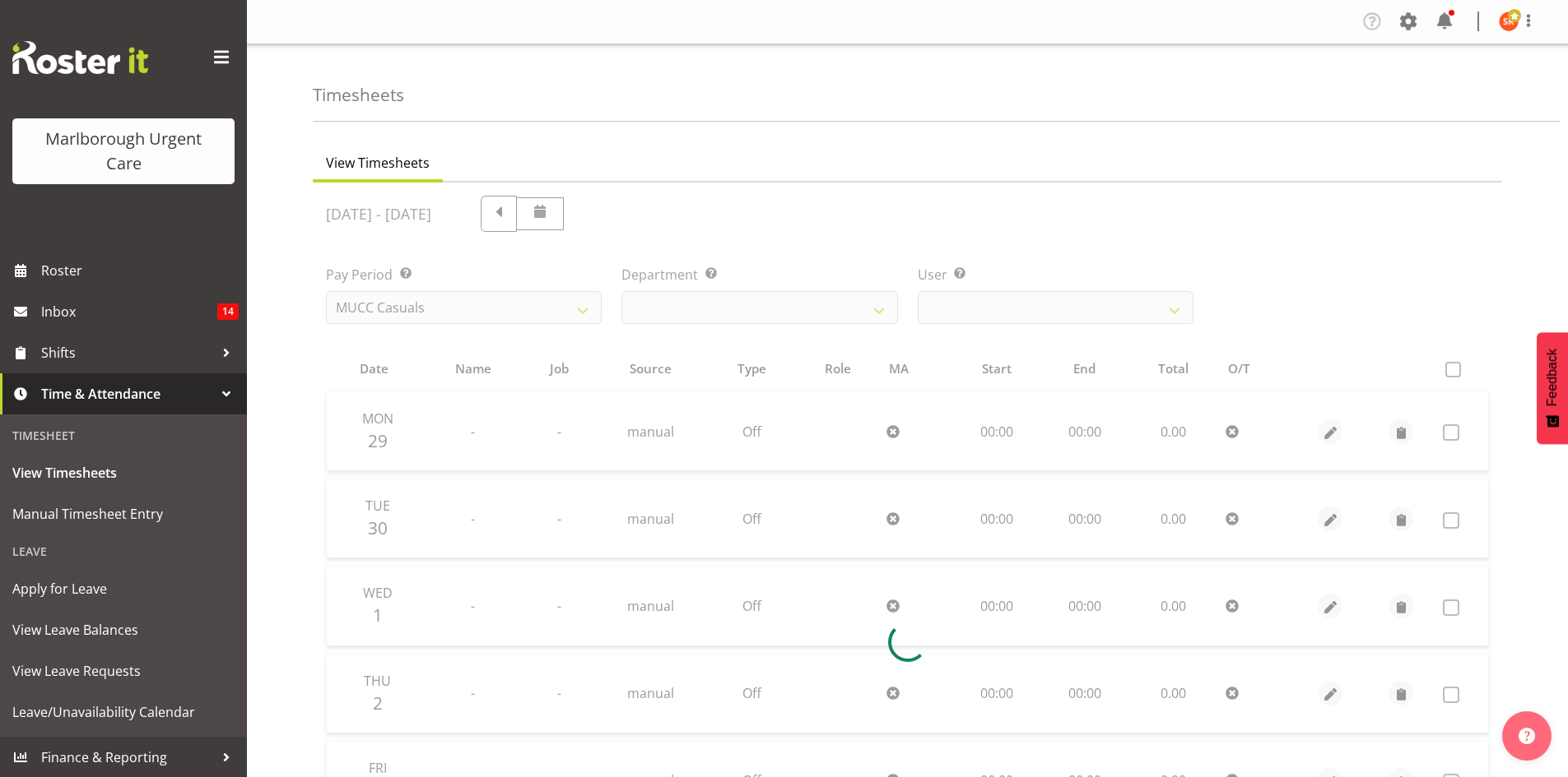
select select
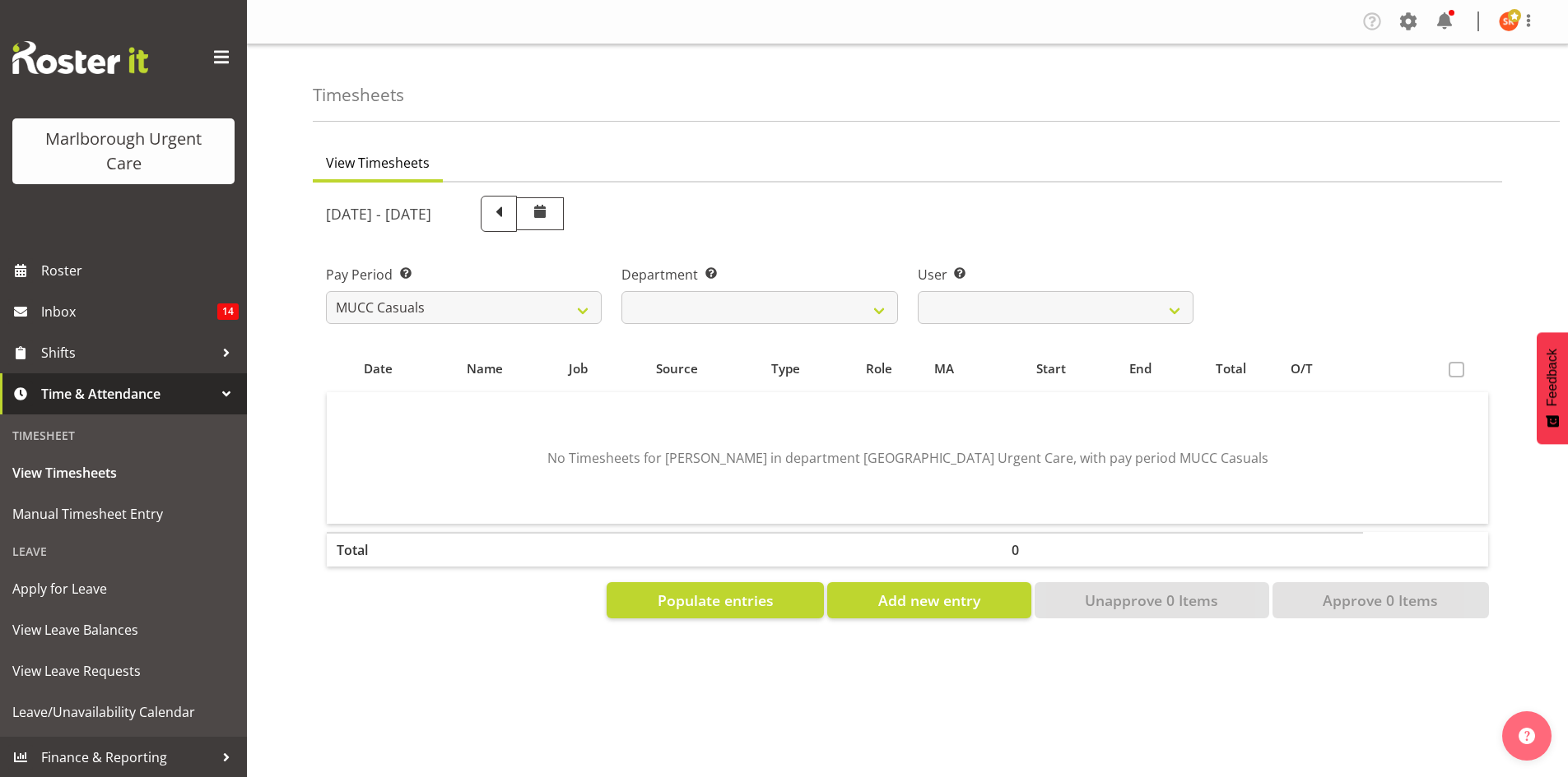
click at [510, 222] on span at bounding box center [498, 212] width 21 height 21
select select
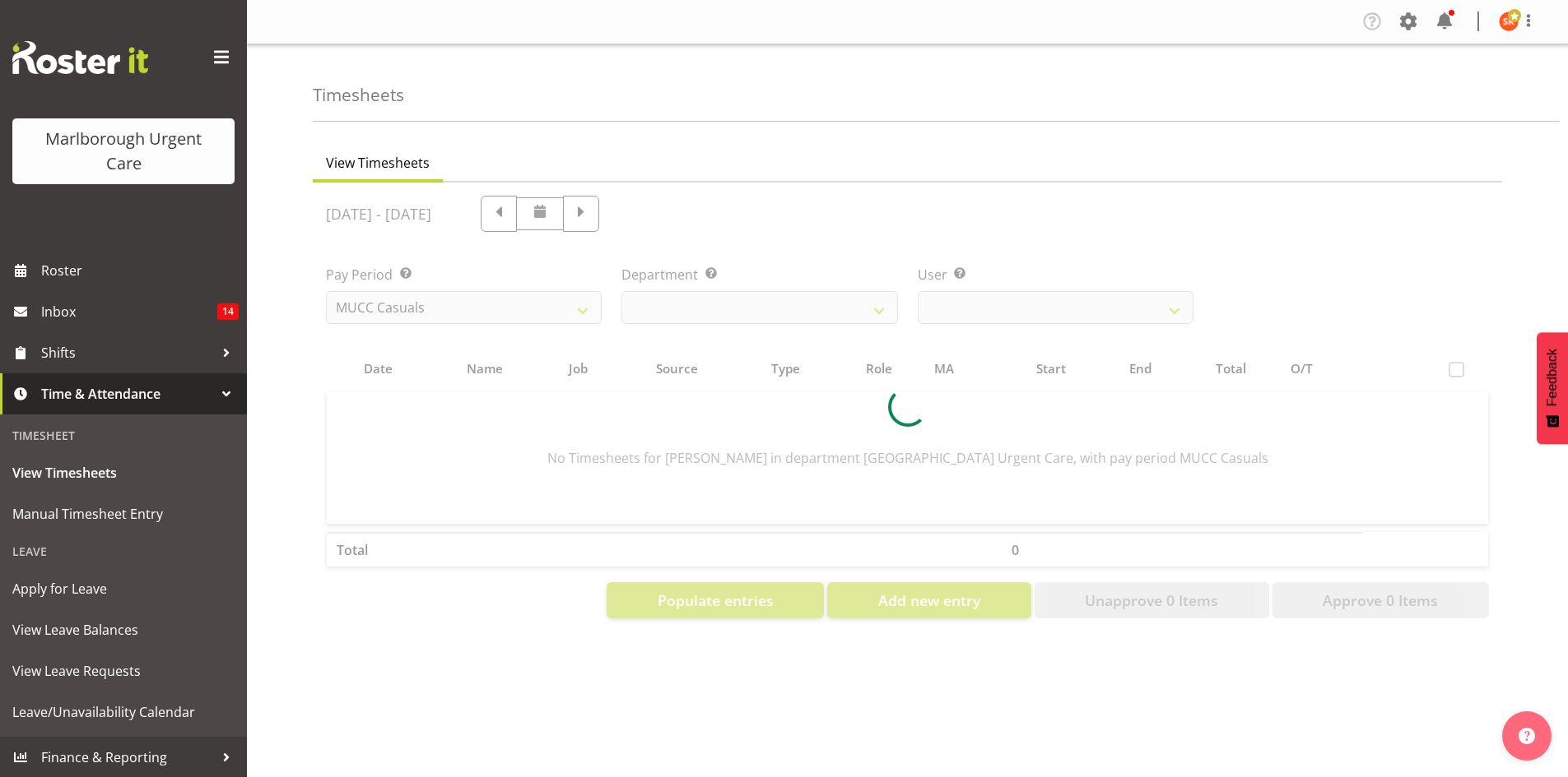
select select
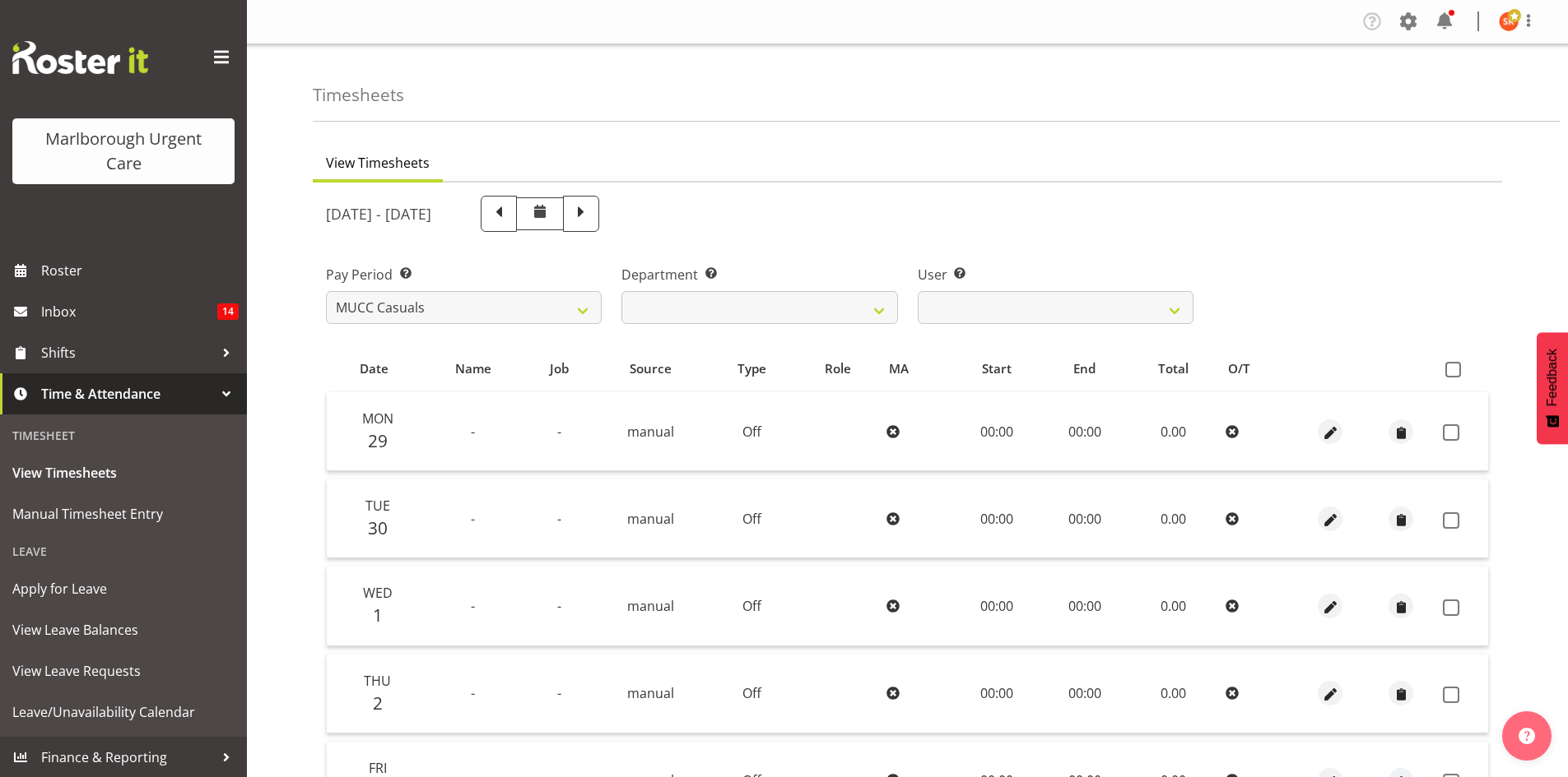
click at [510, 218] on span at bounding box center [498, 212] width 21 height 21
select select
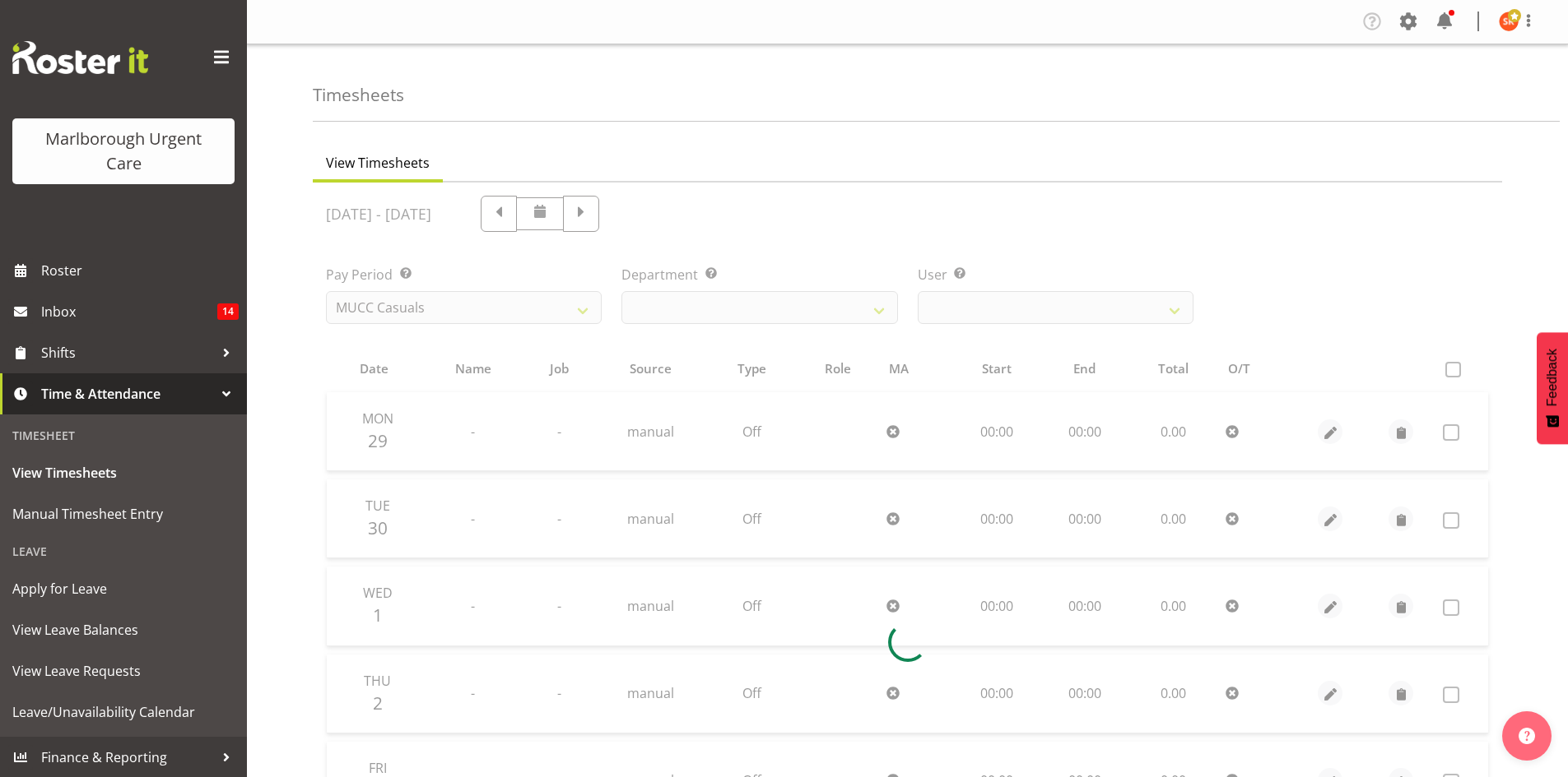
select select
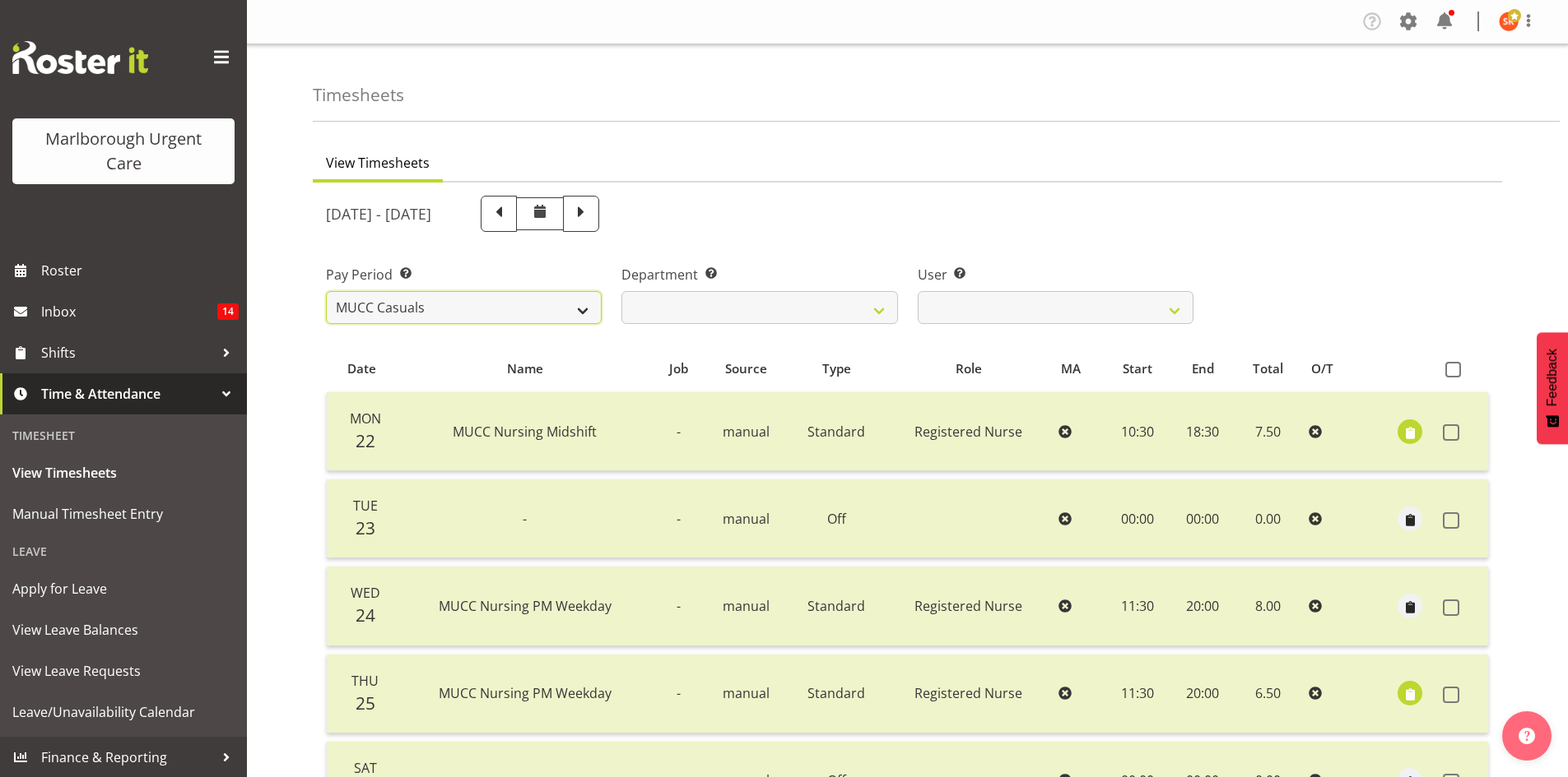
click at [565, 299] on select "Fortnightly MPHO - [MEDICAL_DATA] Contractors MUCC MUCC Casuals MPHO Admin - ne…" at bounding box center [463, 308] width 276 height 33
select select "188"
click at [326, 291] on select "Fortnightly MPHO - [MEDICAL_DATA] Contractors MUCC MUCC Casuals MPHO Admin - ne…" at bounding box center [463, 308] width 276 height 33
select select
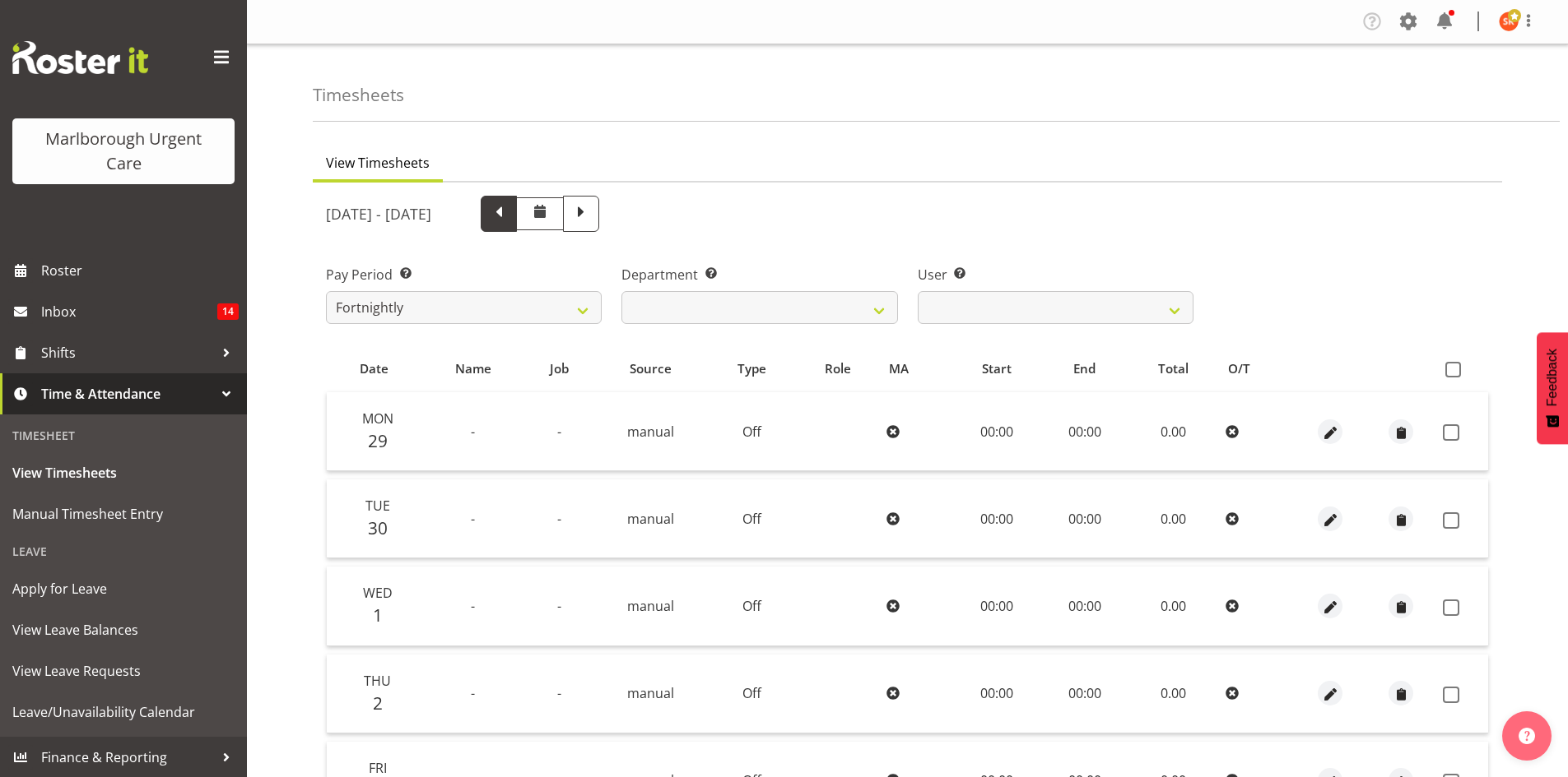
click at [510, 217] on span at bounding box center [498, 212] width 21 height 21
select select
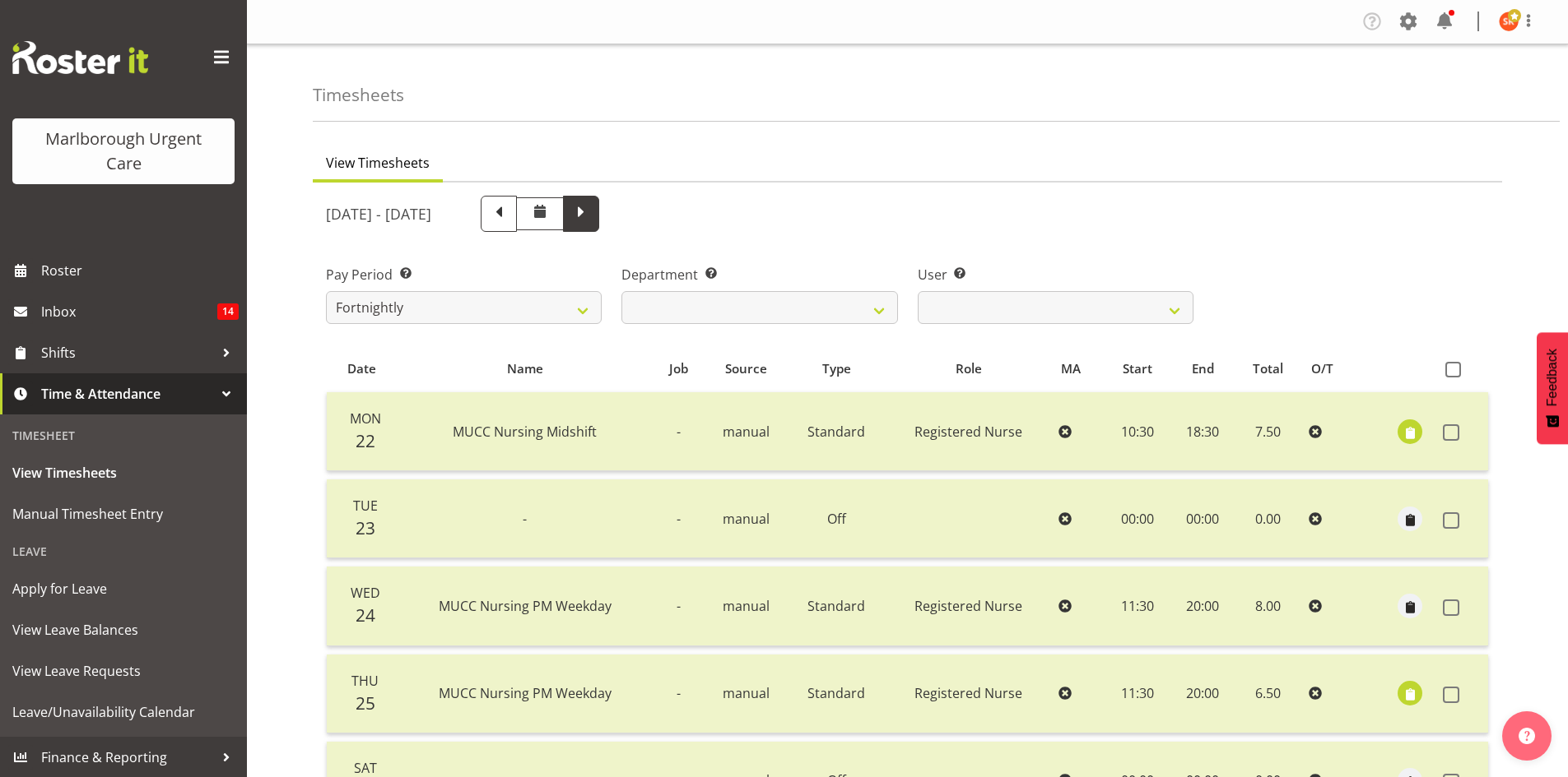
click at [592, 209] on span at bounding box center [581, 212] width 21 height 21
select select
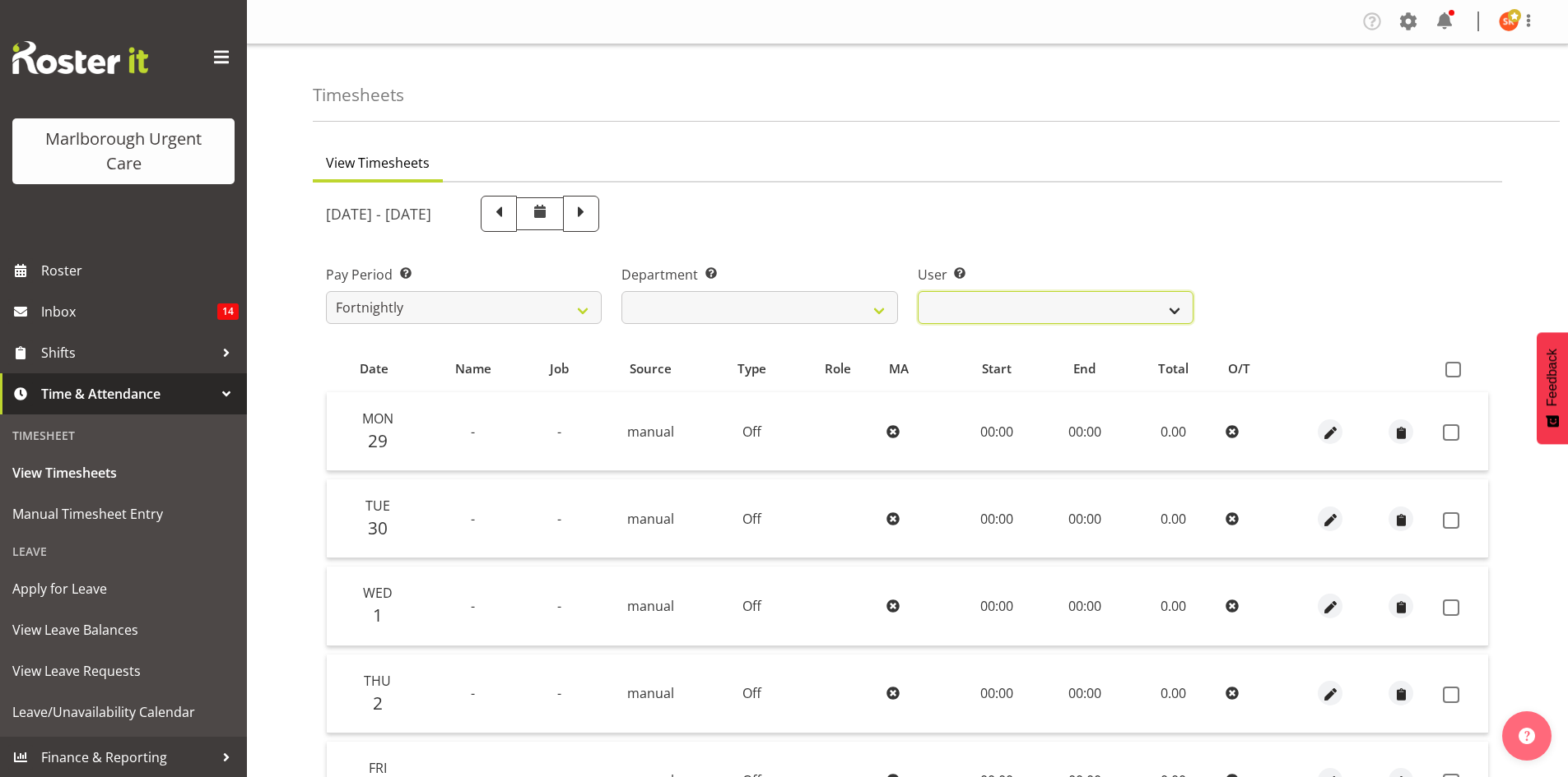
click at [1091, 312] on select "[PERSON_NAME] ❌ [PERSON_NAME] ❌ [PERSON_NAME] ❌ [PERSON_NAME] ❌ [PERSON_NAME] ❌…" at bounding box center [1055, 308] width 276 height 33
select select "11838"
click at [918, 291] on select "[PERSON_NAME] ❌ [PERSON_NAME] ❌ [PERSON_NAME] ❌ [PERSON_NAME] ❌ [PERSON_NAME] ❌…" at bounding box center [1055, 308] width 276 height 33
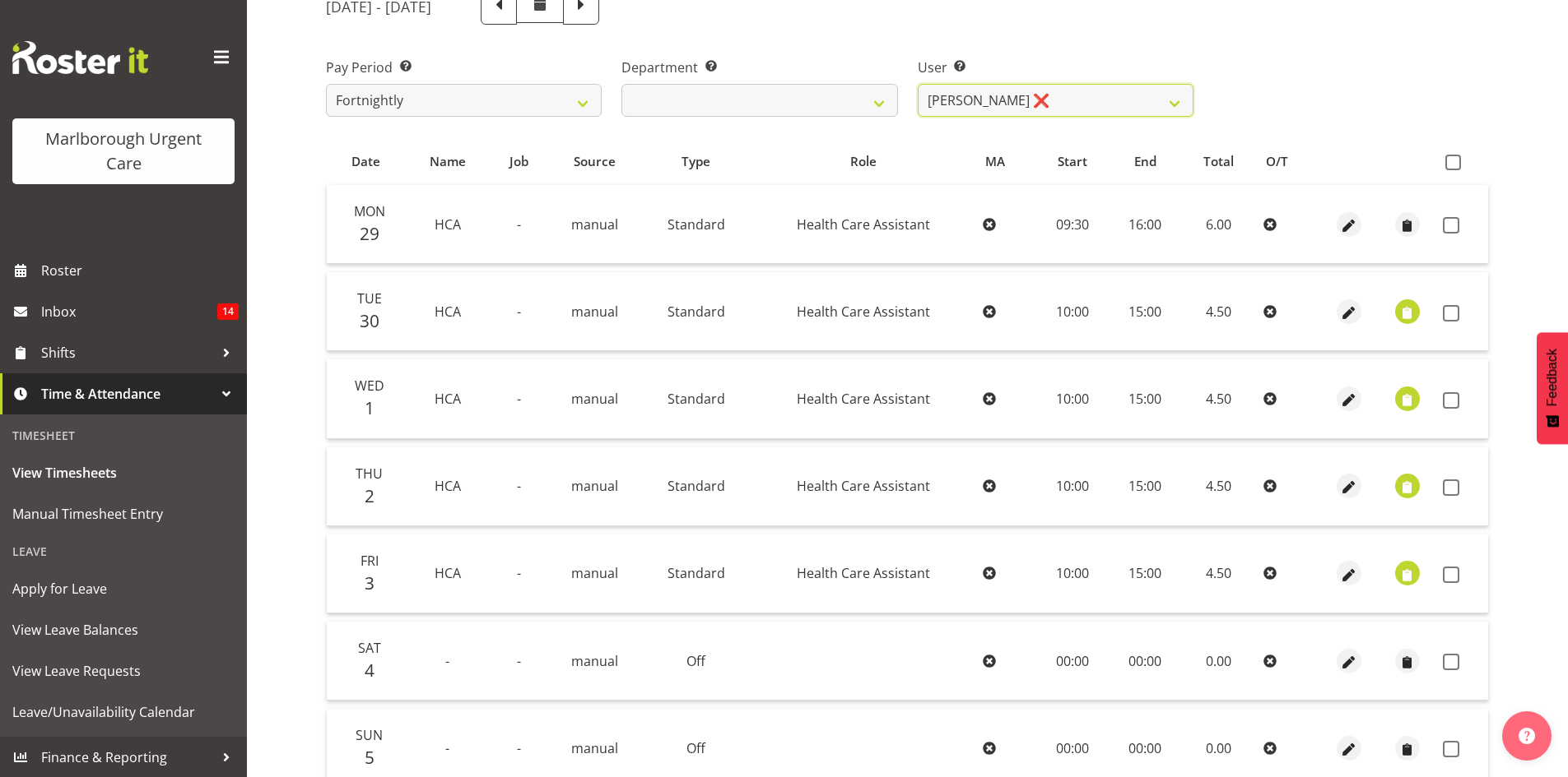
scroll to position [247, 0]
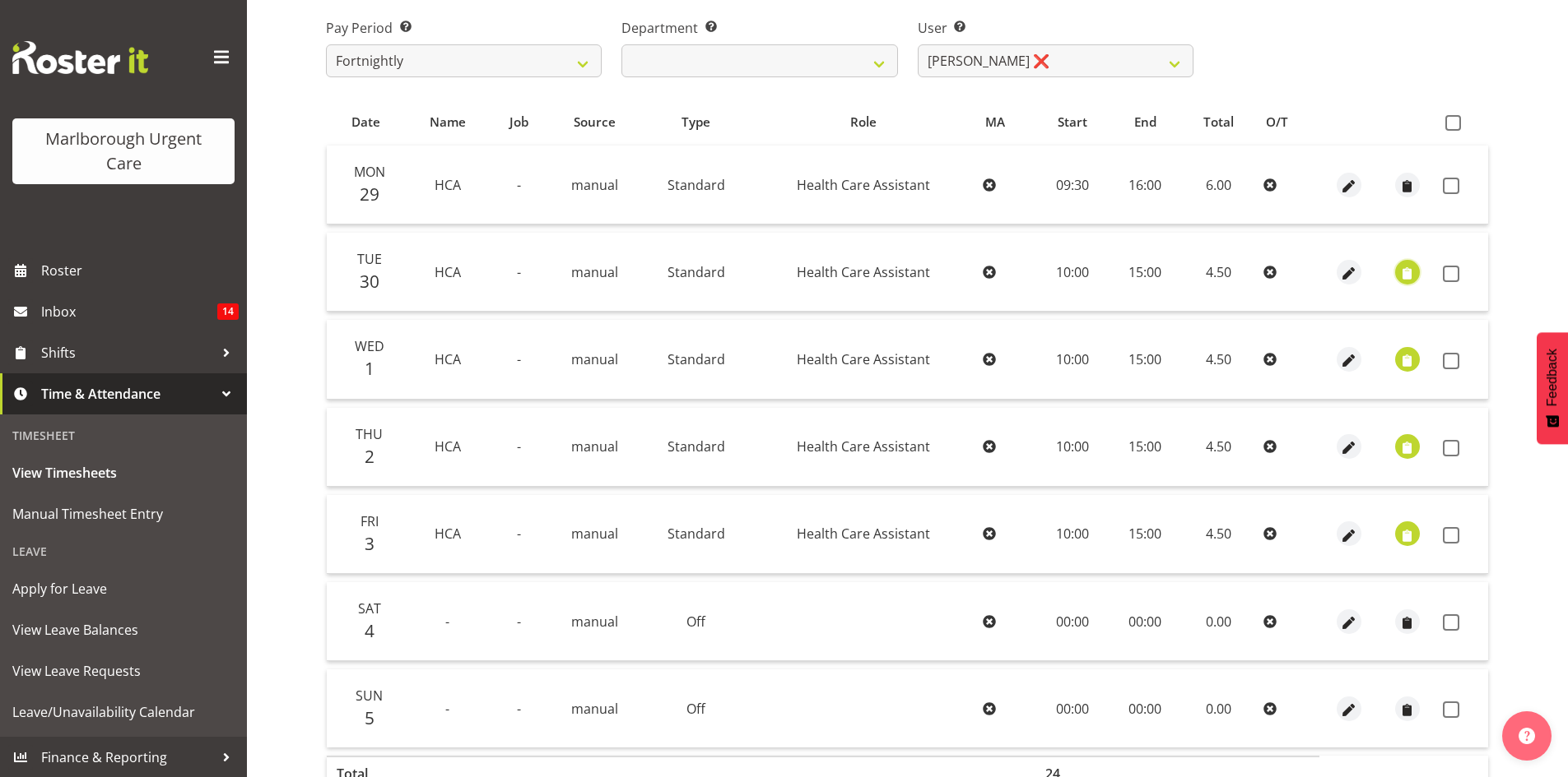
click at [1408, 270] on span "button" at bounding box center [1407, 274] width 19 height 19
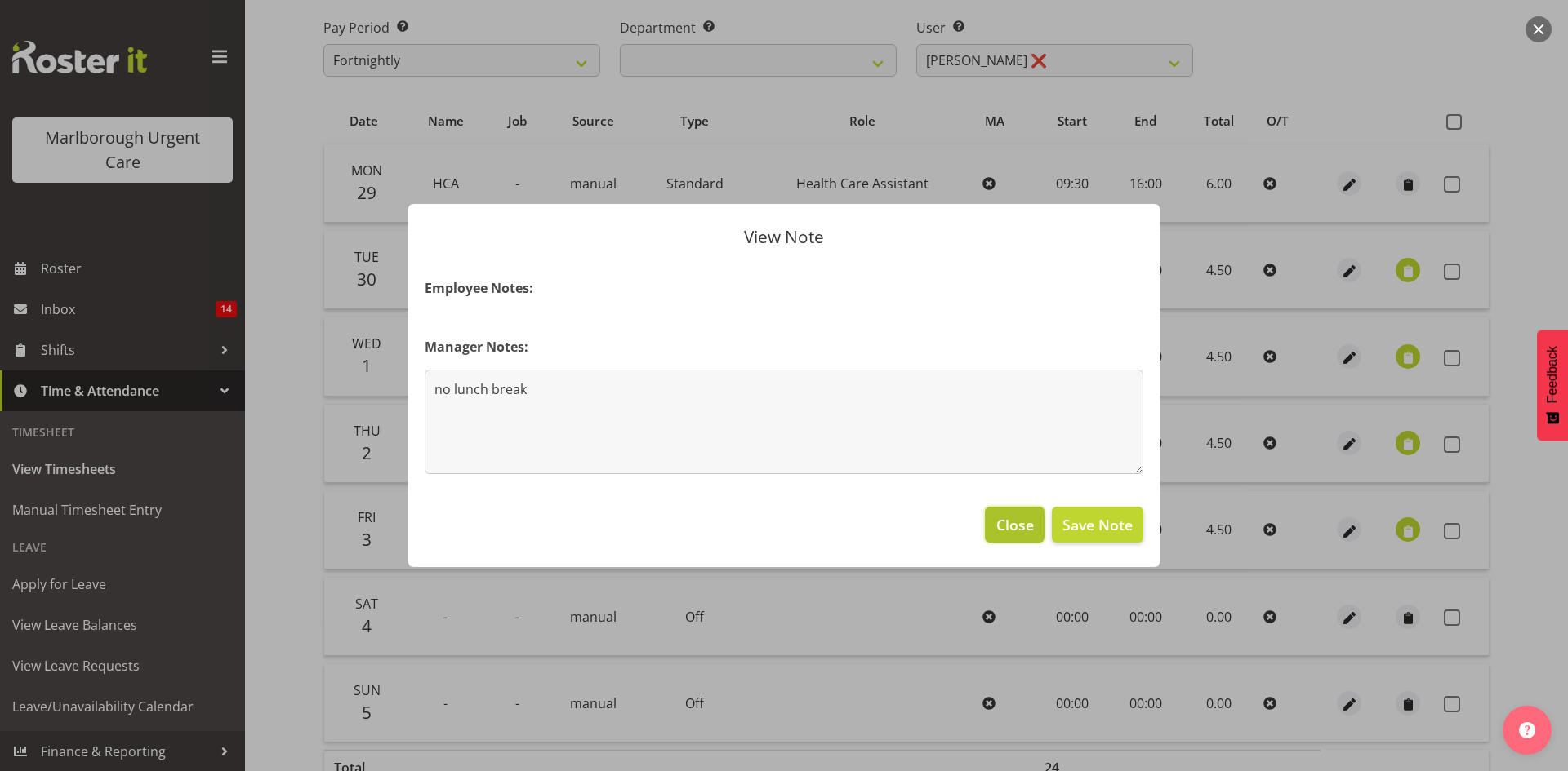
click at [1022, 537] on button "Close" at bounding box center [1015, 524] width 59 height 36
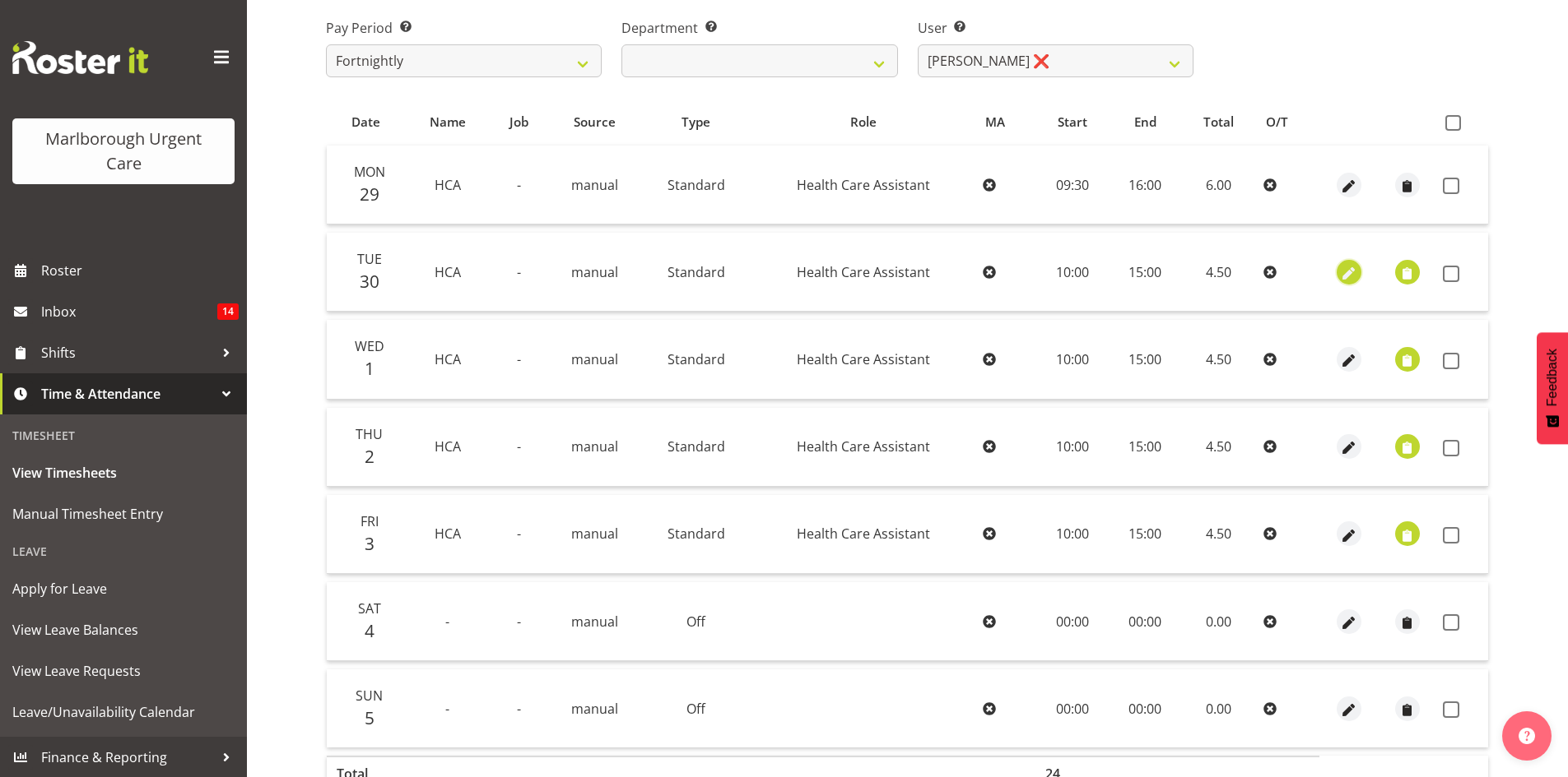
click at [1338, 279] on button "button" at bounding box center [1349, 272] width 25 height 24
select select "Standard"
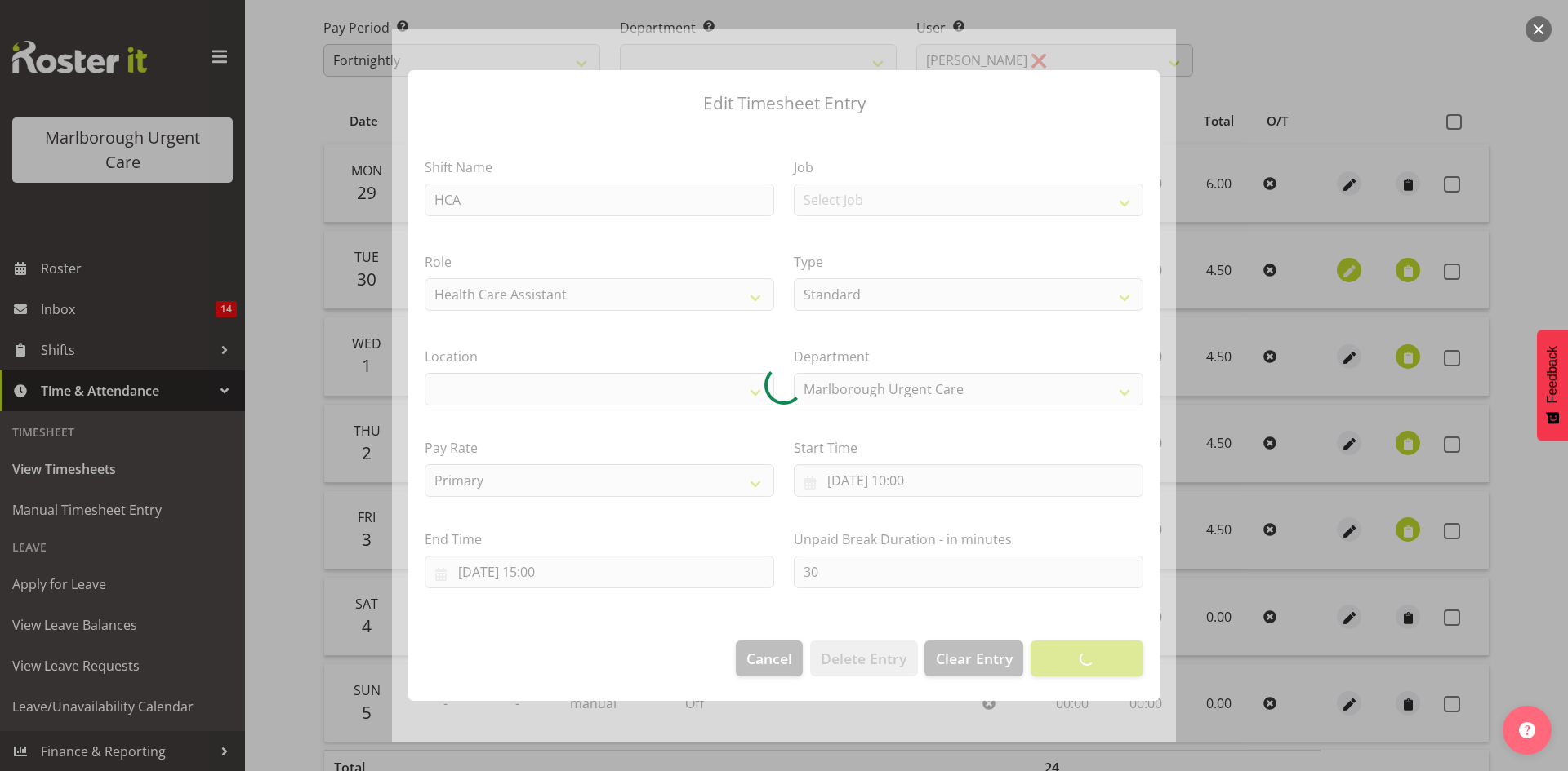
select select
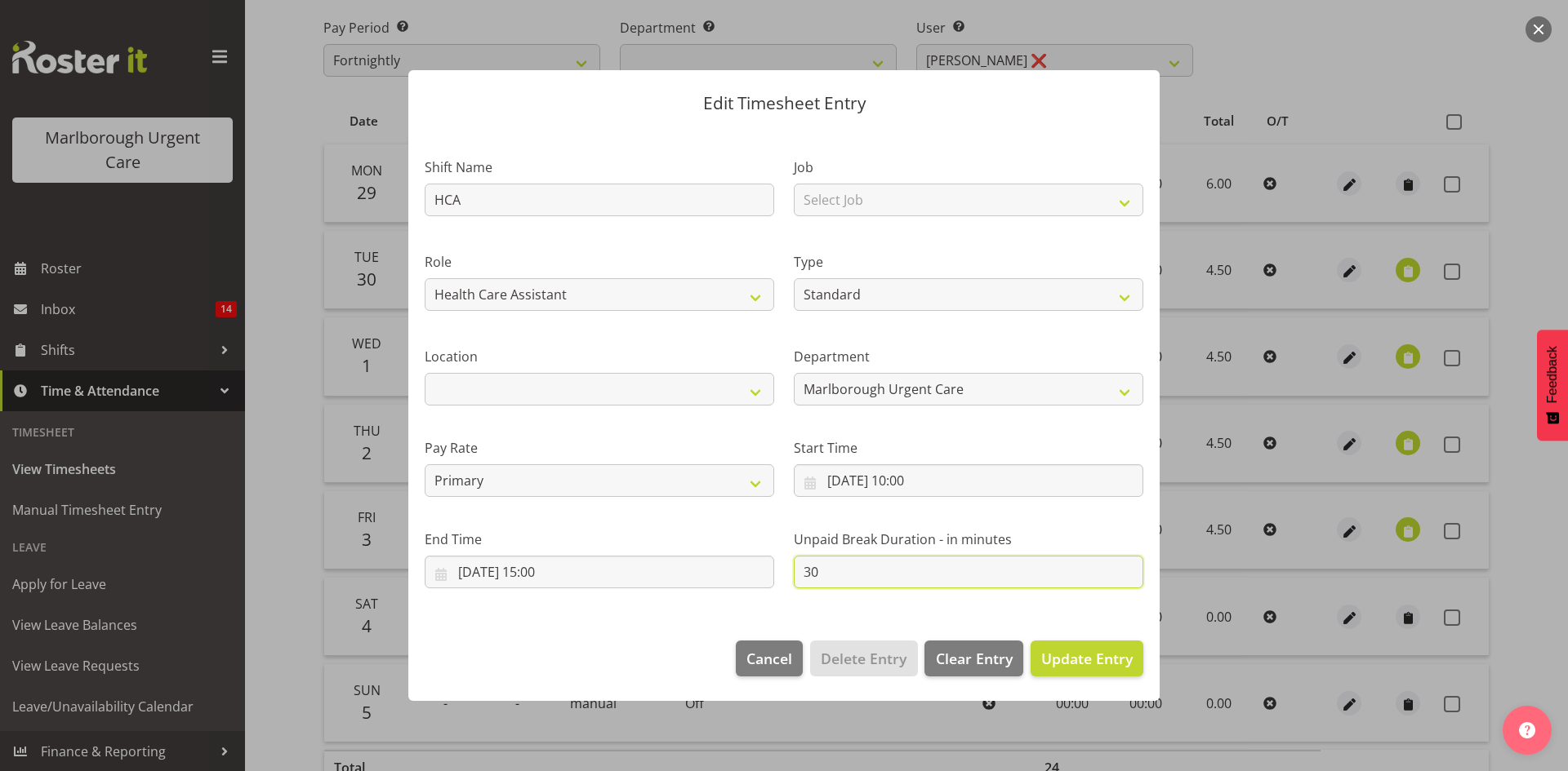
click at [820, 572] on input "30" at bounding box center [969, 572] width 349 height 33
type input "3"
type input "0"
click at [1121, 670] on button "Update Entry" at bounding box center [1087, 658] width 113 height 36
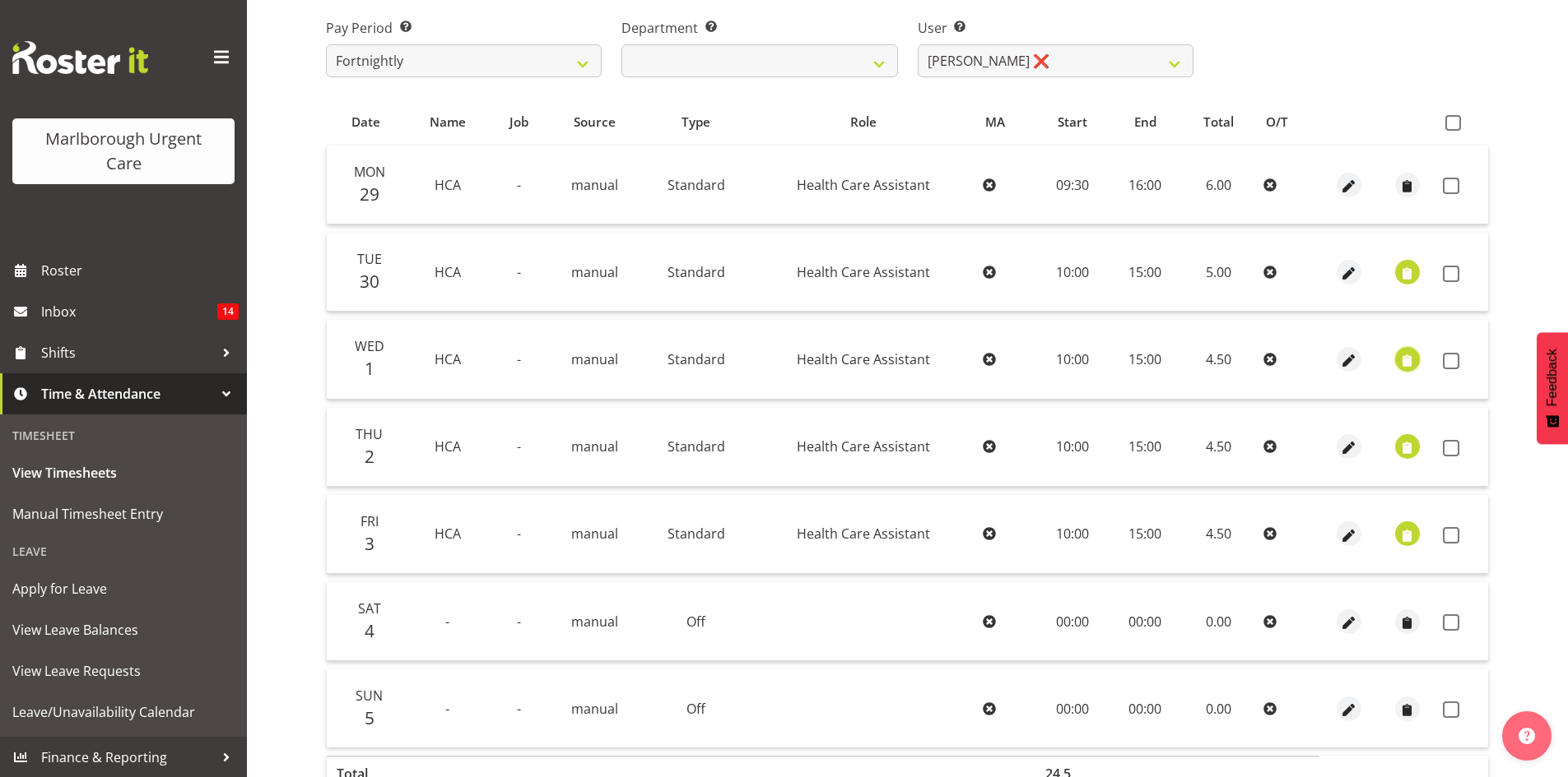
click at [1403, 366] on span "button" at bounding box center [1407, 360] width 19 height 19
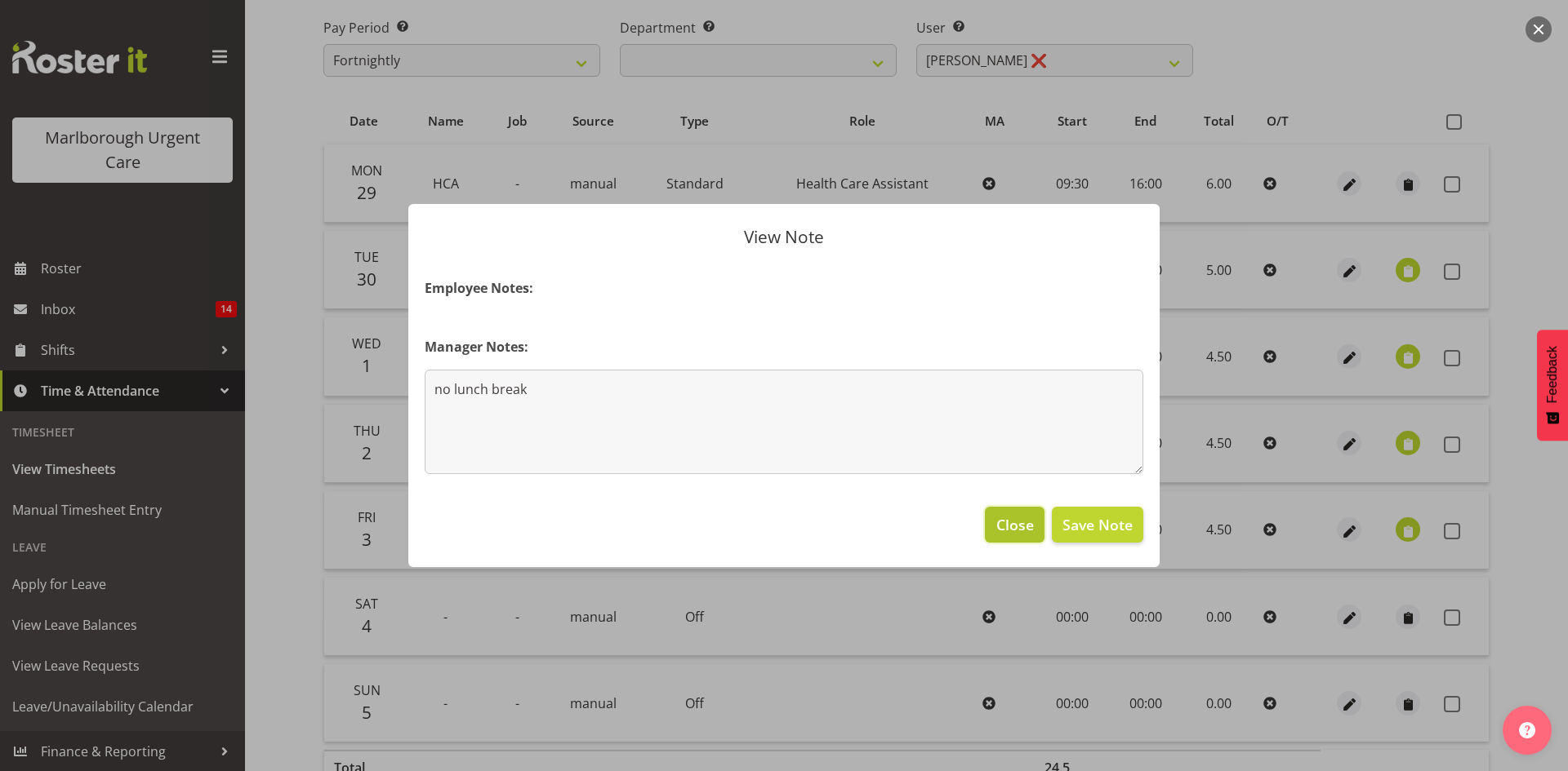
click at [1015, 525] on span "Close" at bounding box center [1015, 524] width 37 height 21
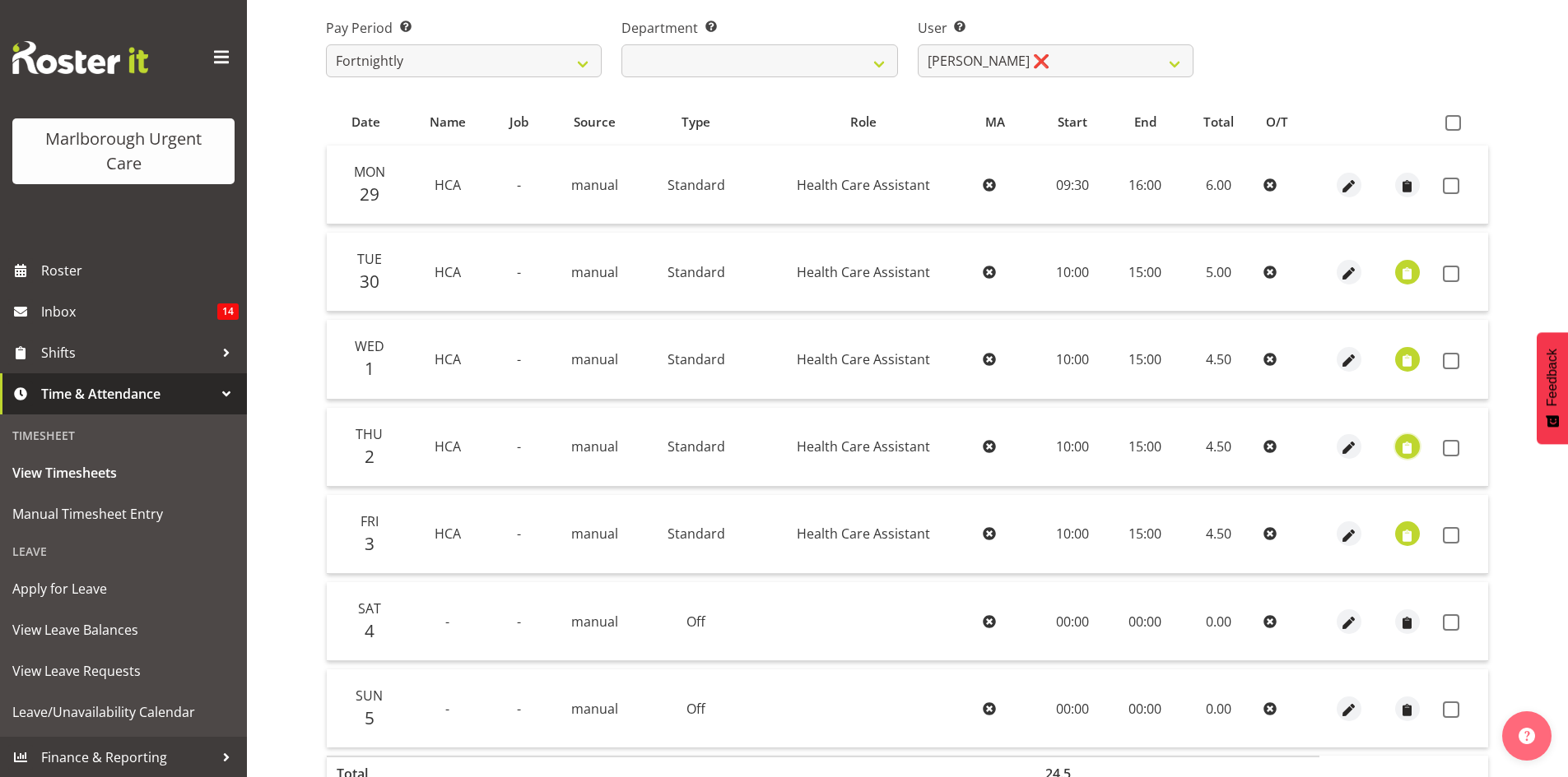
click at [1411, 444] on span "button" at bounding box center [1407, 449] width 19 height 19
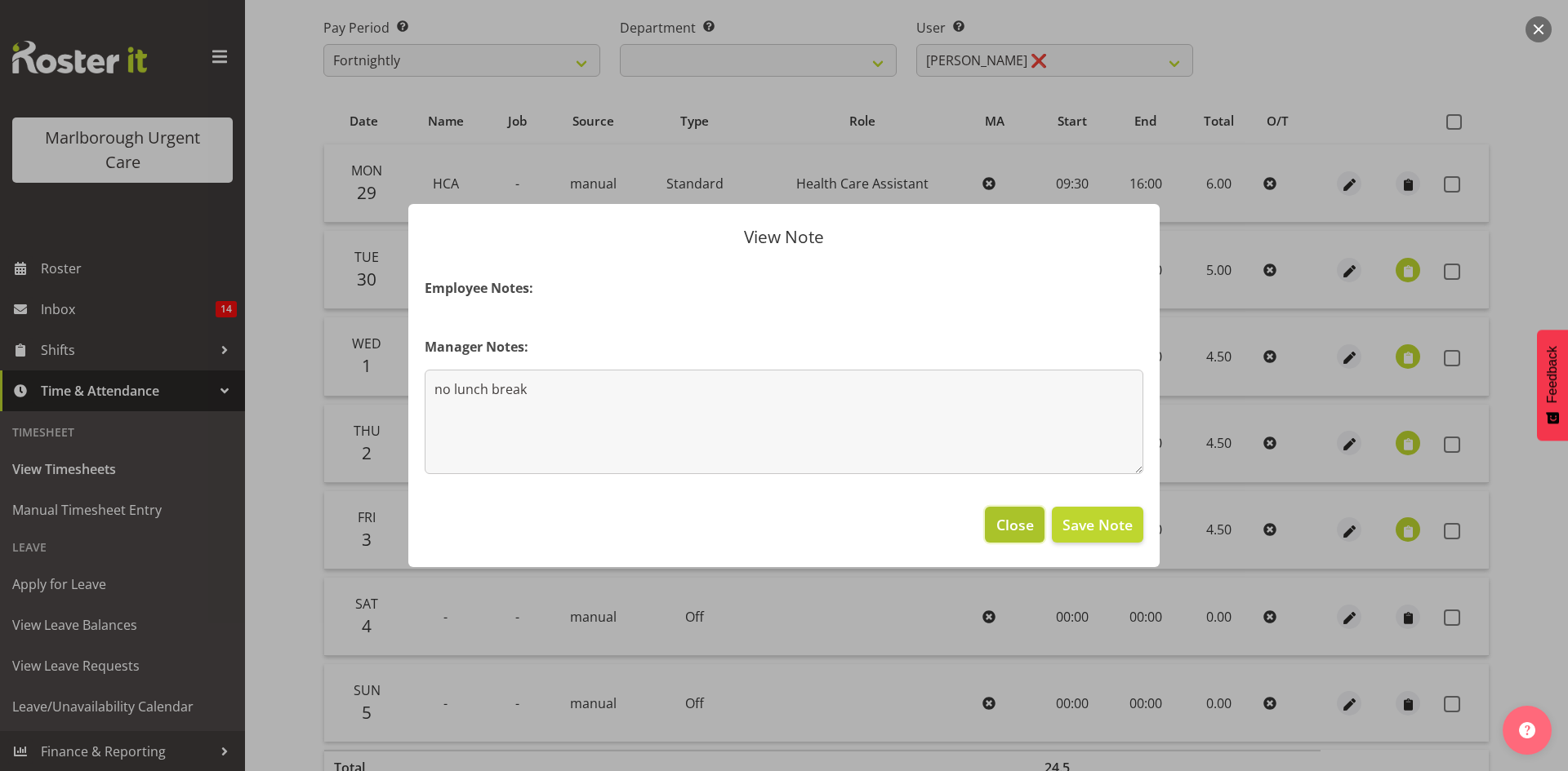
click at [996, 523] on button "Close" at bounding box center [1015, 524] width 59 height 36
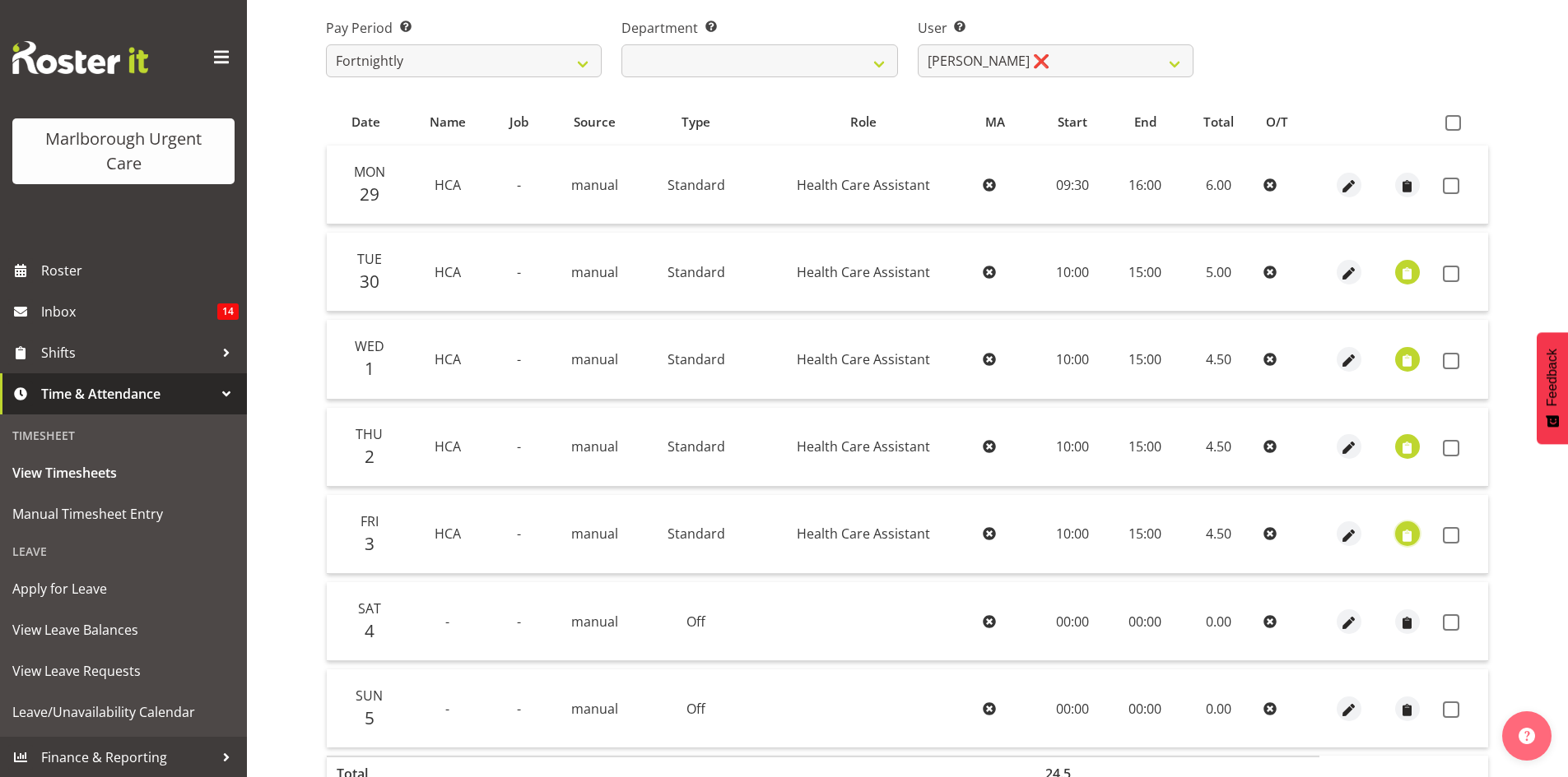
click at [1405, 535] on span "button" at bounding box center [1407, 536] width 19 height 19
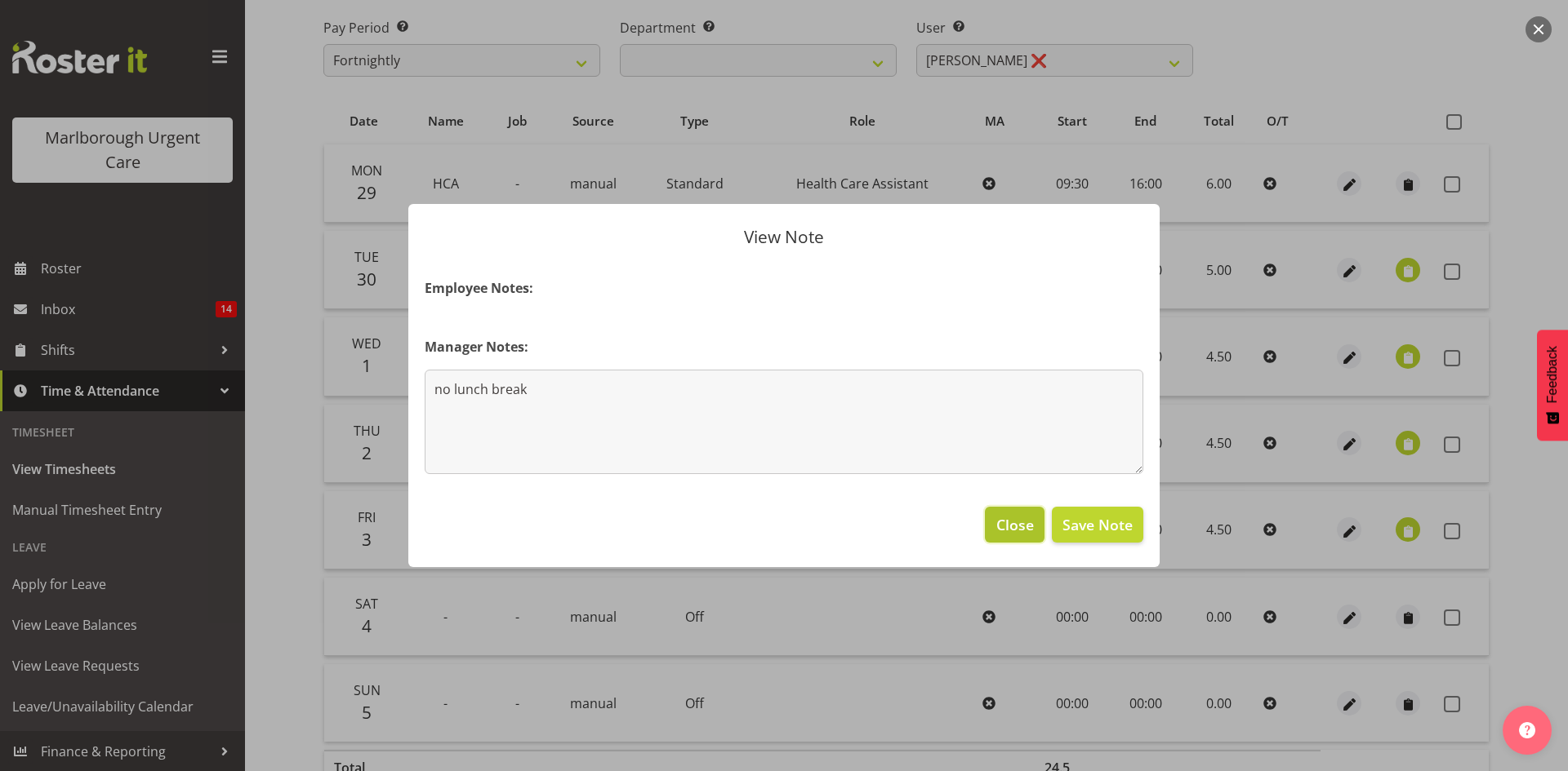
click at [1010, 528] on span "Close" at bounding box center [1015, 524] width 37 height 21
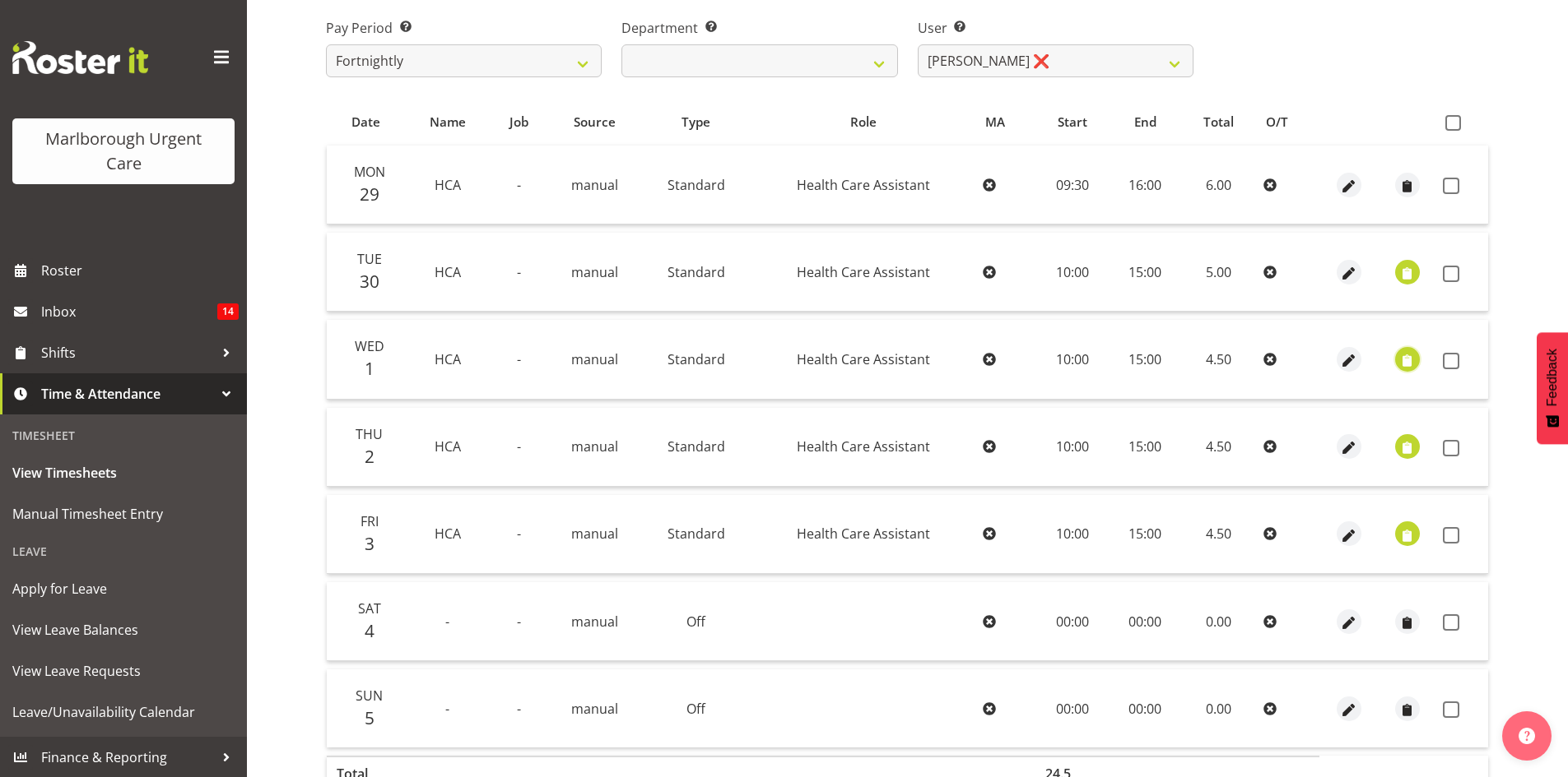
click at [1409, 366] on span "button" at bounding box center [1407, 360] width 19 height 19
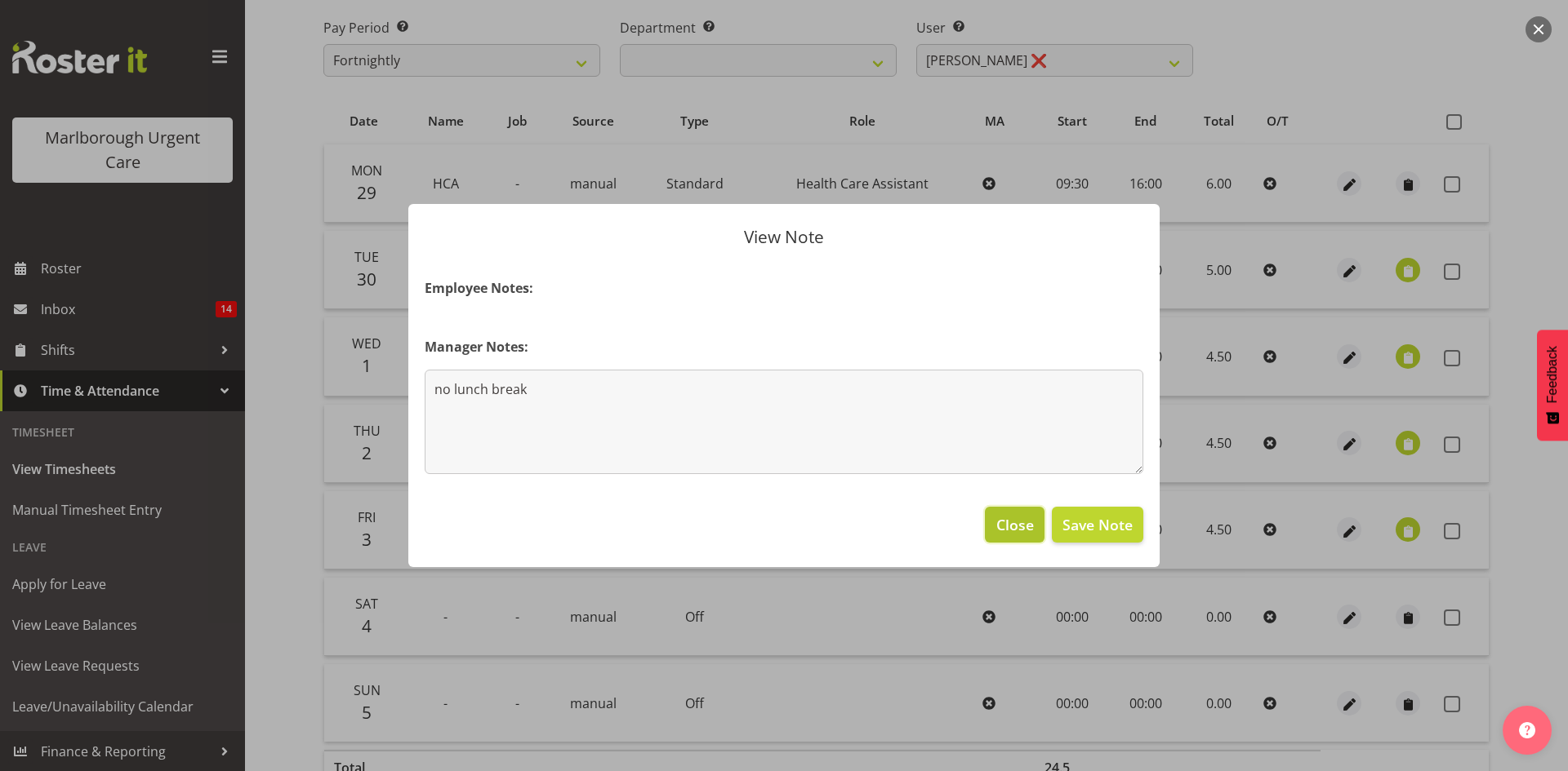
click at [1031, 526] on span "Close" at bounding box center [1015, 524] width 37 height 21
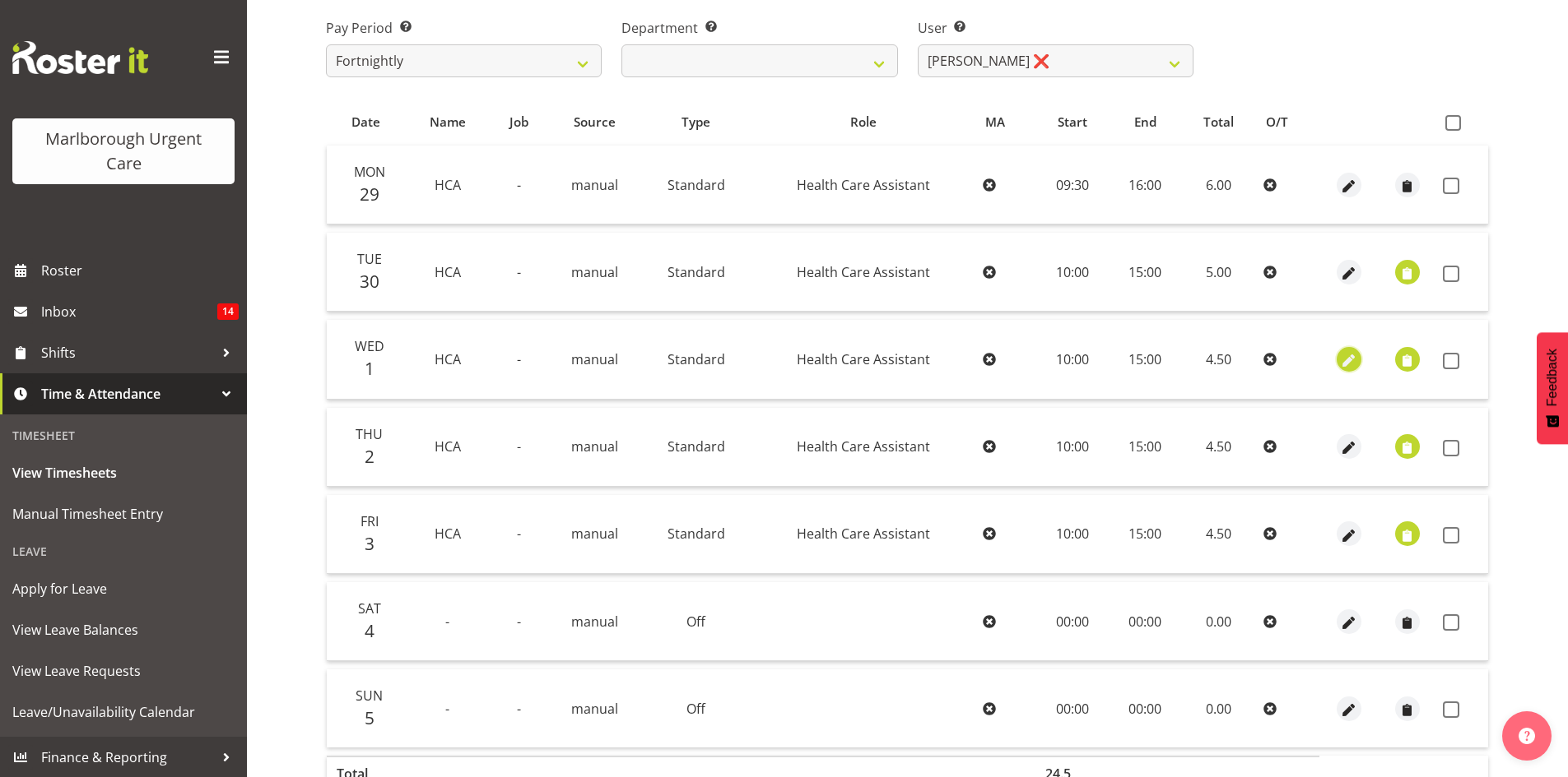
click at [1349, 358] on span "button" at bounding box center [1349, 360] width 19 height 19
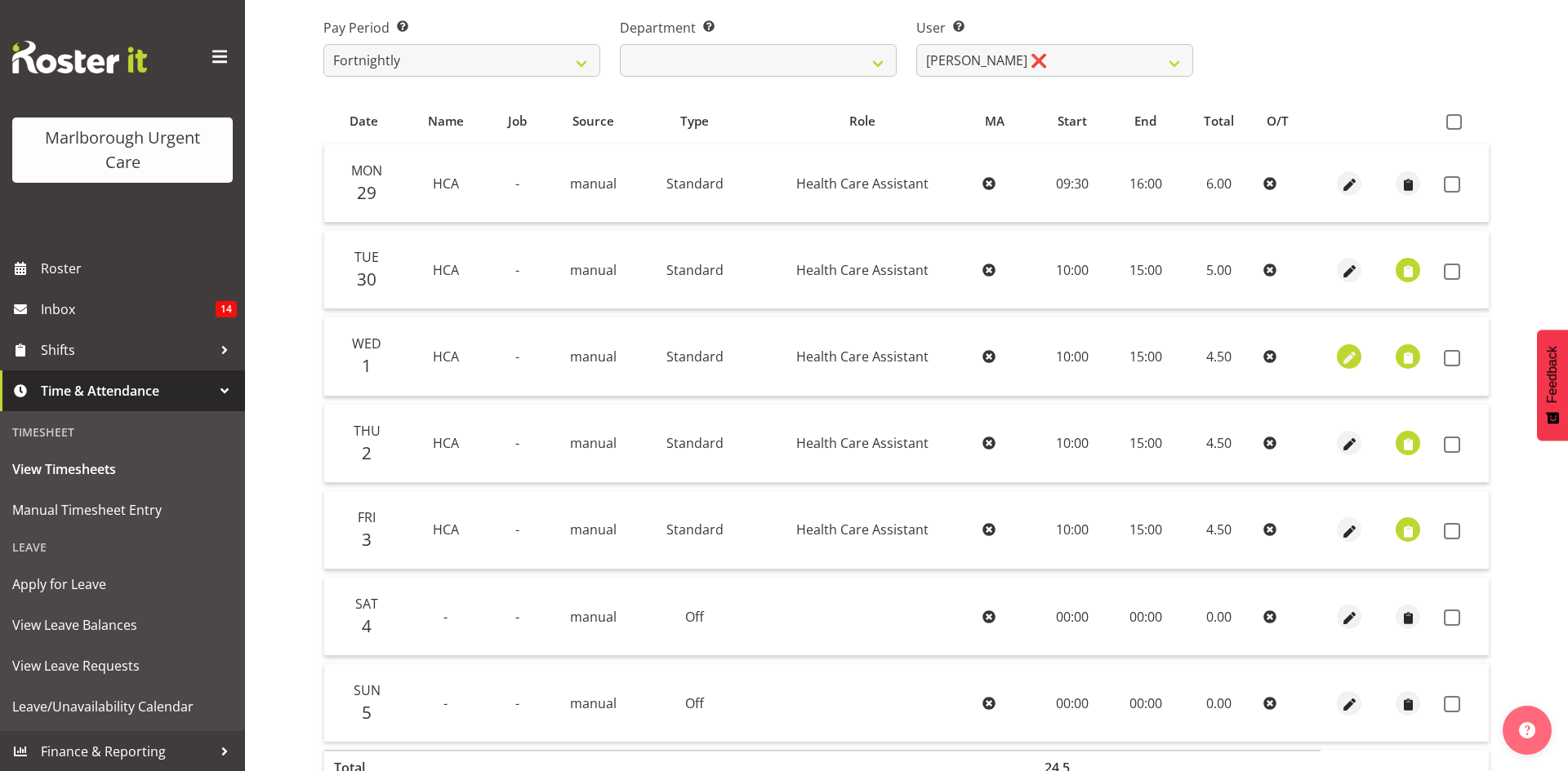
select select "Standard"
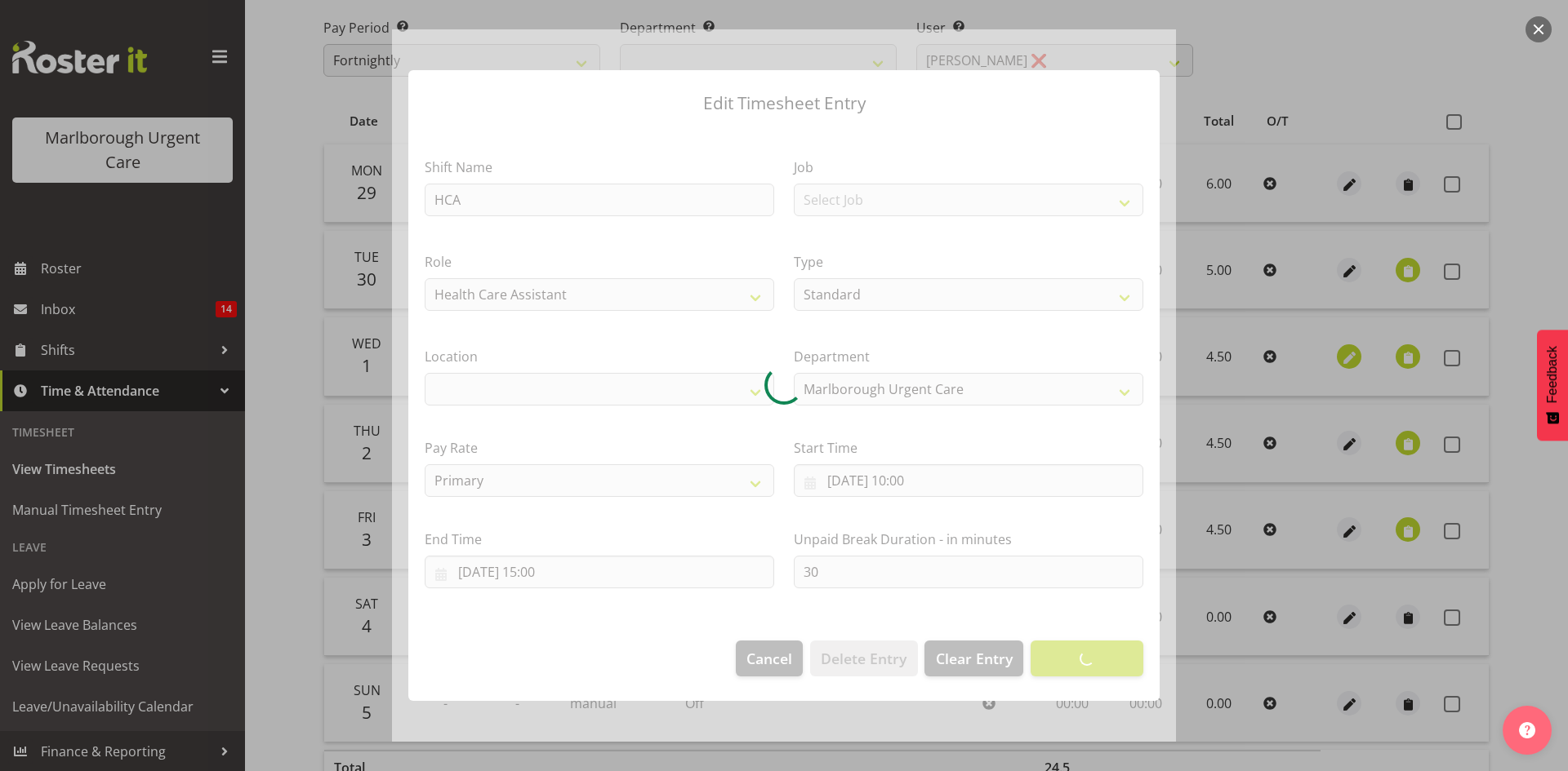
select select
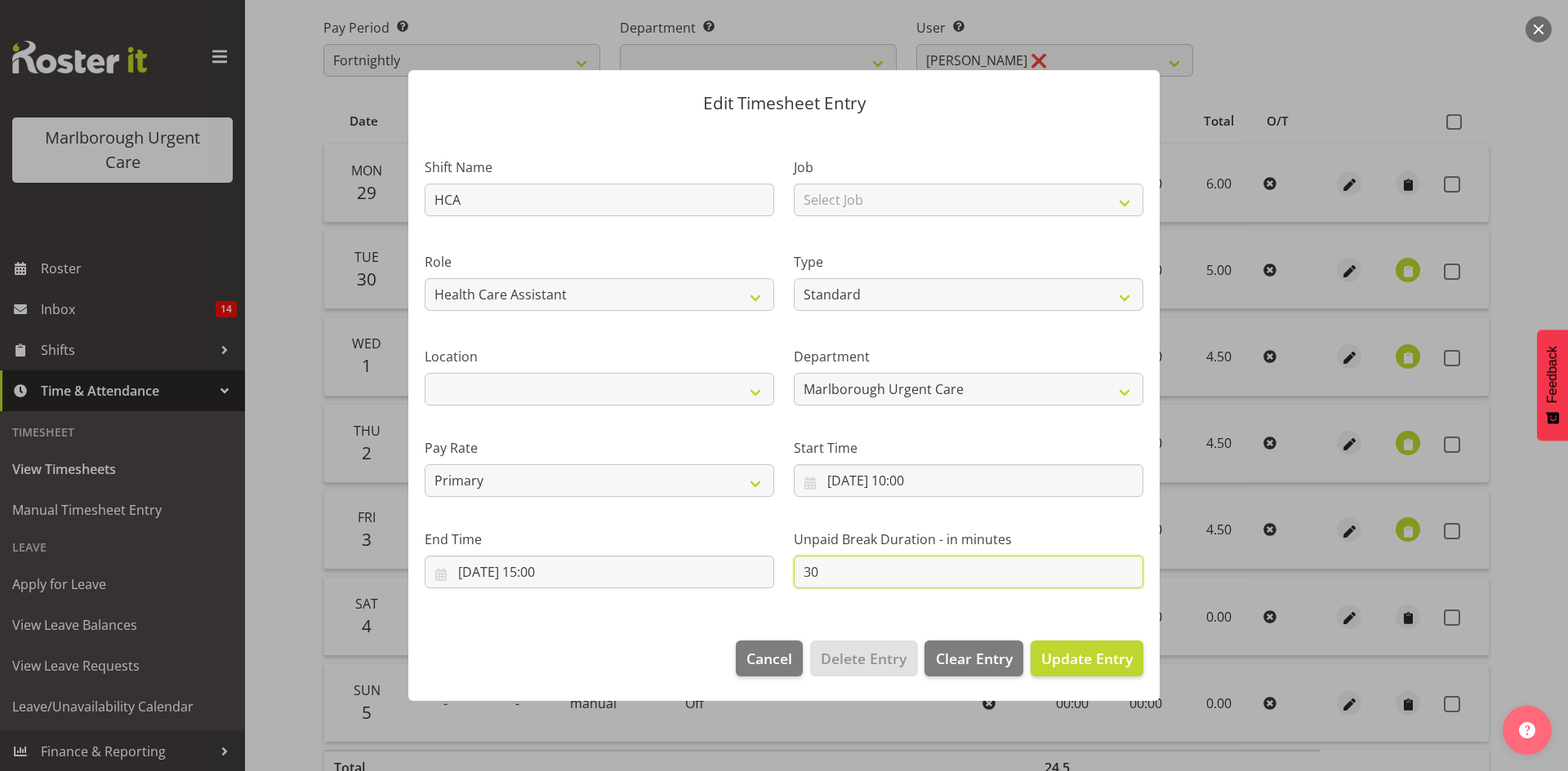
click at [857, 569] on input "30" at bounding box center [969, 572] width 349 height 33
type input "3"
type input "0"
click at [1076, 656] on span "Update Entry" at bounding box center [1087, 658] width 91 height 20
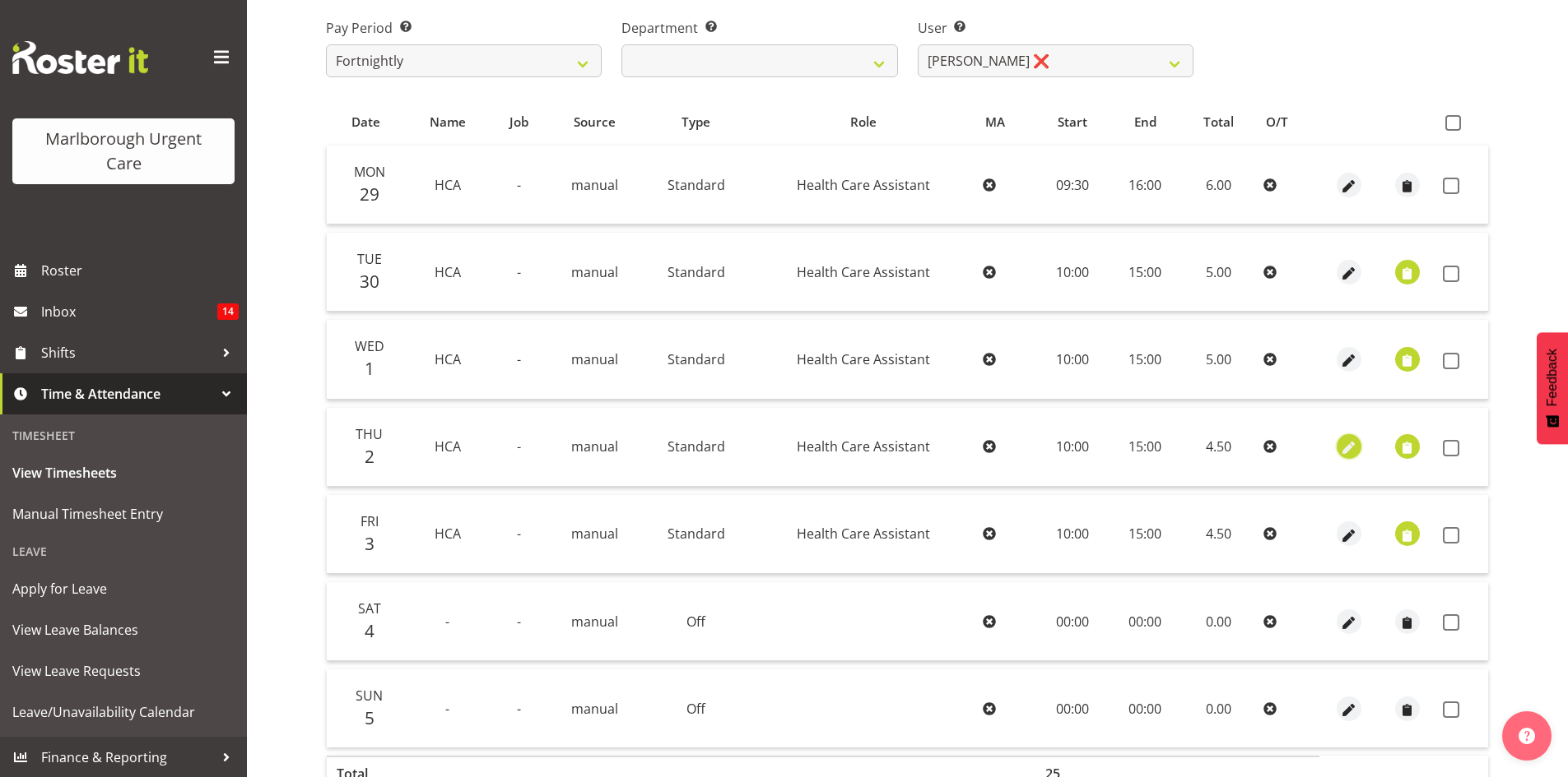
click at [1351, 449] on span "button" at bounding box center [1349, 449] width 19 height 19
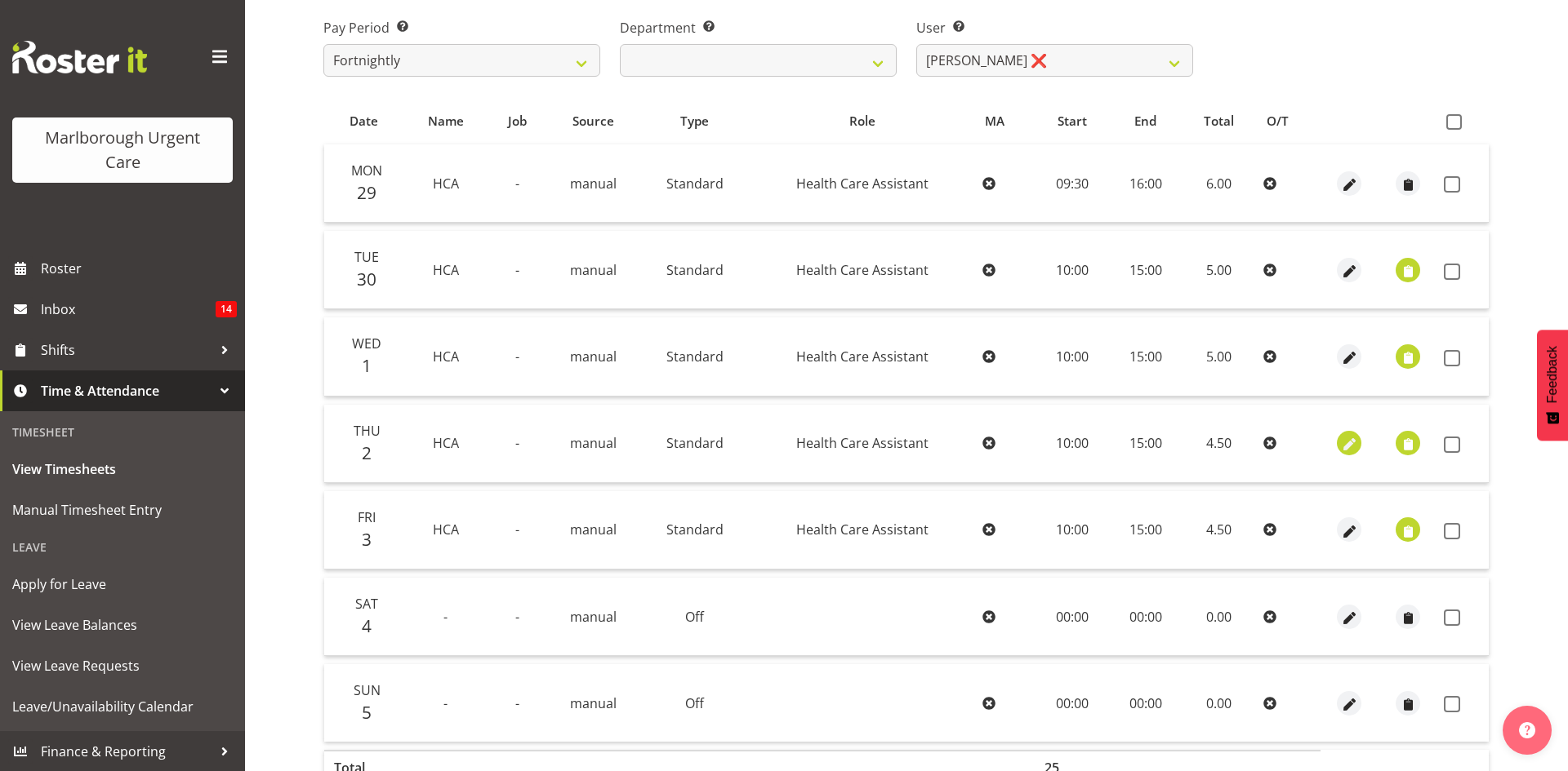
select select "Standard"
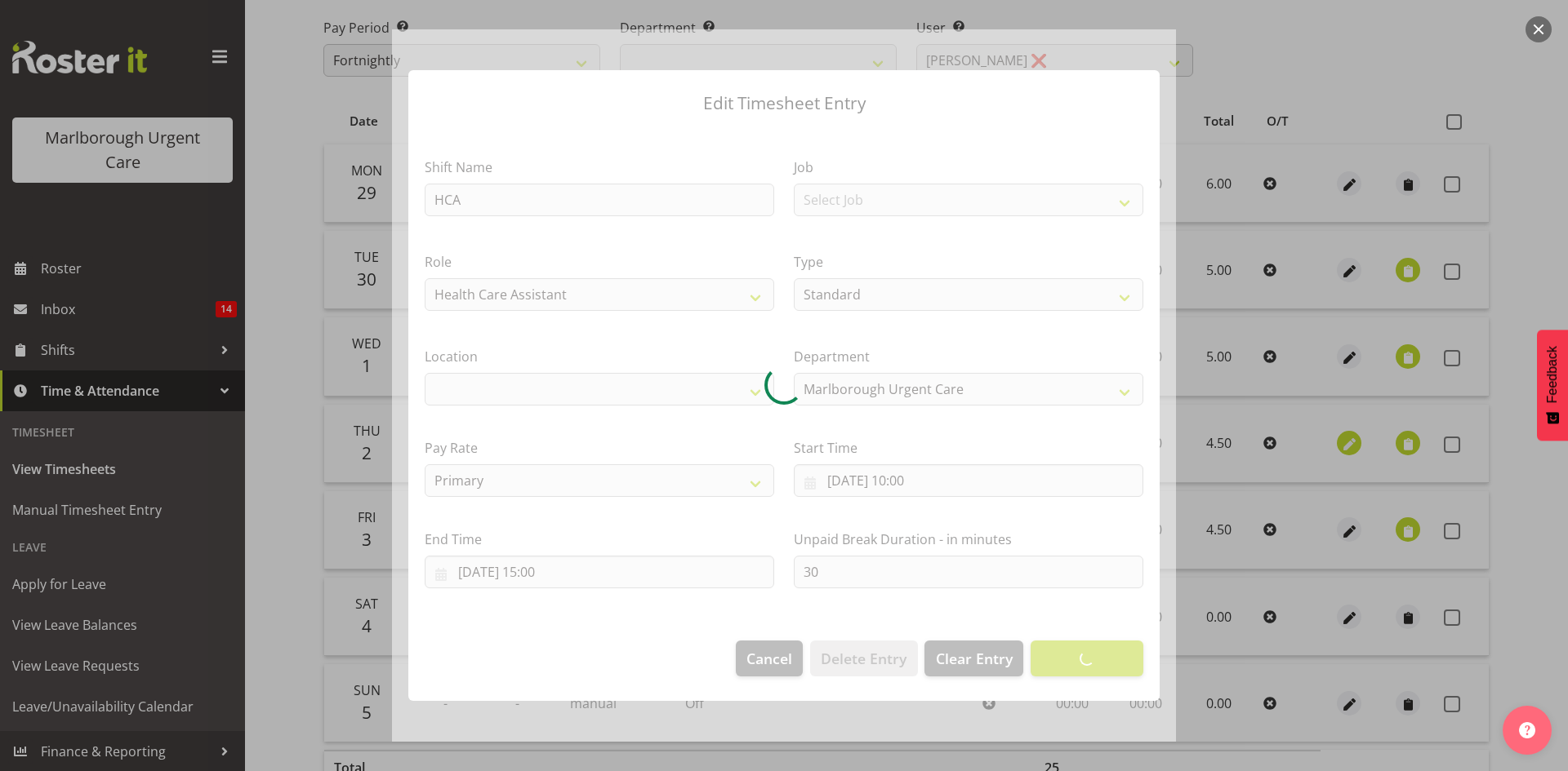
select select
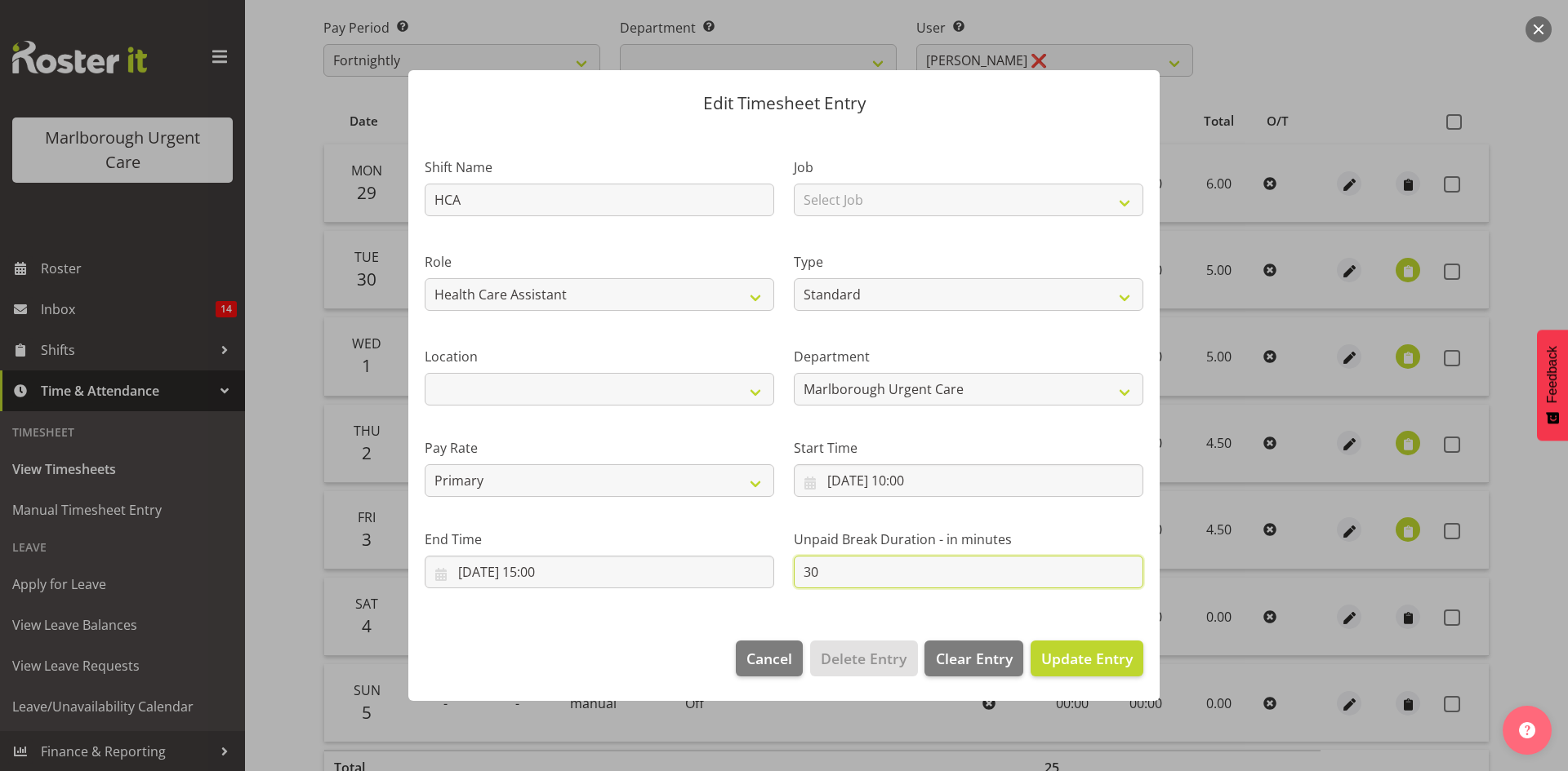
click at [848, 578] on input "30" at bounding box center [969, 572] width 349 height 33
type input "3"
type input "0"
click at [1082, 654] on span "Update Entry" at bounding box center [1087, 658] width 91 height 20
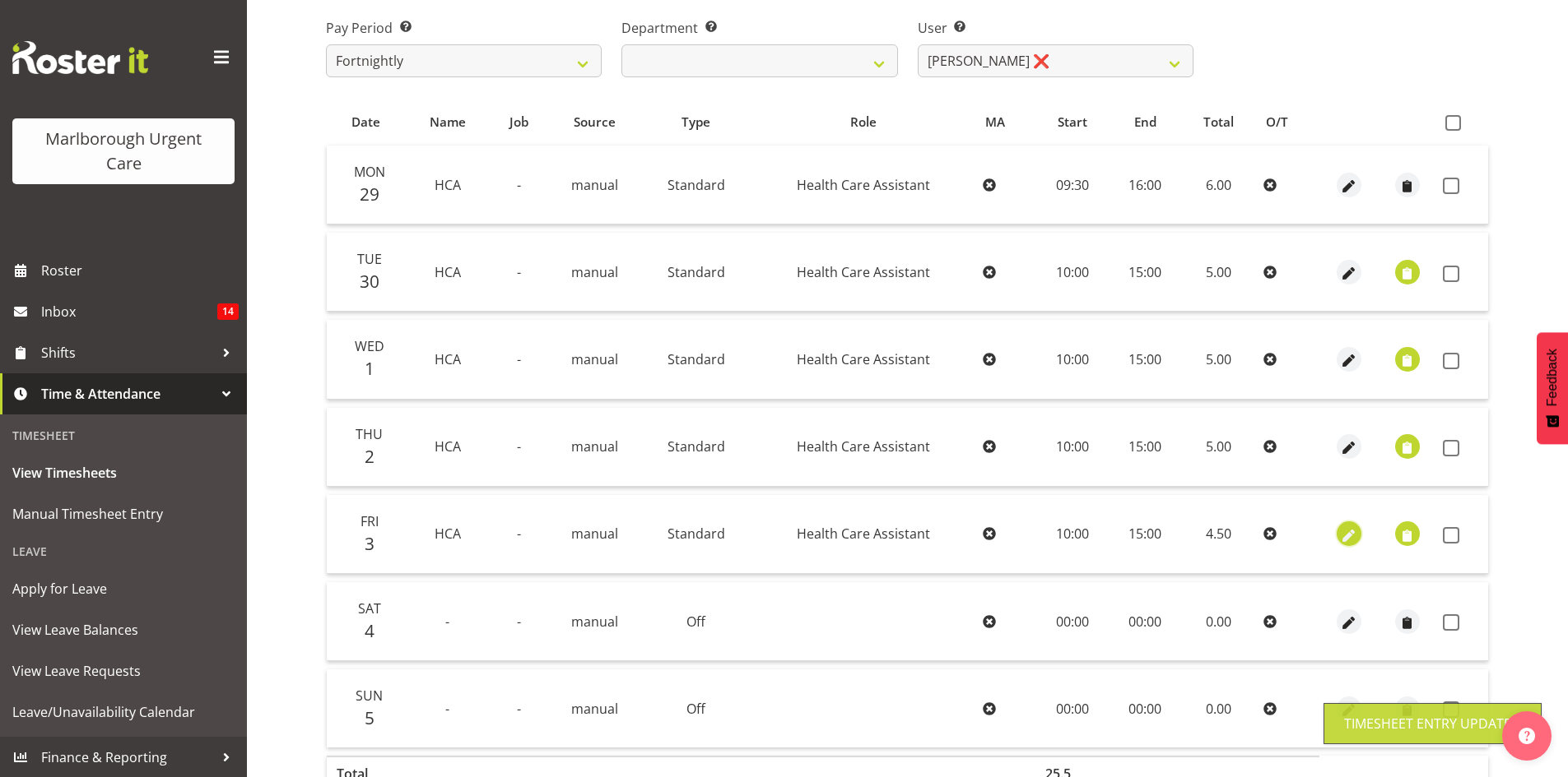
click at [1349, 536] on span "button" at bounding box center [1349, 536] width 19 height 19
select select "Standard"
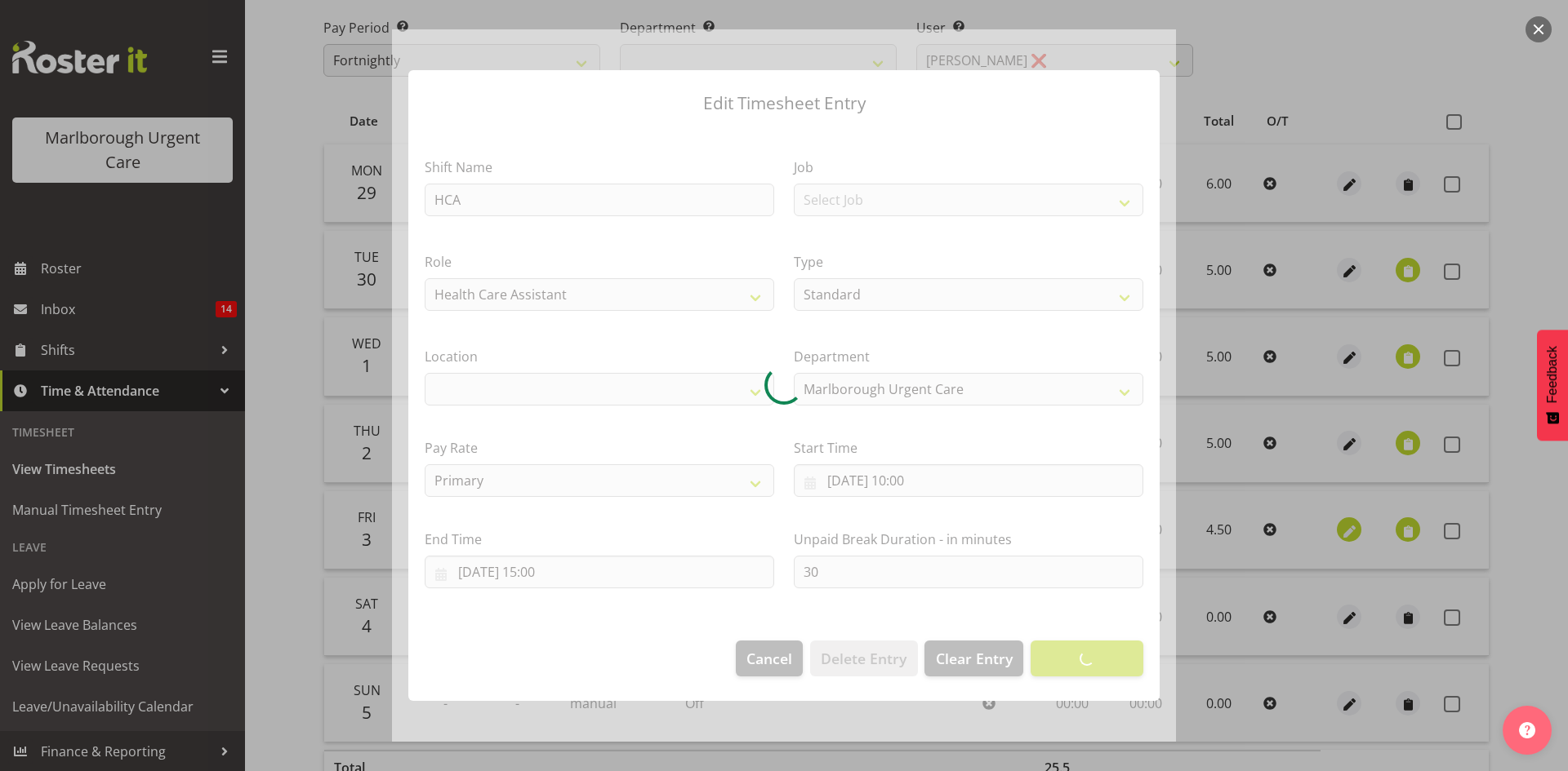
select select
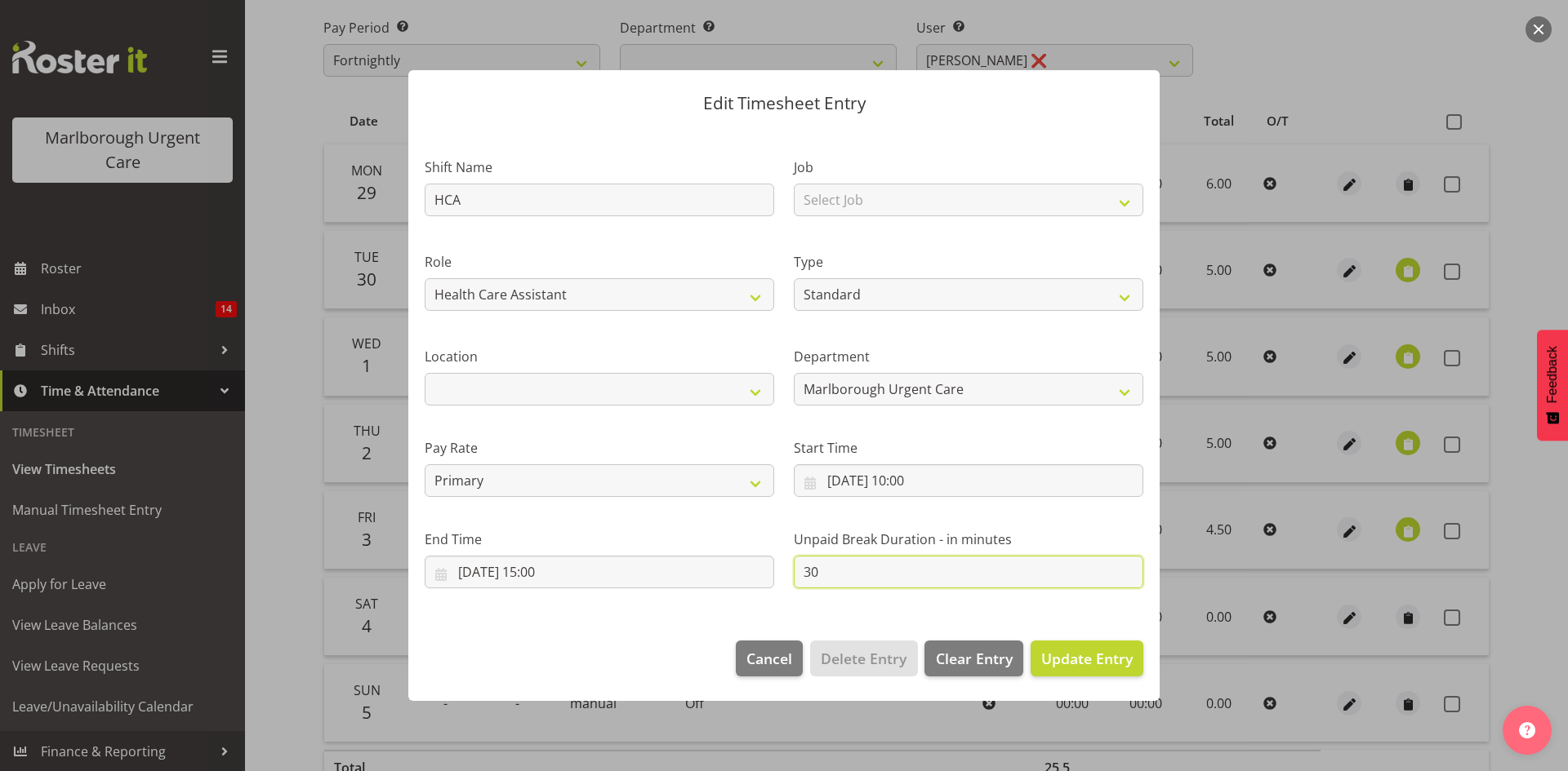
click at [852, 578] on input "30" at bounding box center [969, 572] width 349 height 33
type input "3"
type input "0"
click at [1053, 665] on span "Update Entry" at bounding box center [1087, 658] width 91 height 20
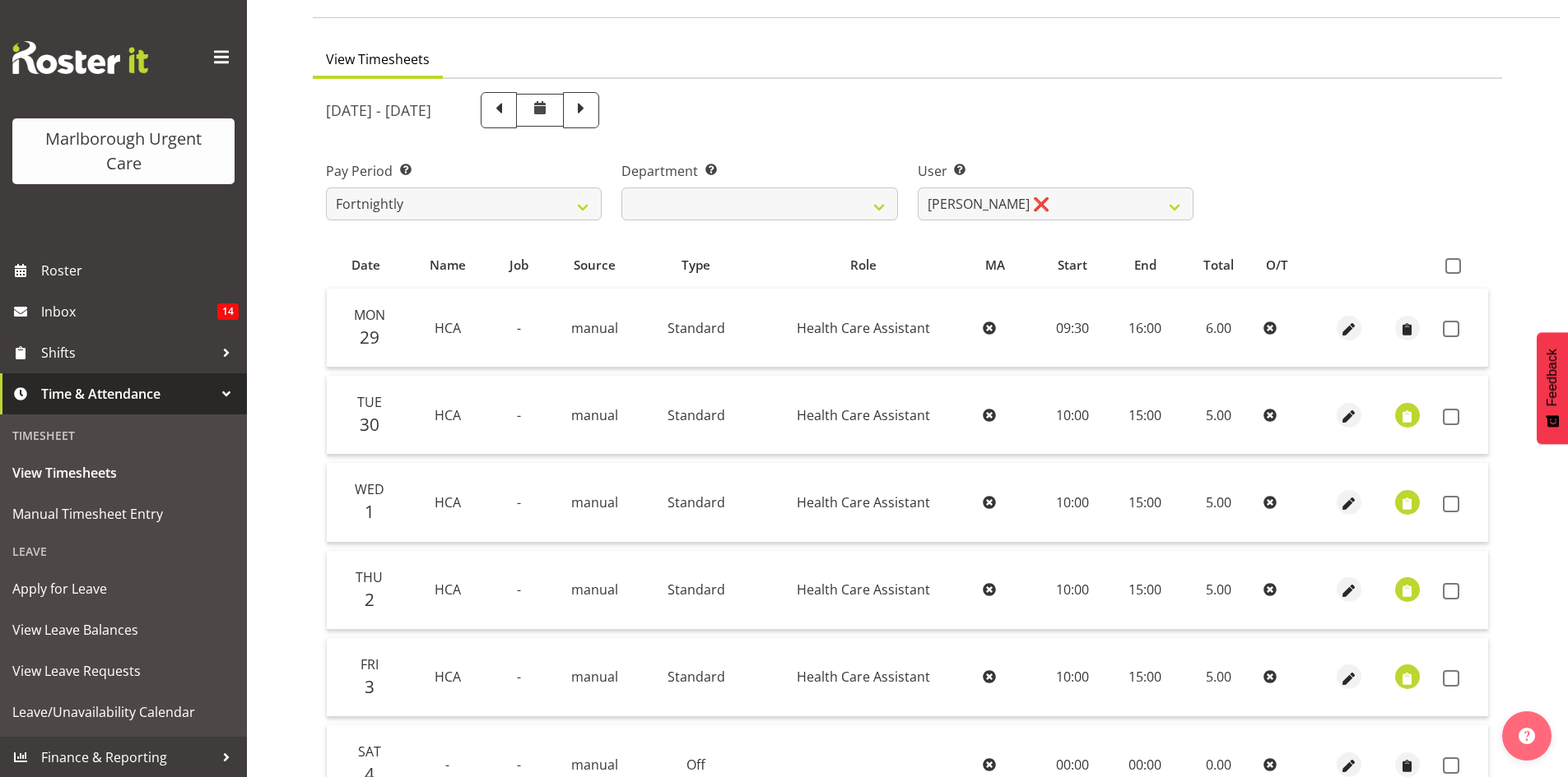
scroll to position [103, 0]
click at [1453, 266] on span at bounding box center [1453, 267] width 16 height 16
click at [1453, 266] on input "checkbox" at bounding box center [1451, 267] width 11 height 10
checkbox input "true"
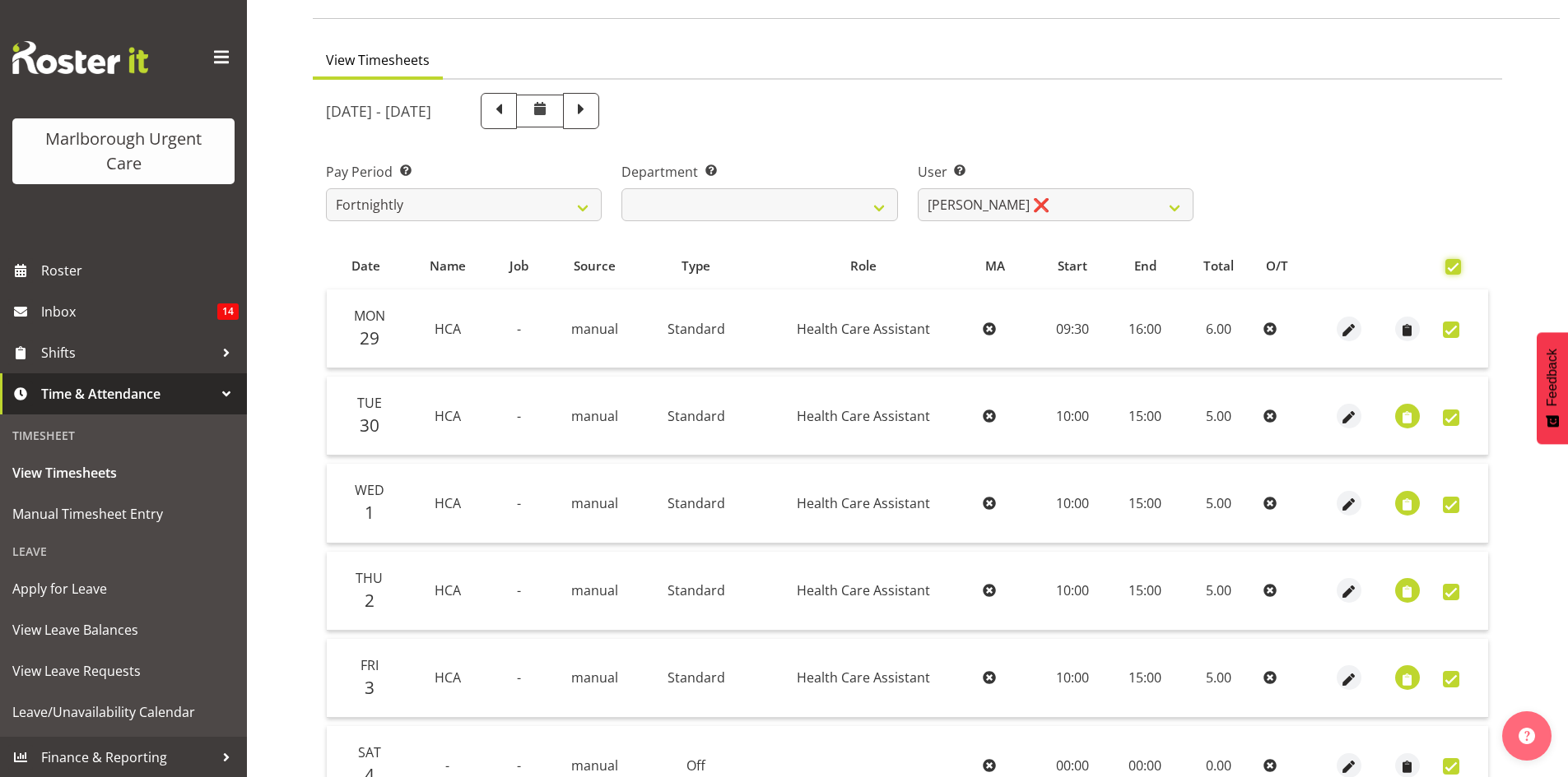
checkbox input "true"
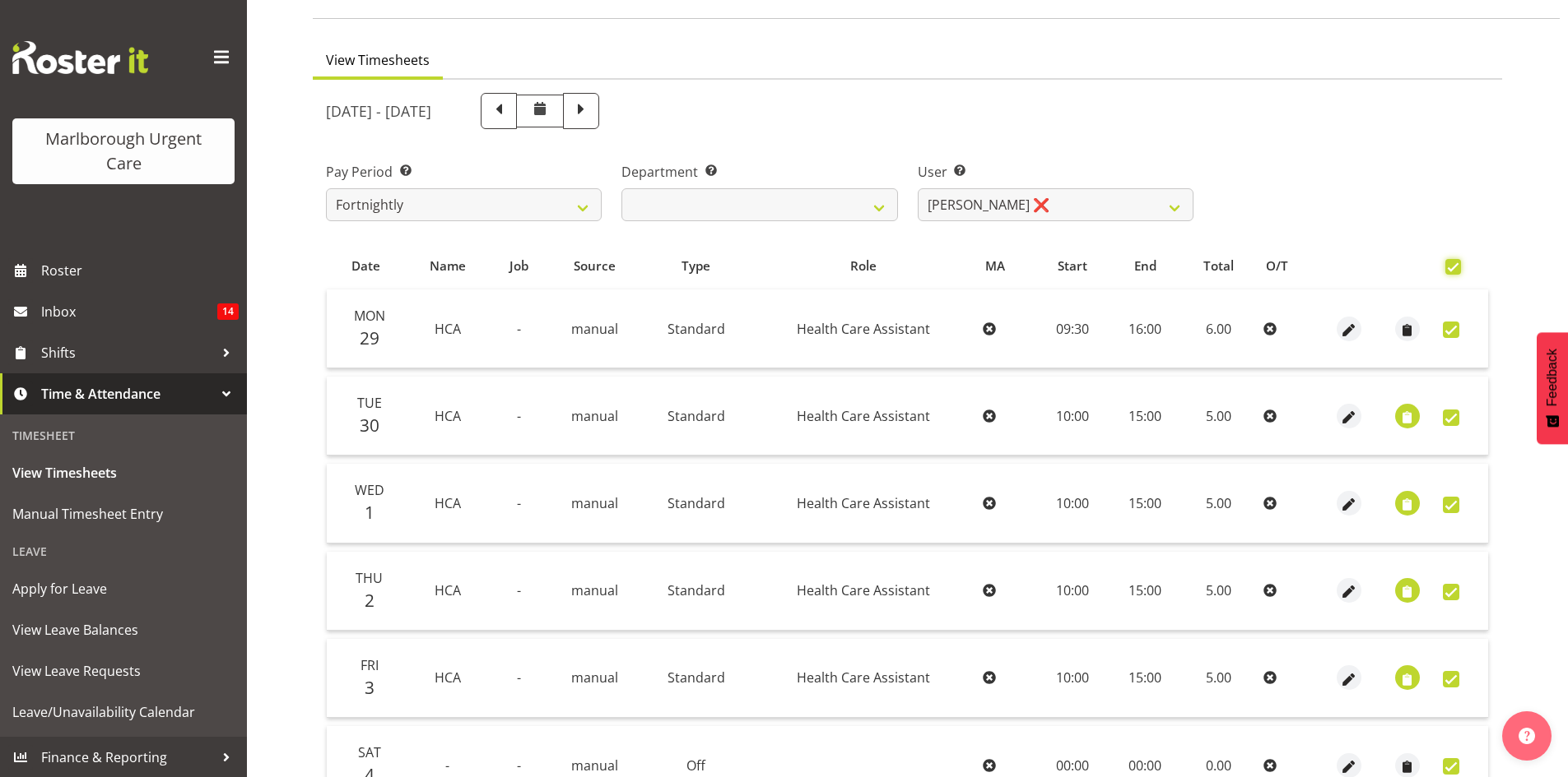
checkbox input "true"
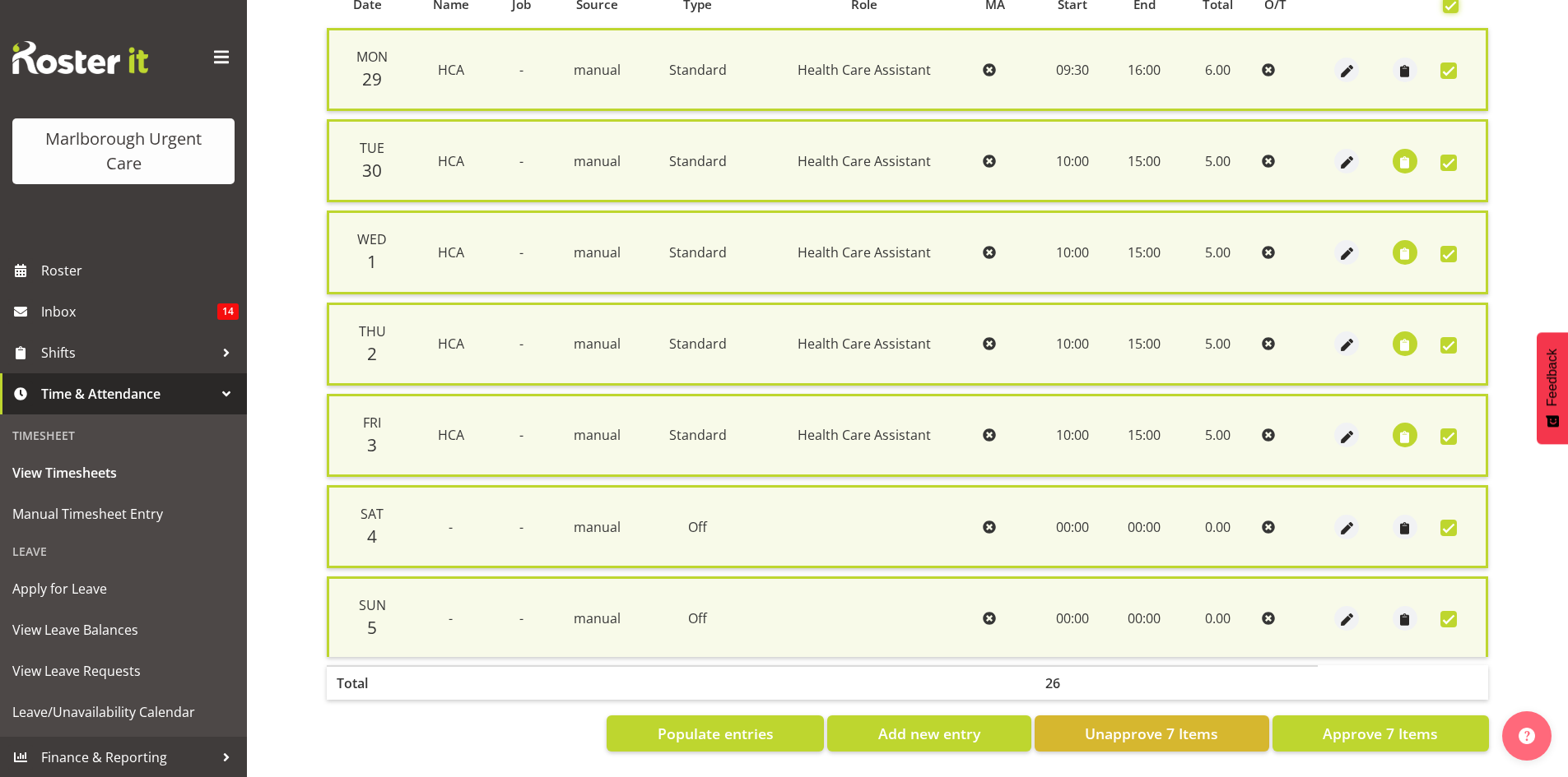
scroll to position [377, 0]
click at [1285, 721] on button "Approve 7 Items" at bounding box center [1380, 733] width 216 height 36
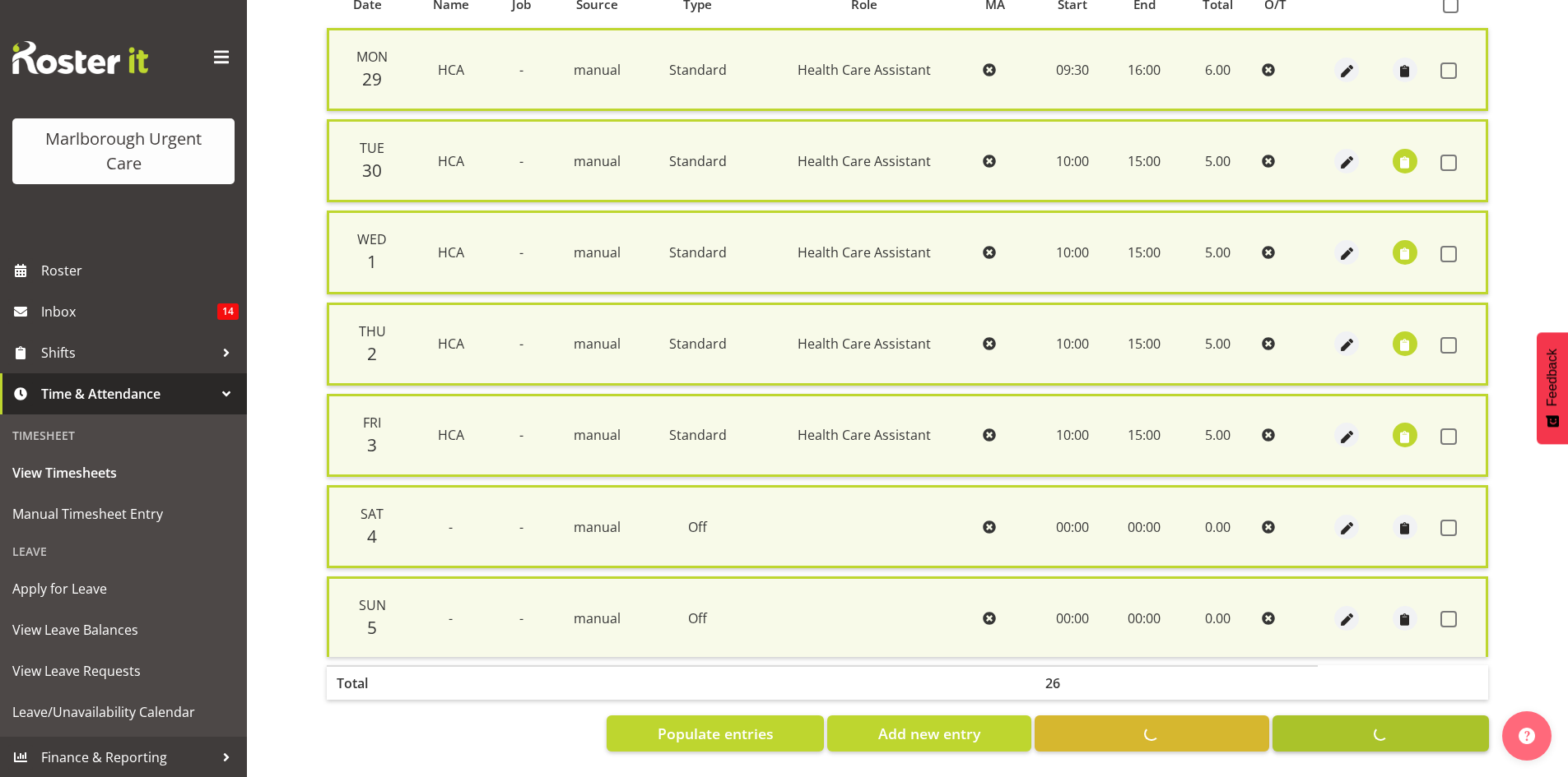
checkbox input "false"
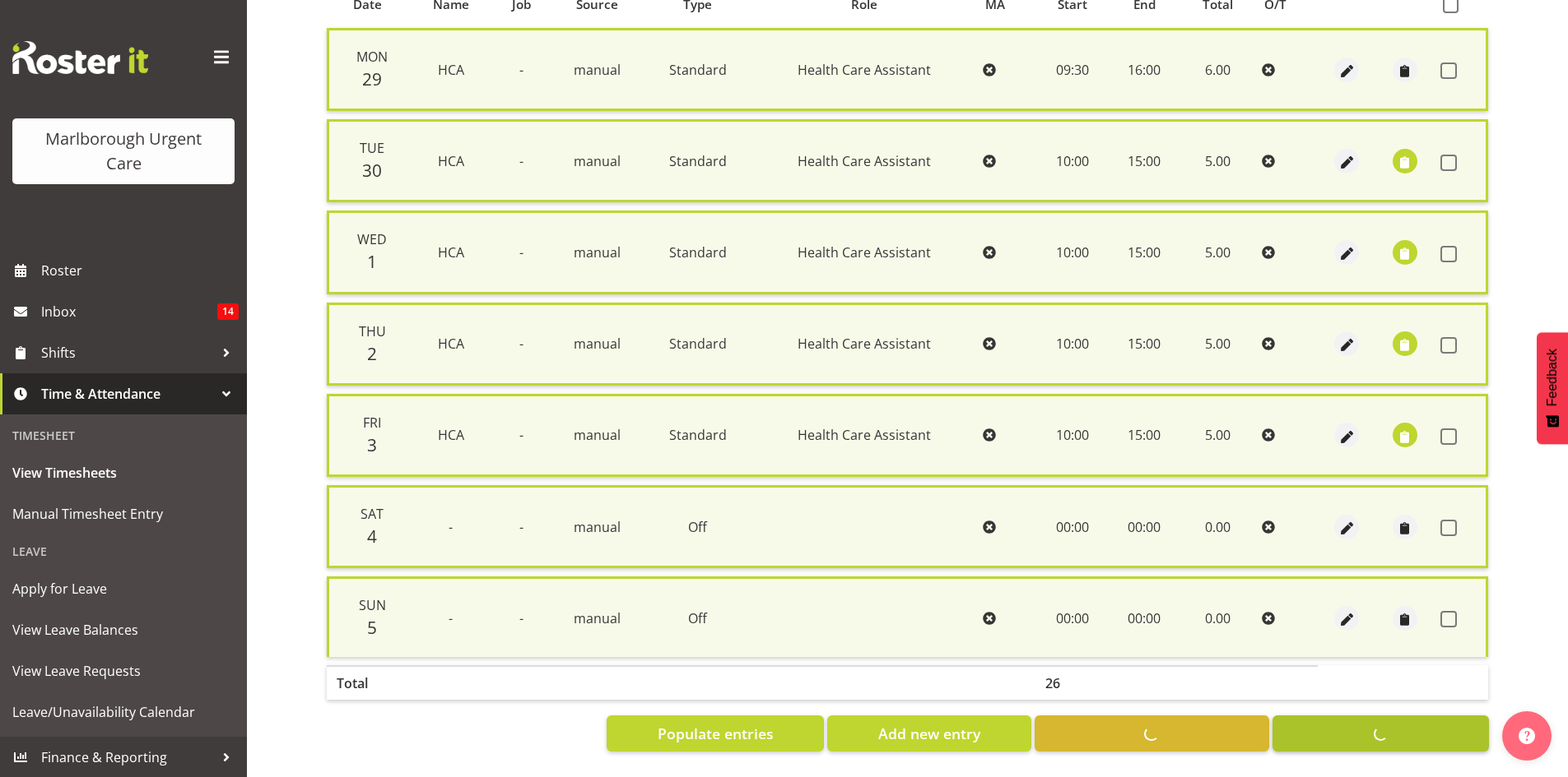
checkbox input "false"
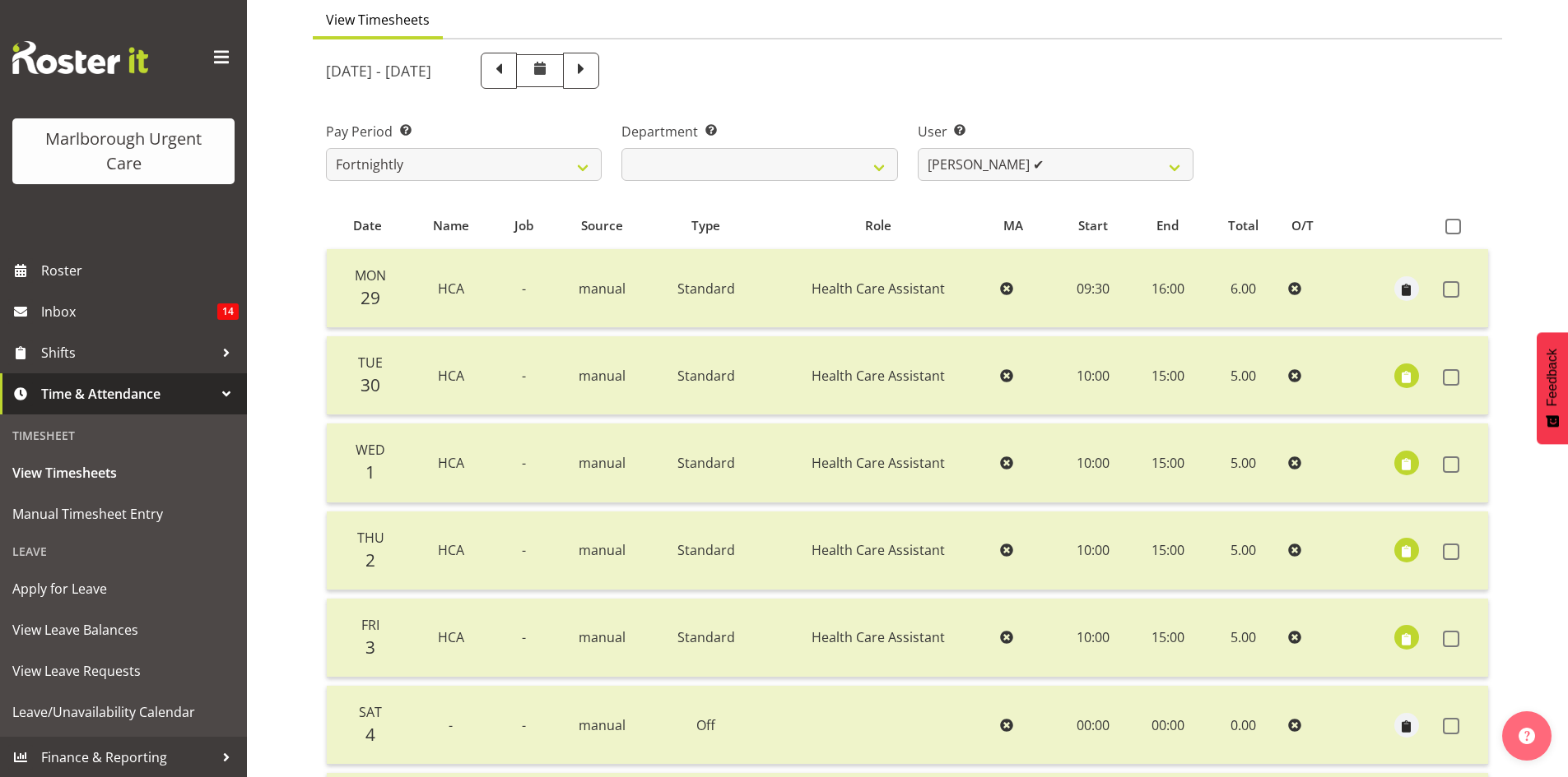
scroll to position [103, 0]
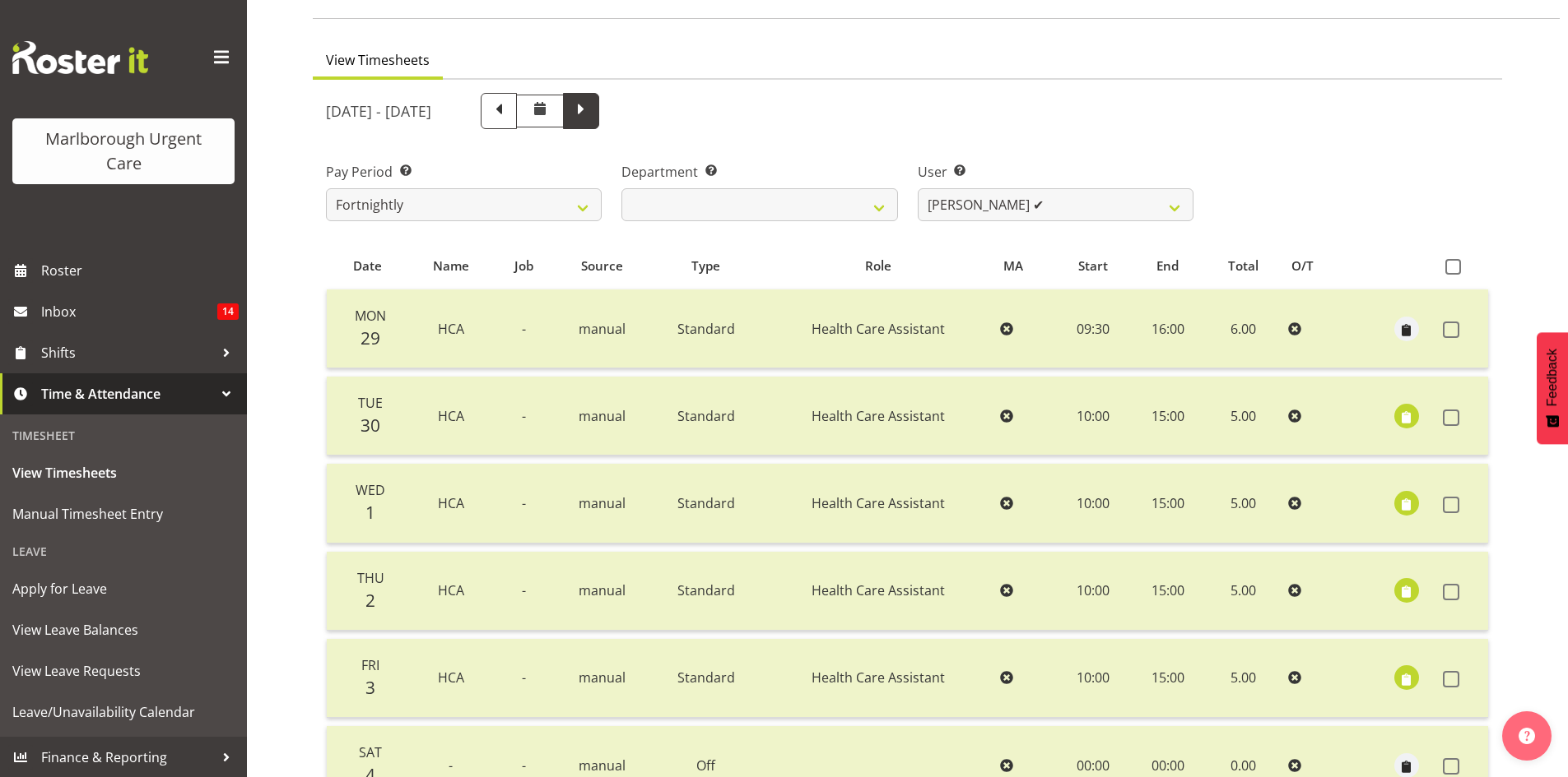
click at [592, 119] on span at bounding box center [581, 109] width 21 height 21
select select
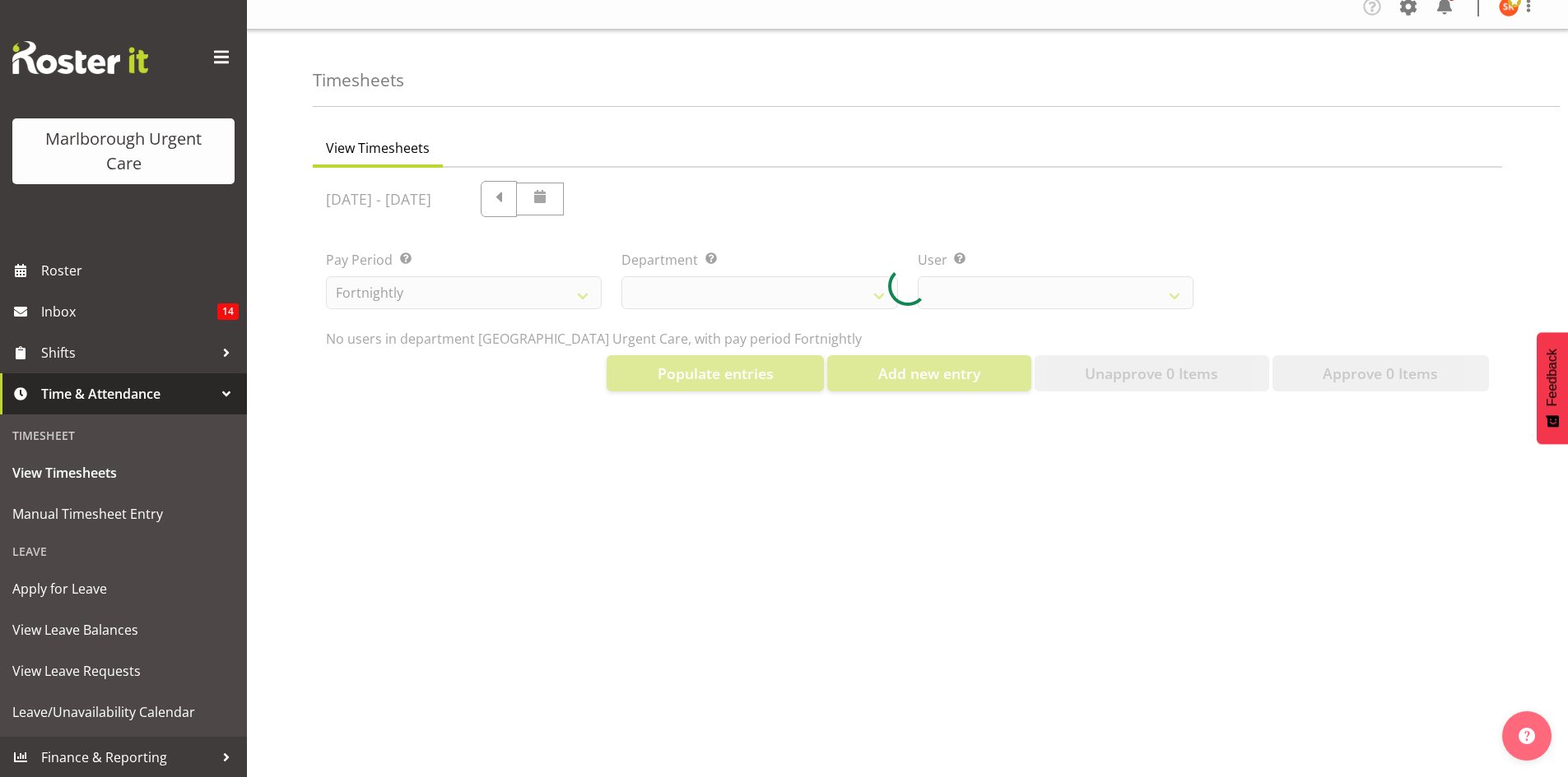
select select "11838"
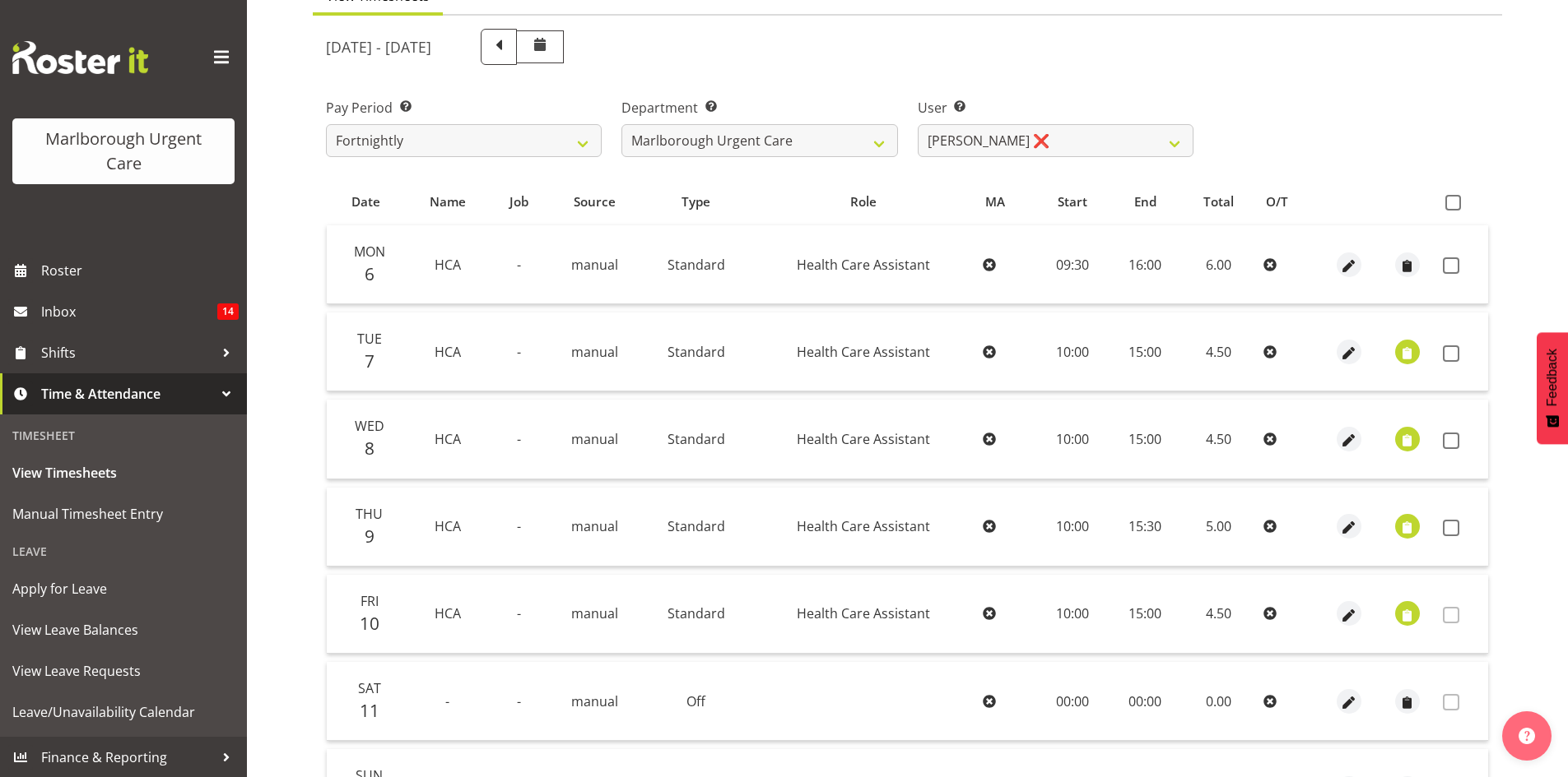
scroll to position [186, 0]
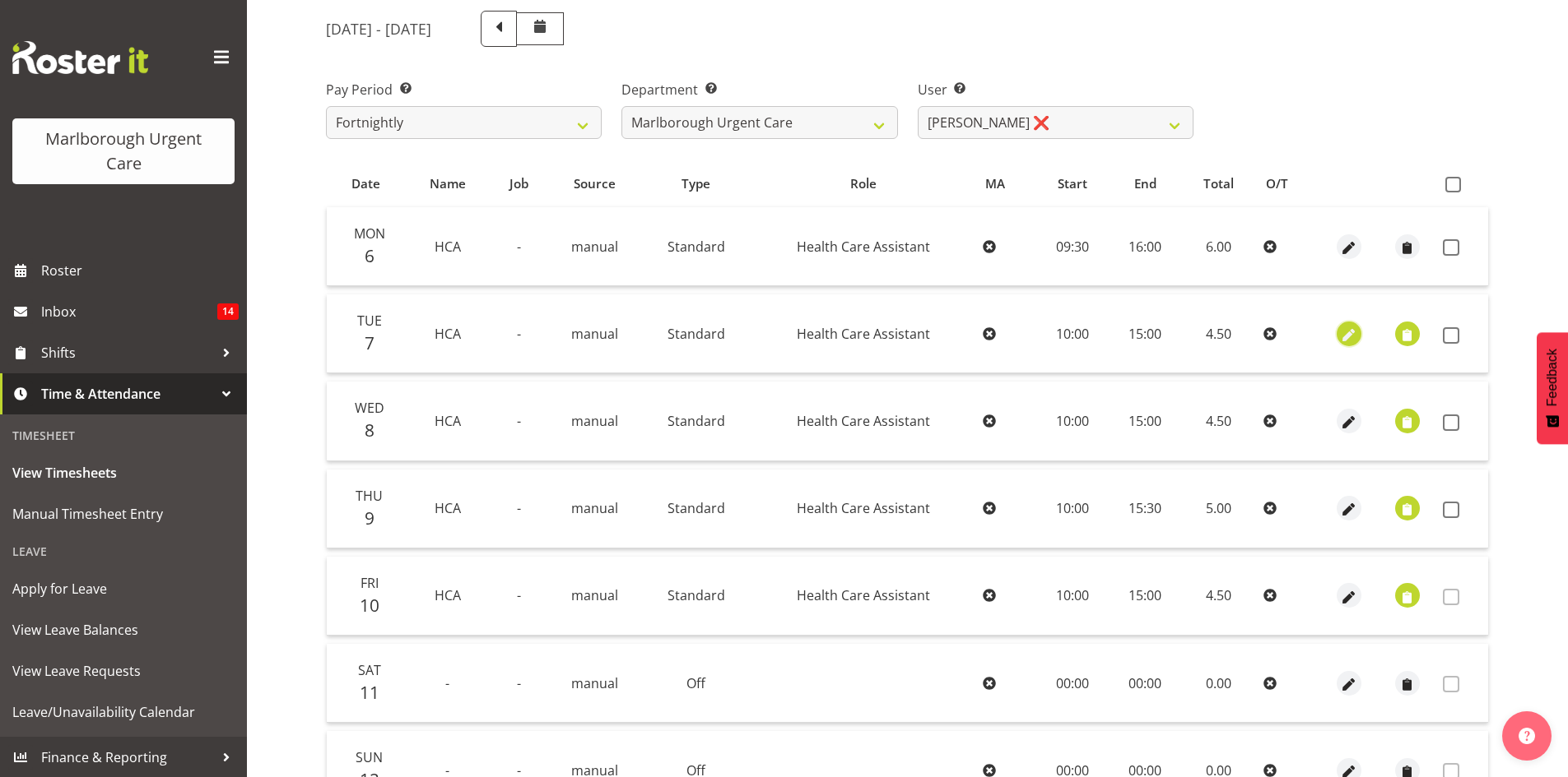
click at [1354, 330] on span "button" at bounding box center [1349, 335] width 19 height 19
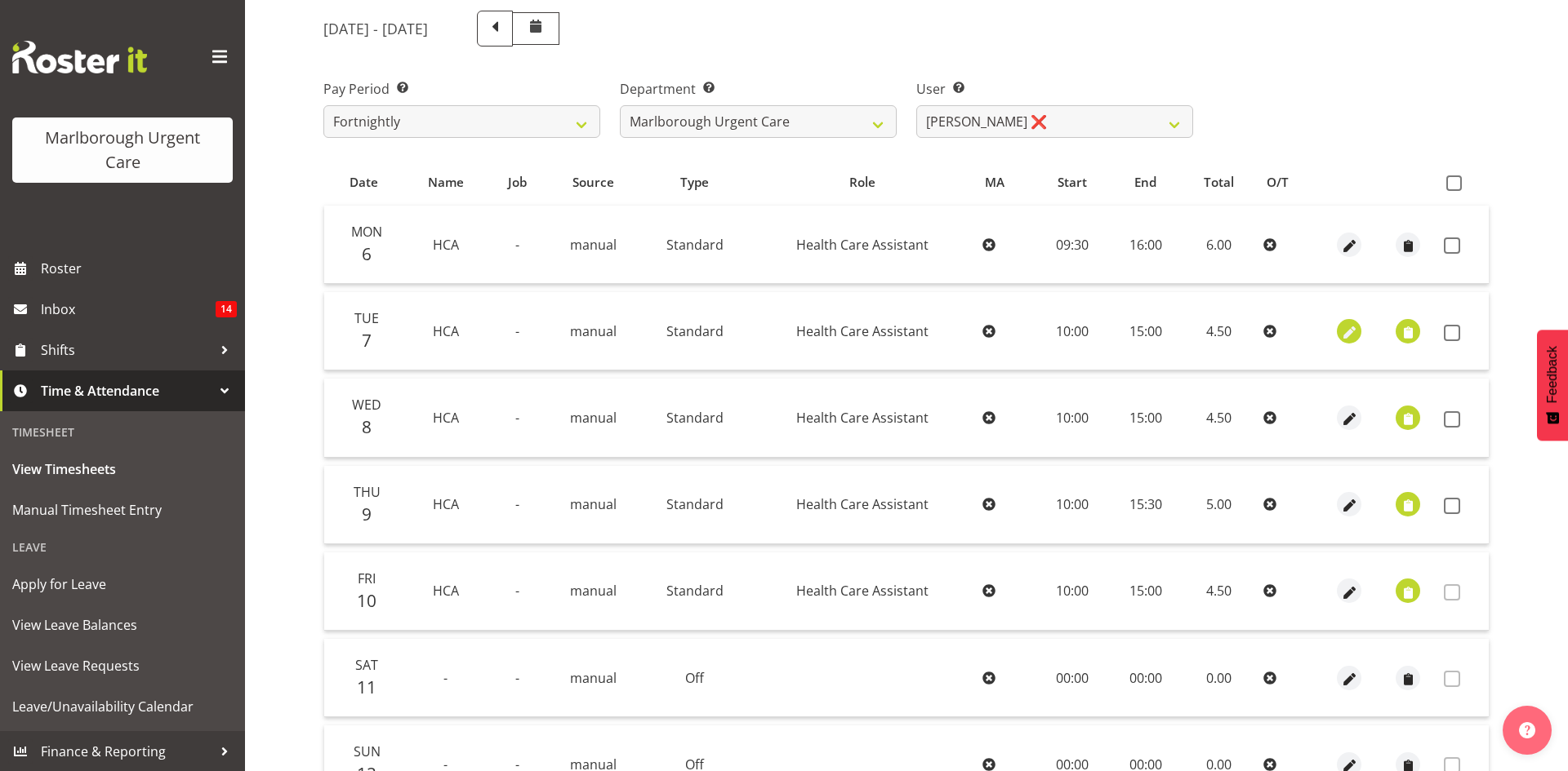
select select "Standard"
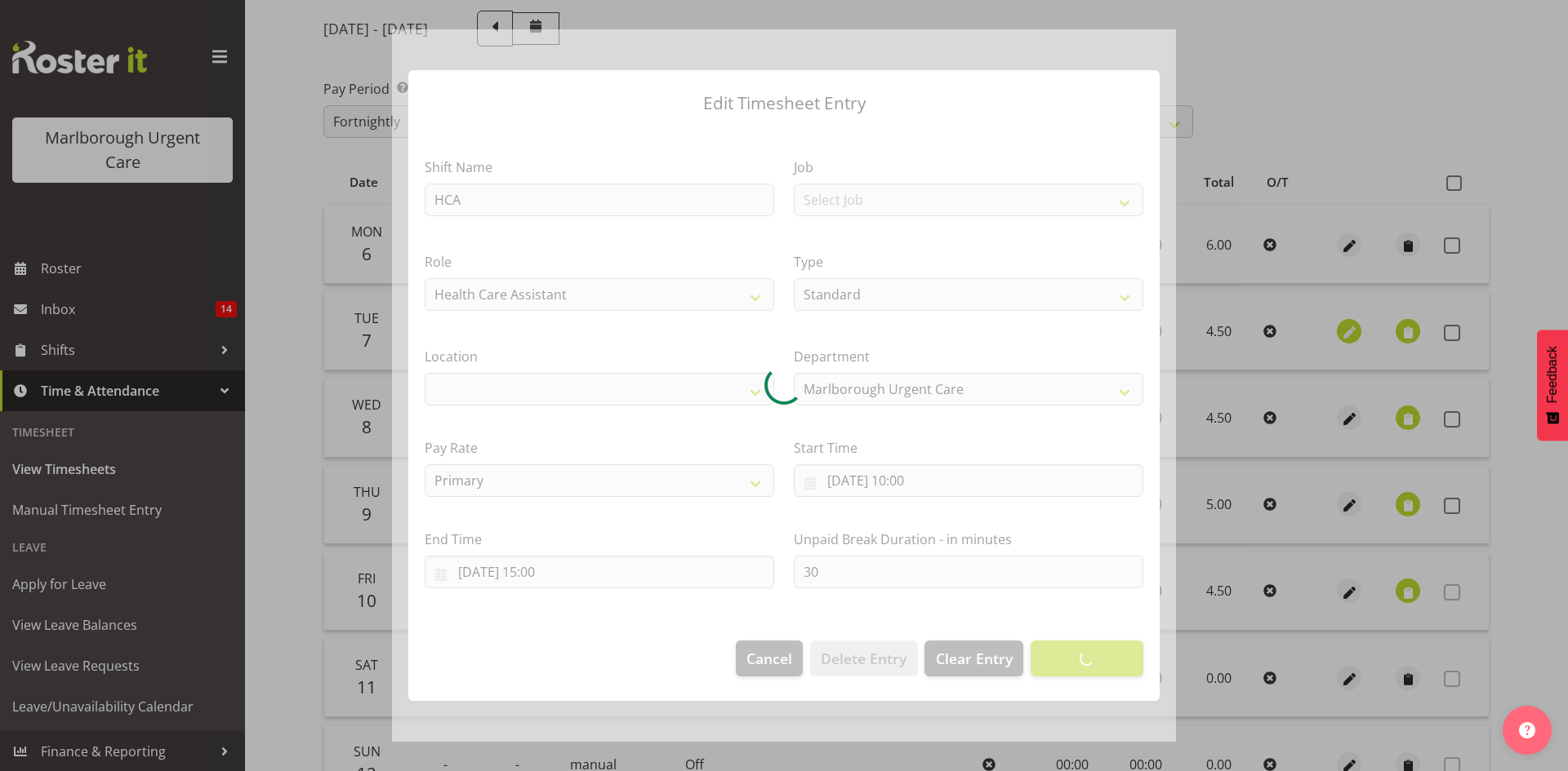
select select
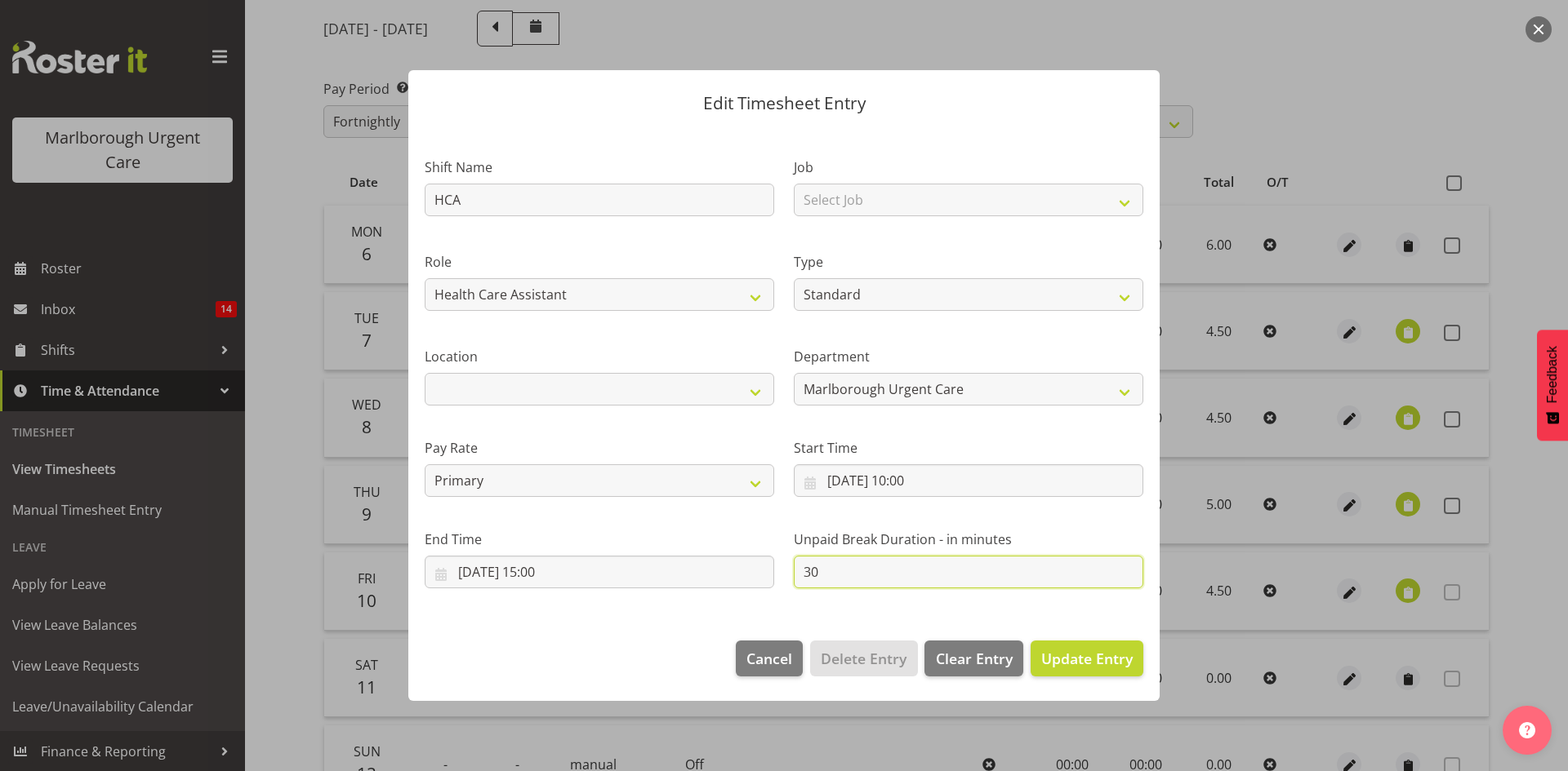
click at [869, 573] on input "30" at bounding box center [969, 572] width 349 height 33
type input "3"
type input "0"
click at [1073, 658] on span "Update Entry" at bounding box center [1087, 658] width 91 height 20
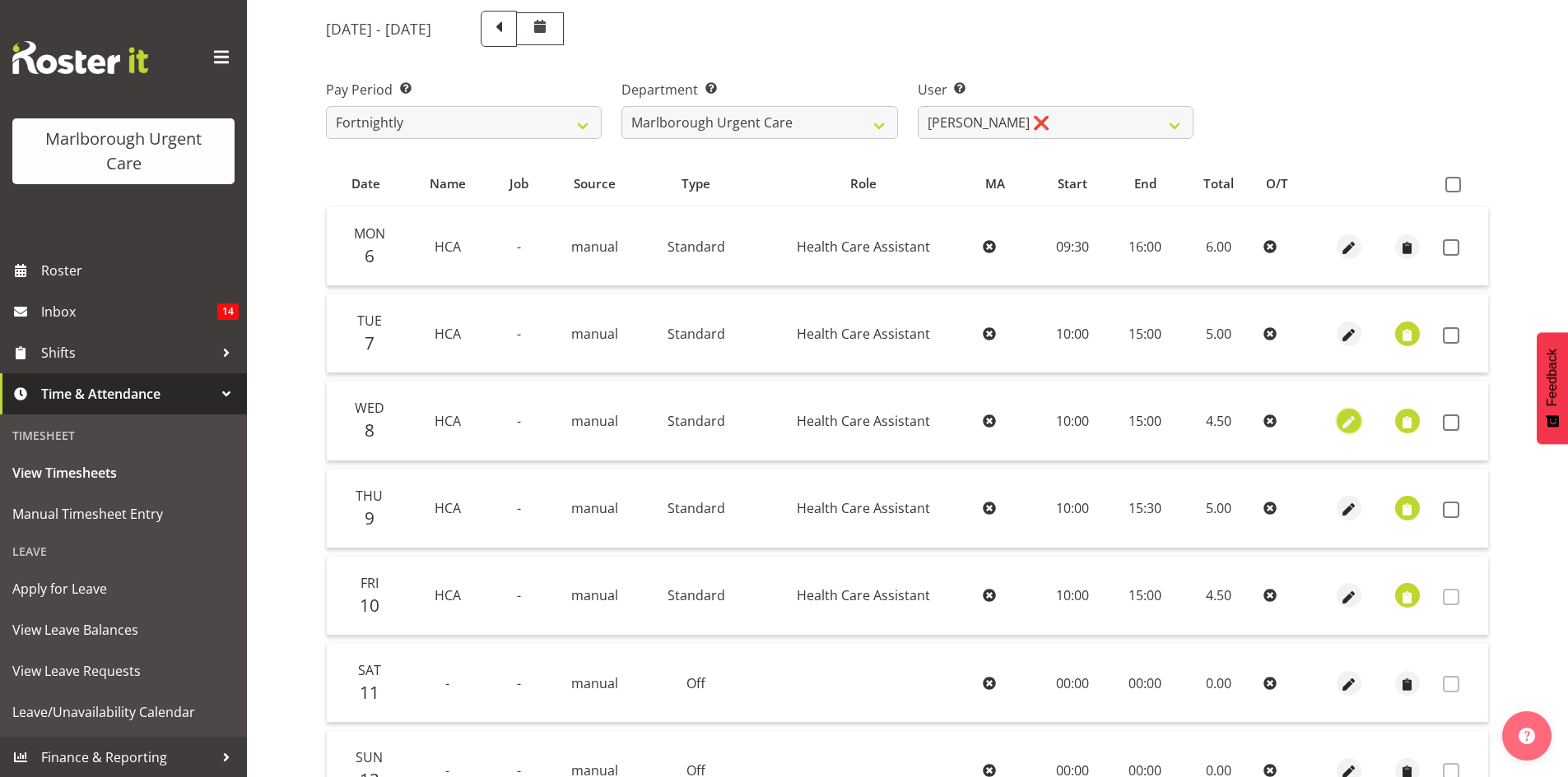
click at [1355, 424] on span "button" at bounding box center [1349, 423] width 19 height 19
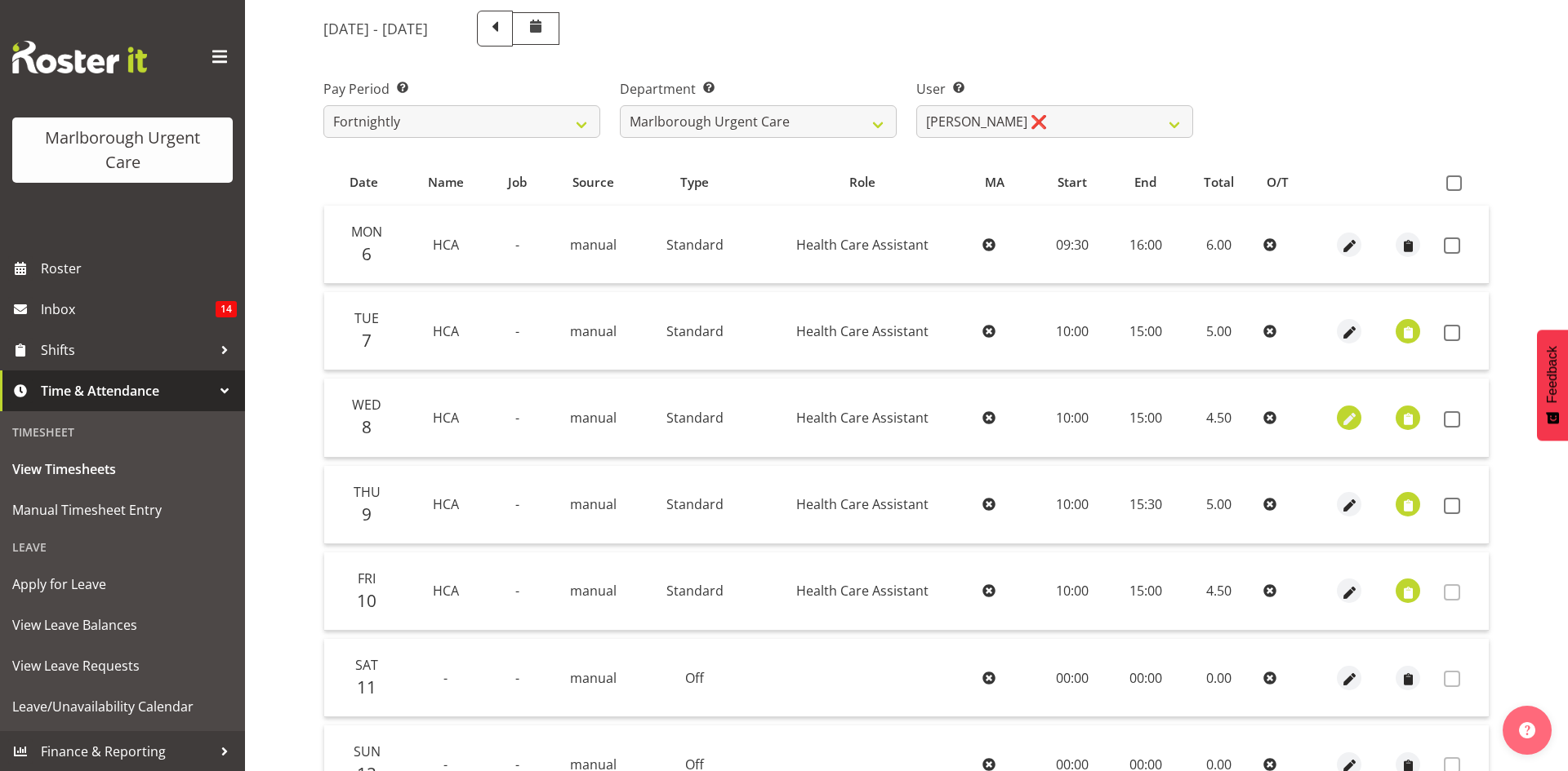
select select "Standard"
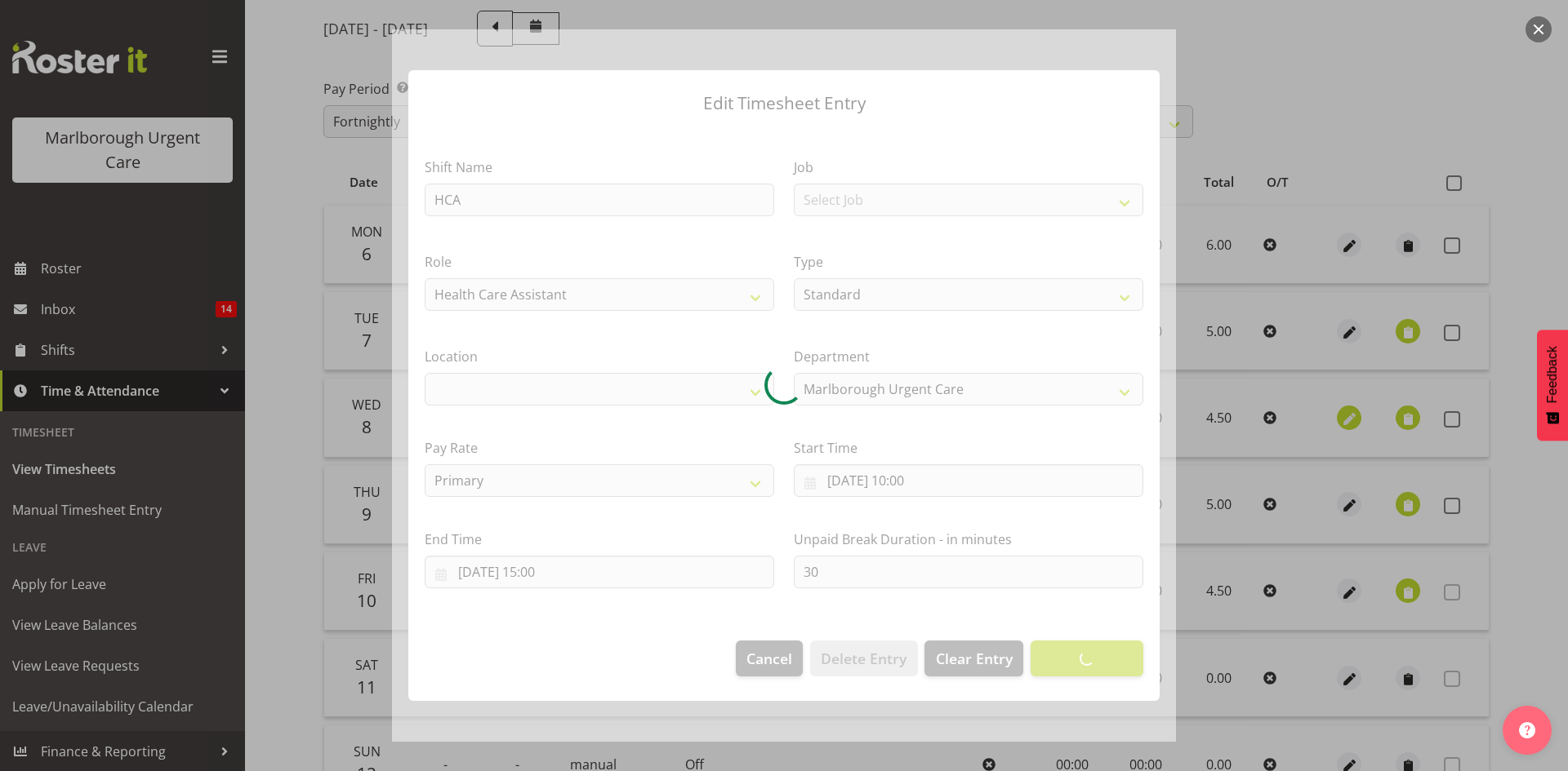
select select
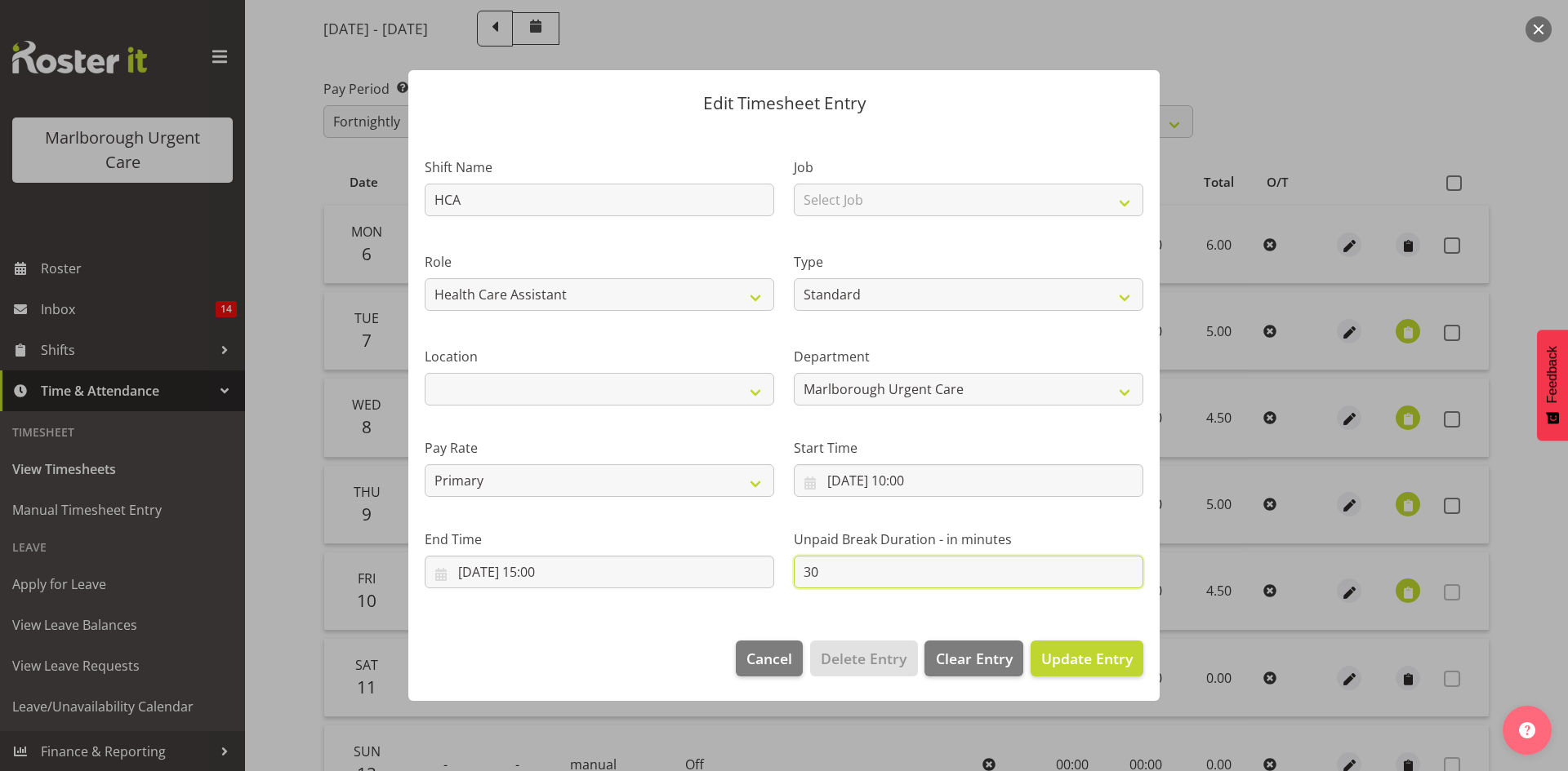
click at [831, 583] on input "30" at bounding box center [969, 572] width 349 height 33
type input "3"
type input "0"
click at [1083, 649] on span "Update Entry" at bounding box center [1087, 658] width 91 height 20
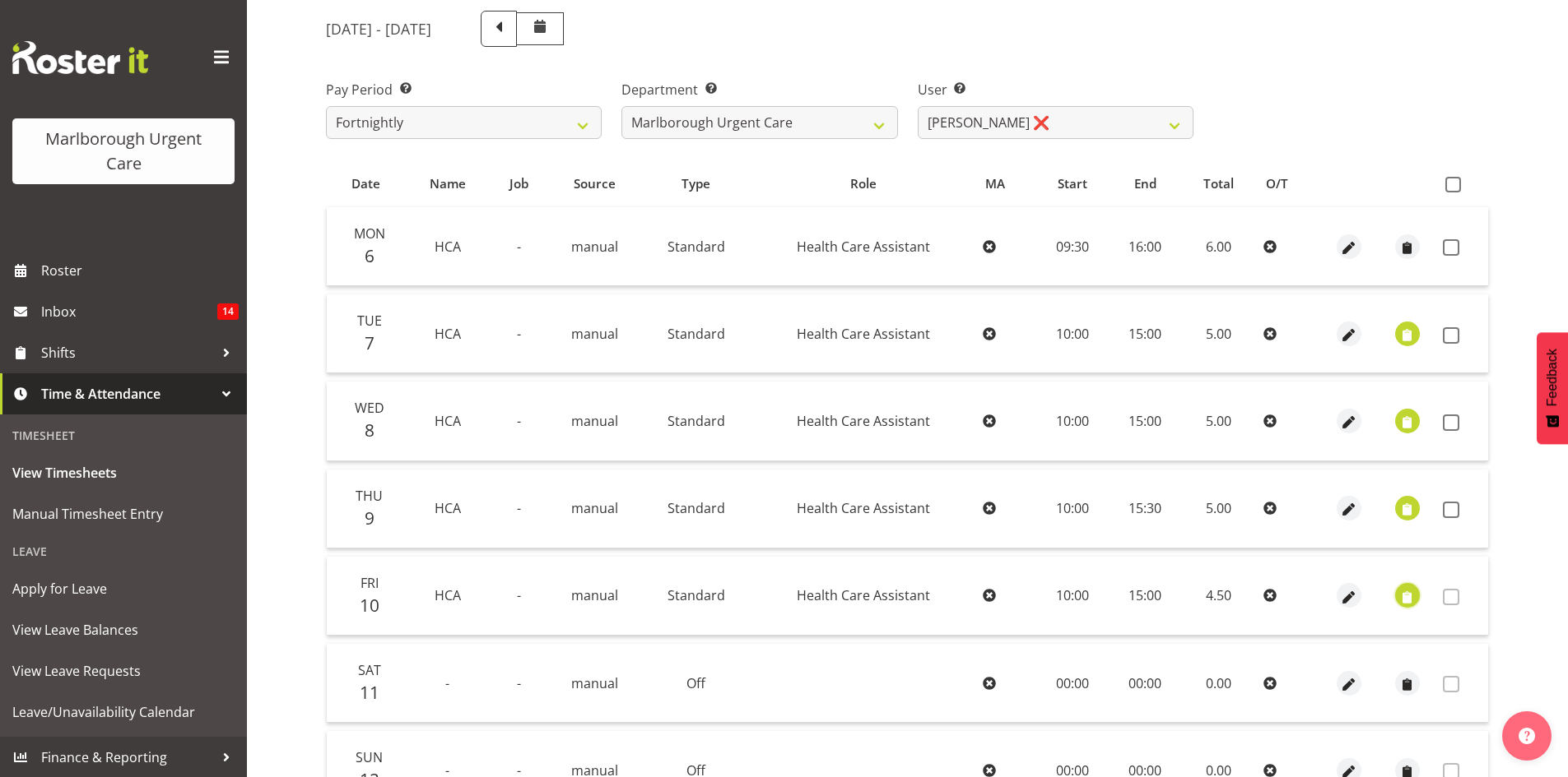
click at [1409, 601] on span "button" at bounding box center [1407, 598] width 19 height 19
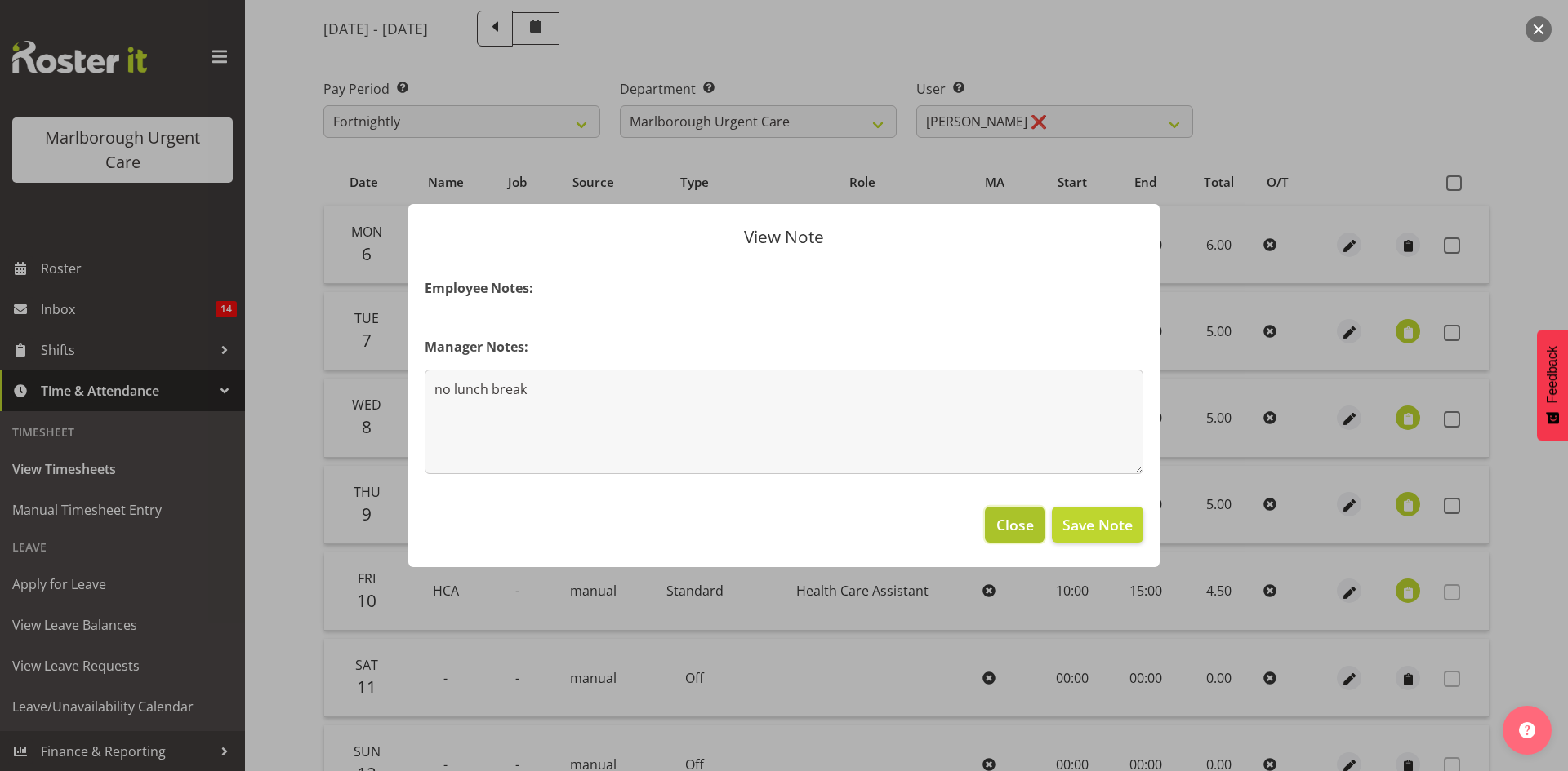
click at [1004, 532] on span "Close" at bounding box center [1015, 524] width 37 height 21
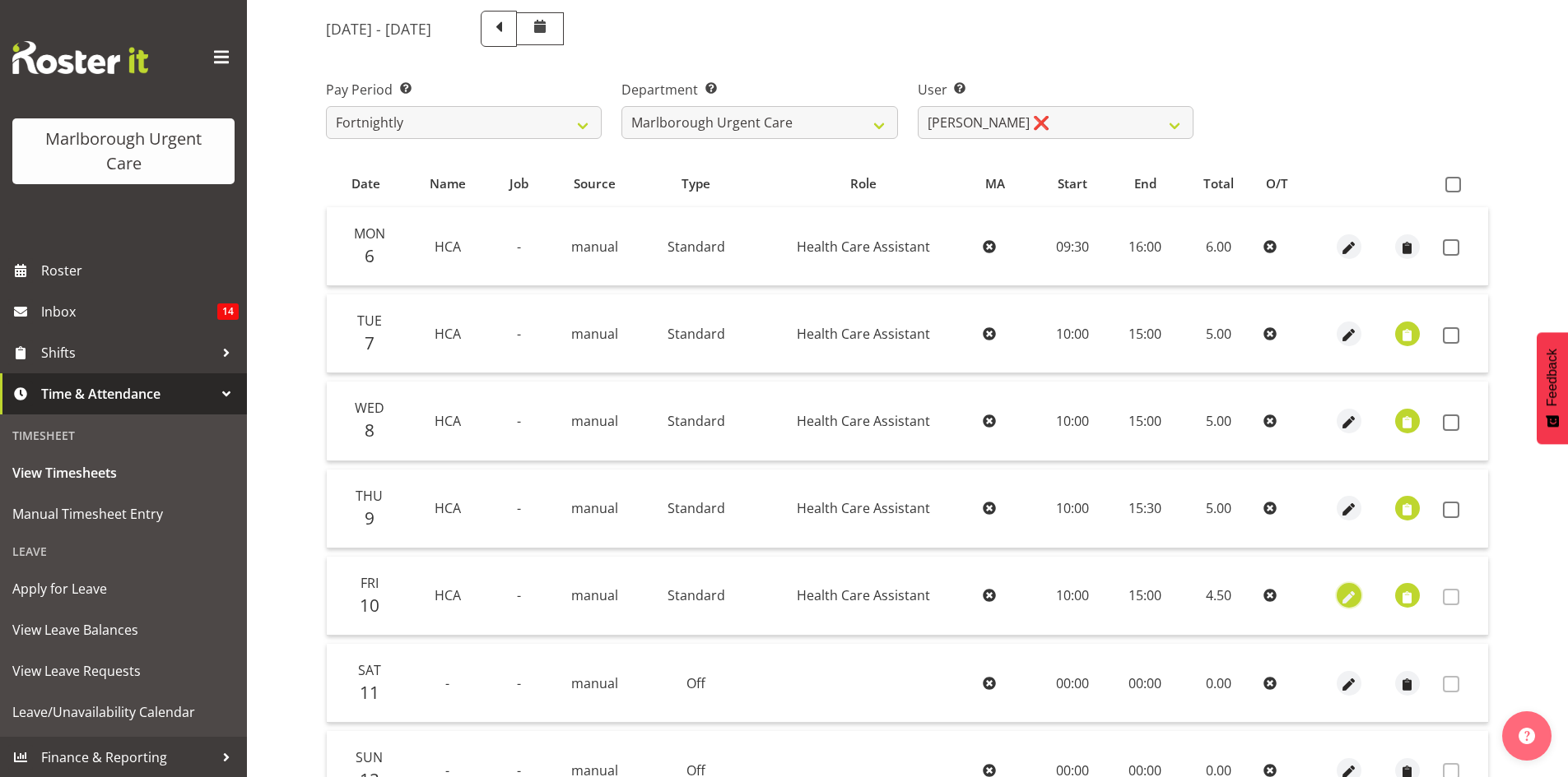
click at [1346, 595] on span "button" at bounding box center [1349, 598] width 19 height 19
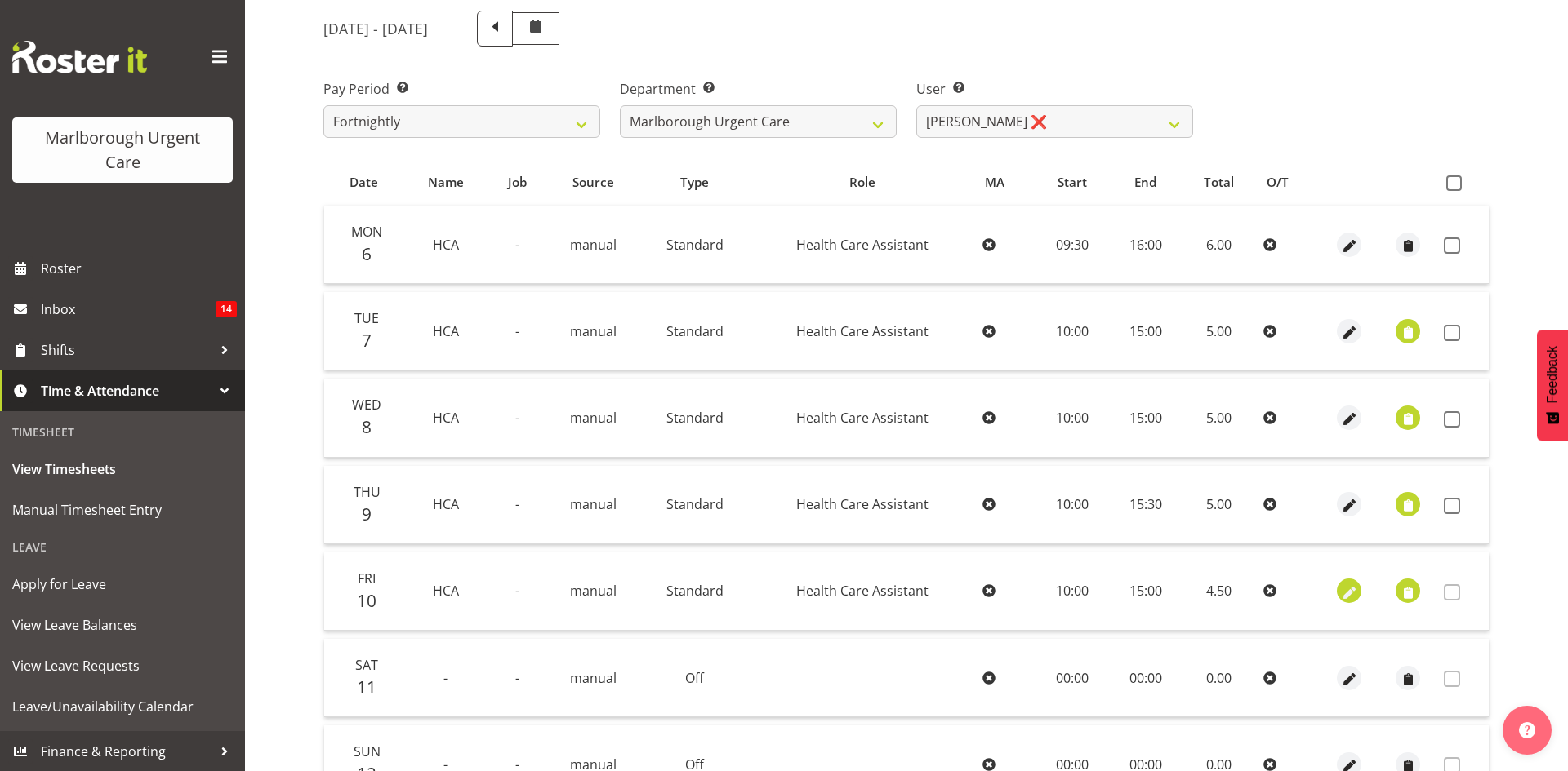
select select "Standard"
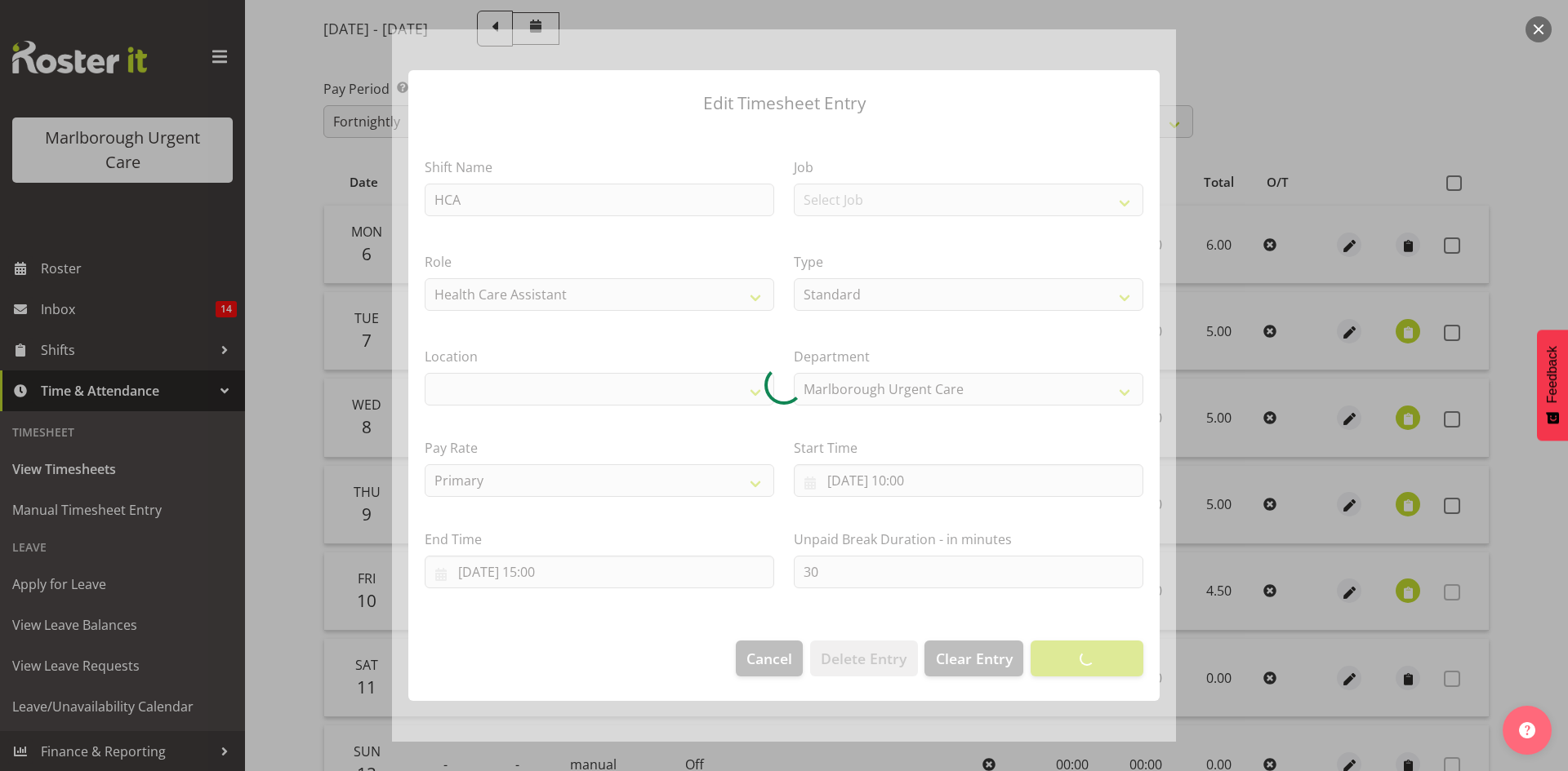
select select
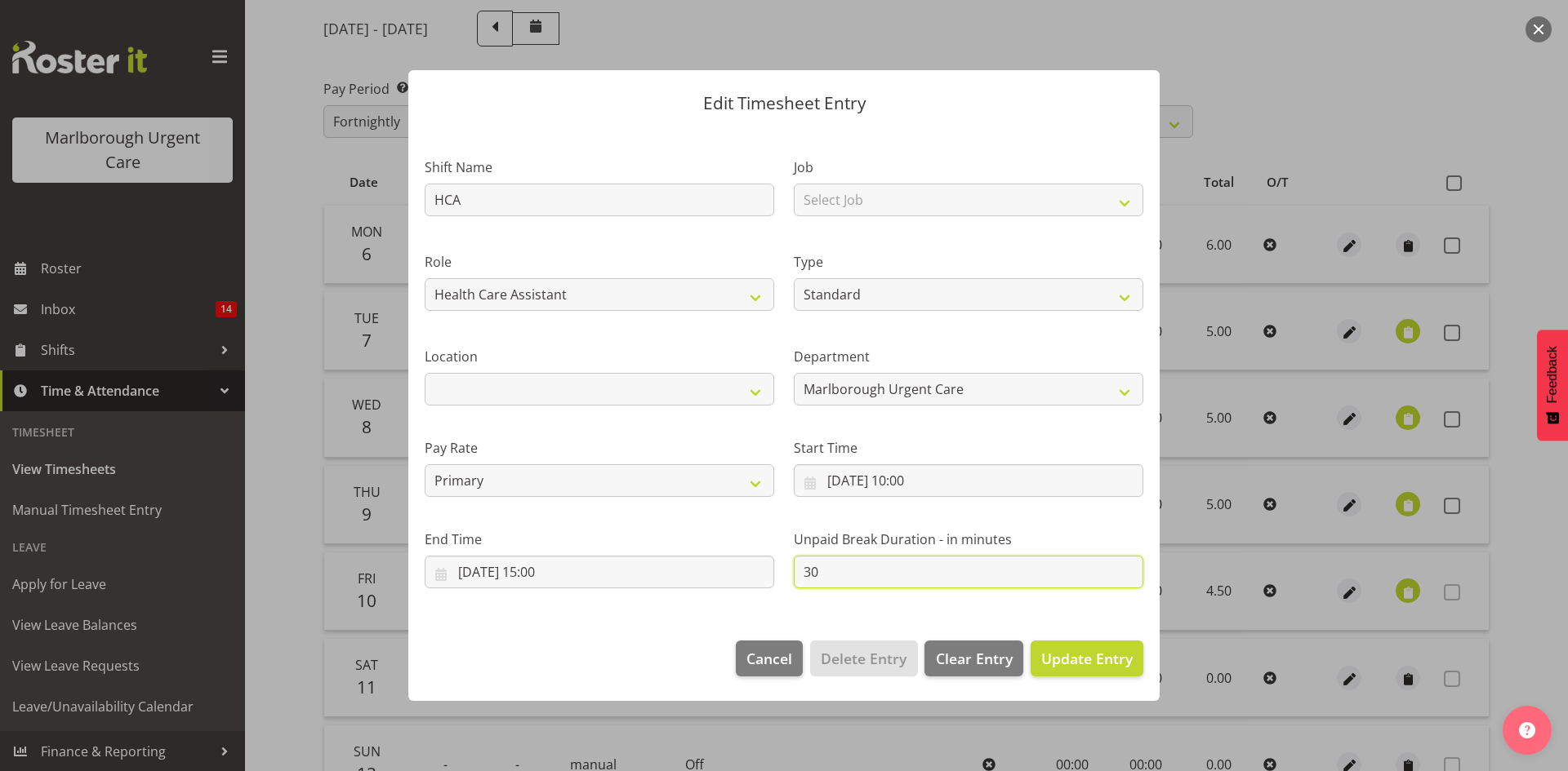
click at [820, 571] on input "30" at bounding box center [969, 572] width 349 height 33
type input "3"
type input "0"
click at [1060, 662] on span "Update Entry" at bounding box center [1087, 658] width 91 height 20
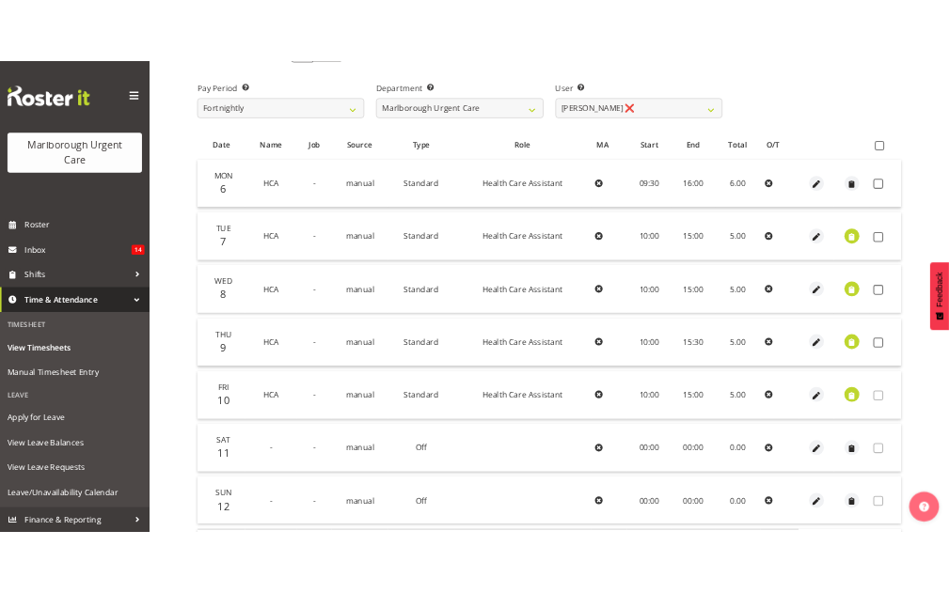
scroll to position [24, 0]
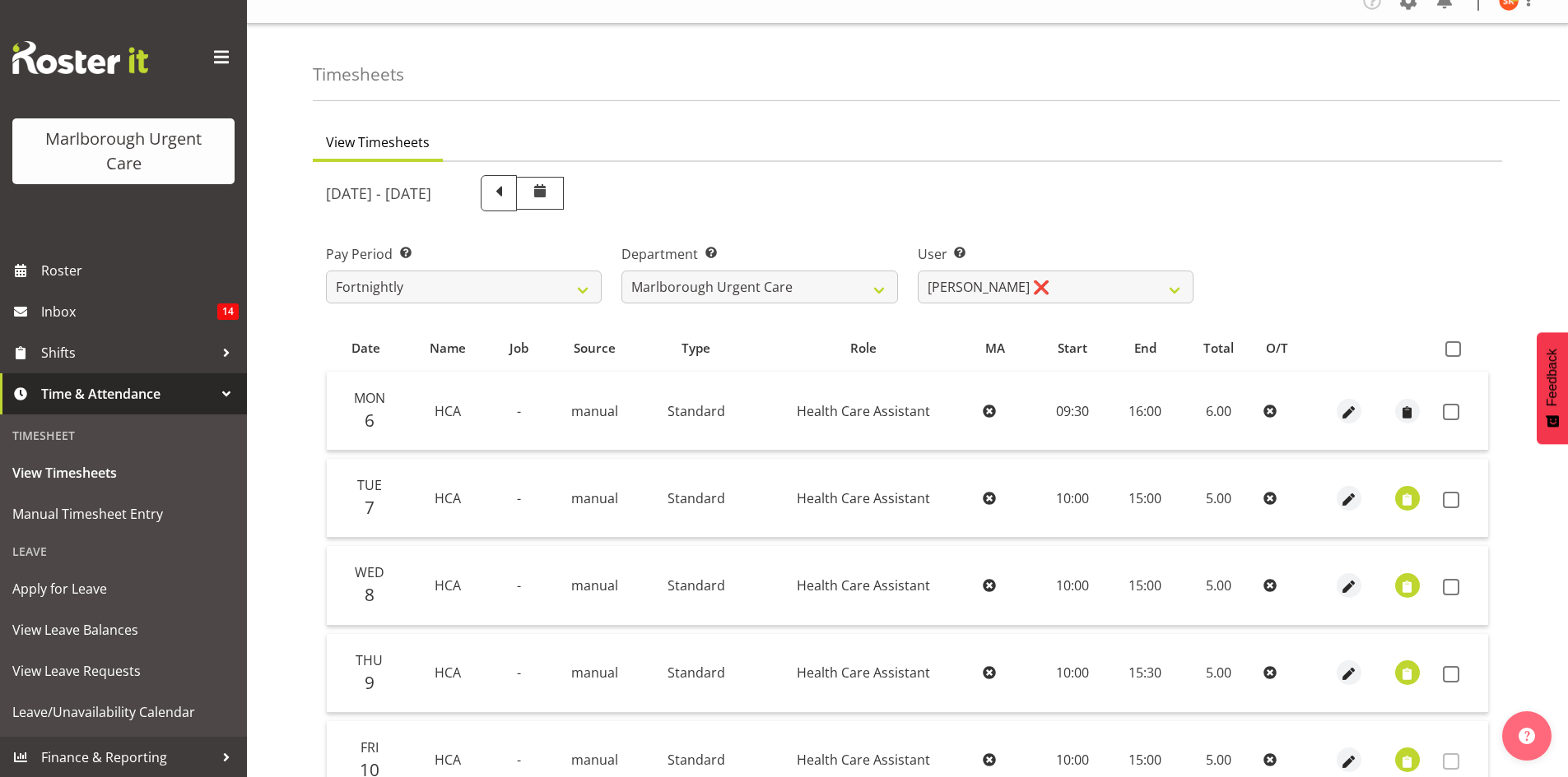
click at [1273, 220] on div "[DATE] - [DATE]" at bounding box center [907, 193] width 1183 height 56
